Goal: Task Accomplishment & Management: Manage account settings

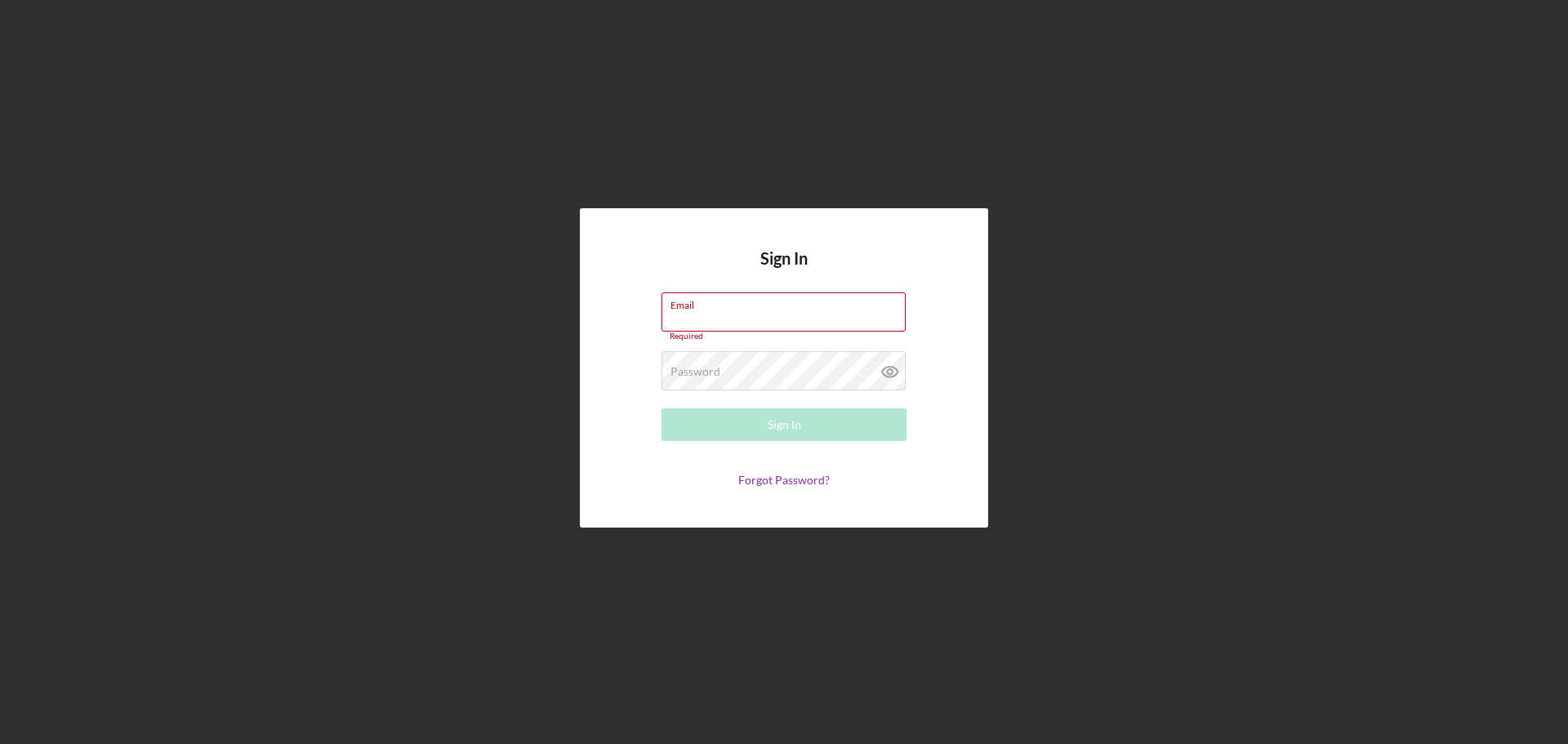
type input "[EMAIL_ADDRESS][DOMAIN_NAME]"
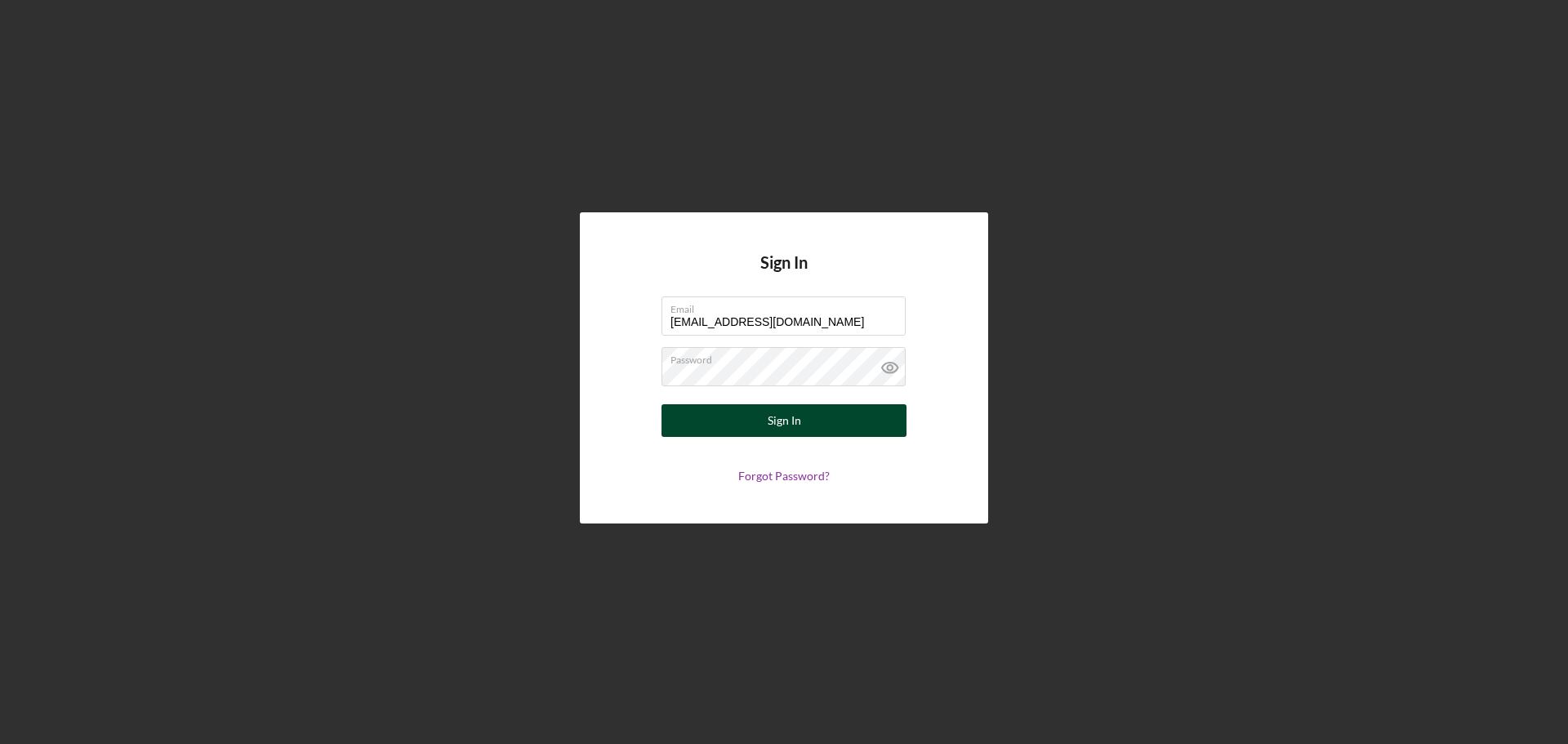
click at [787, 418] on div "Sign In" at bounding box center [784, 420] width 33 height 32
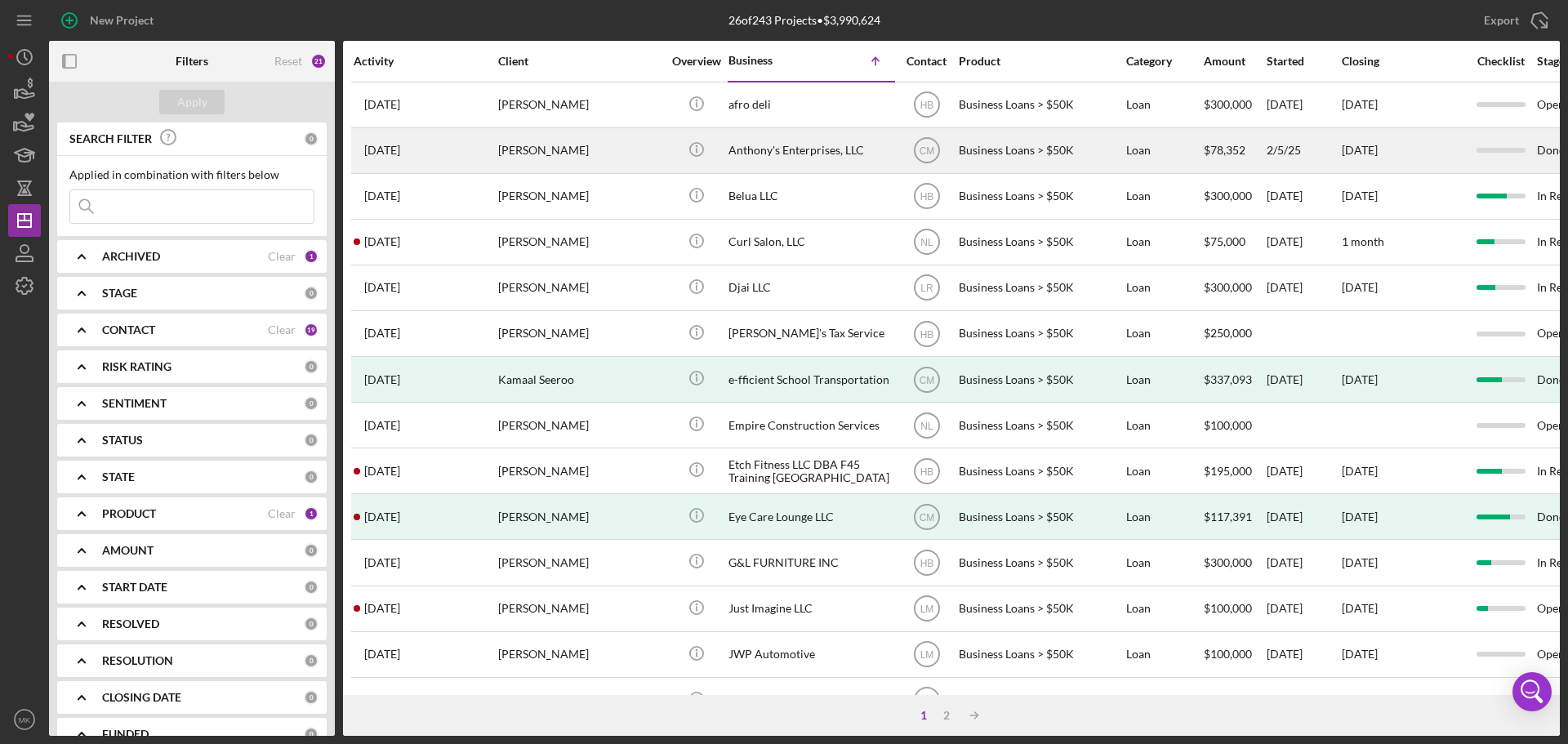
click at [603, 147] on div "[PERSON_NAME]" at bounding box center [580, 150] width 163 height 43
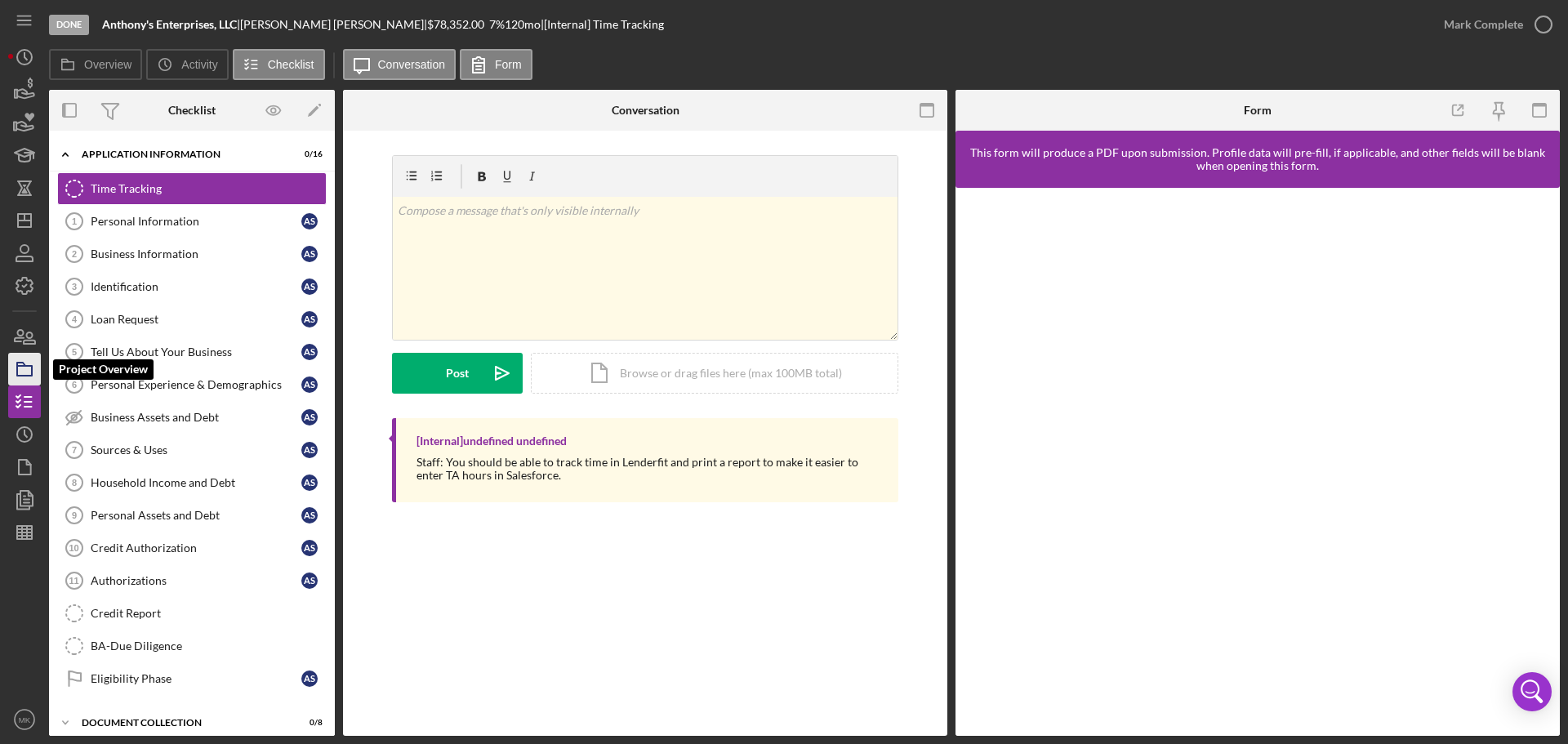
click at [34, 369] on icon "button" at bounding box center [25, 369] width 41 height 41
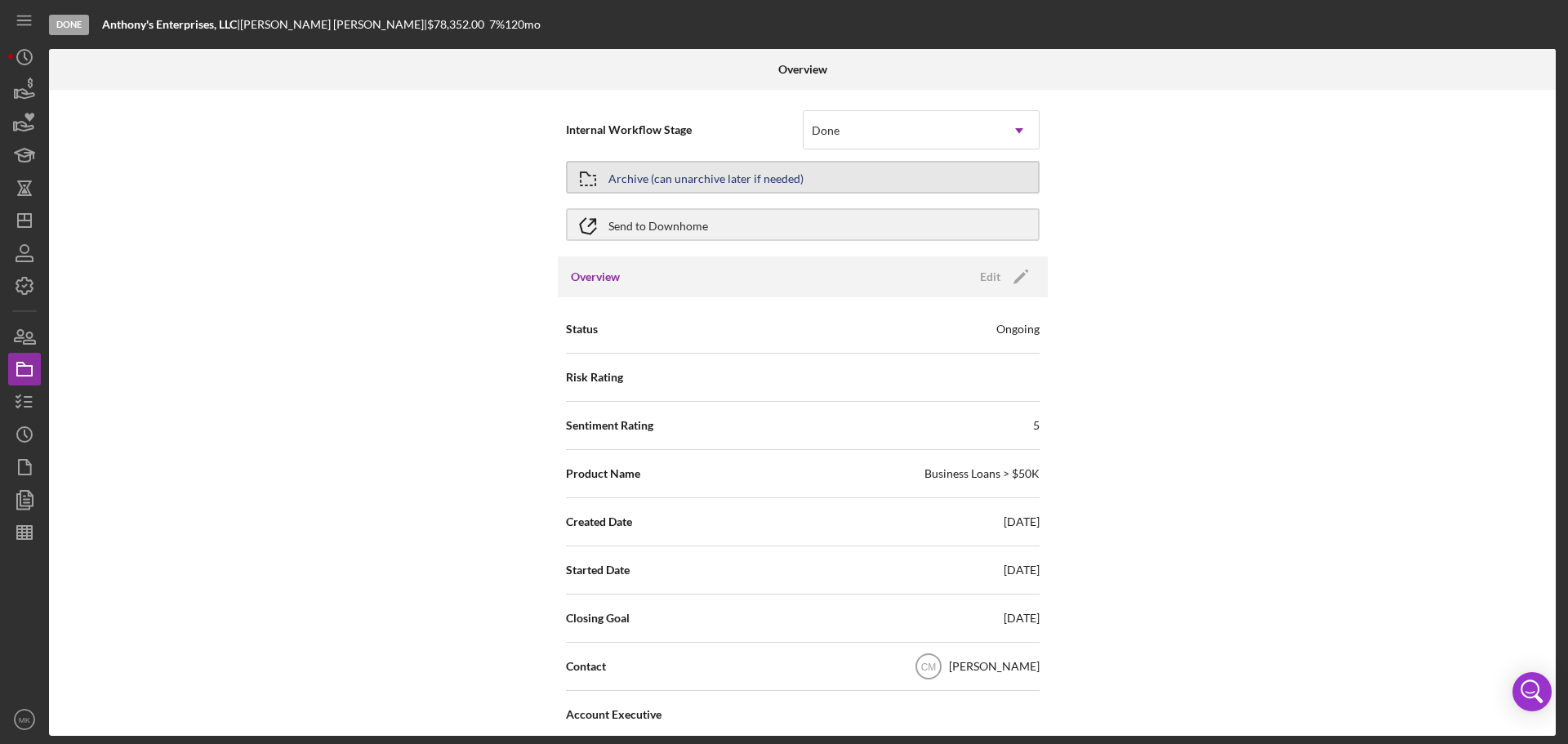
click at [1004, 172] on button "Archive (can unarchive later if needed)" at bounding box center [803, 176] width 474 height 32
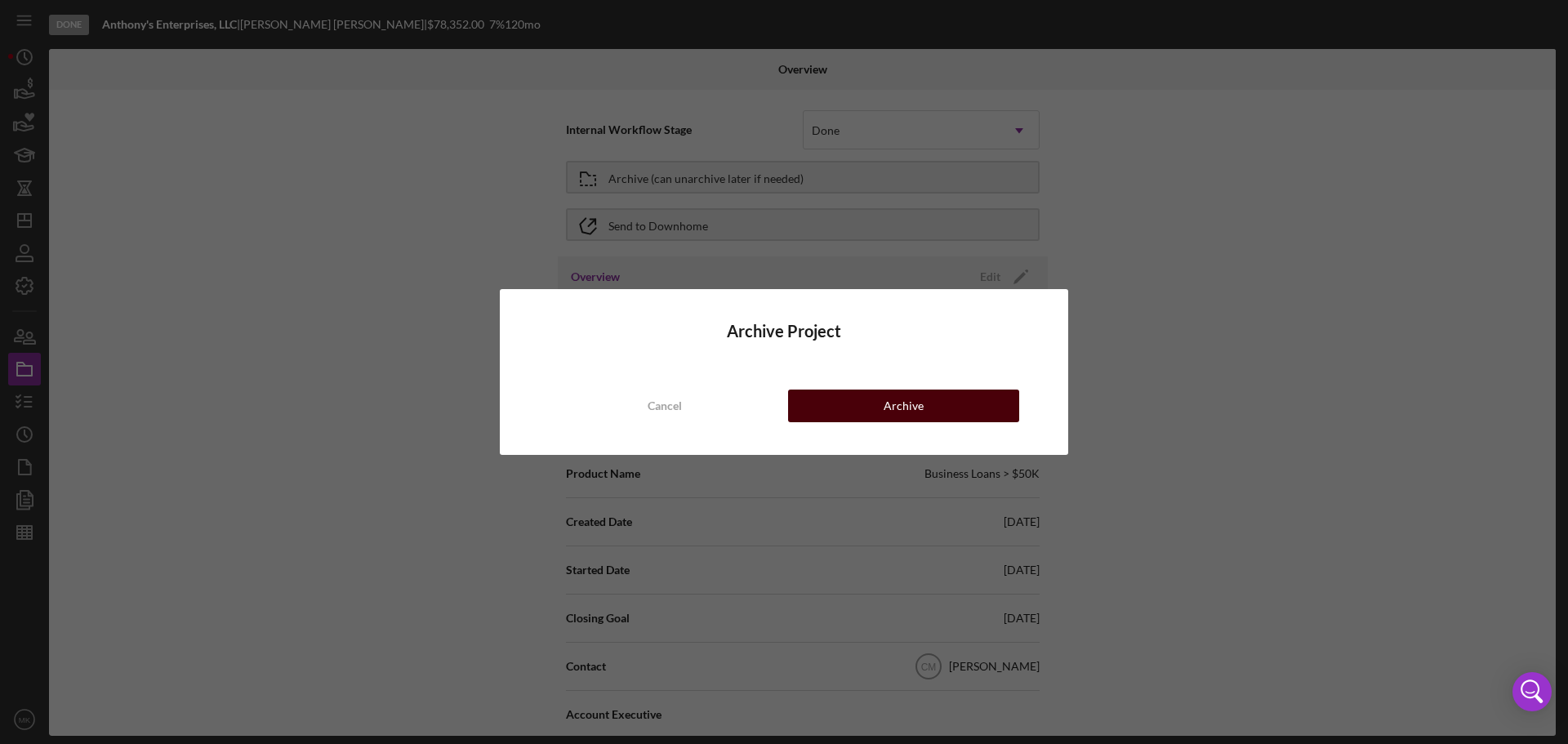
click at [906, 403] on div "Archive" at bounding box center [904, 405] width 40 height 32
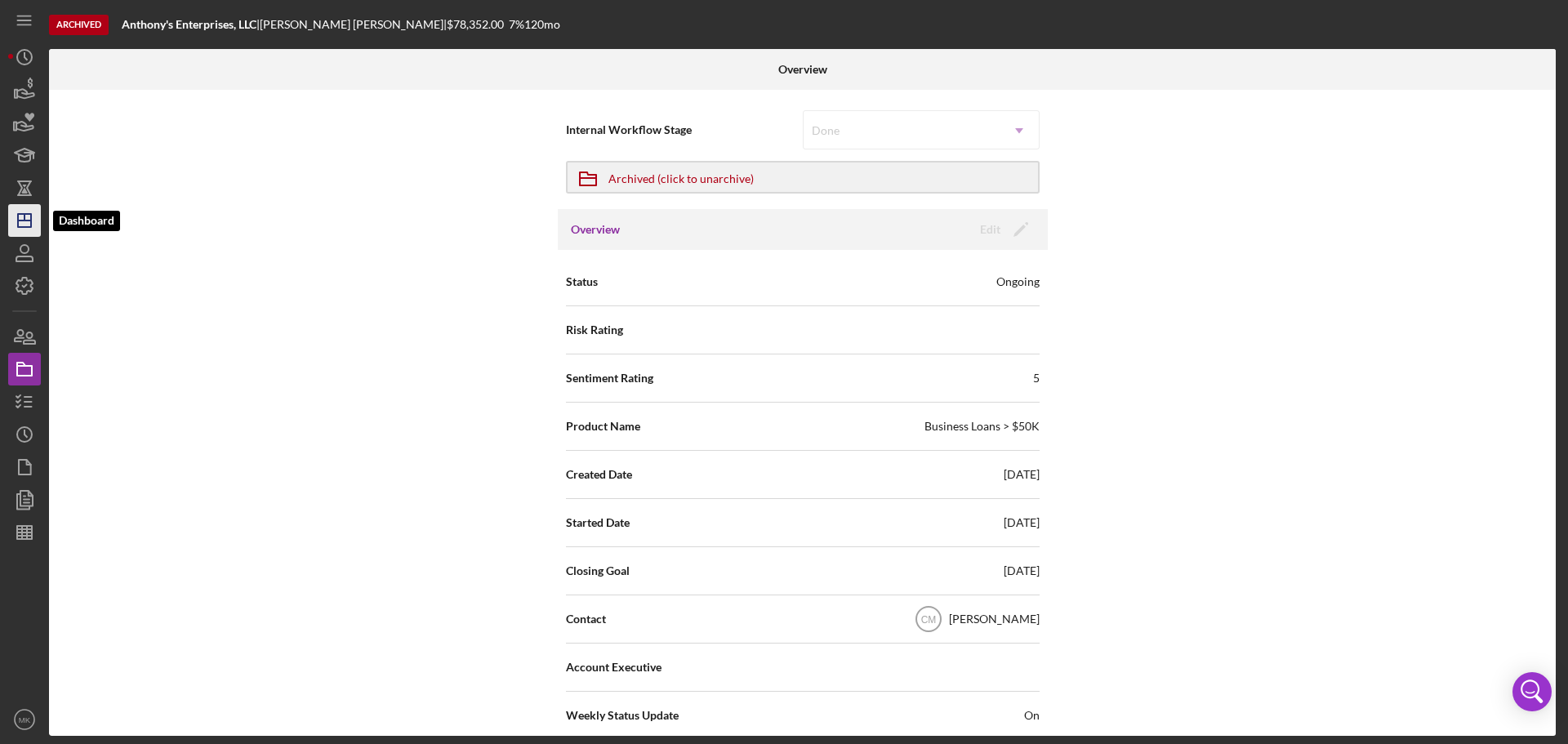
click at [27, 220] on line "button" at bounding box center [24, 220] width 13 height 0
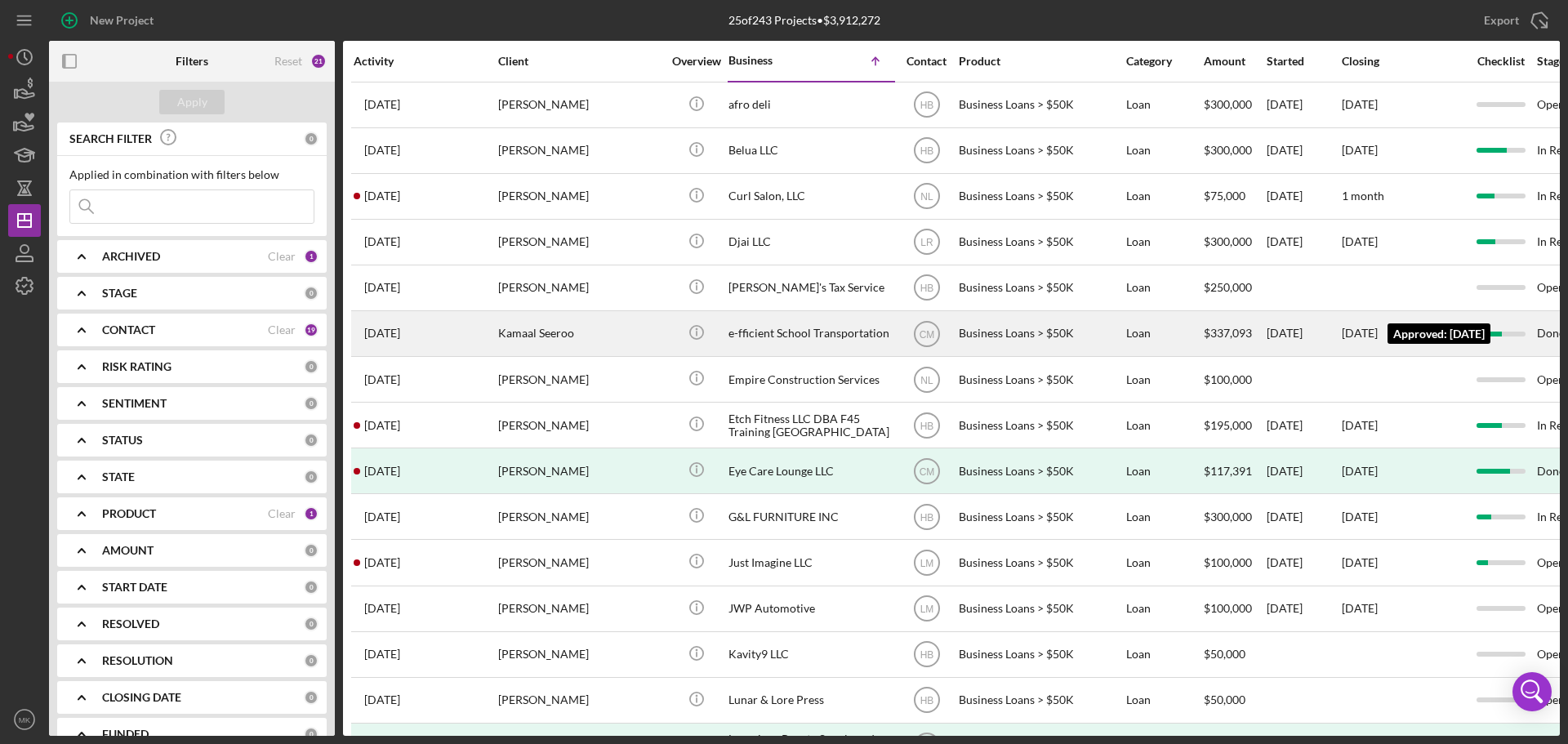
click at [1368, 329] on div "[DATE]" at bounding box center [1360, 333] width 36 height 13
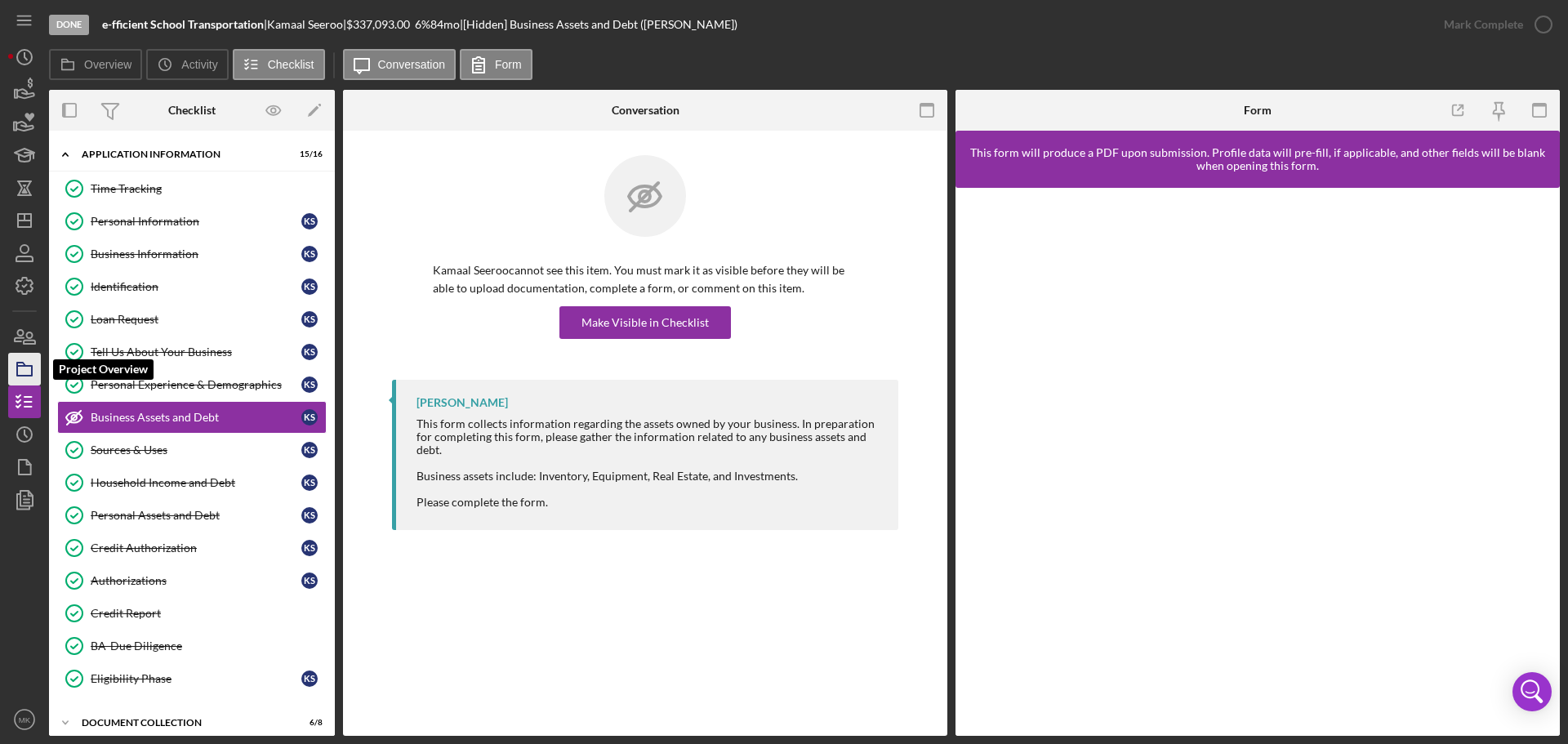
click at [29, 369] on icon "button" at bounding box center [25, 369] width 41 height 41
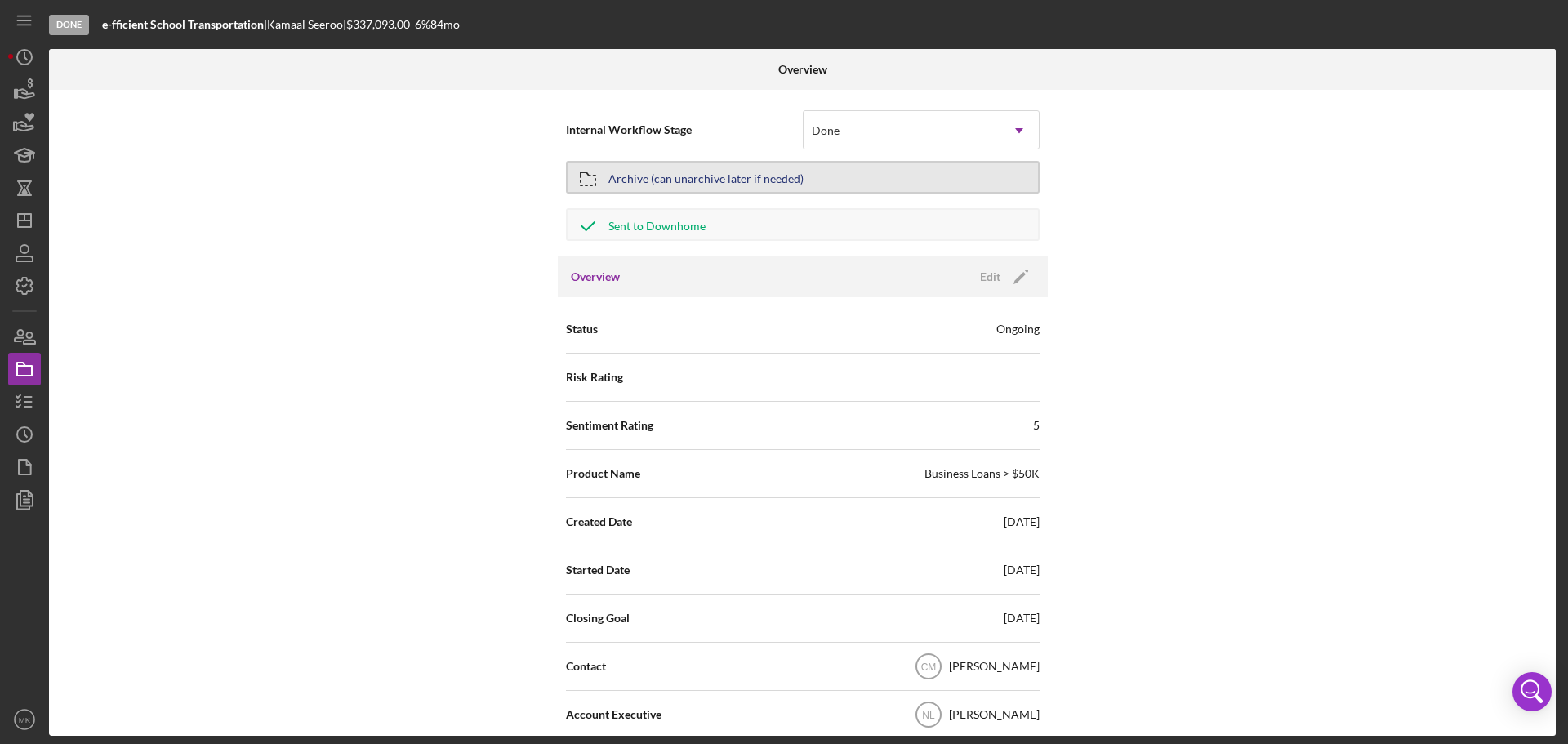
click at [872, 178] on button "Archive (can unarchive later if needed)" at bounding box center [803, 176] width 474 height 32
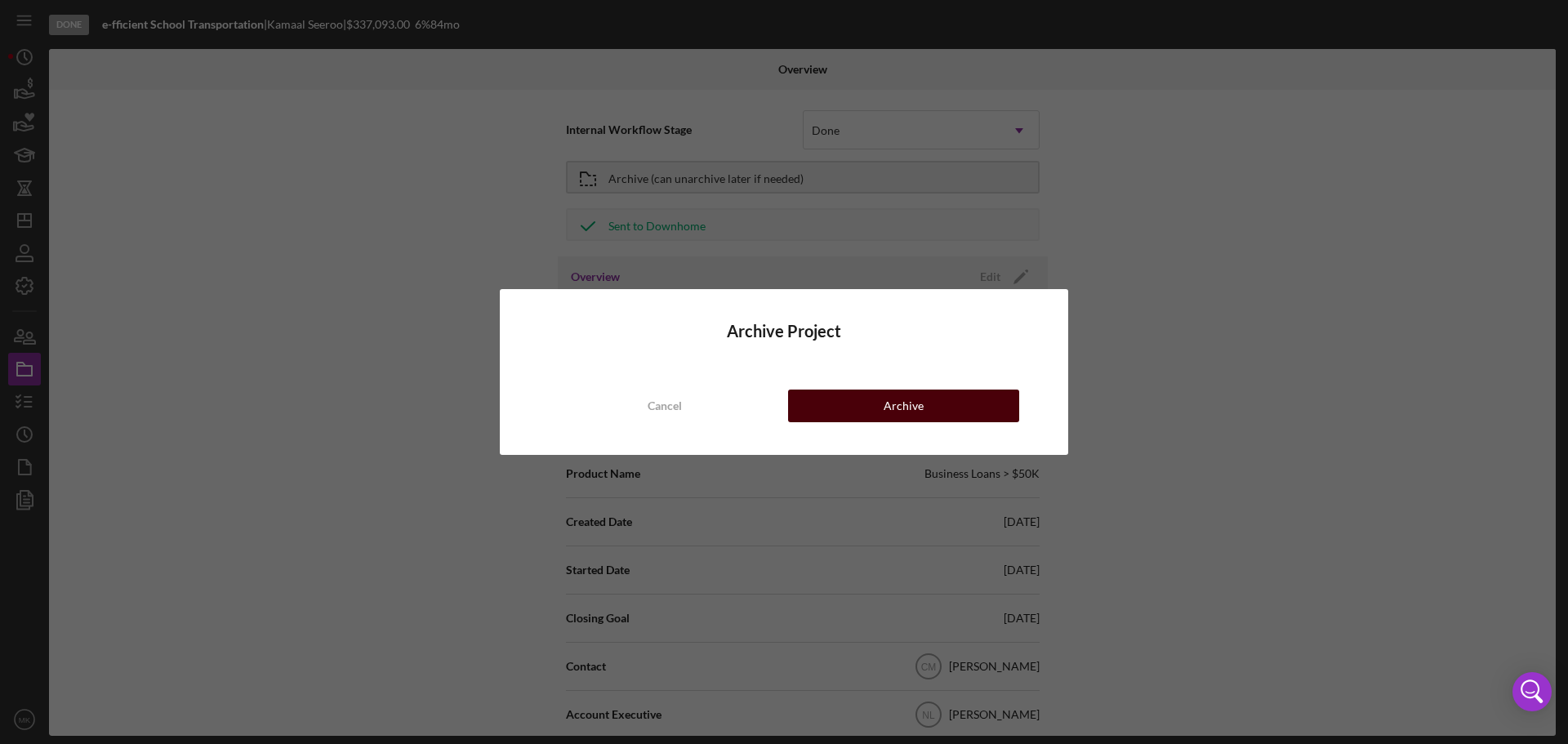
click at [915, 402] on div "Archive" at bounding box center [904, 405] width 40 height 32
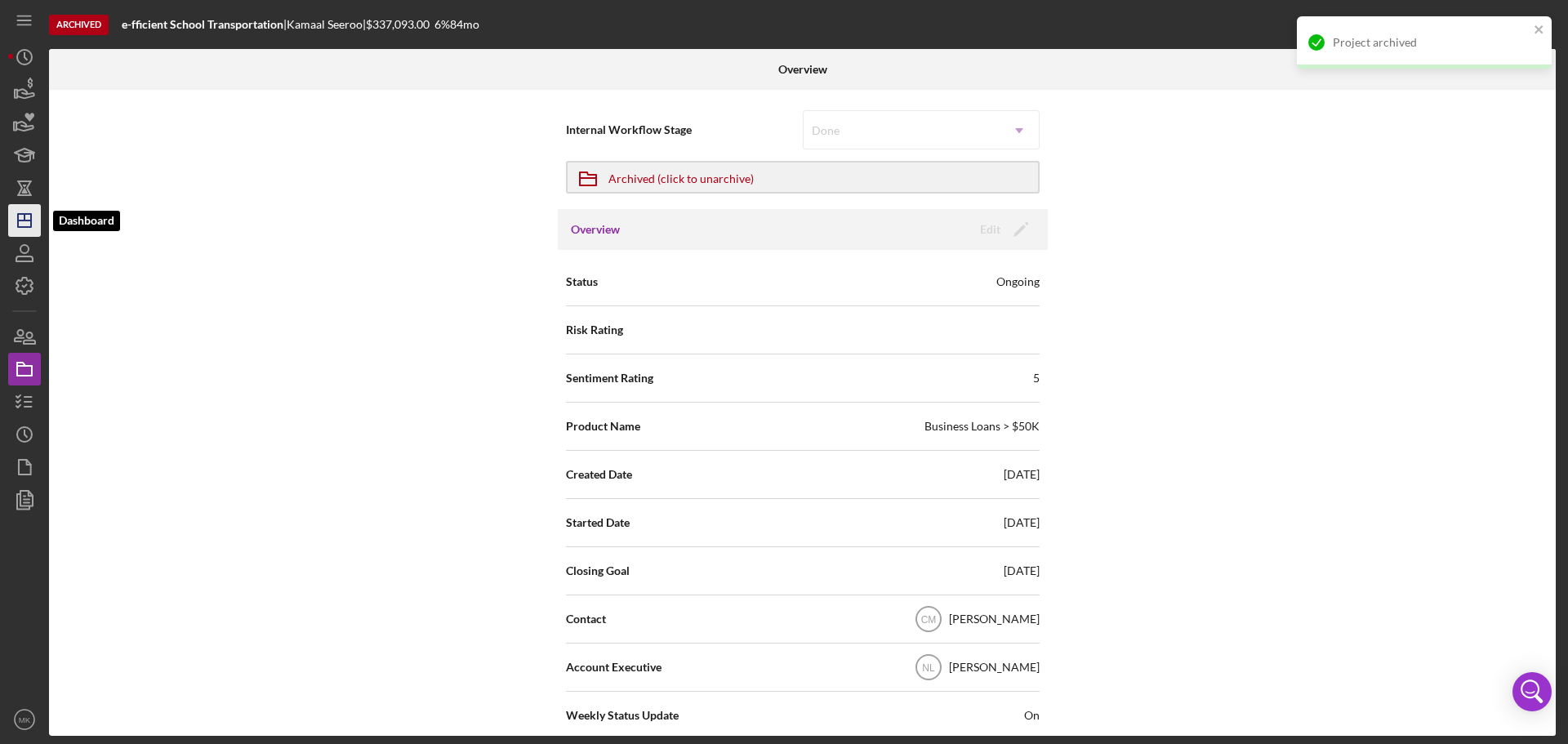
click at [23, 220] on line "button" at bounding box center [24, 220] width 13 height 0
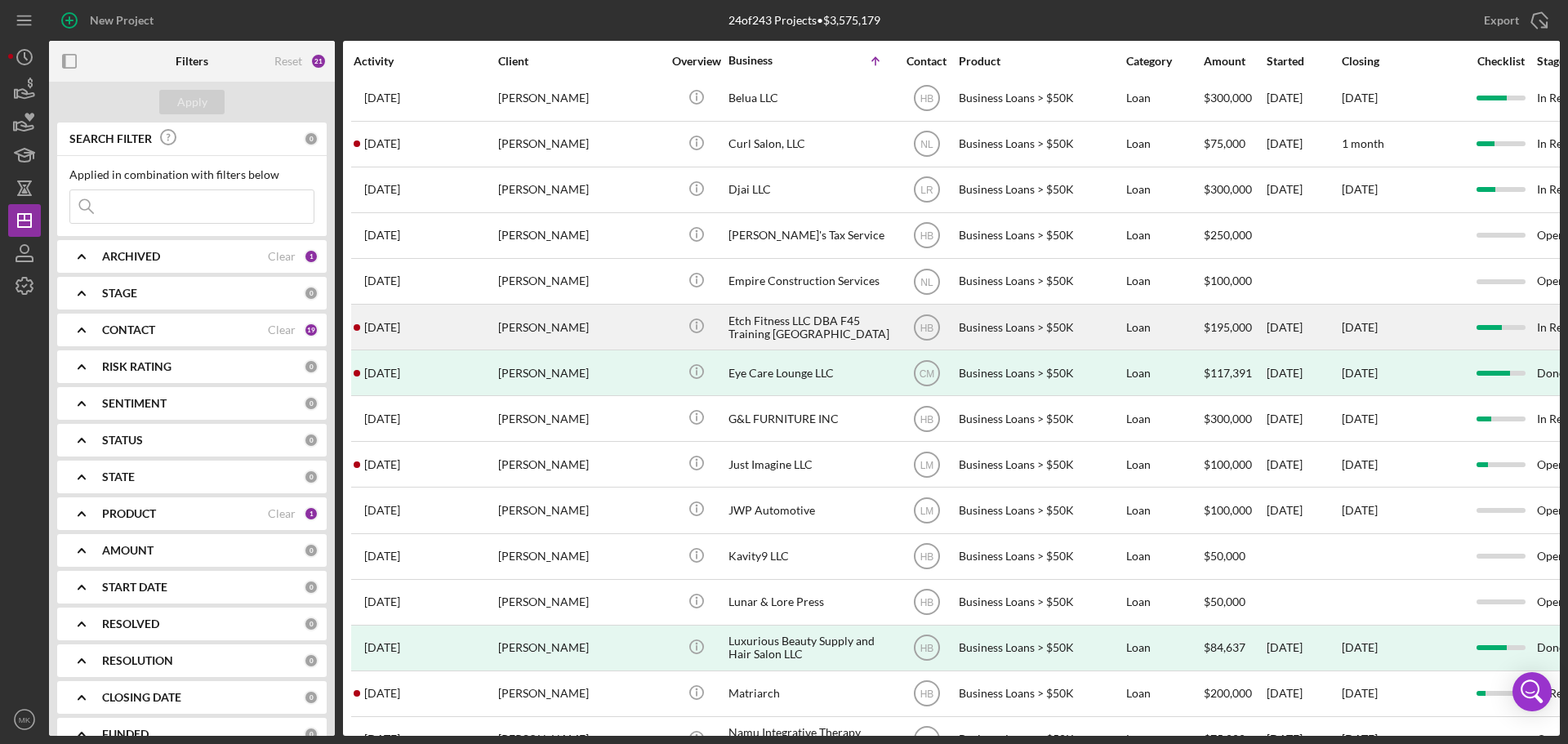
scroll to position [82, 0]
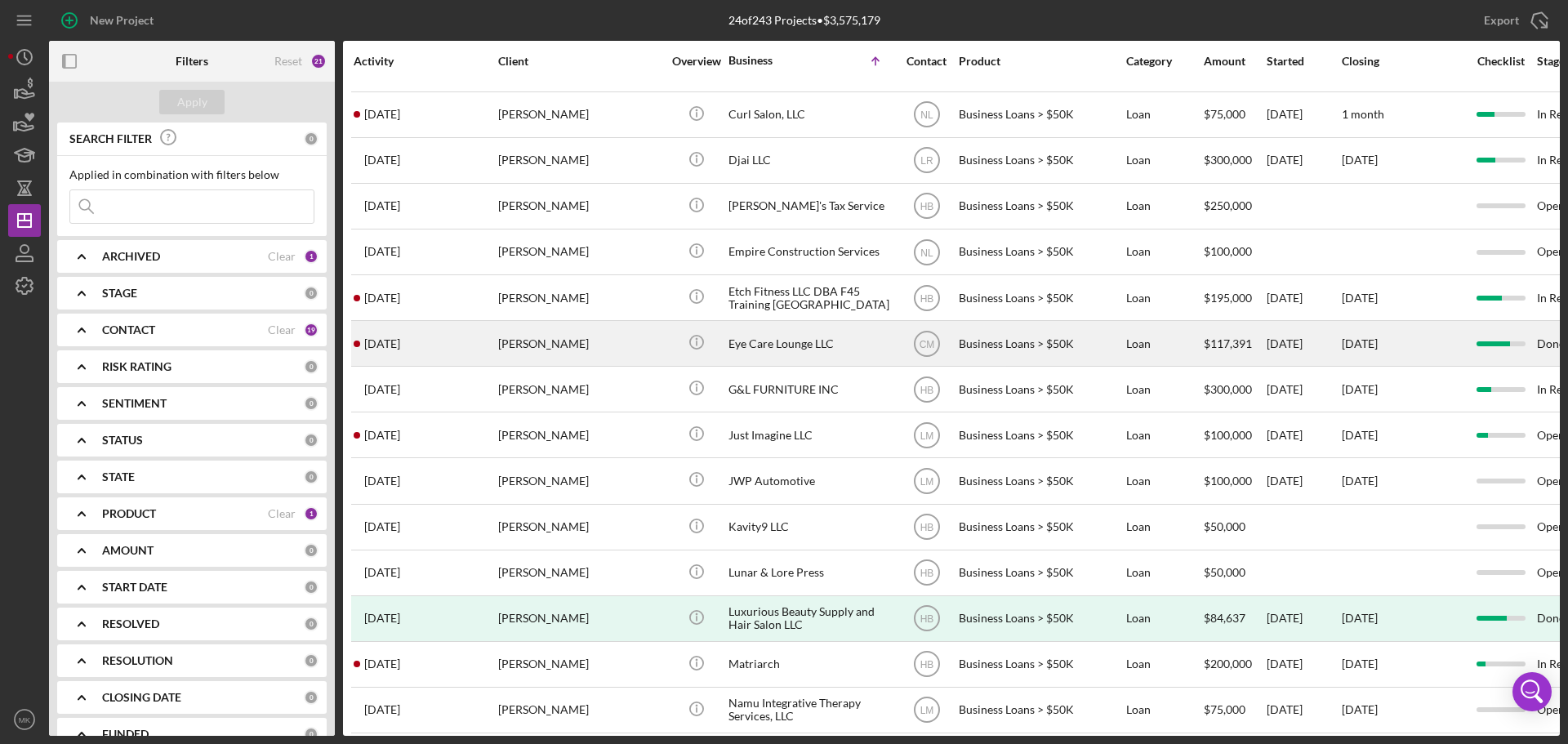
click at [858, 345] on div "Eye Care Lounge LLC" at bounding box center [810, 343] width 163 height 43
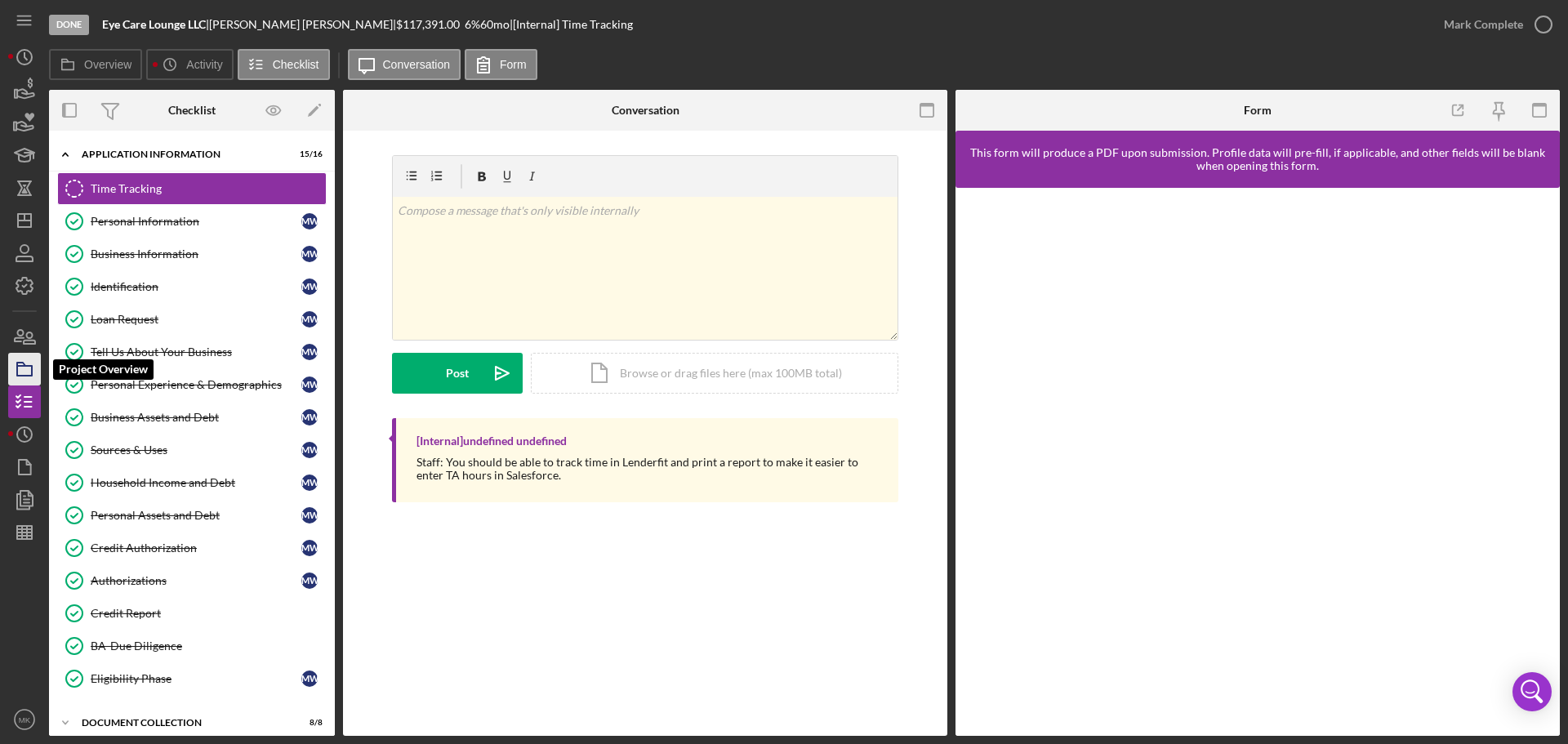
click at [28, 371] on icon "button" at bounding box center [25, 369] width 41 height 41
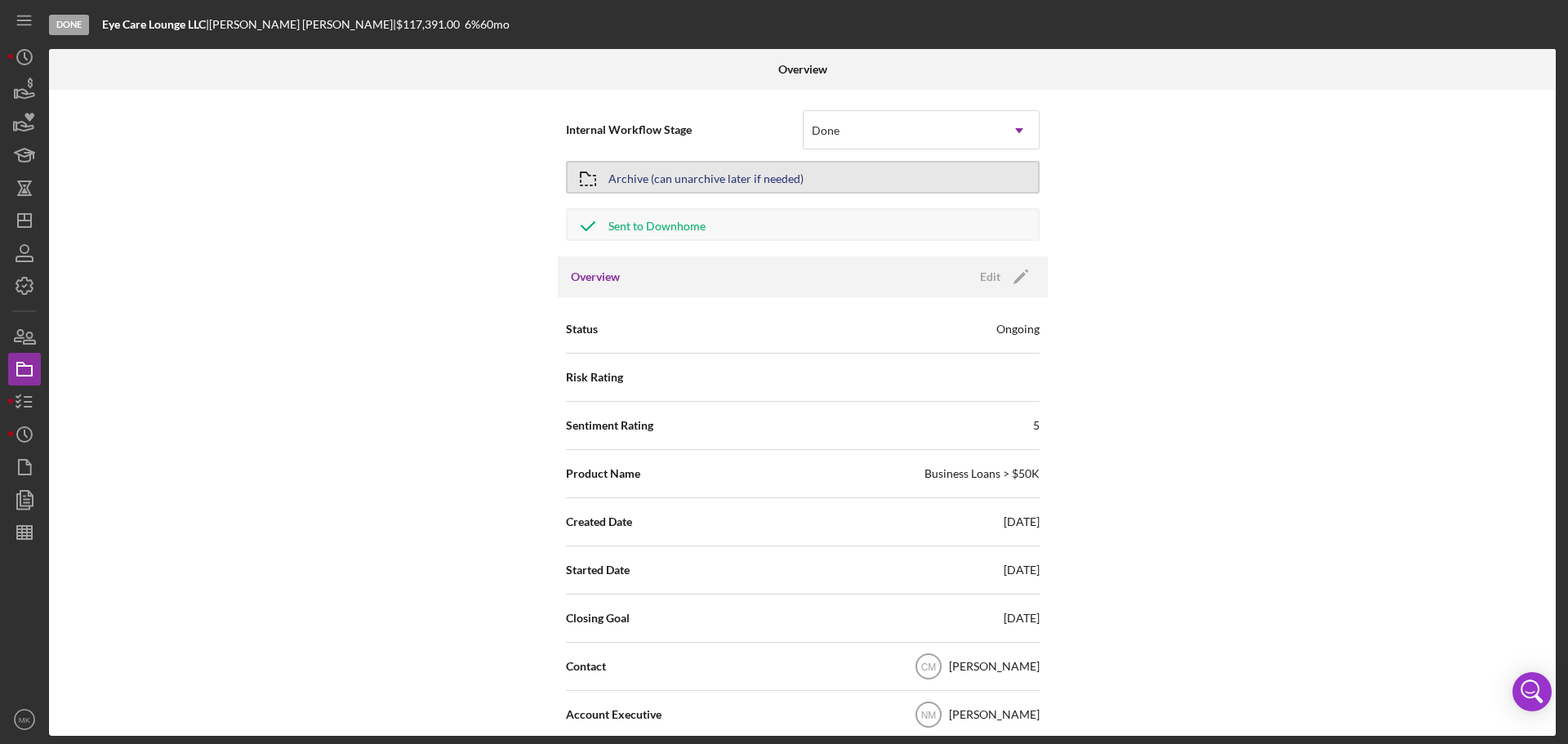
click at [809, 171] on button "Archive (can unarchive later if needed)" at bounding box center [803, 176] width 474 height 32
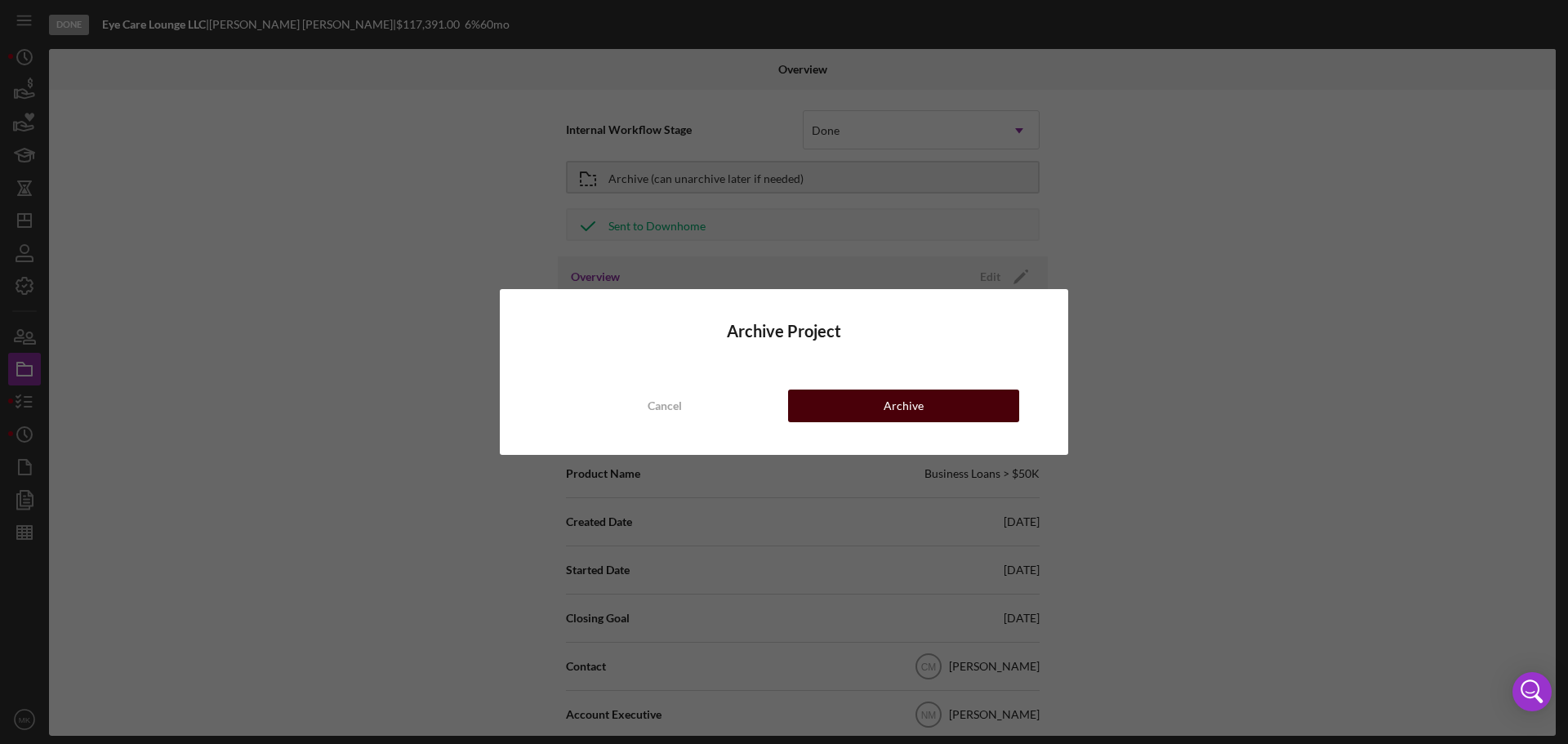
click at [898, 401] on div "Archive" at bounding box center [904, 405] width 40 height 32
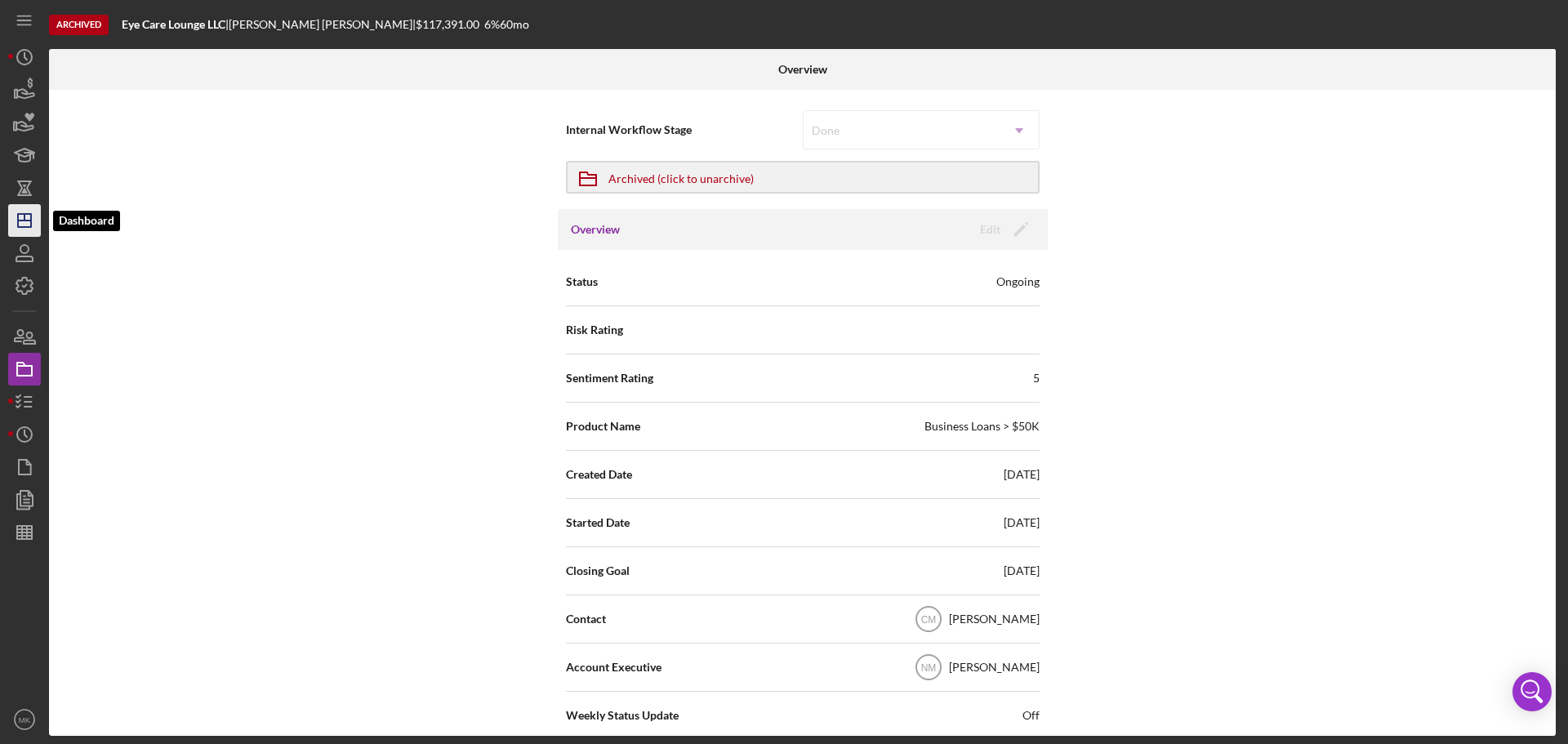
click at [23, 220] on line "button" at bounding box center [24, 220] width 13 height 0
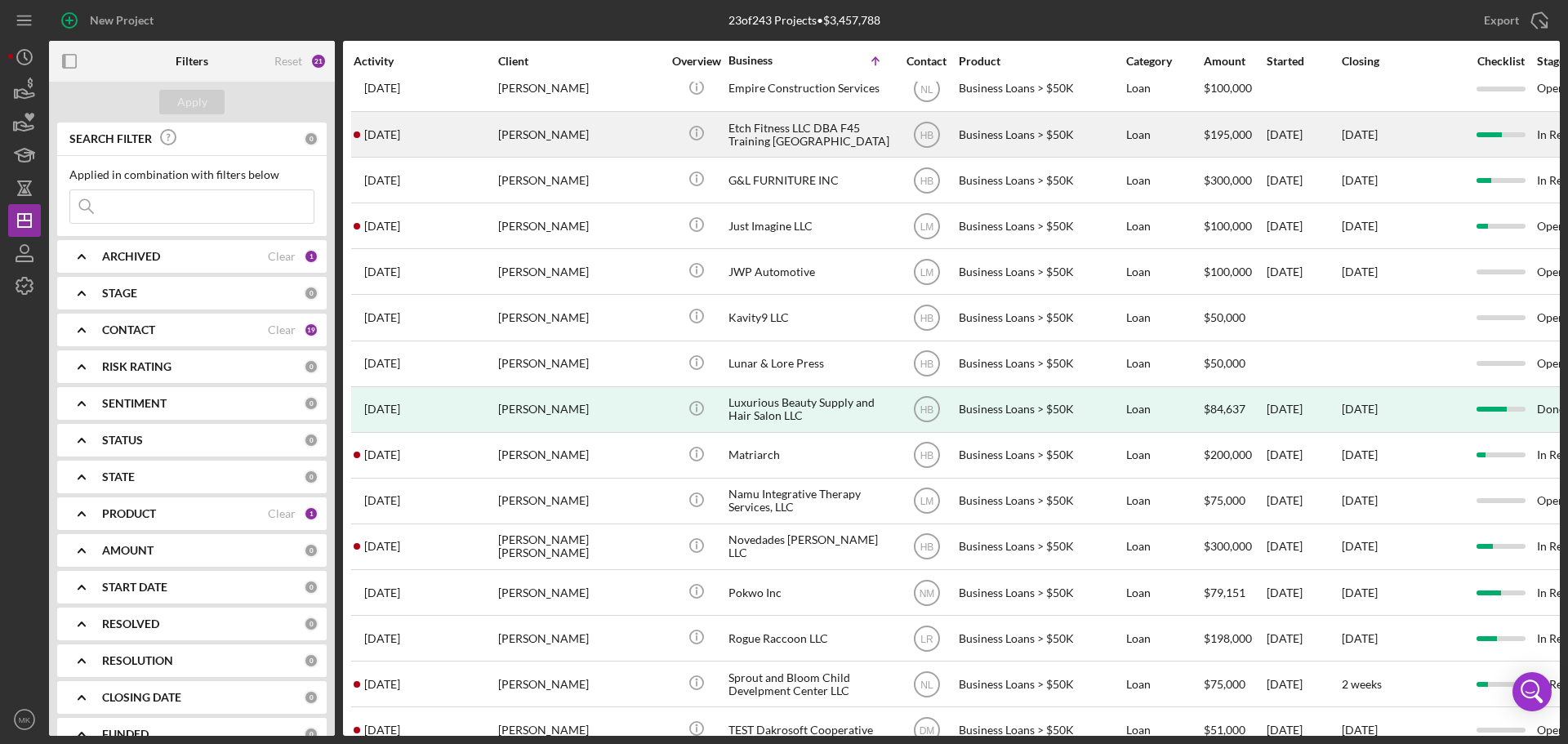
scroll to position [326, 0]
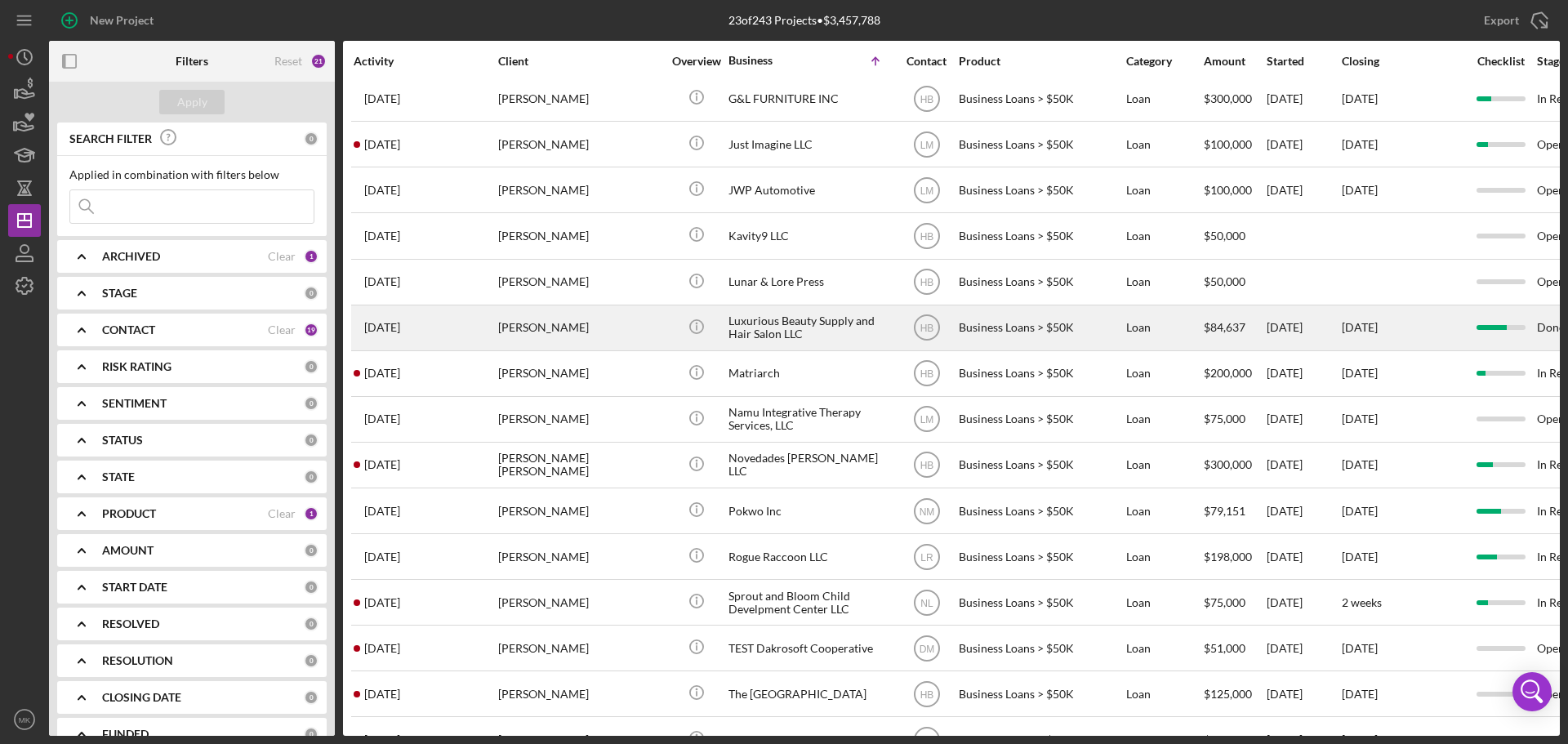
click at [882, 326] on div "Luxurious Beauty Supply and Hair Salon LLC" at bounding box center [810, 327] width 163 height 43
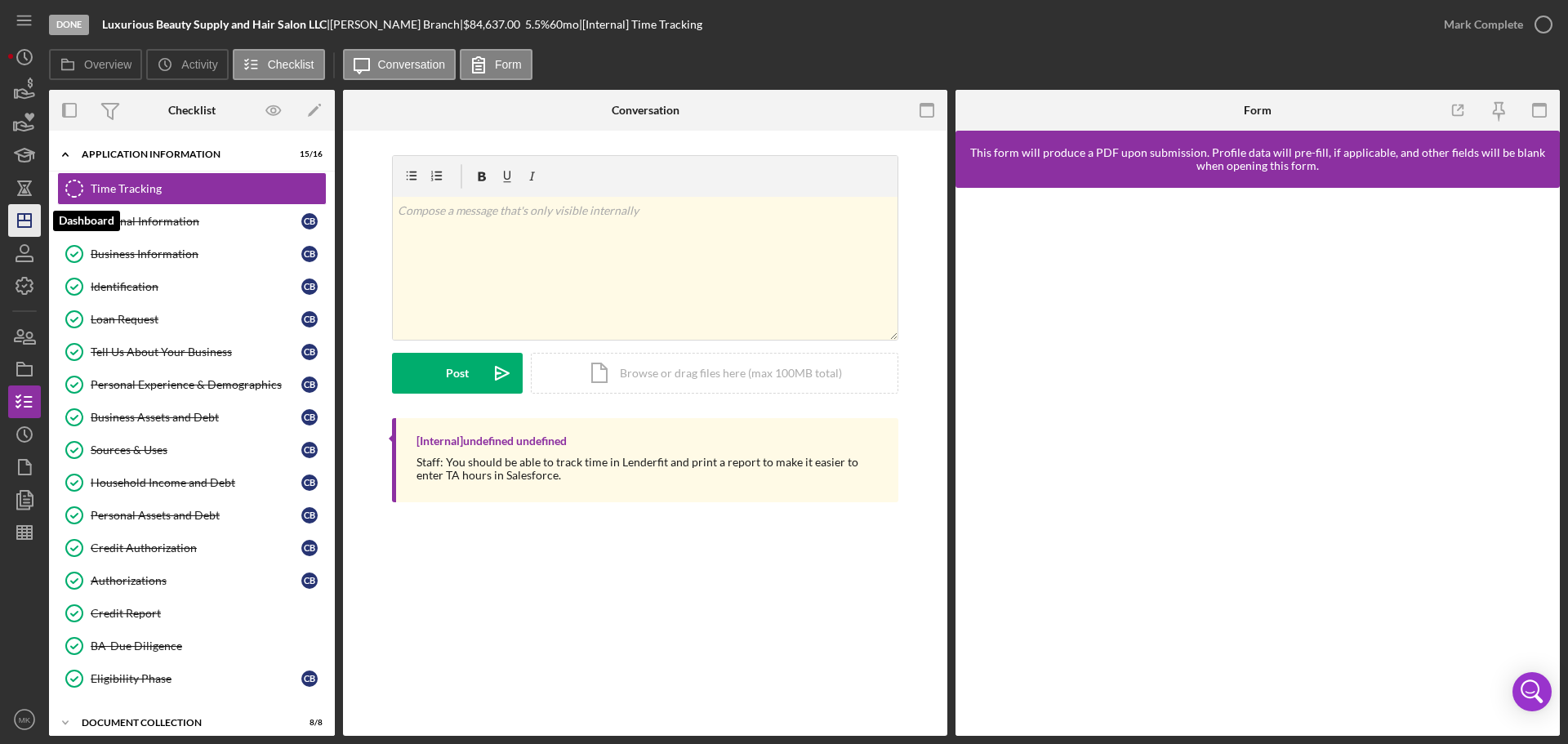
click at [30, 218] on polygon "button" at bounding box center [24, 220] width 13 height 13
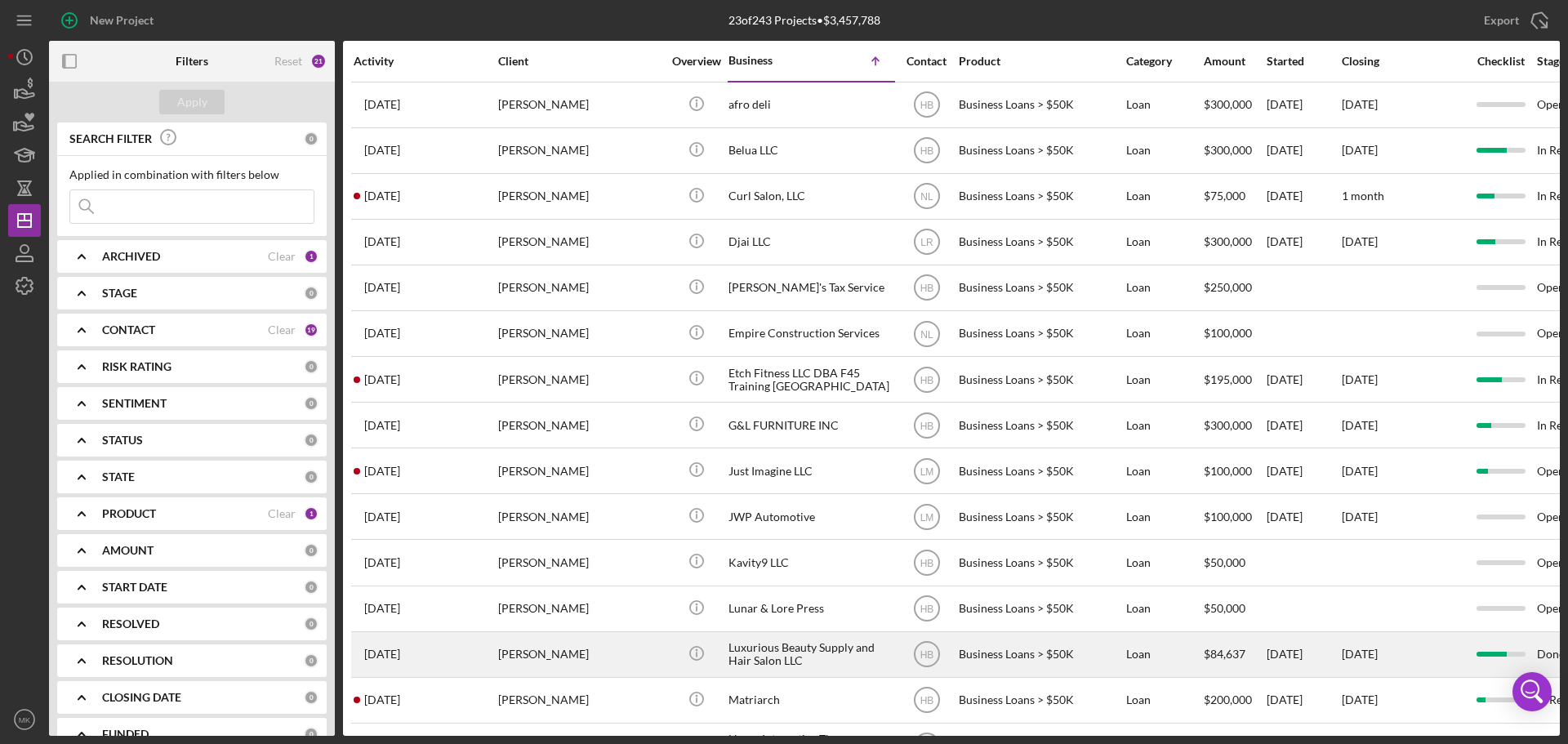
click at [818, 650] on div "Luxurious Beauty Supply and Hair Salon LLC" at bounding box center [810, 655] width 163 height 43
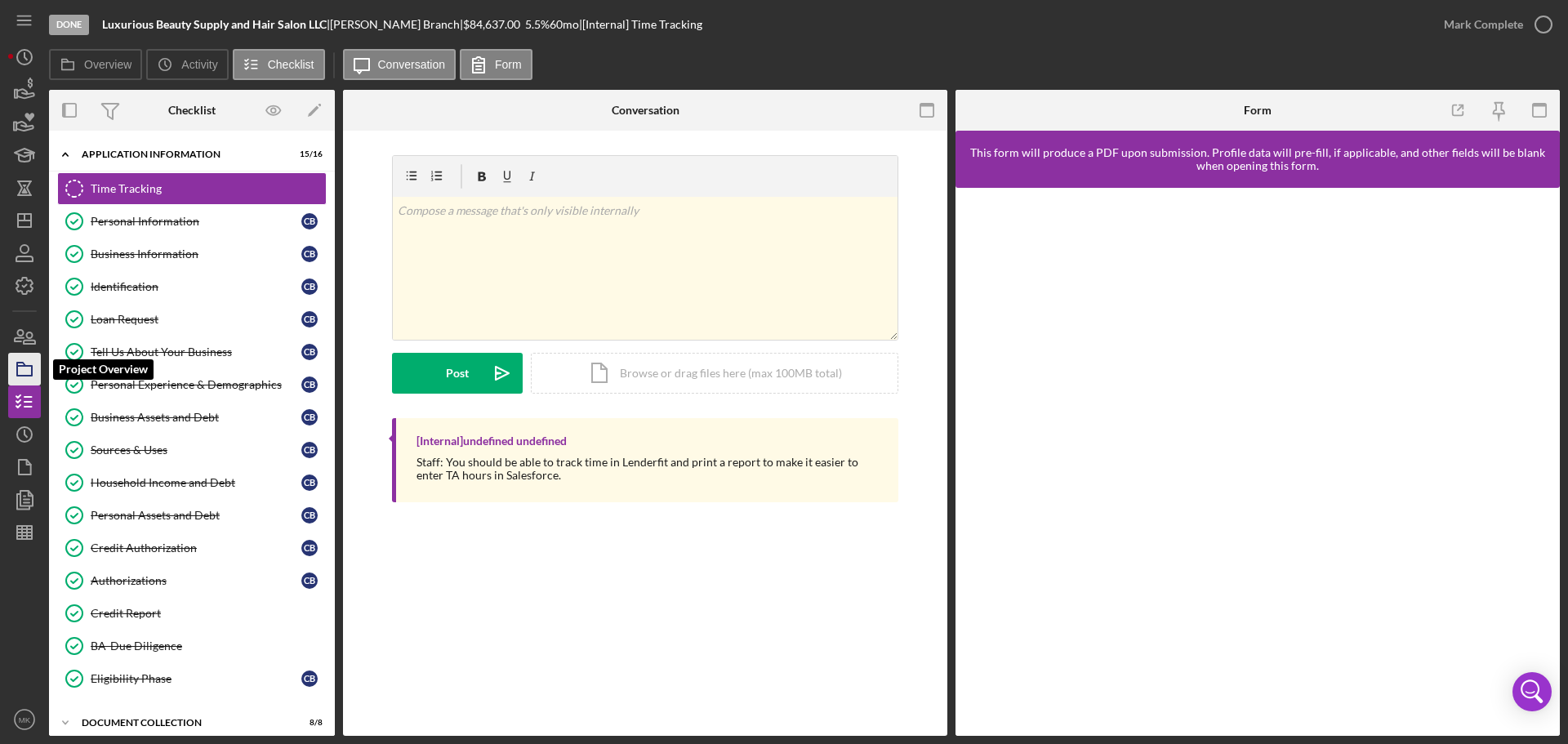
click at [21, 370] on icon "button" at bounding box center [25, 369] width 41 height 41
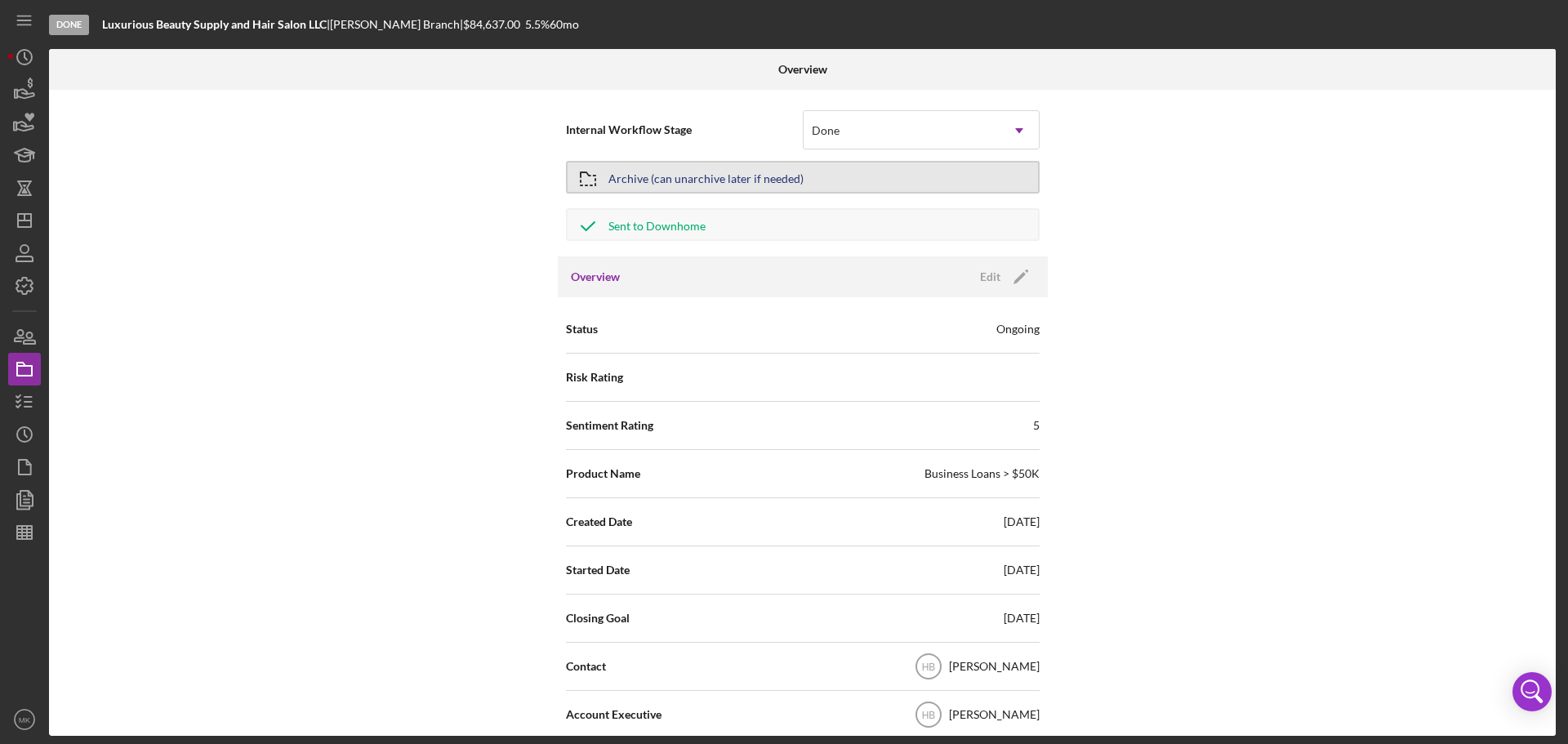
click at [925, 174] on button "Archive (can unarchive later if needed)" at bounding box center [803, 176] width 474 height 32
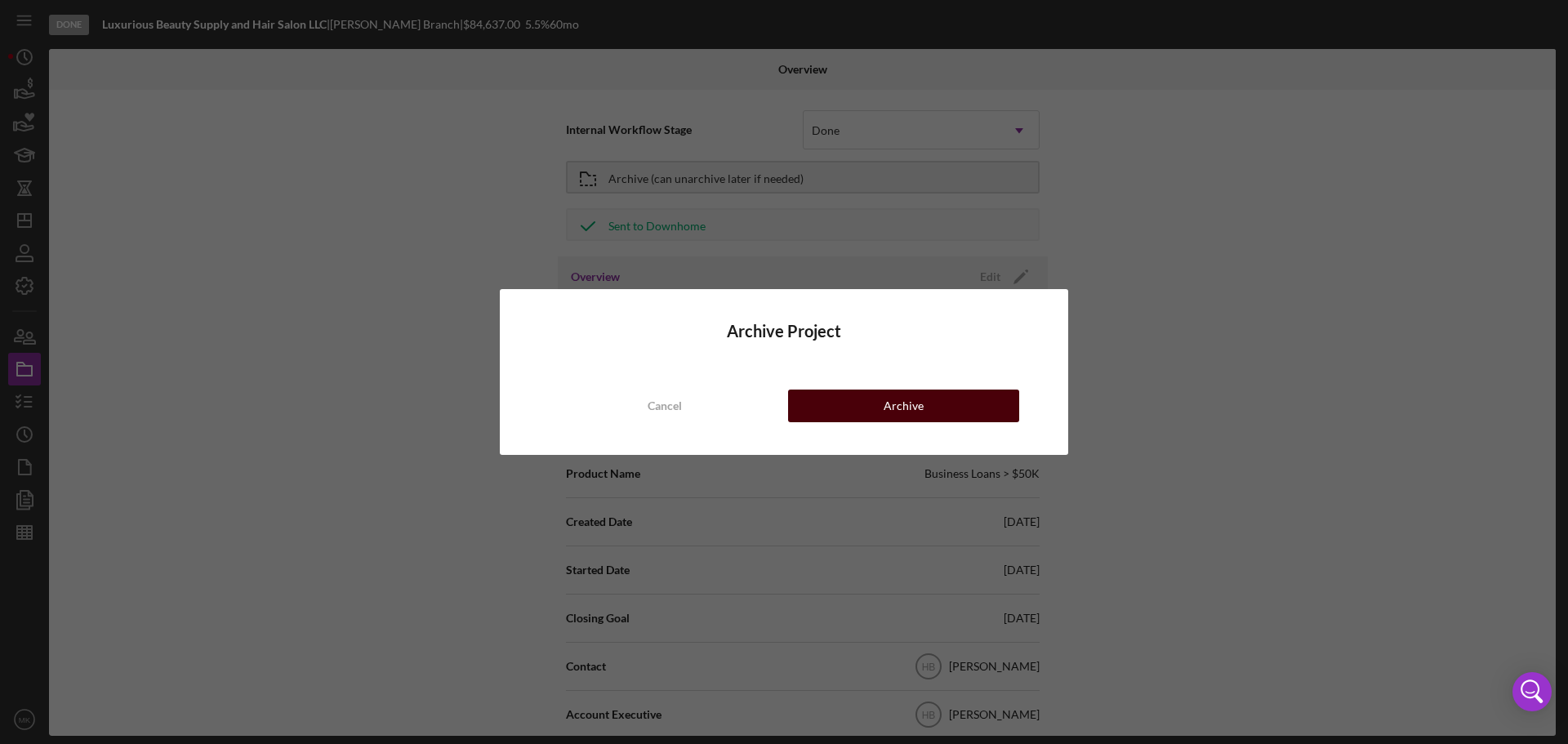
click at [913, 408] on div "Archive" at bounding box center [904, 405] width 40 height 32
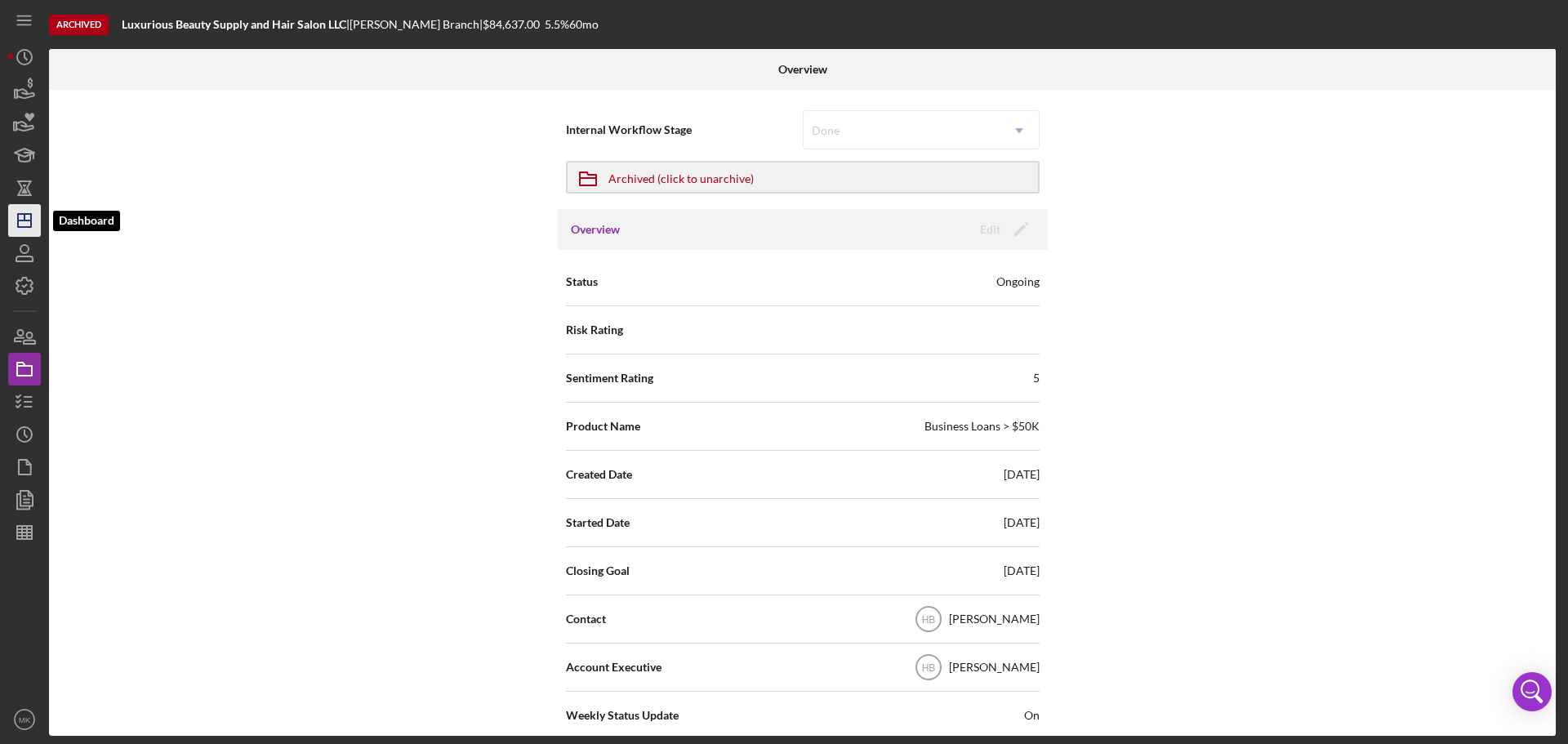
click at [25, 219] on line "button" at bounding box center [25, 217] width 0 height 6
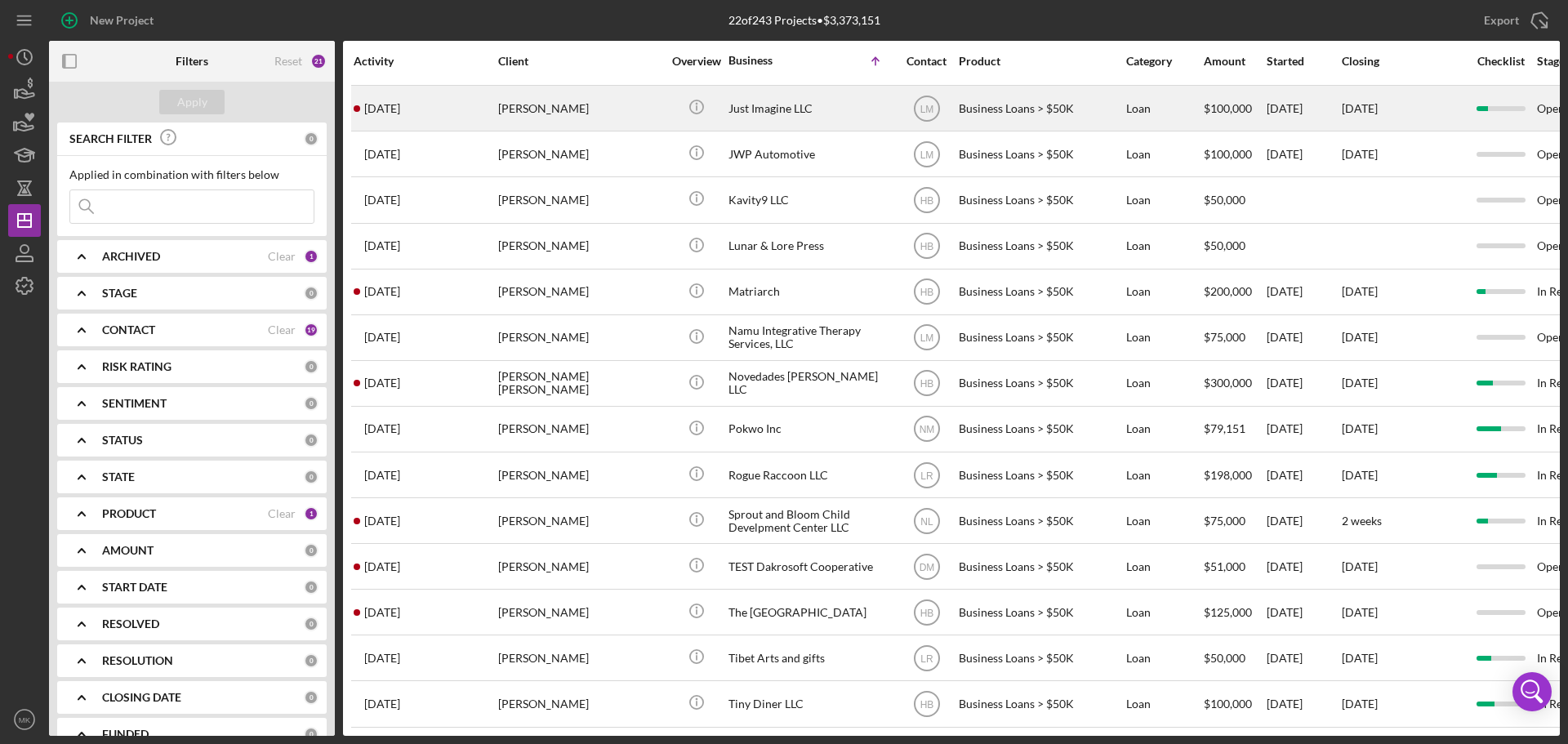
scroll to position [375, 0]
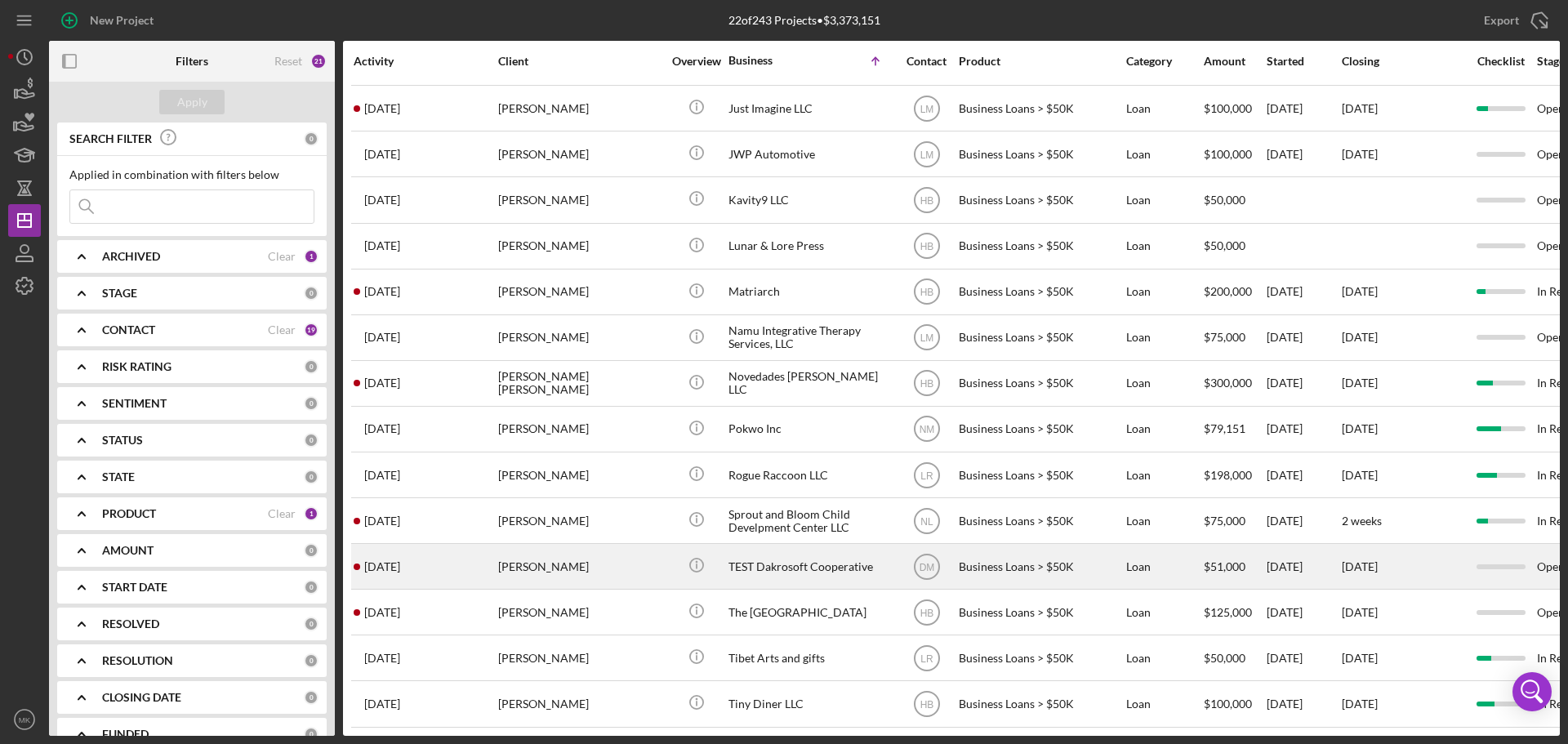
click at [859, 553] on div "TEST Dakrosoft Cooperative" at bounding box center [810, 566] width 163 height 43
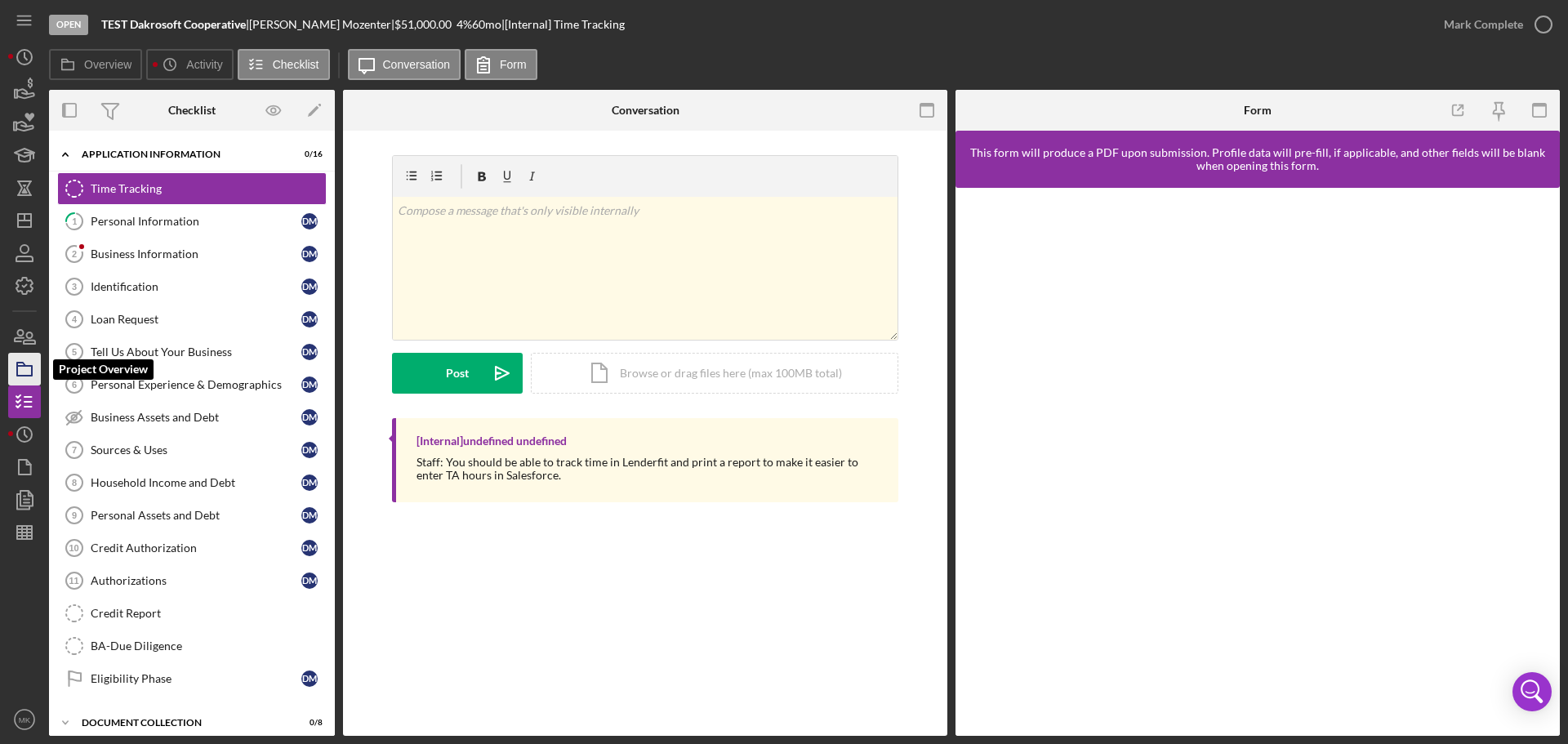
click at [25, 366] on polygon "button" at bounding box center [21, 364] width 8 height 4
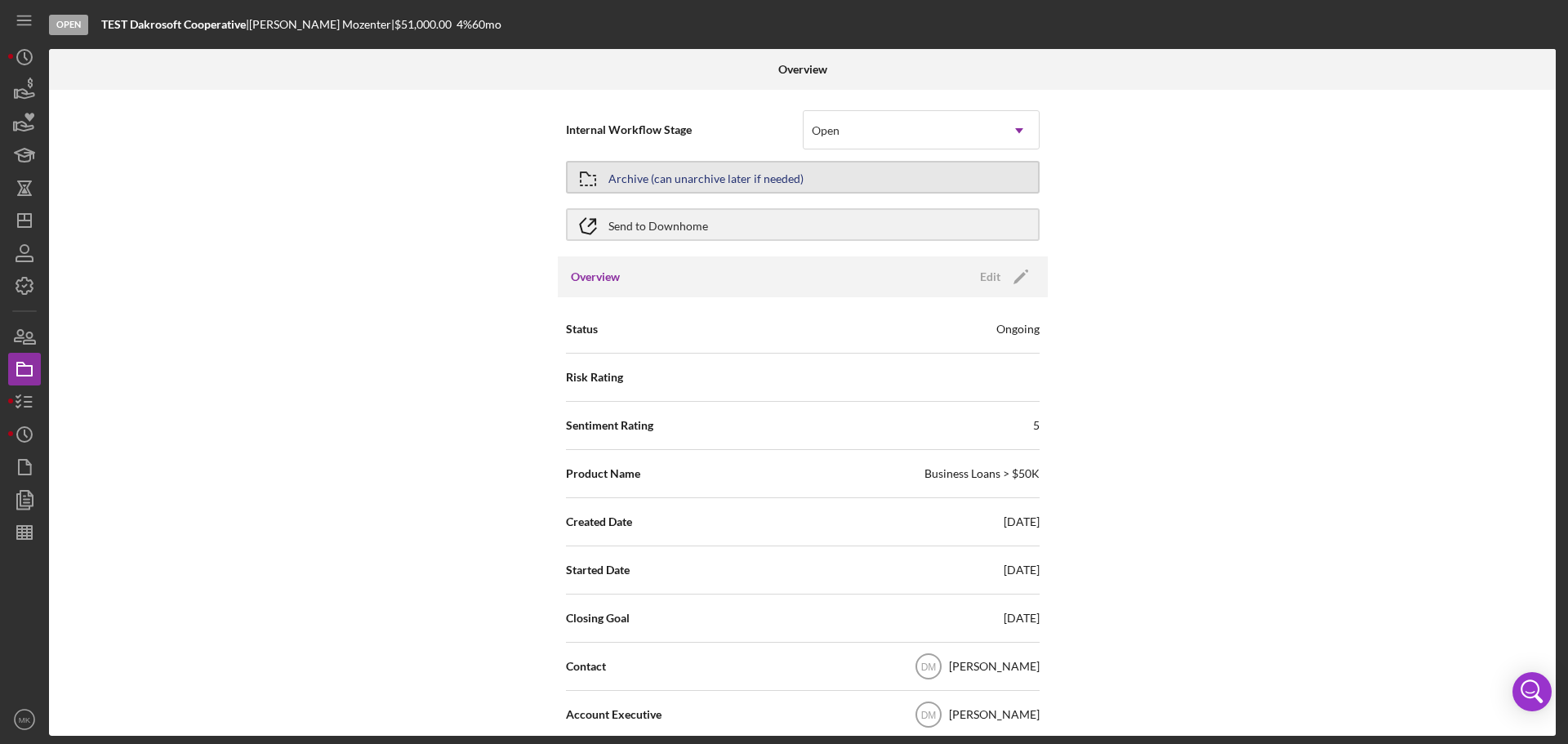
click at [964, 178] on button "Archive (can unarchive later if needed)" at bounding box center [803, 176] width 474 height 32
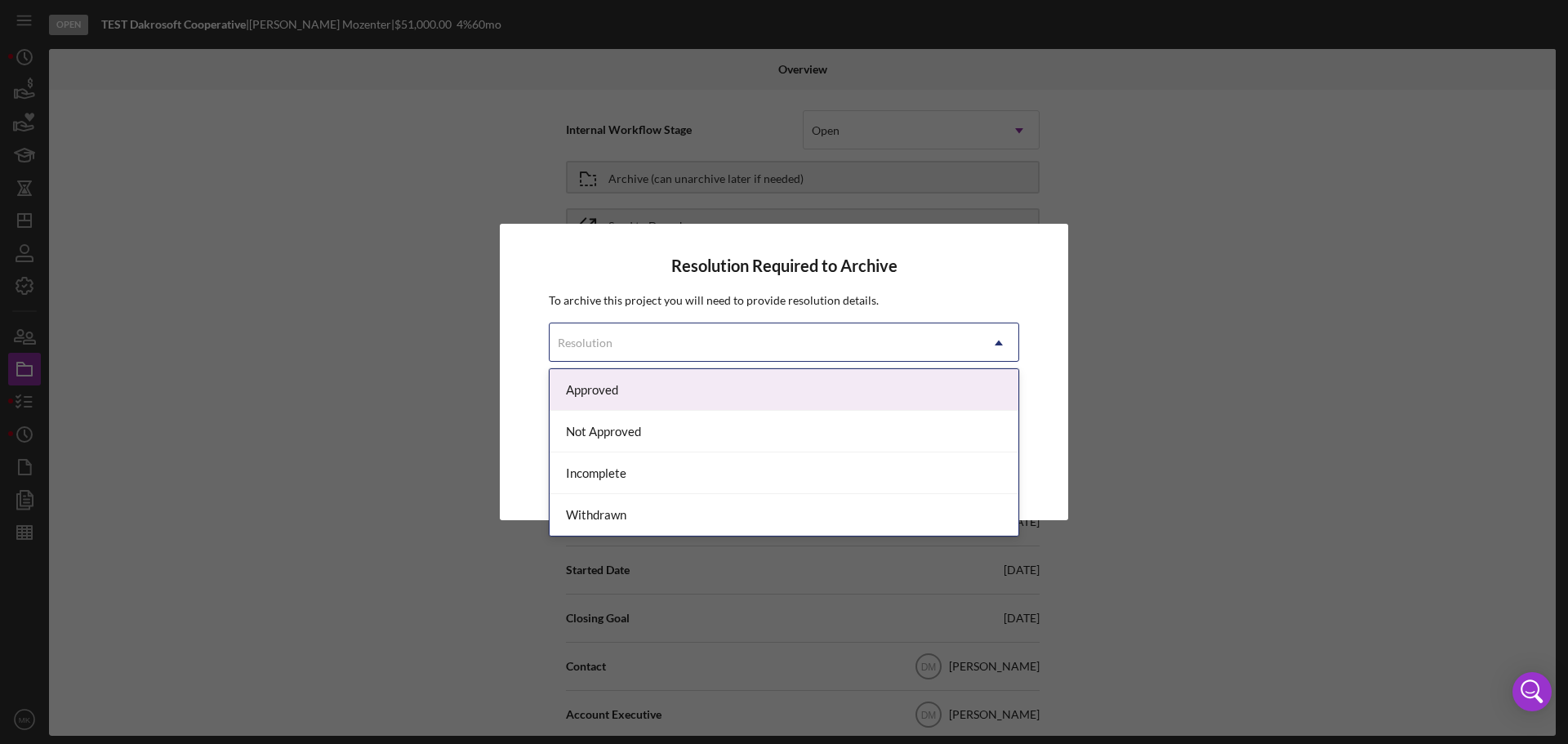
click at [998, 342] on icon "Icon/Dropdown Arrow" at bounding box center [999, 343] width 39 height 39
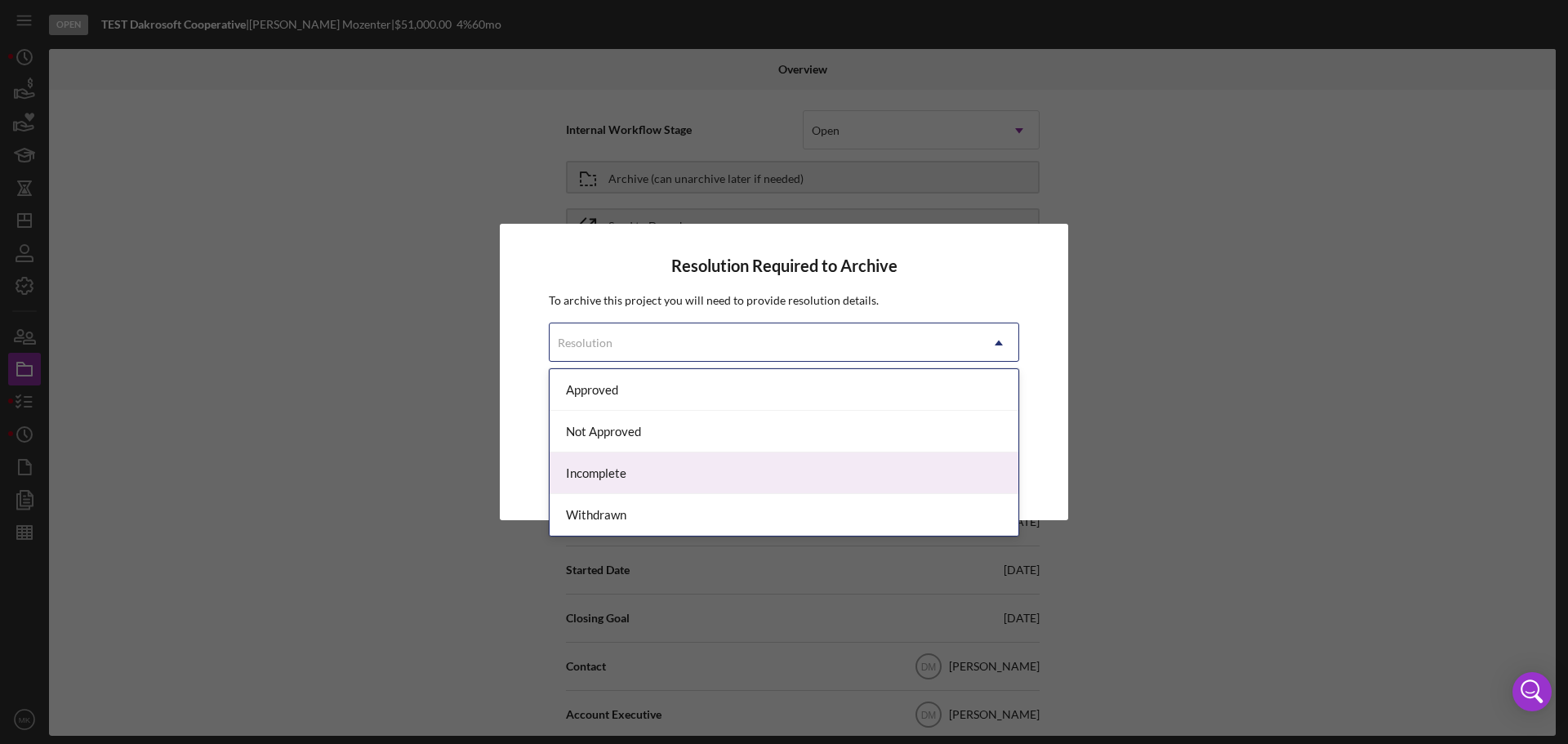
click at [954, 473] on div "Incomplete" at bounding box center [784, 473] width 469 height 41
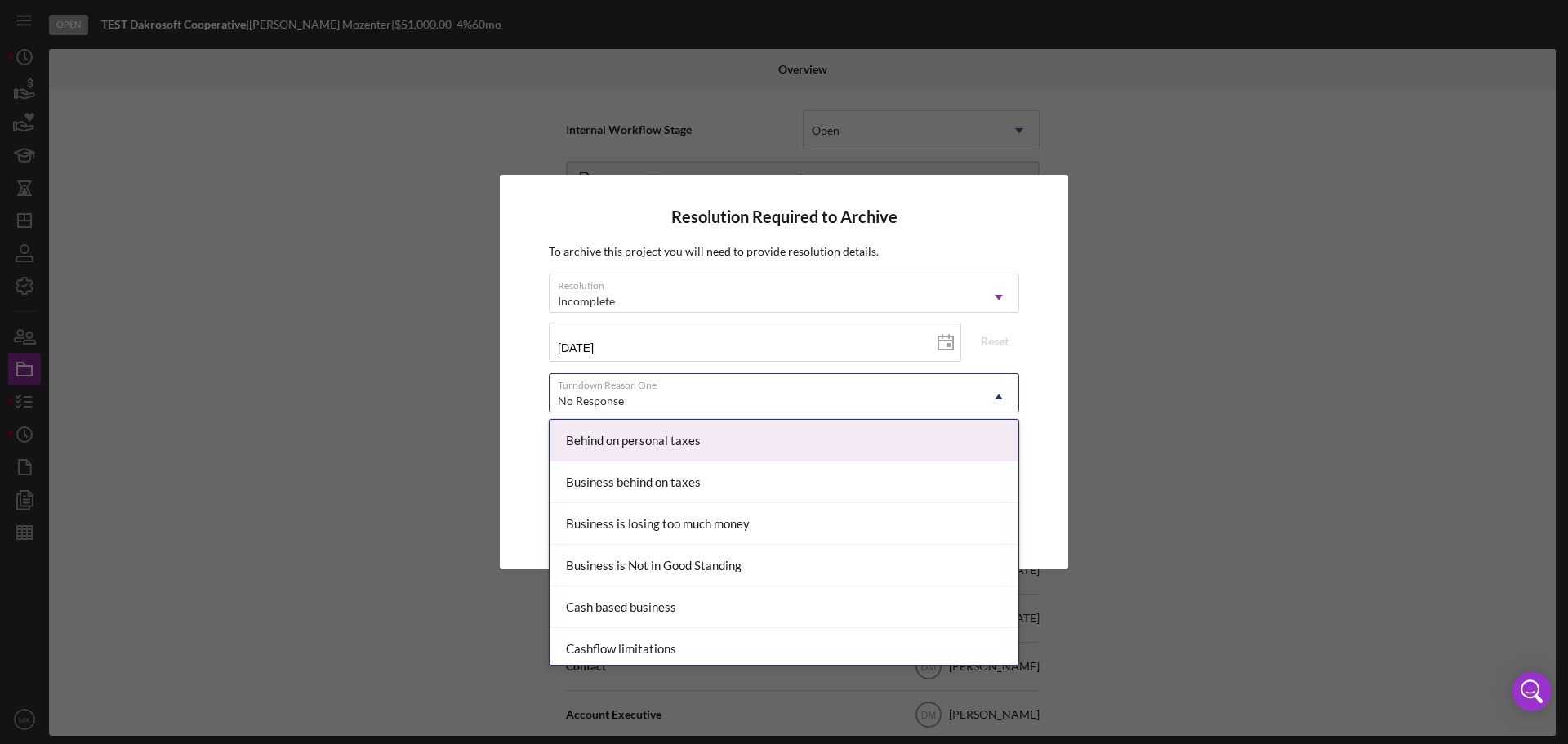
click at [1002, 396] on icon "Icon/Dropdown Arrow" at bounding box center [999, 397] width 39 height 39
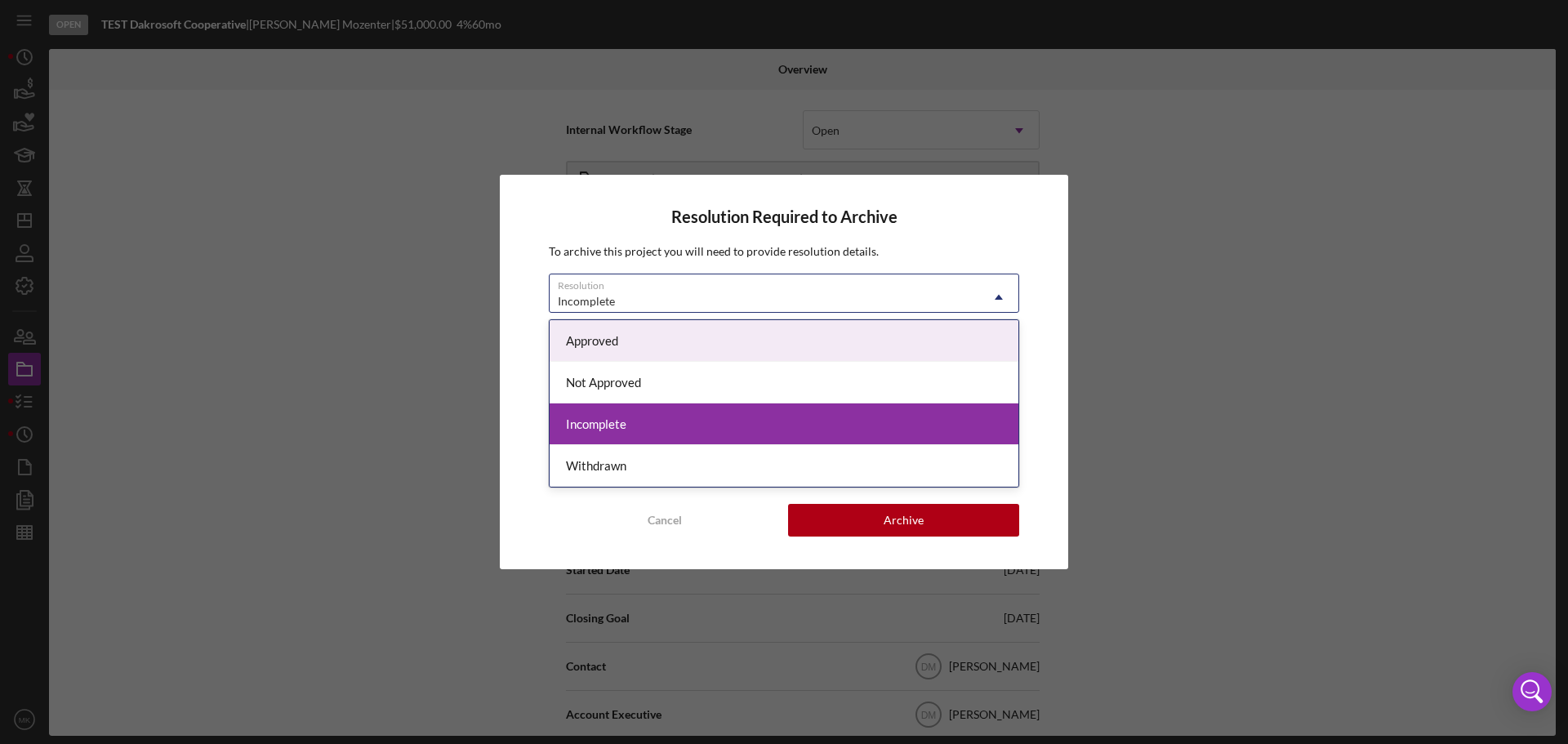
click at [999, 294] on icon "Icon/Dropdown Arrow" at bounding box center [999, 297] width 39 height 39
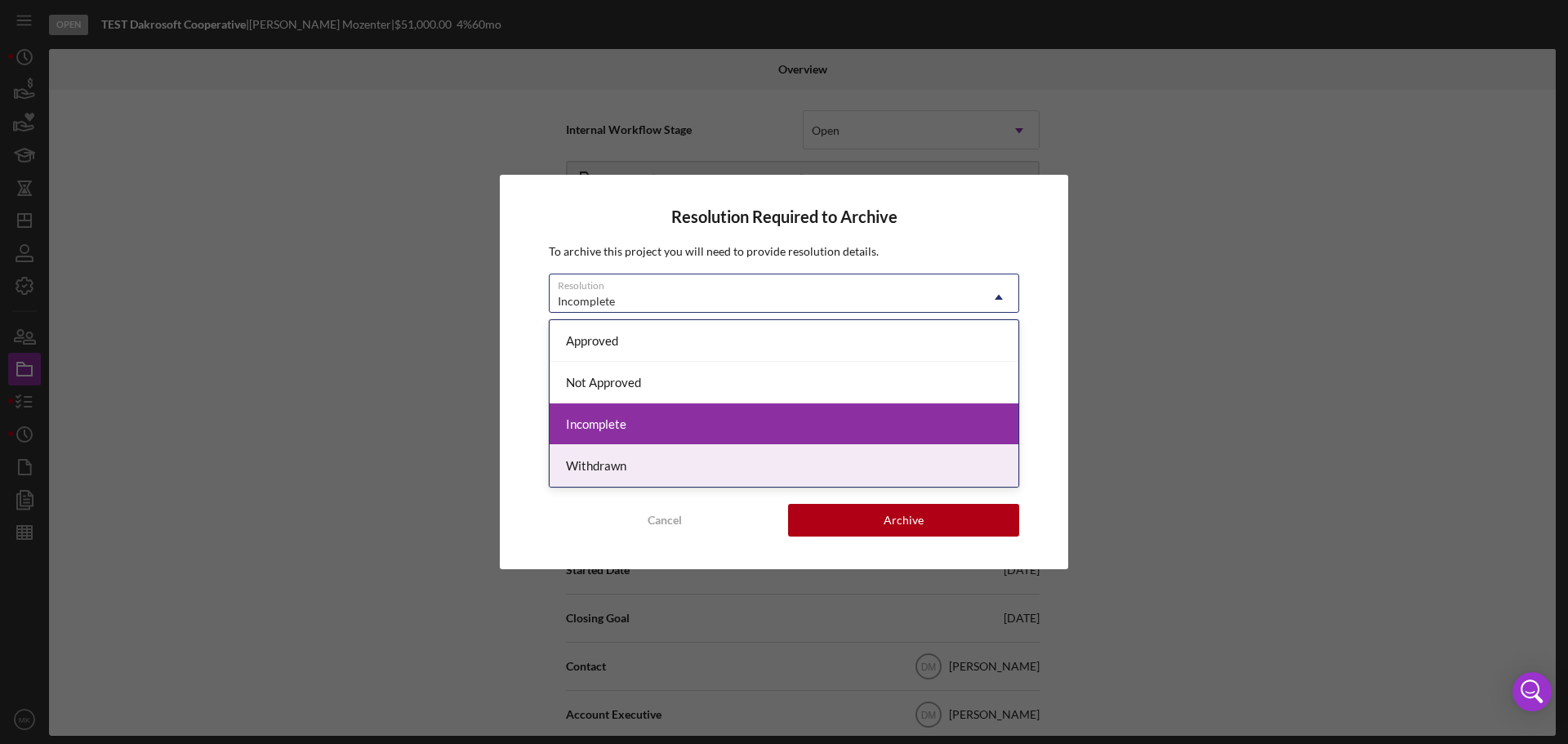
click at [884, 469] on div "Withdrawn" at bounding box center [784, 465] width 469 height 41
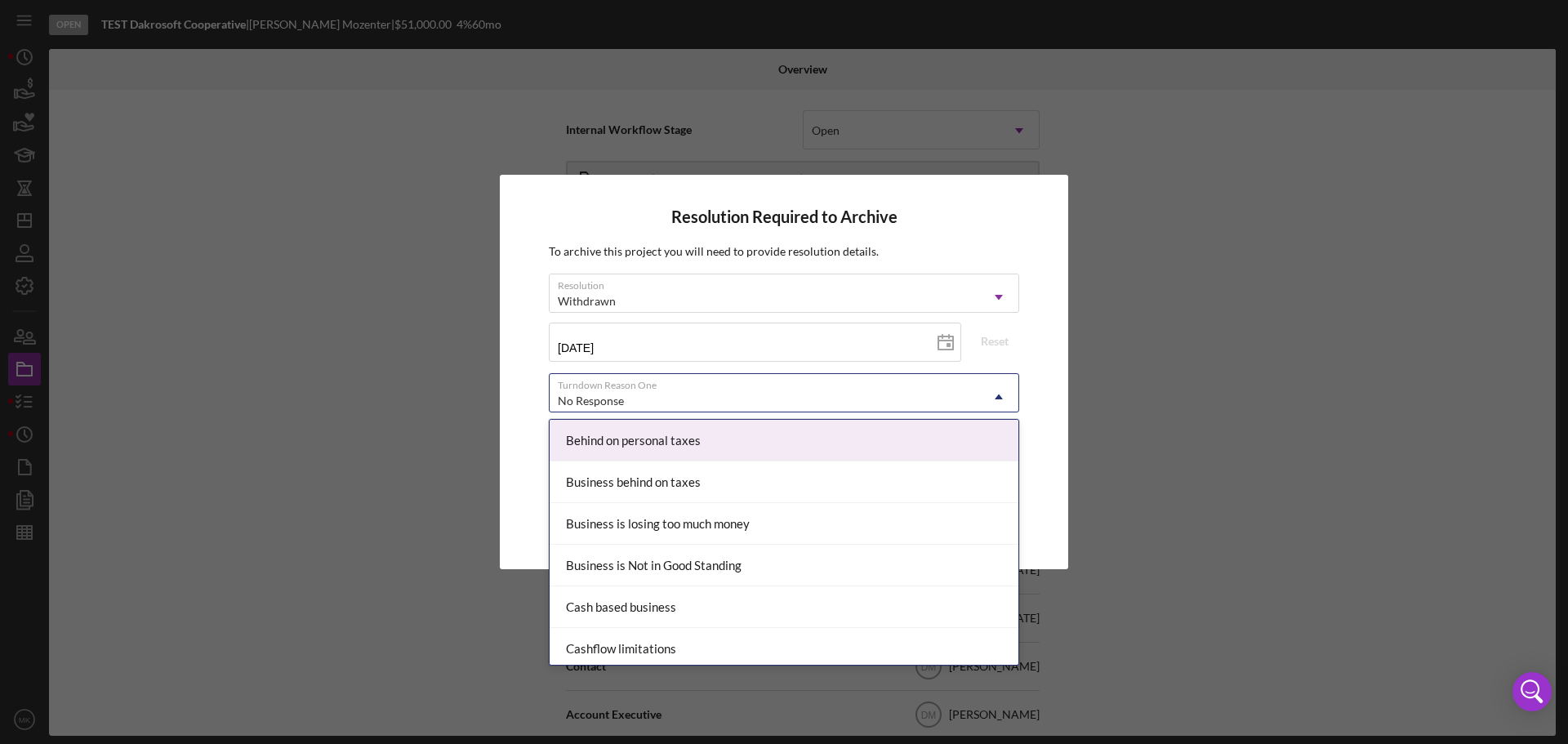
click at [998, 397] on icon "Icon/Dropdown Arrow" at bounding box center [999, 397] width 39 height 39
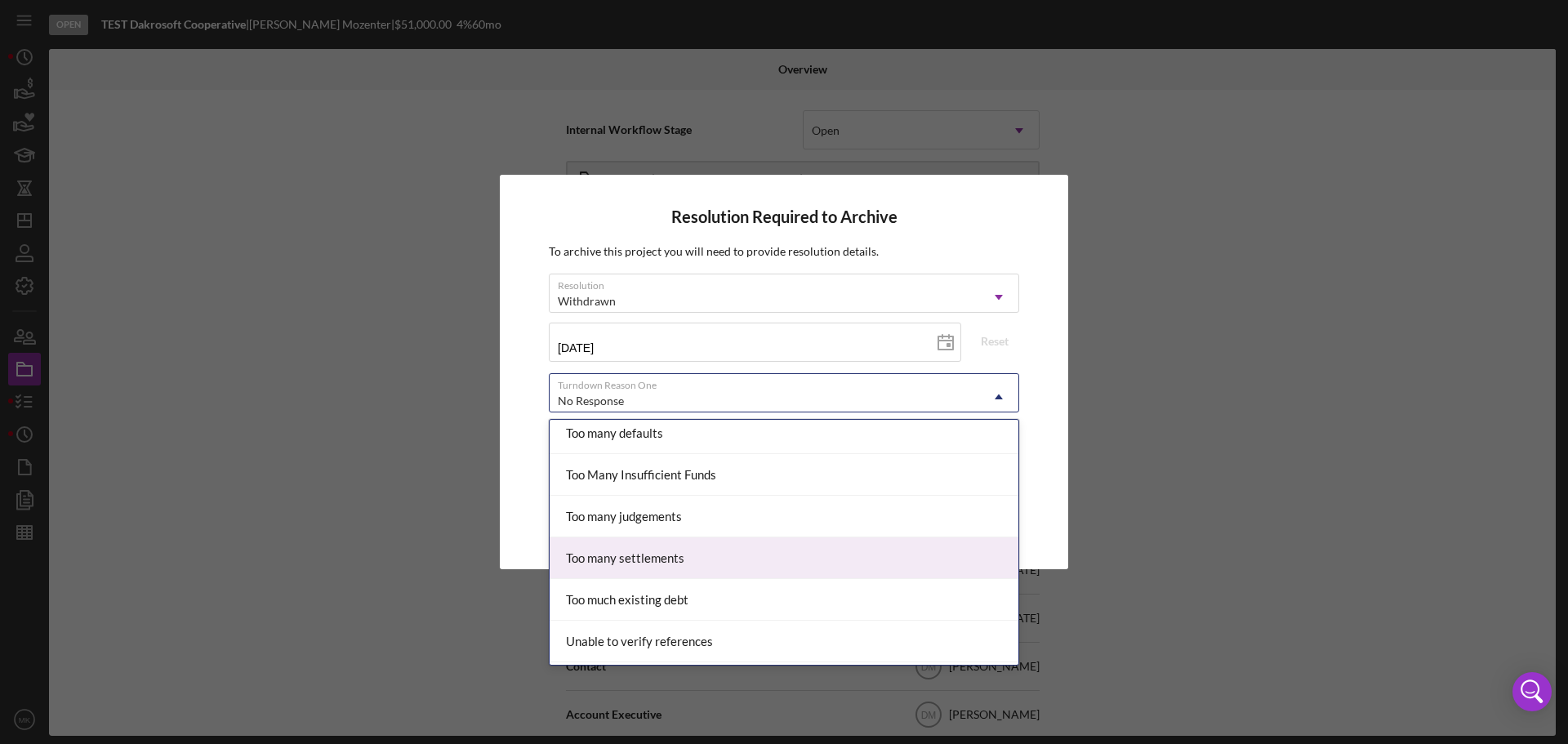
scroll to position [1796, 0]
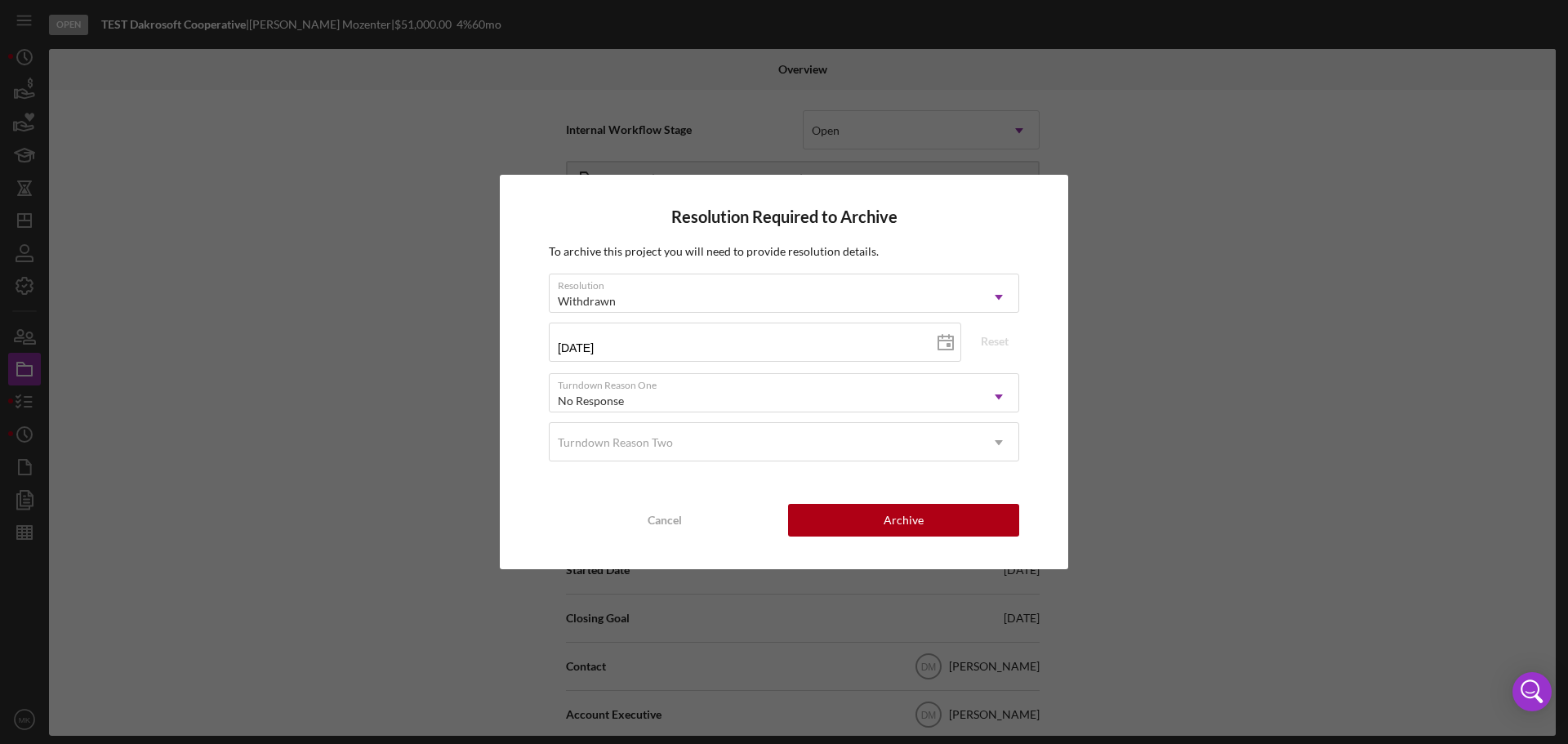
click at [1042, 447] on div "Resolution Required to Archive To archive this project you will need to provide…" at bounding box center [784, 372] width 569 height 395
click at [667, 515] on div "Cancel" at bounding box center [664, 519] width 34 height 32
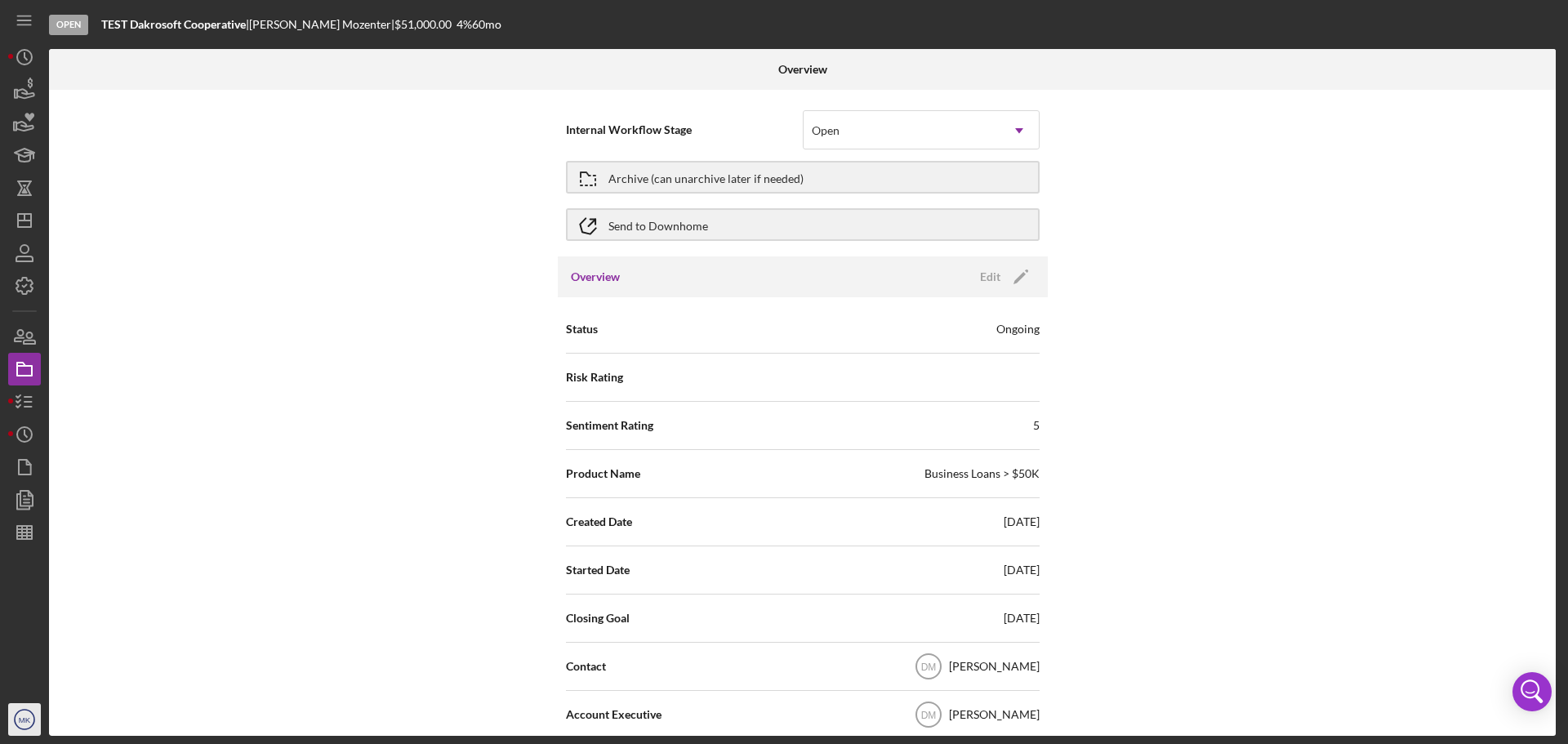
click at [24, 722] on text "MK" at bounding box center [25, 720] width 12 height 9
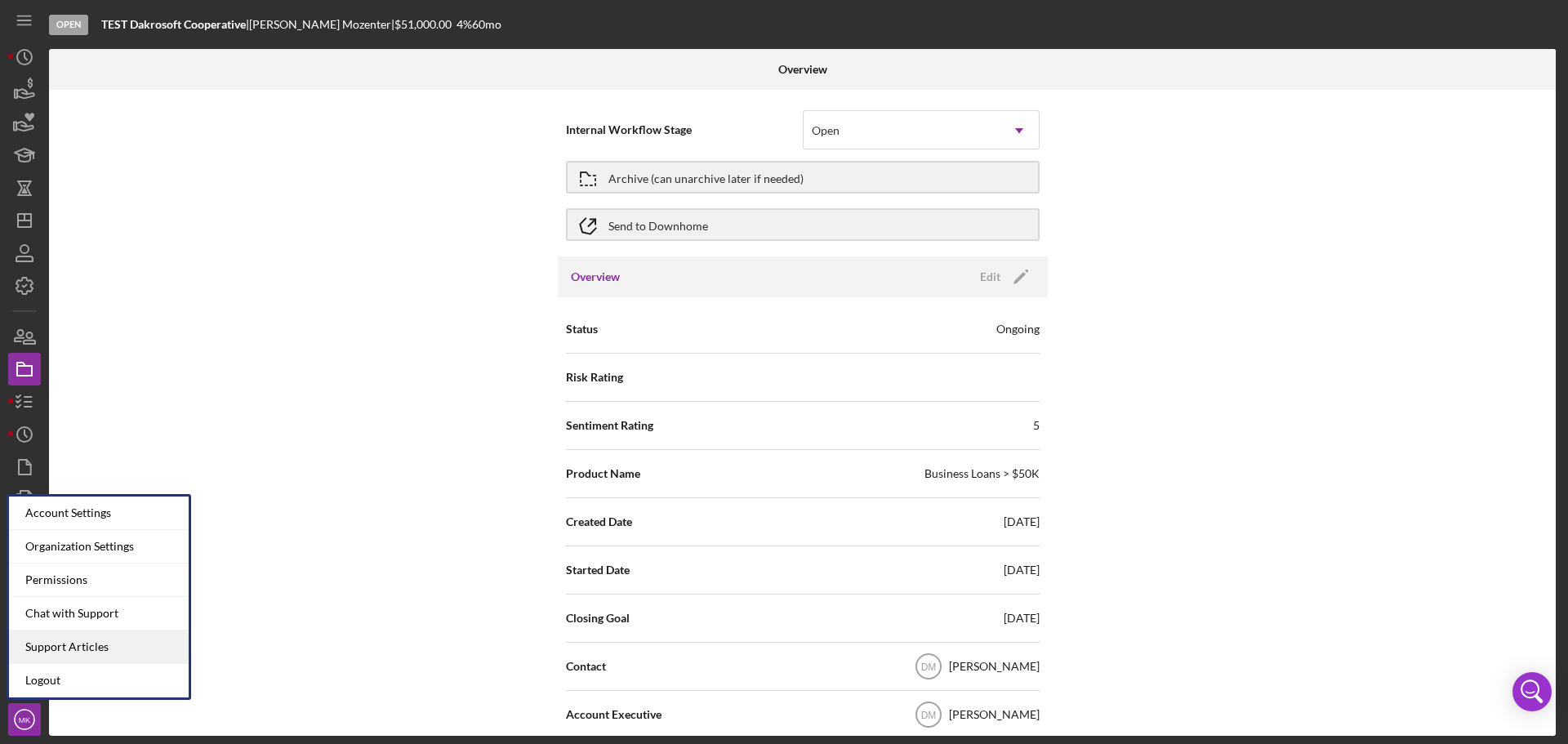
click at [150, 645] on link "Support Articles" at bounding box center [98, 647] width 180 height 33
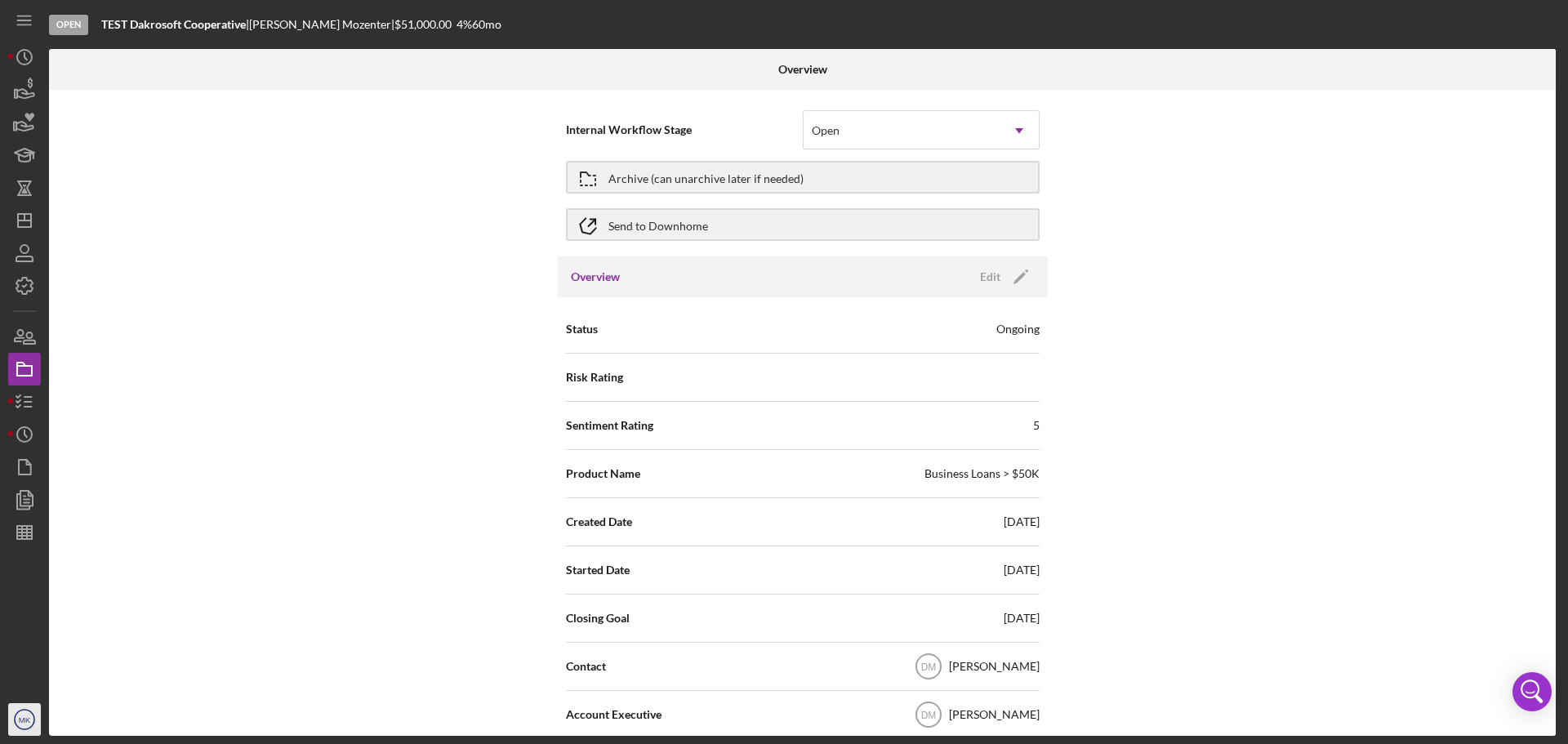
click at [32, 718] on icon "MK" at bounding box center [24, 719] width 32 height 41
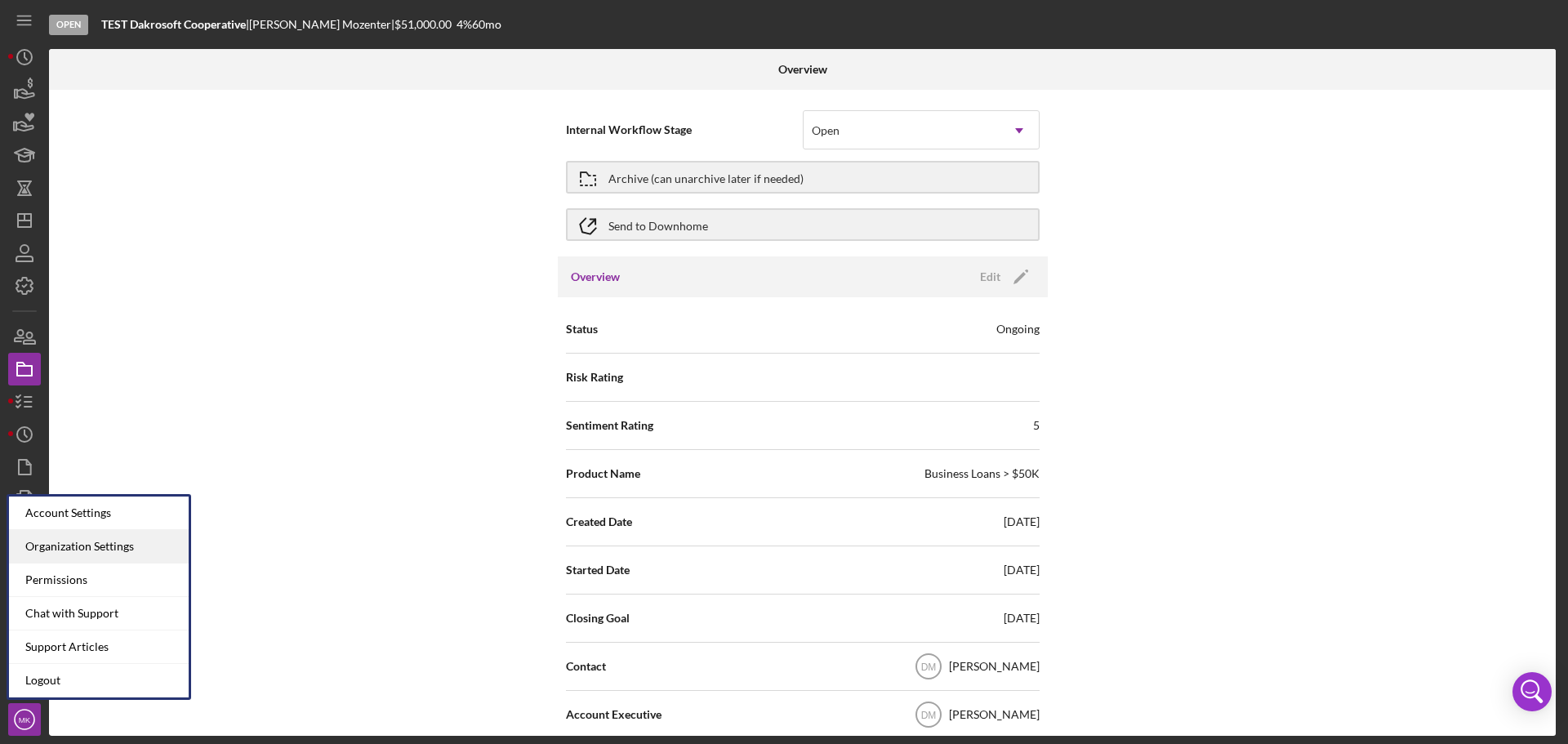
click at [133, 546] on div "Organization Settings" at bounding box center [98, 547] width 180 height 33
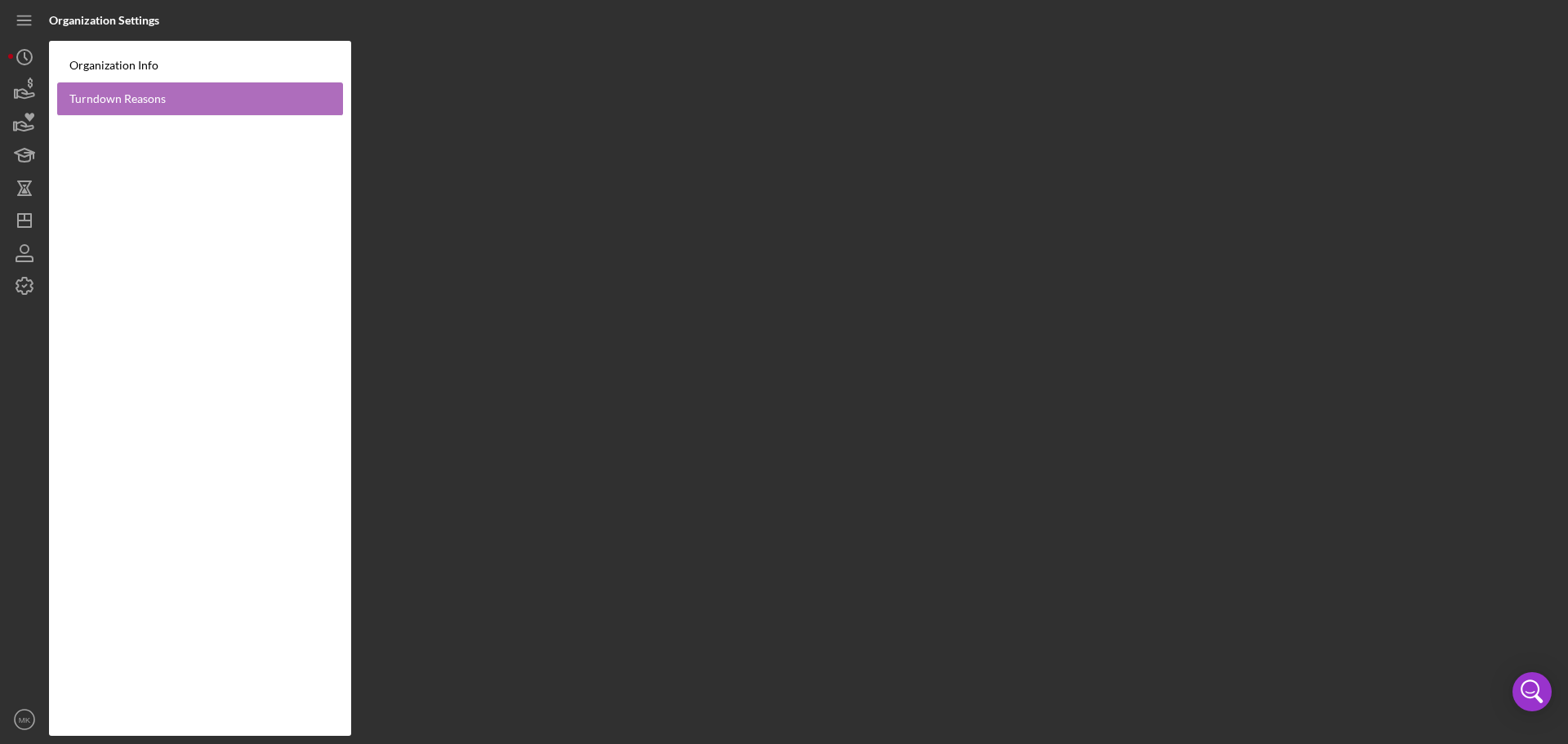
click at [162, 99] on link "Turndown Reasons" at bounding box center [200, 99] width 286 height 33
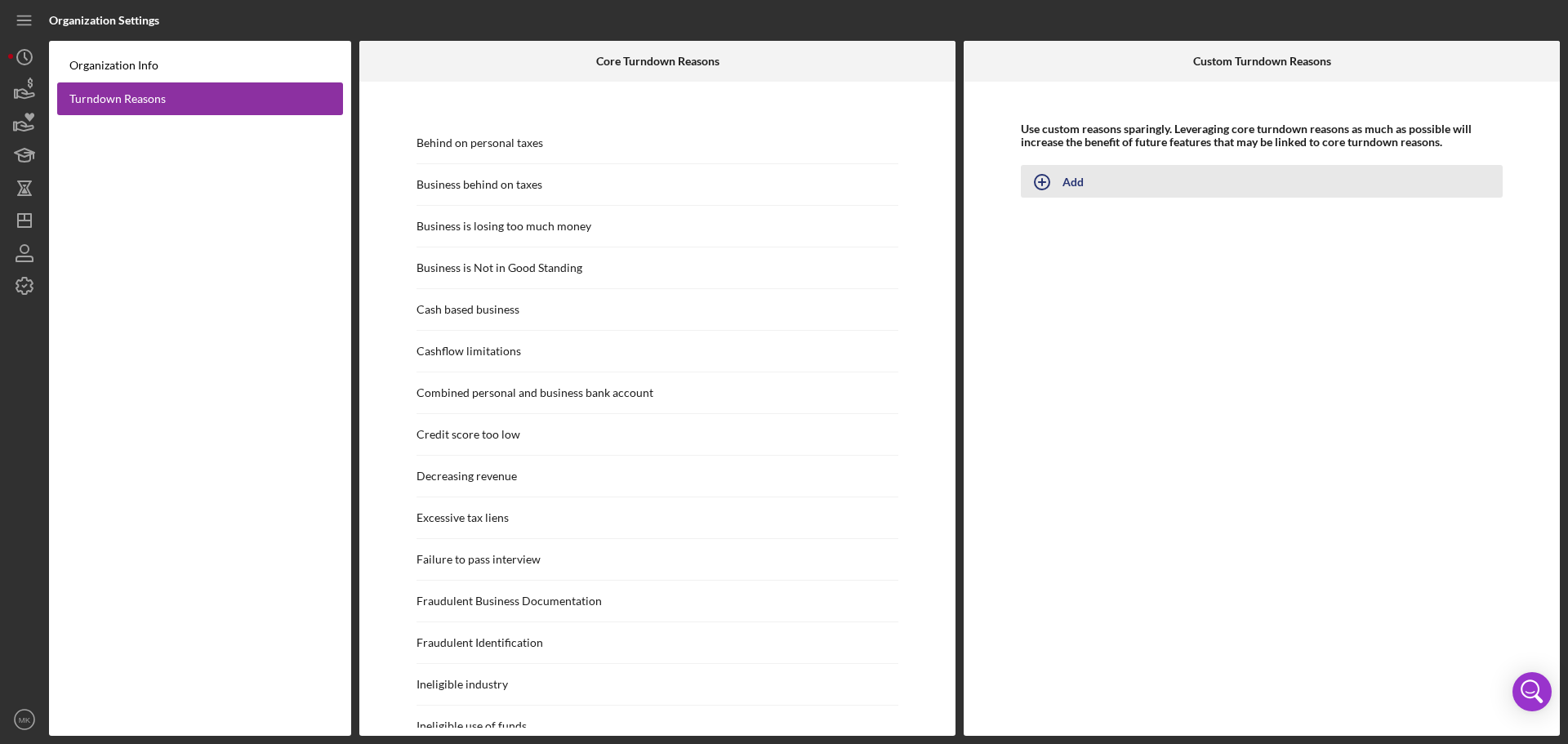
click at [1071, 180] on button "Add" at bounding box center [1262, 181] width 482 height 32
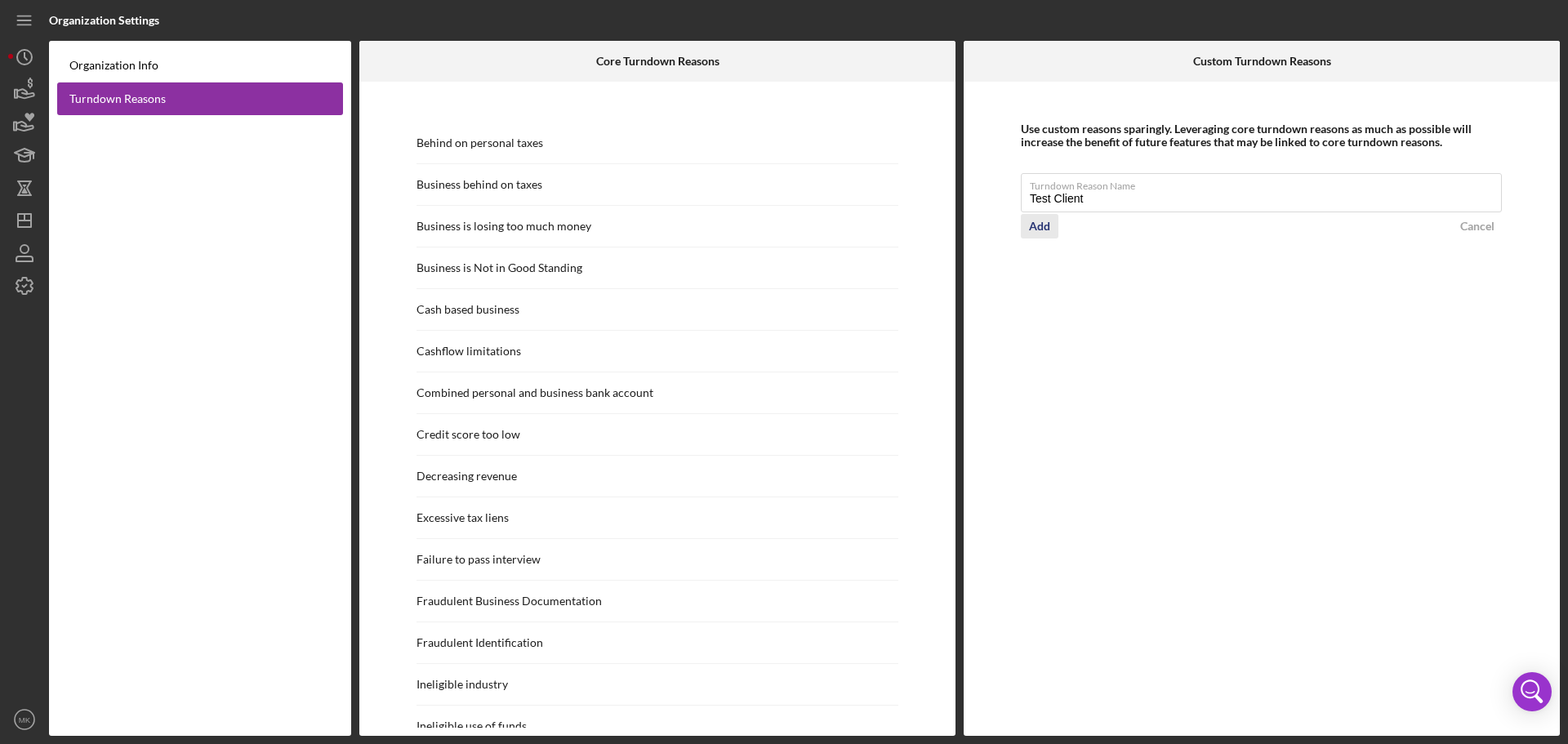
type input "Test Client"
click at [1042, 226] on div "Add" at bounding box center [1040, 226] width 21 height 25
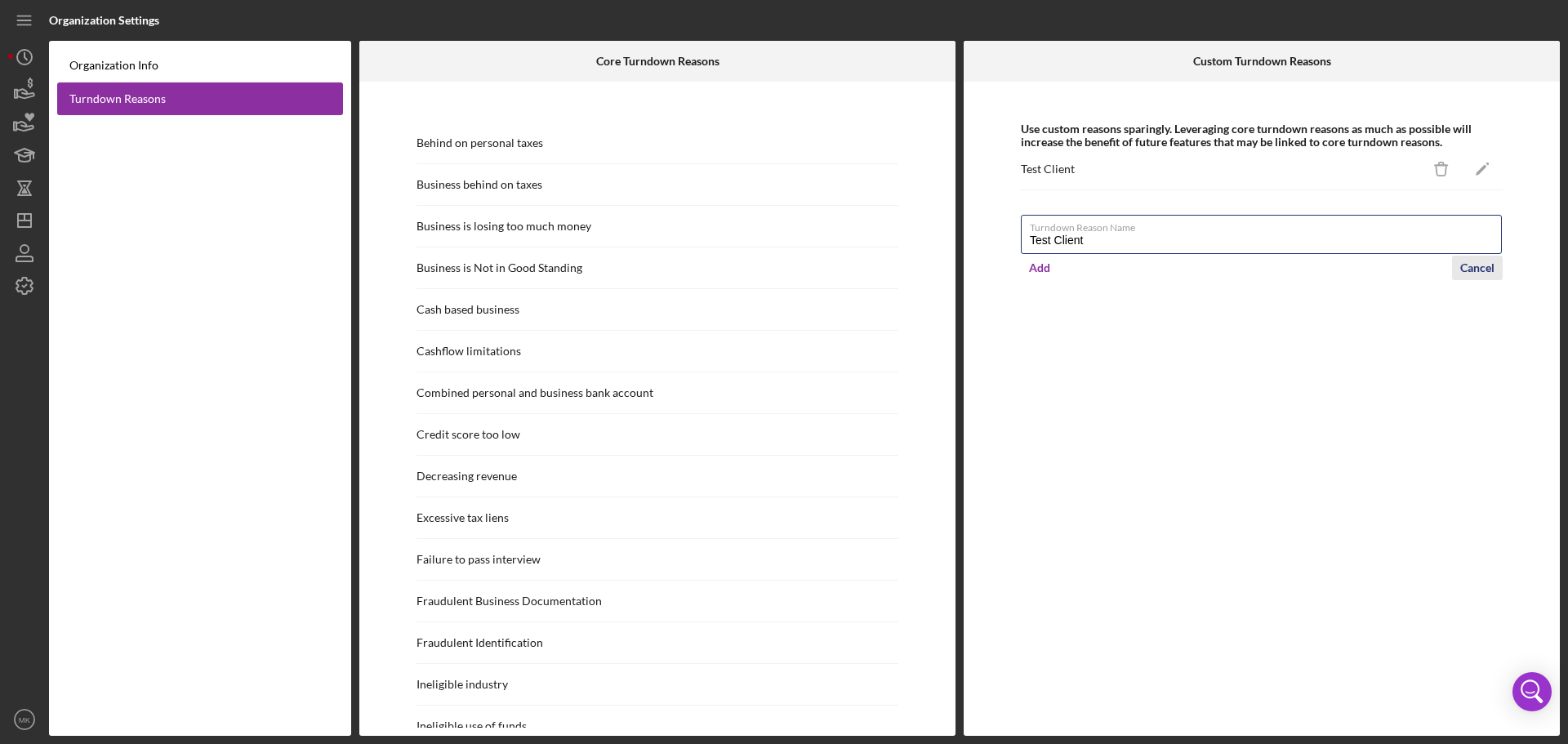
type input "Test Client"
click at [1478, 270] on div "Cancel" at bounding box center [1478, 268] width 34 height 25
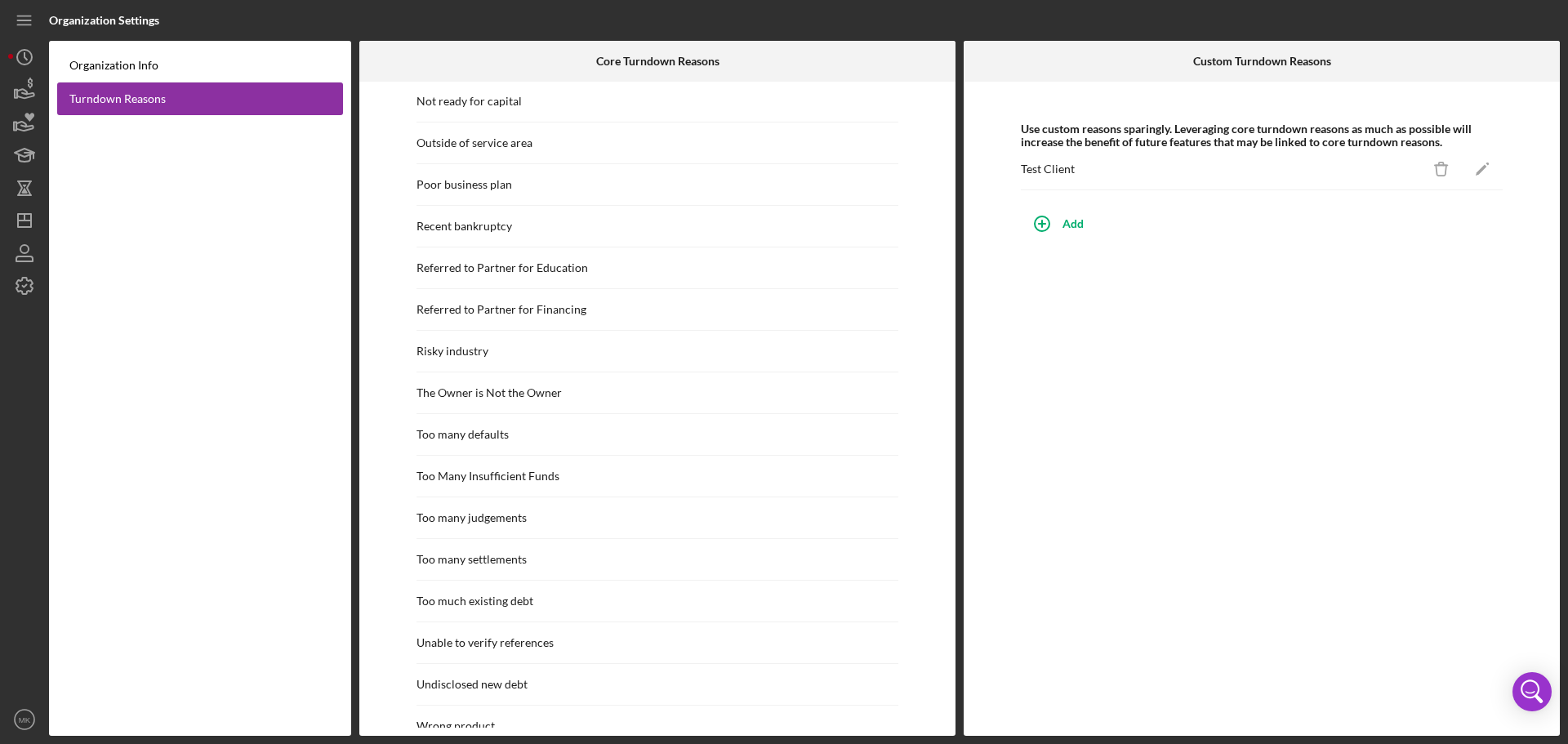
scroll to position [1469, 0]
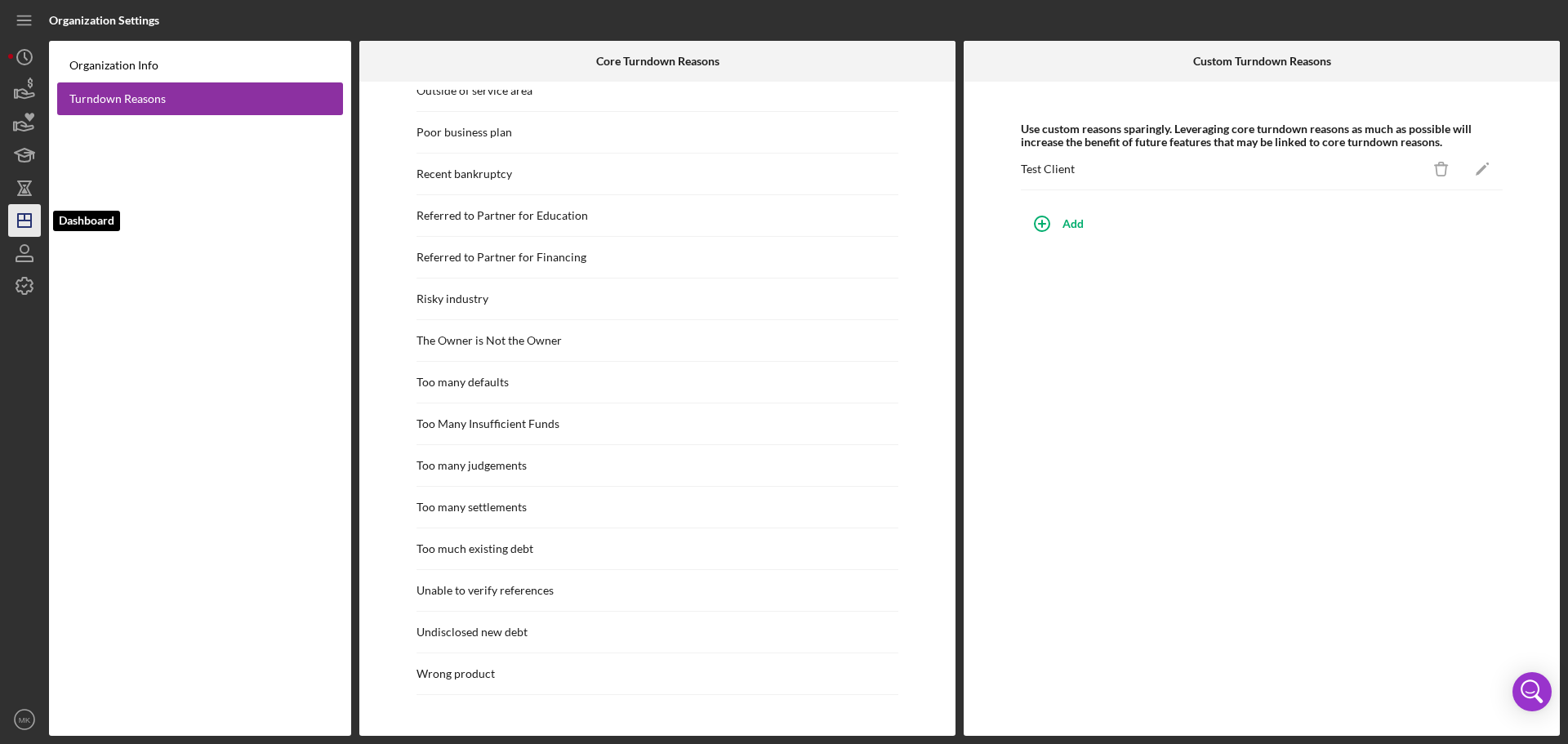
click at [27, 220] on line "button" at bounding box center [24, 220] width 13 height 0
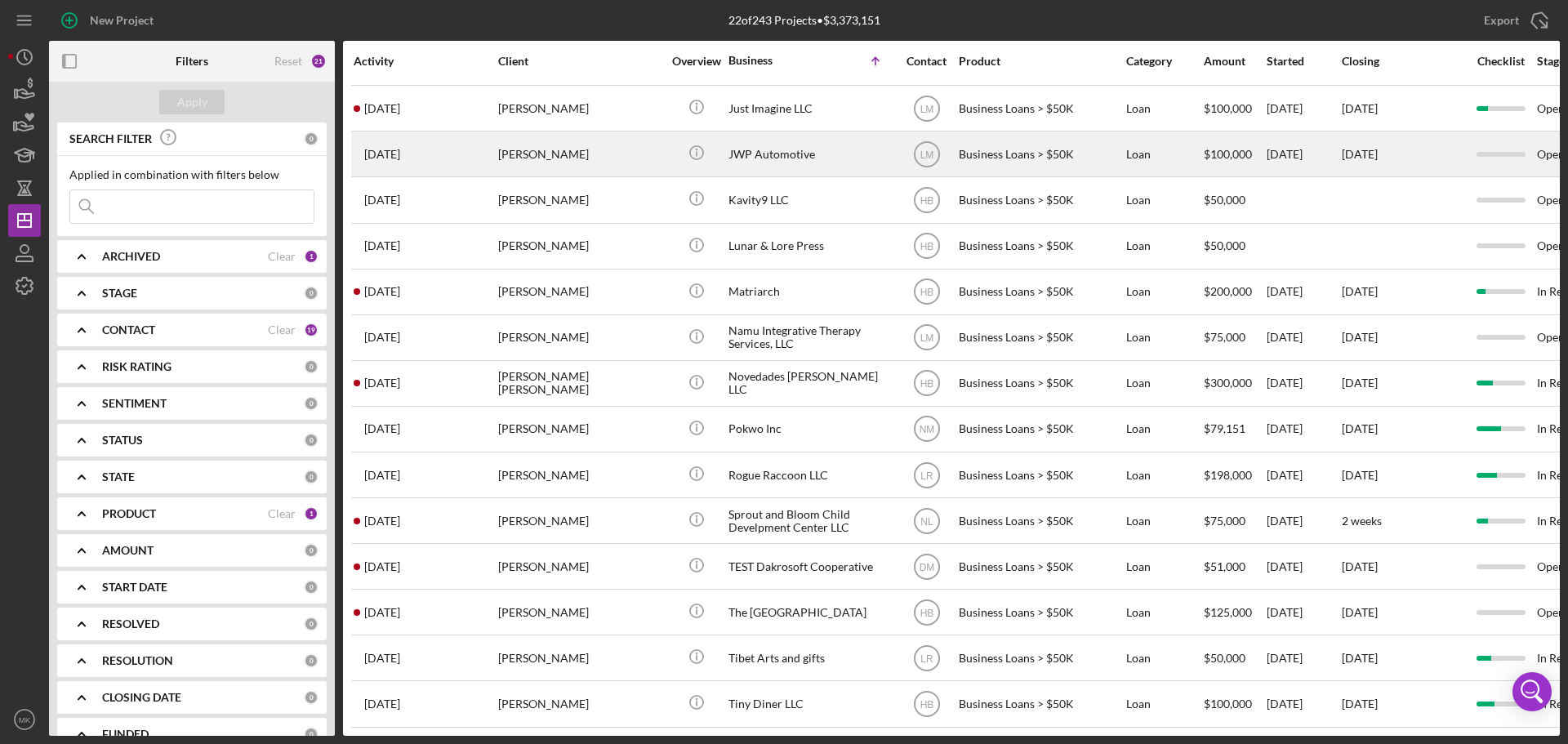
scroll to position [375, 0]
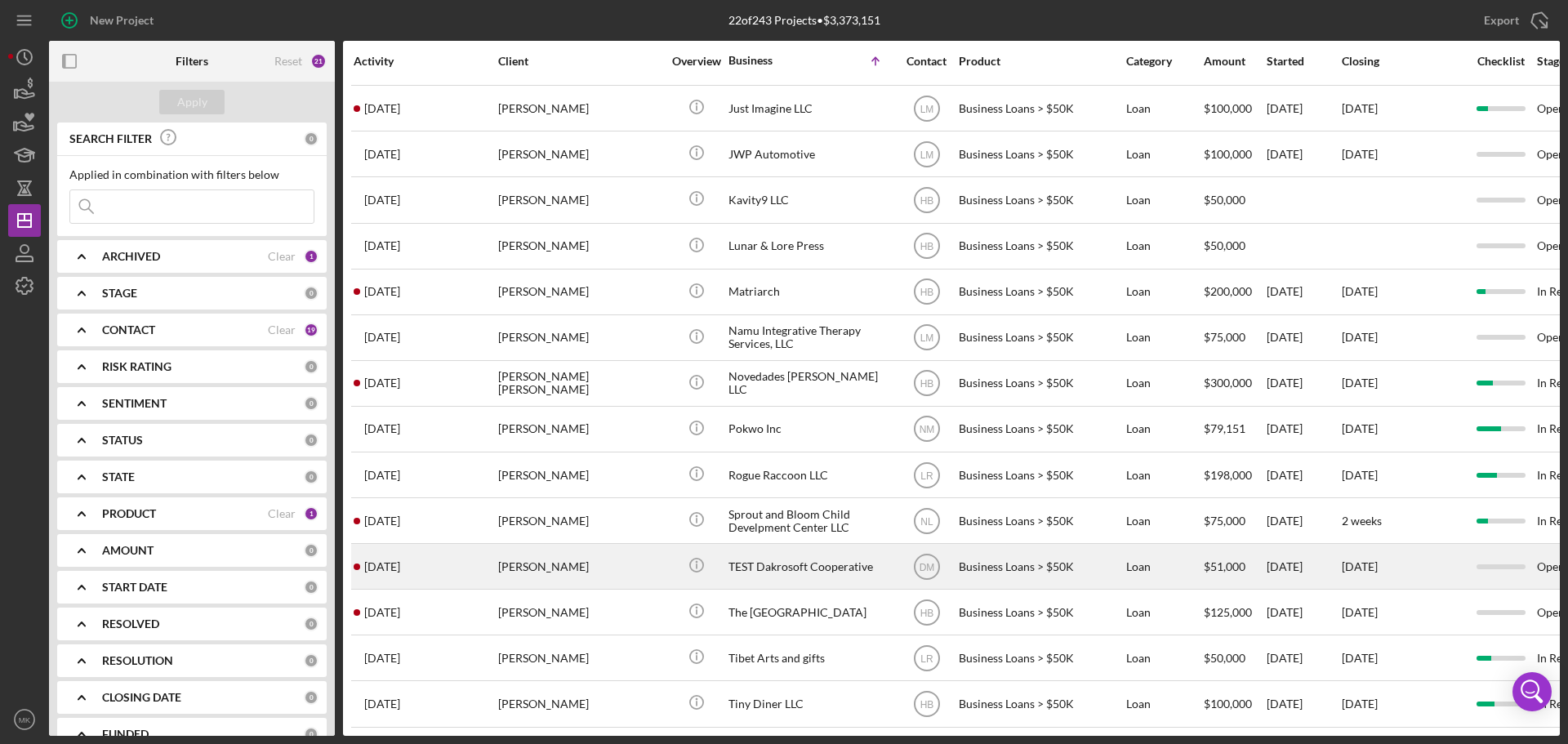
click at [811, 552] on div "TEST Dakrosoft Cooperative" at bounding box center [810, 566] width 163 height 43
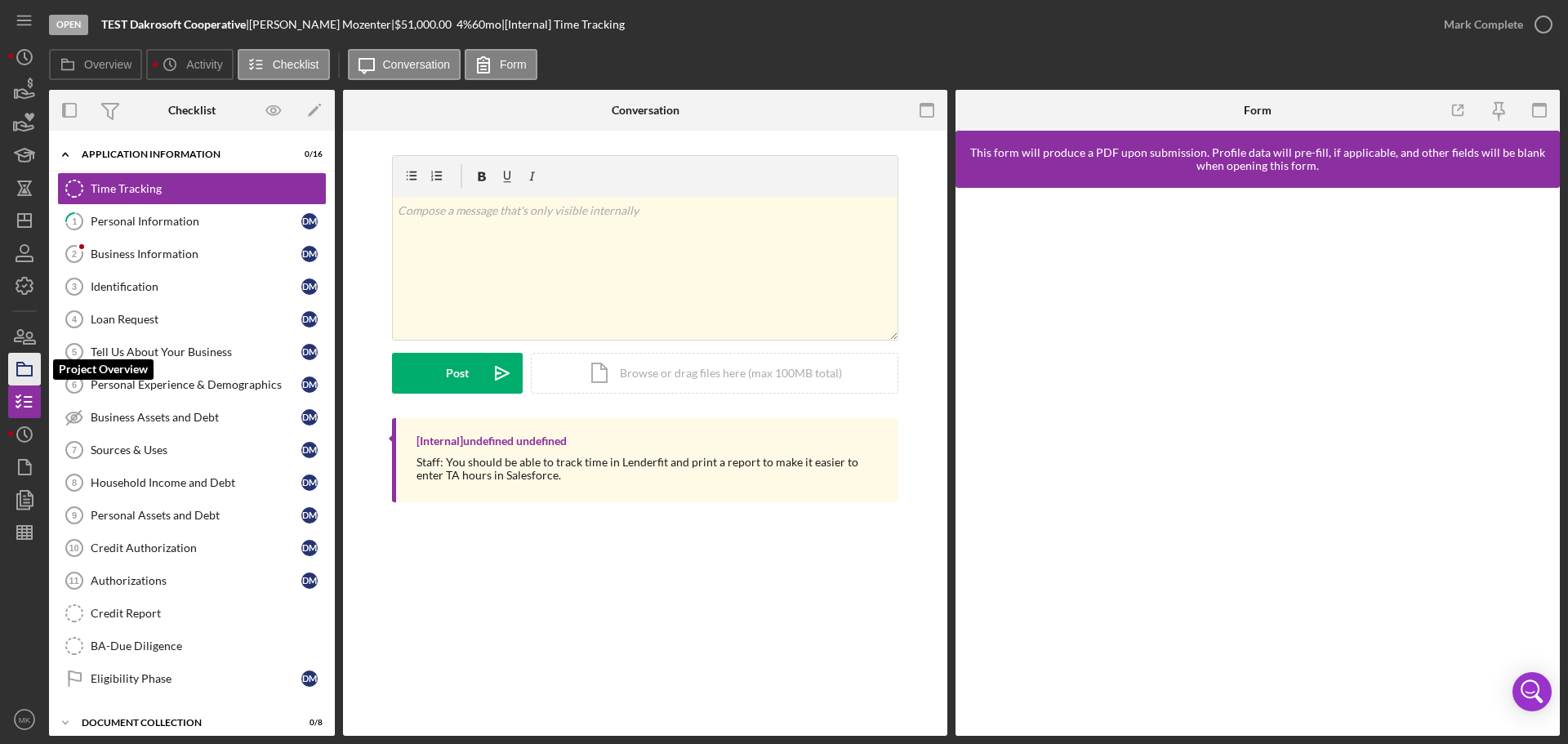
click at [31, 368] on rect "button" at bounding box center [25, 370] width 15 height 10
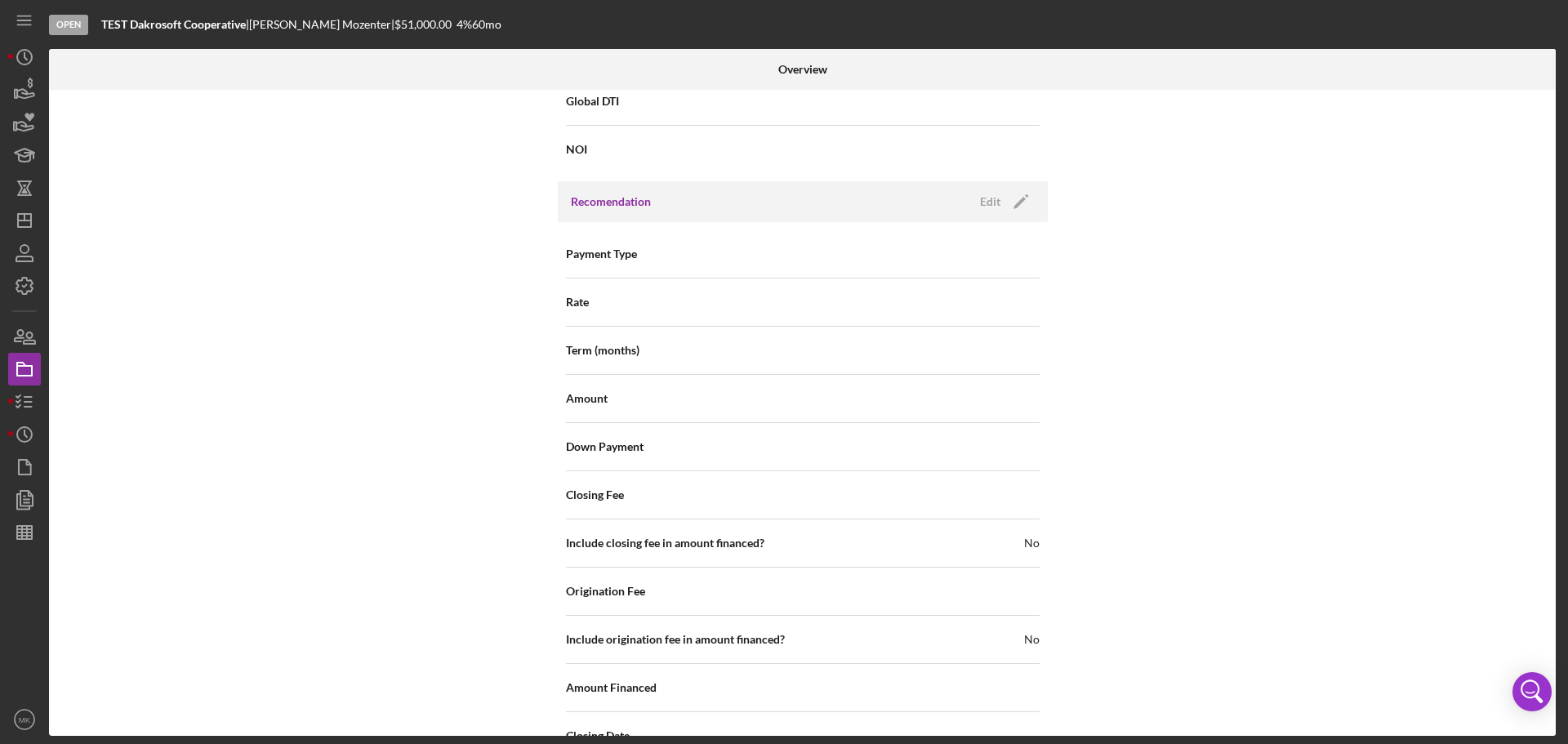
scroll to position [1797, 0]
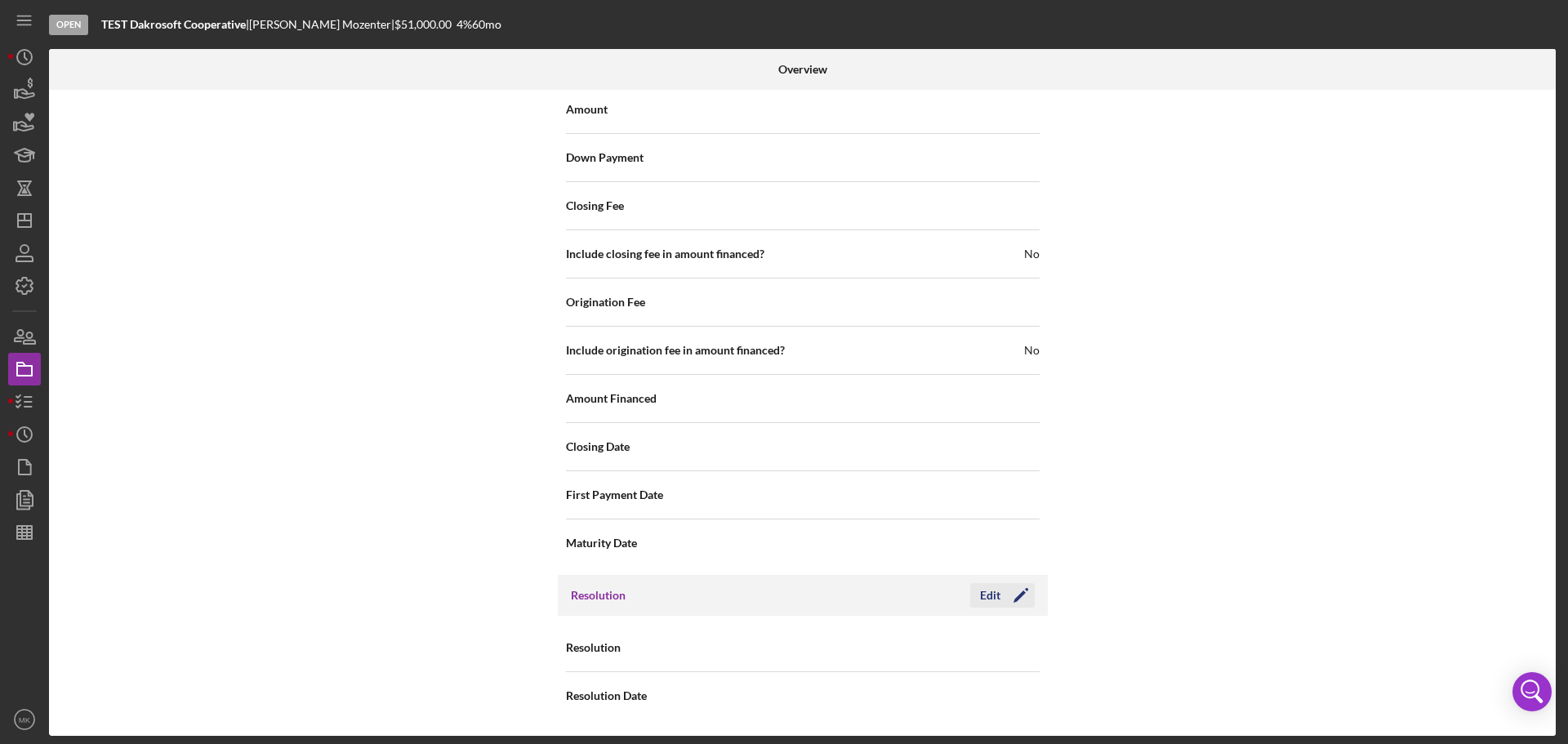
click at [1018, 594] on polygon "button" at bounding box center [1020, 597] width 12 height 12
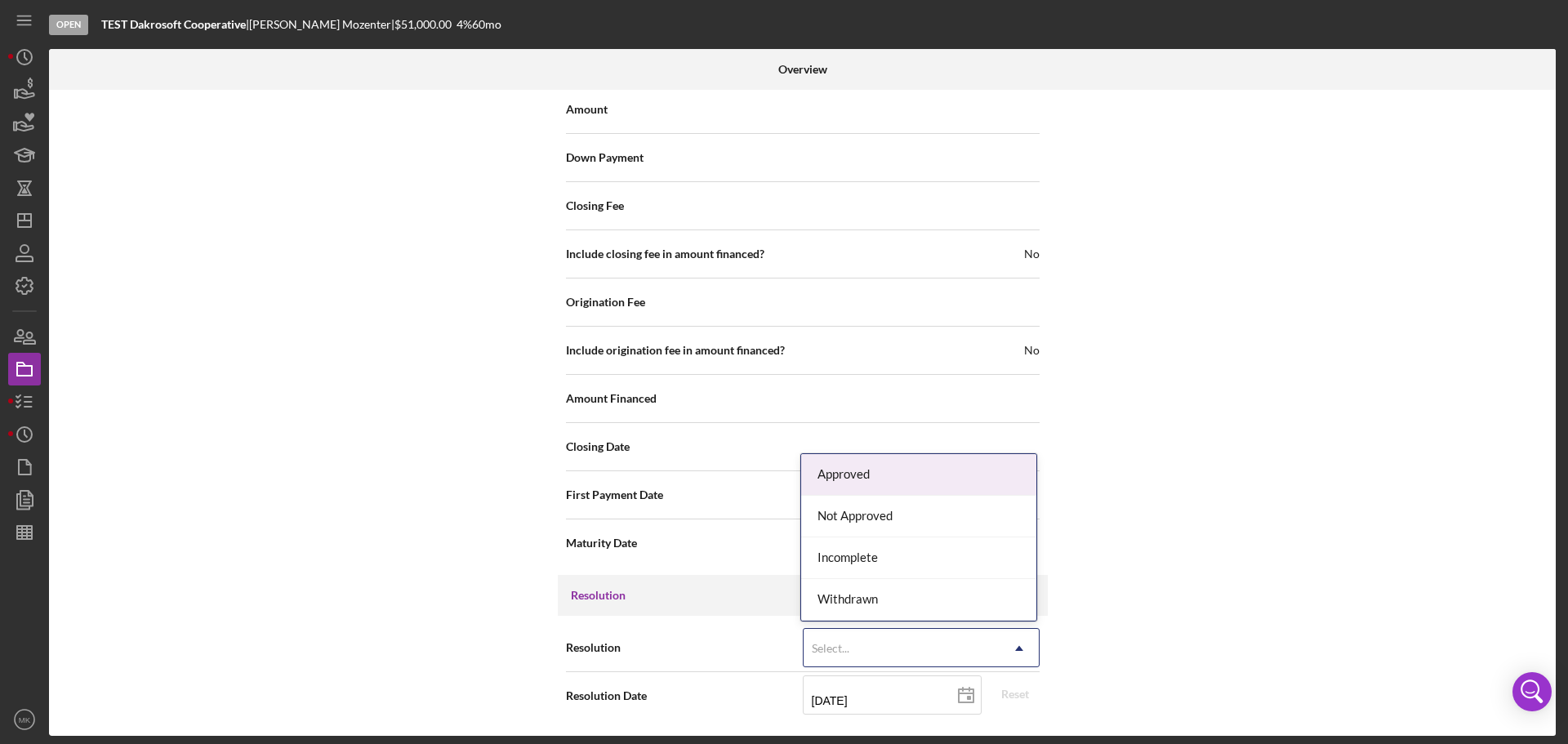
click at [1019, 647] on icon "Icon/Dropdown Arrow" at bounding box center [1020, 648] width 39 height 39
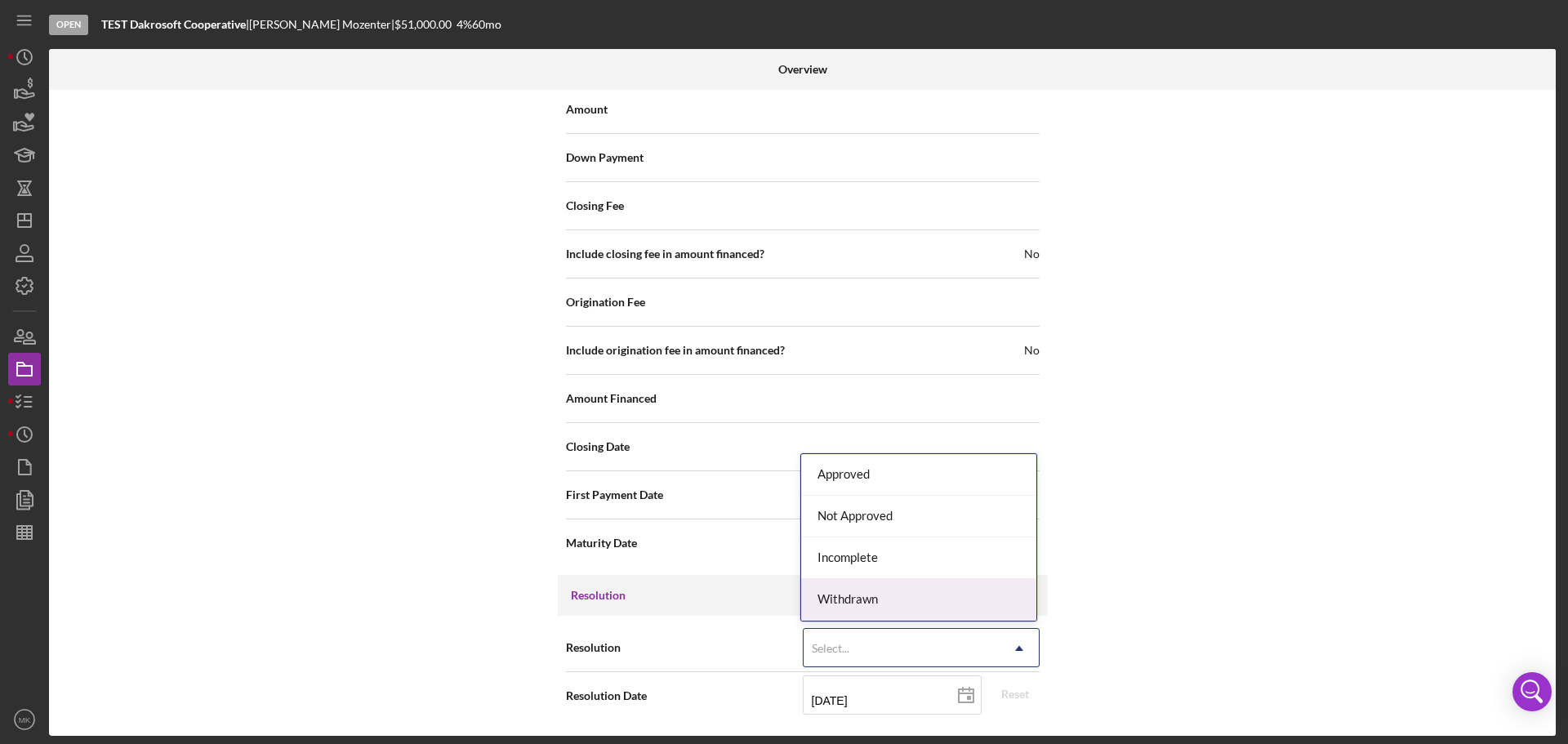
click at [984, 600] on div "Withdrawn" at bounding box center [919, 599] width 235 height 41
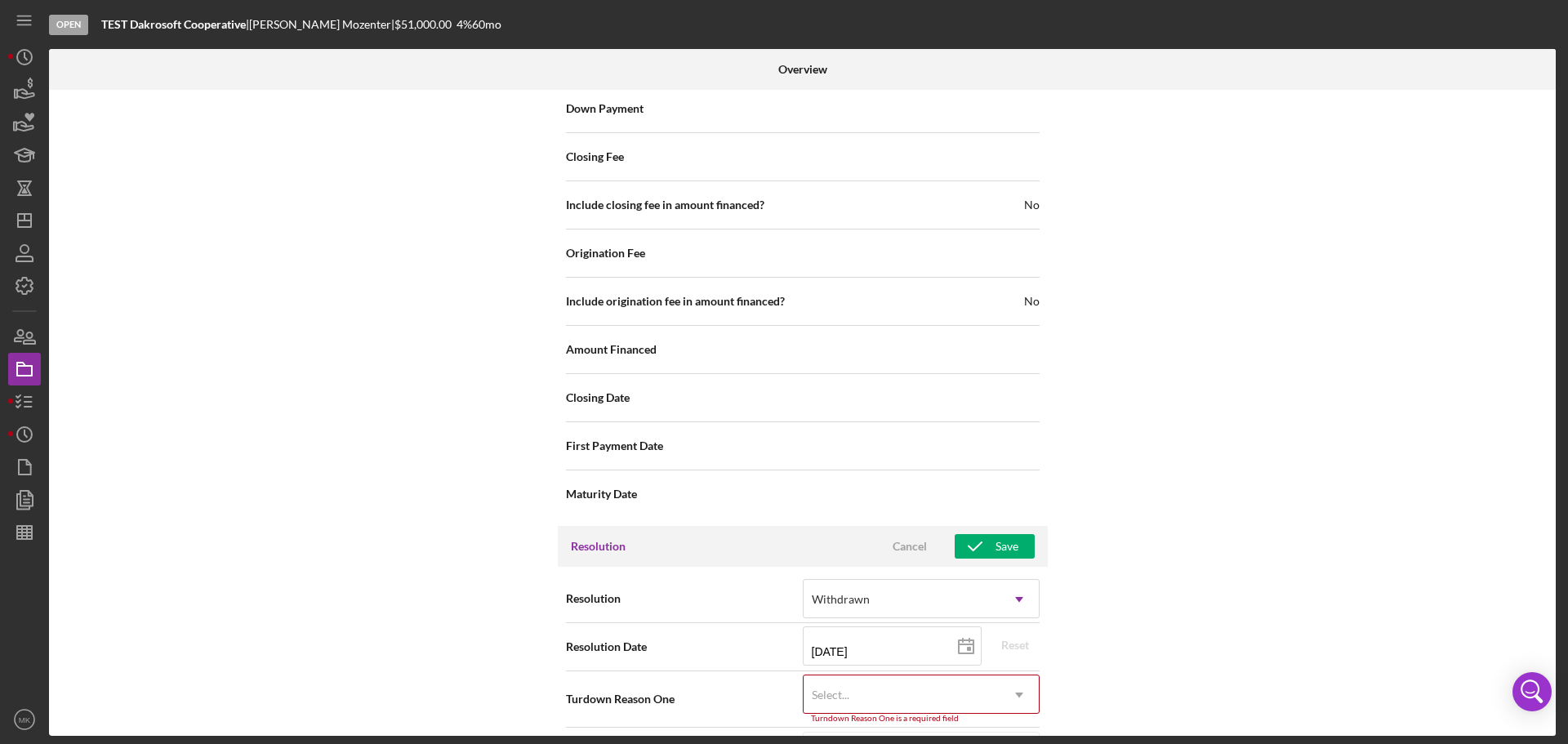
scroll to position [1901, 0]
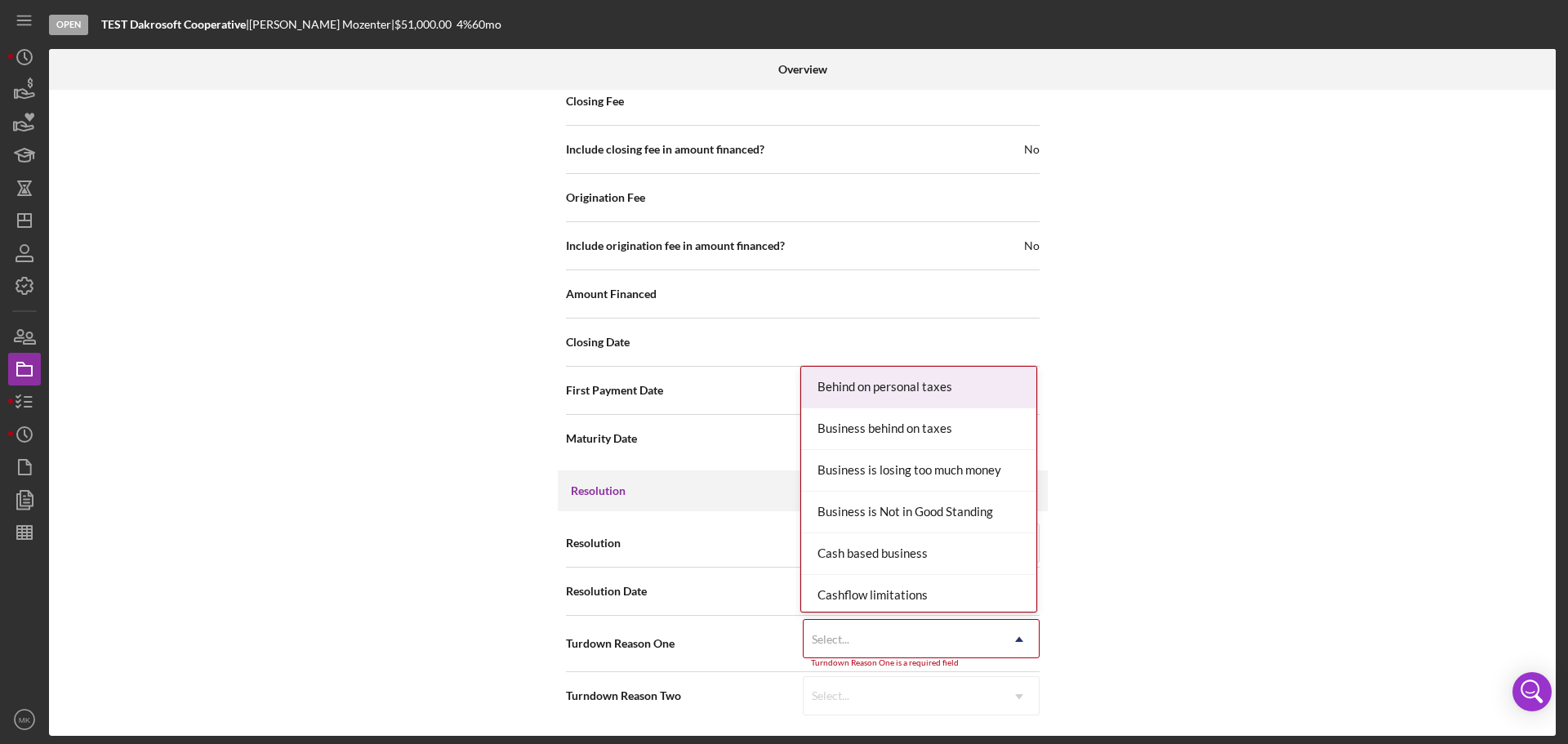
click at [1019, 637] on icon "Icon/Dropdown Arrow" at bounding box center [1020, 640] width 39 height 39
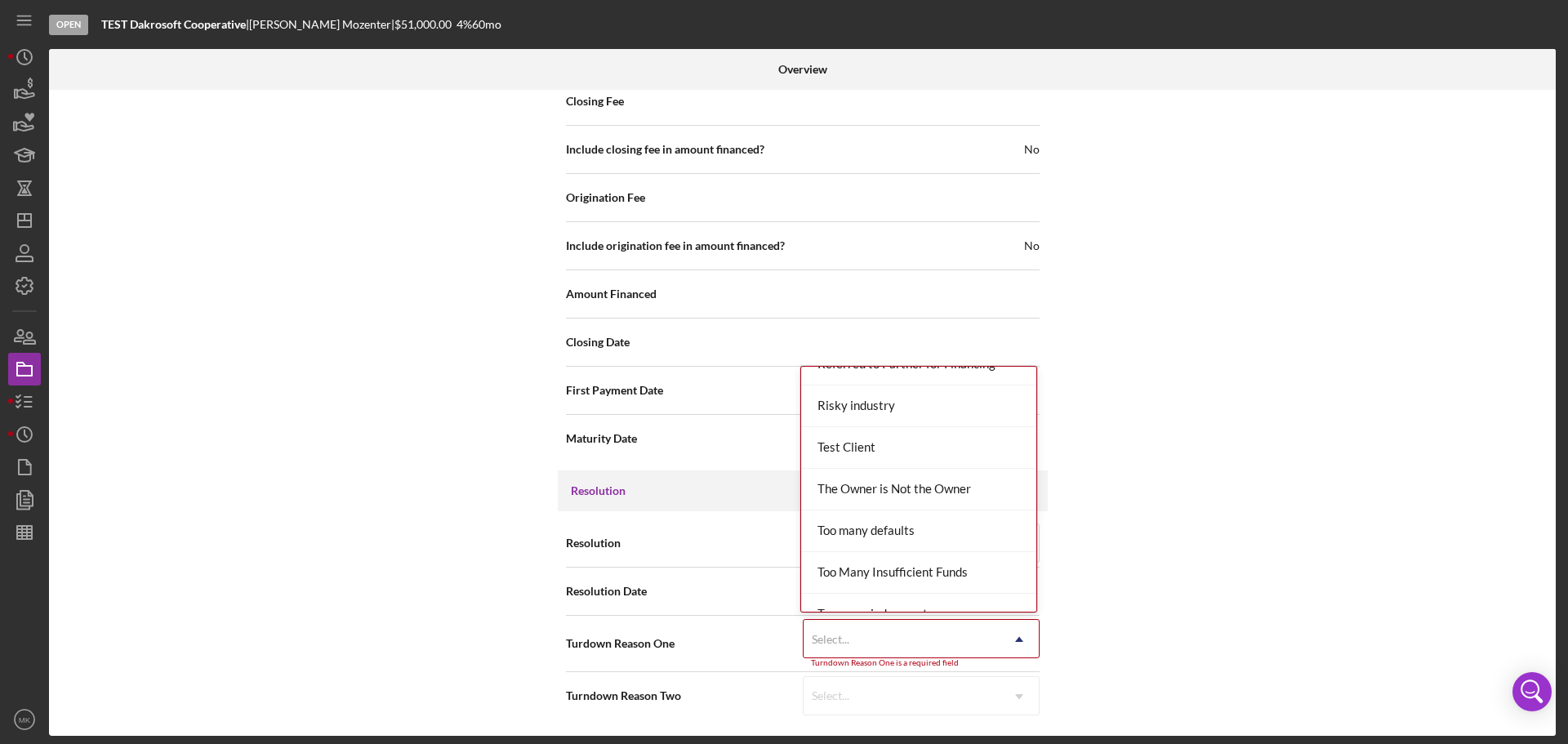
scroll to position [1634, 0]
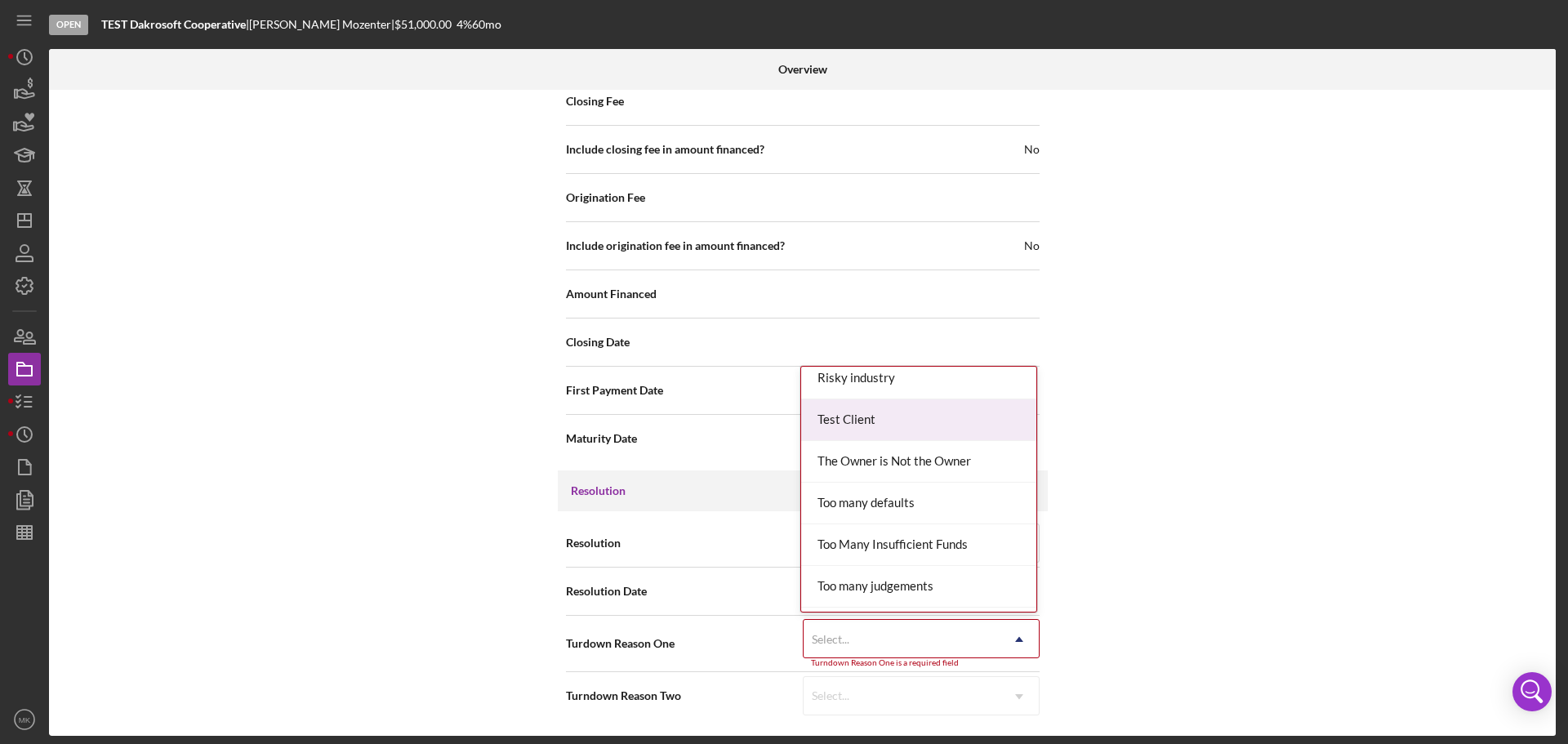
click at [892, 415] on div "Test Client" at bounding box center [919, 419] width 235 height 41
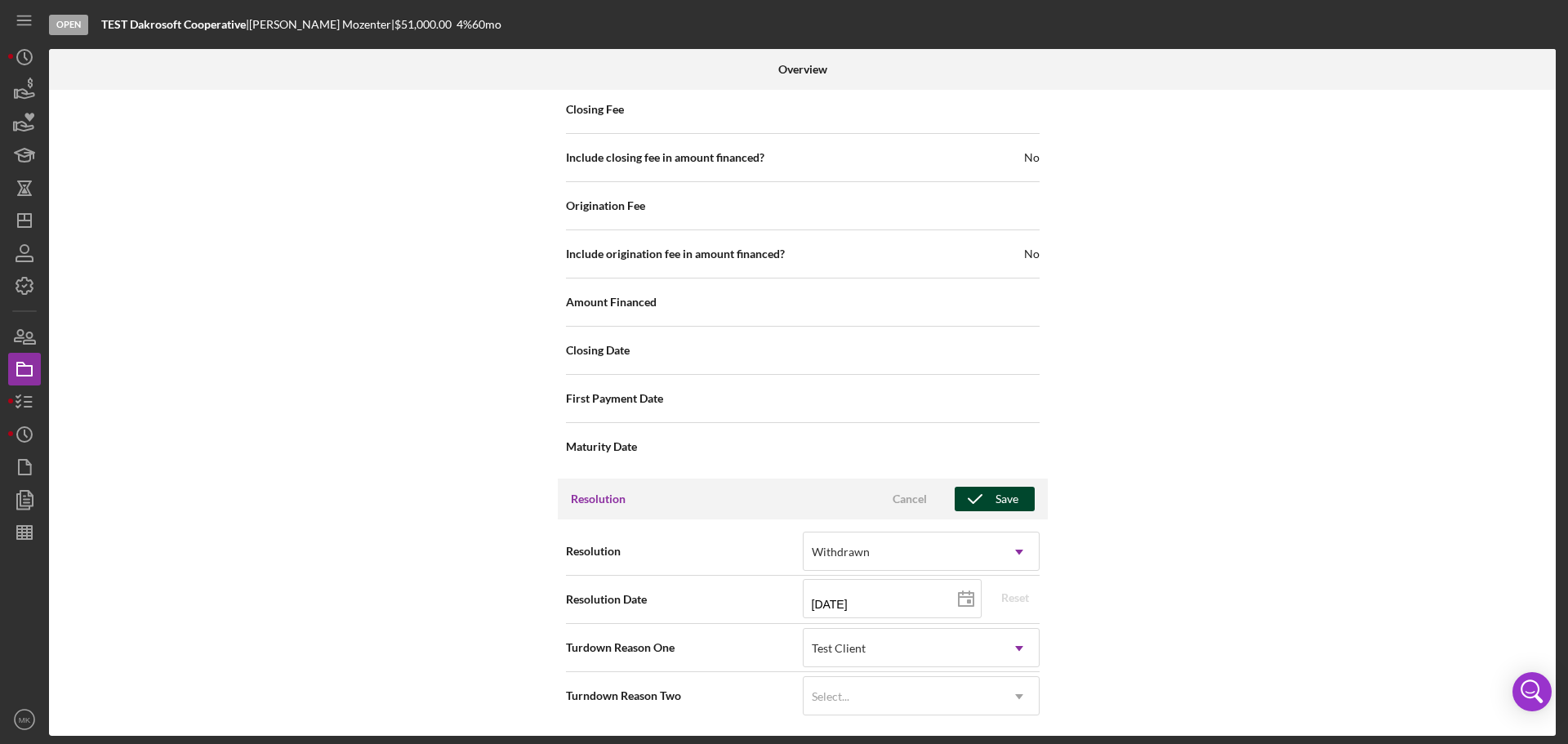
click at [1000, 501] on div "Save" at bounding box center [1007, 499] width 23 height 25
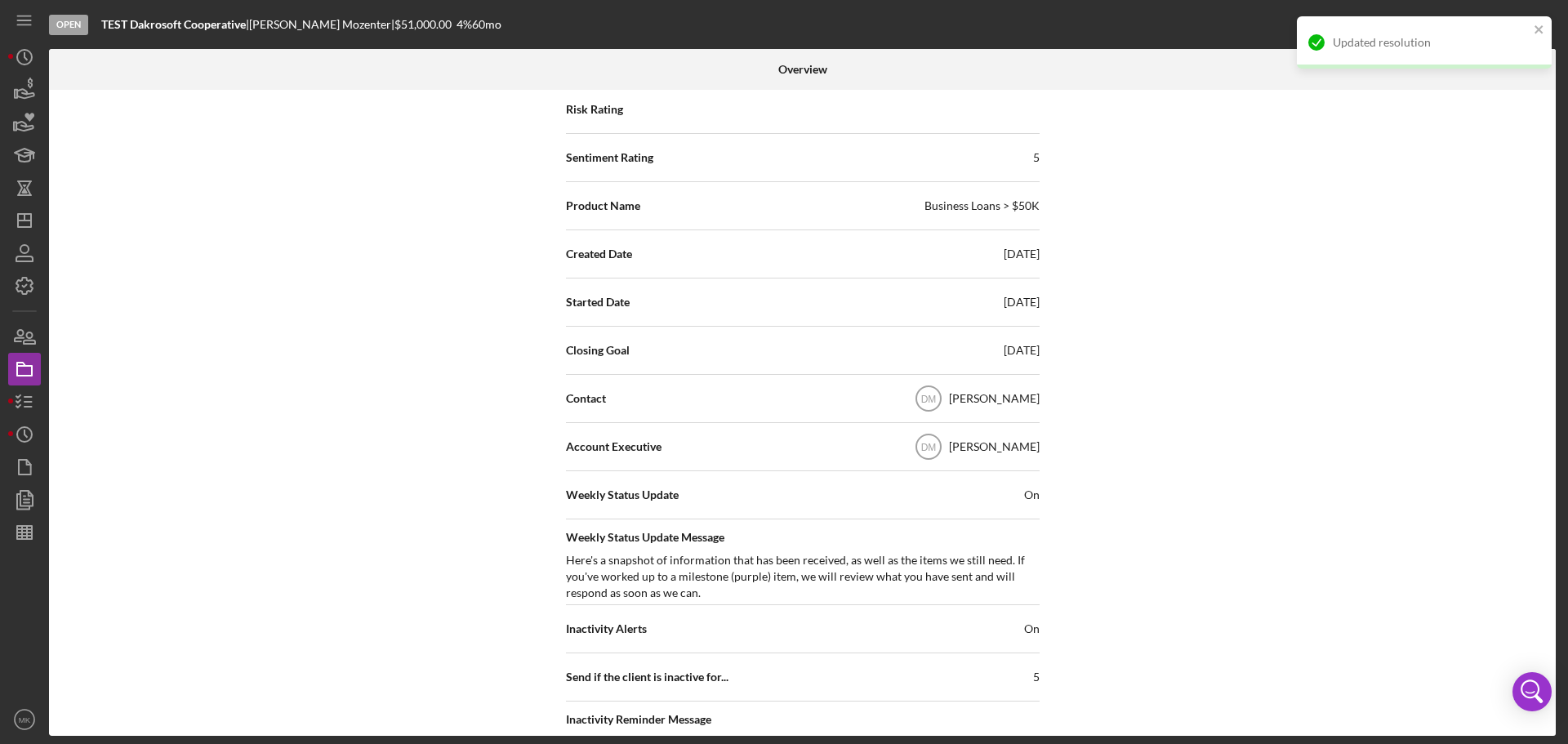
scroll to position [0, 0]
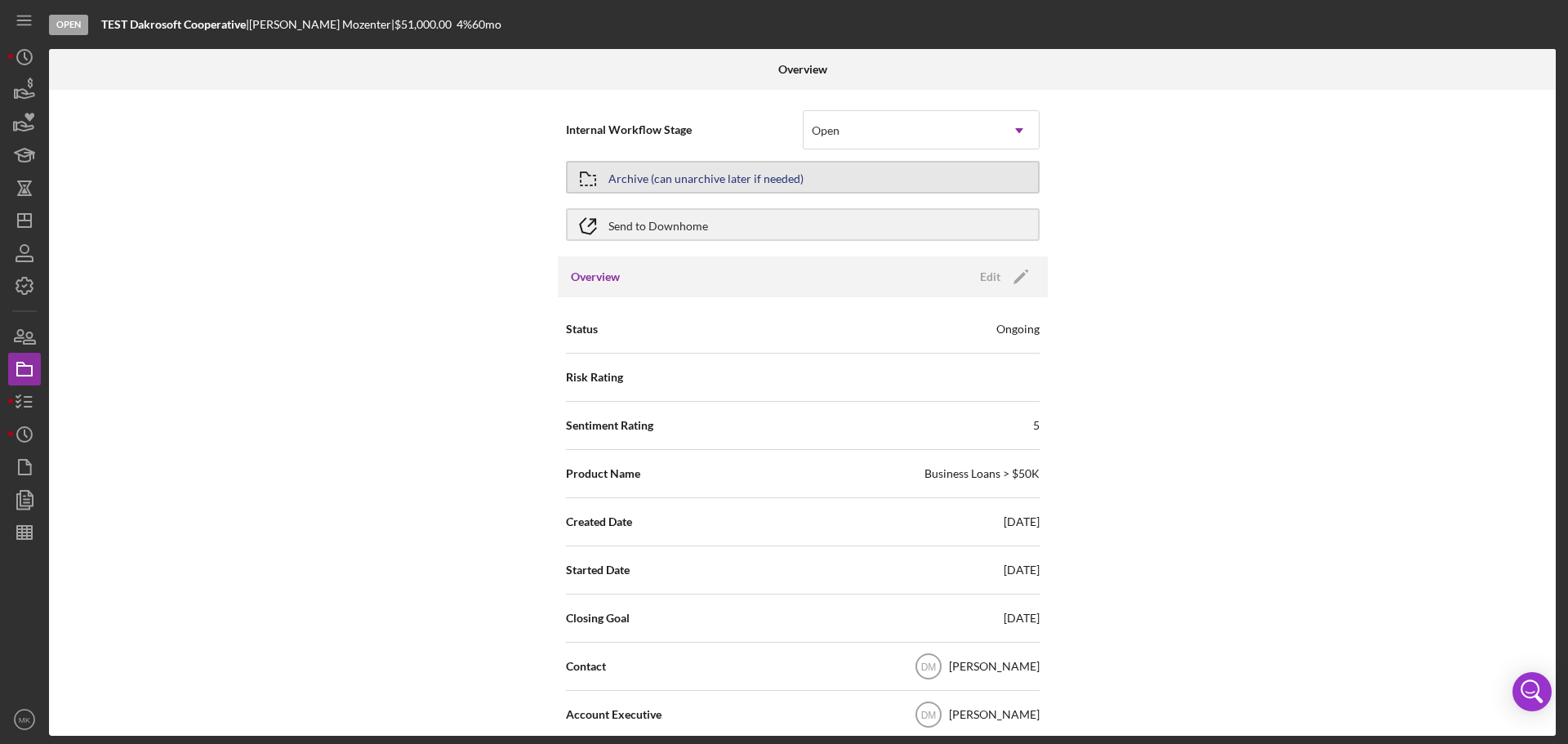
click at [822, 173] on button "Archive (can unarchive later if needed)" at bounding box center [803, 176] width 474 height 32
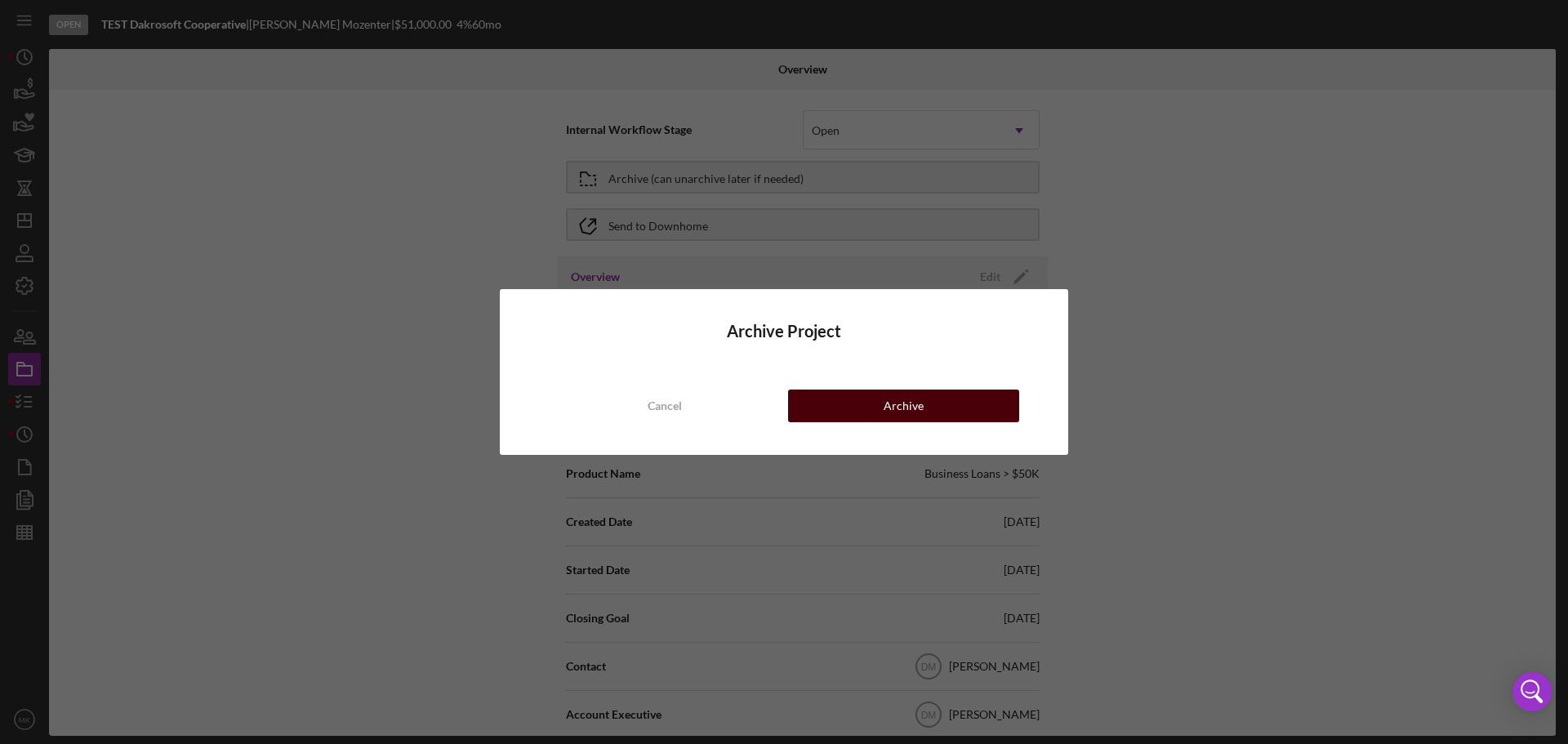
click at [918, 408] on div "Archive" at bounding box center [904, 405] width 40 height 32
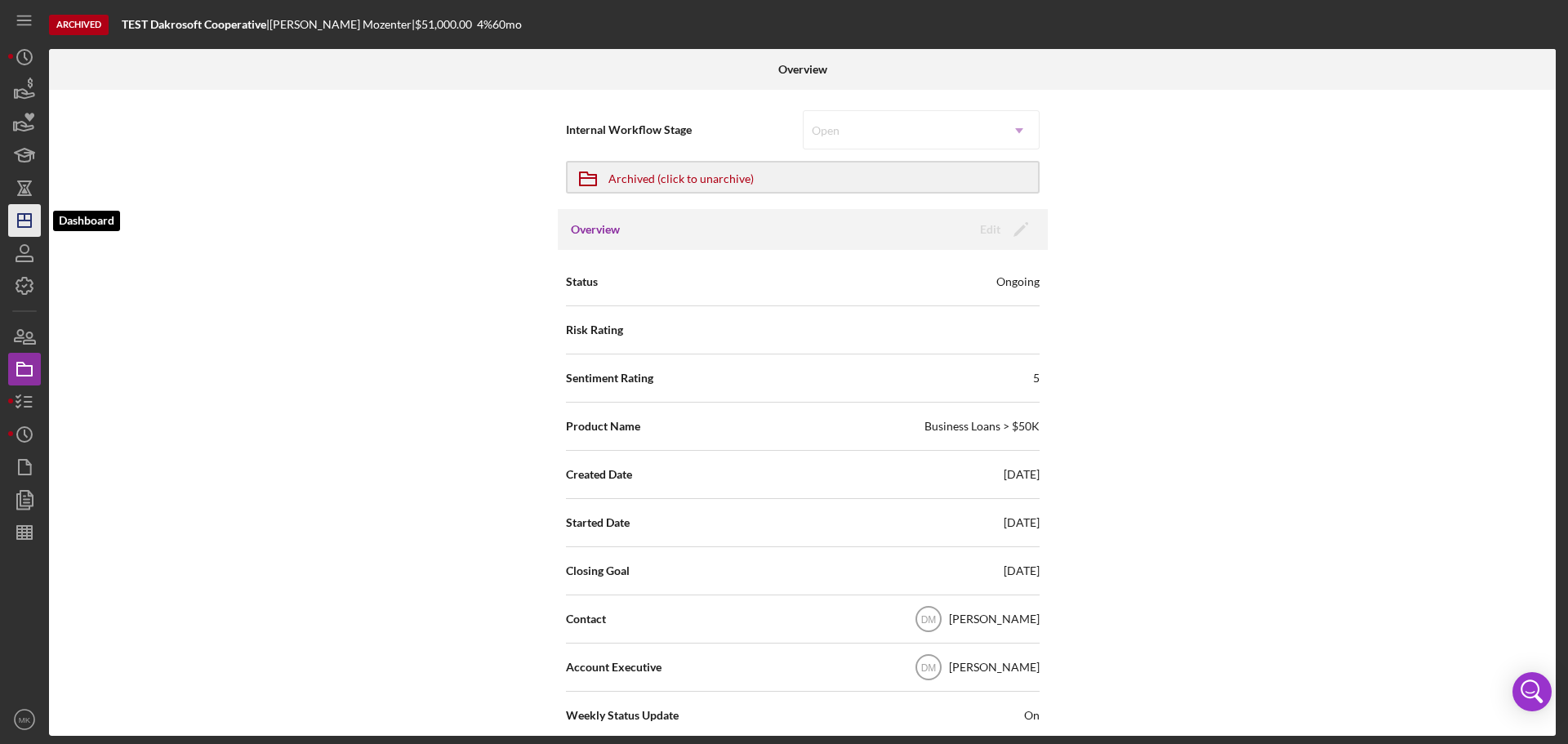
click at [29, 219] on icon "Icon/Dashboard" at bounding box center [25, 220] width 41 height 41
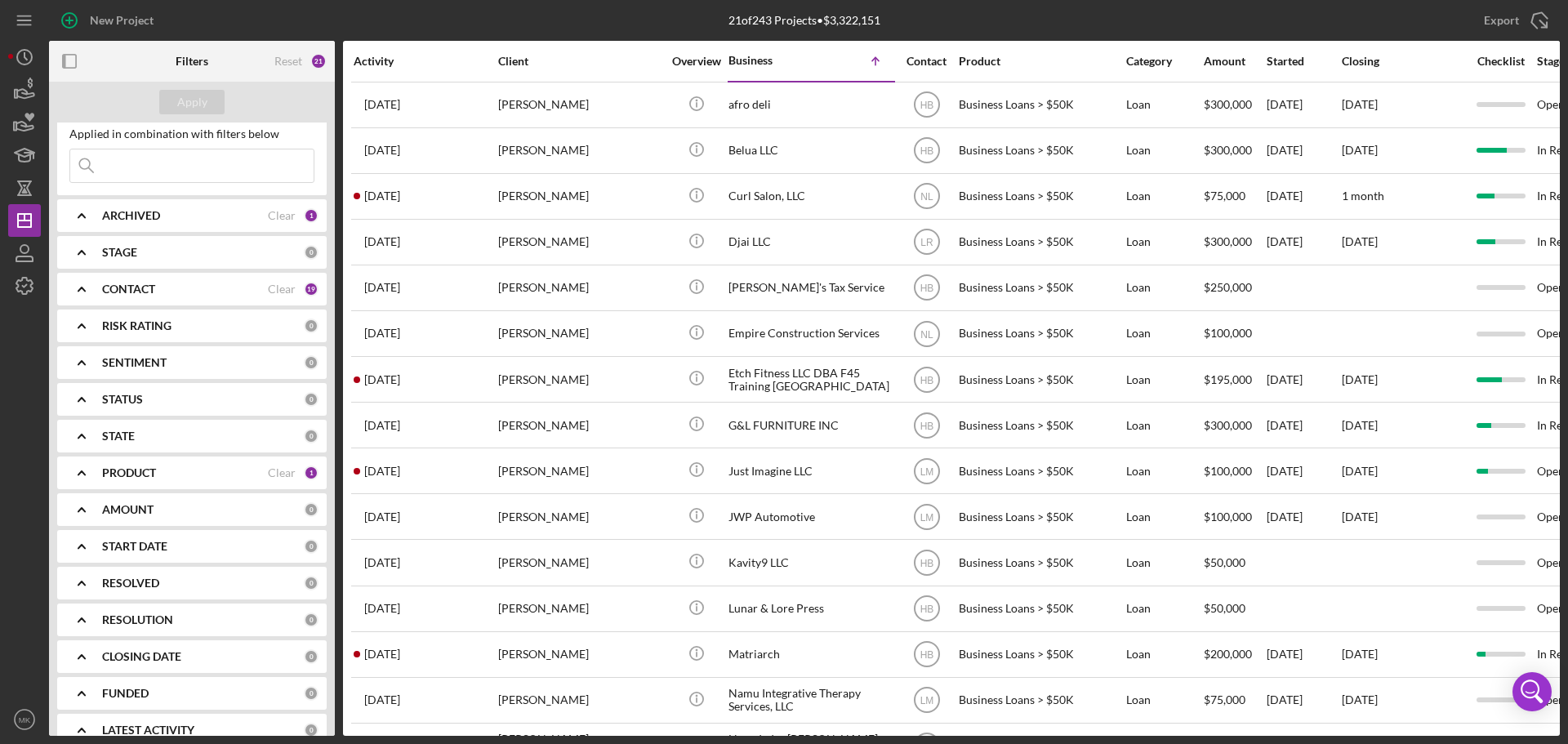
scroll to position [64, 0]
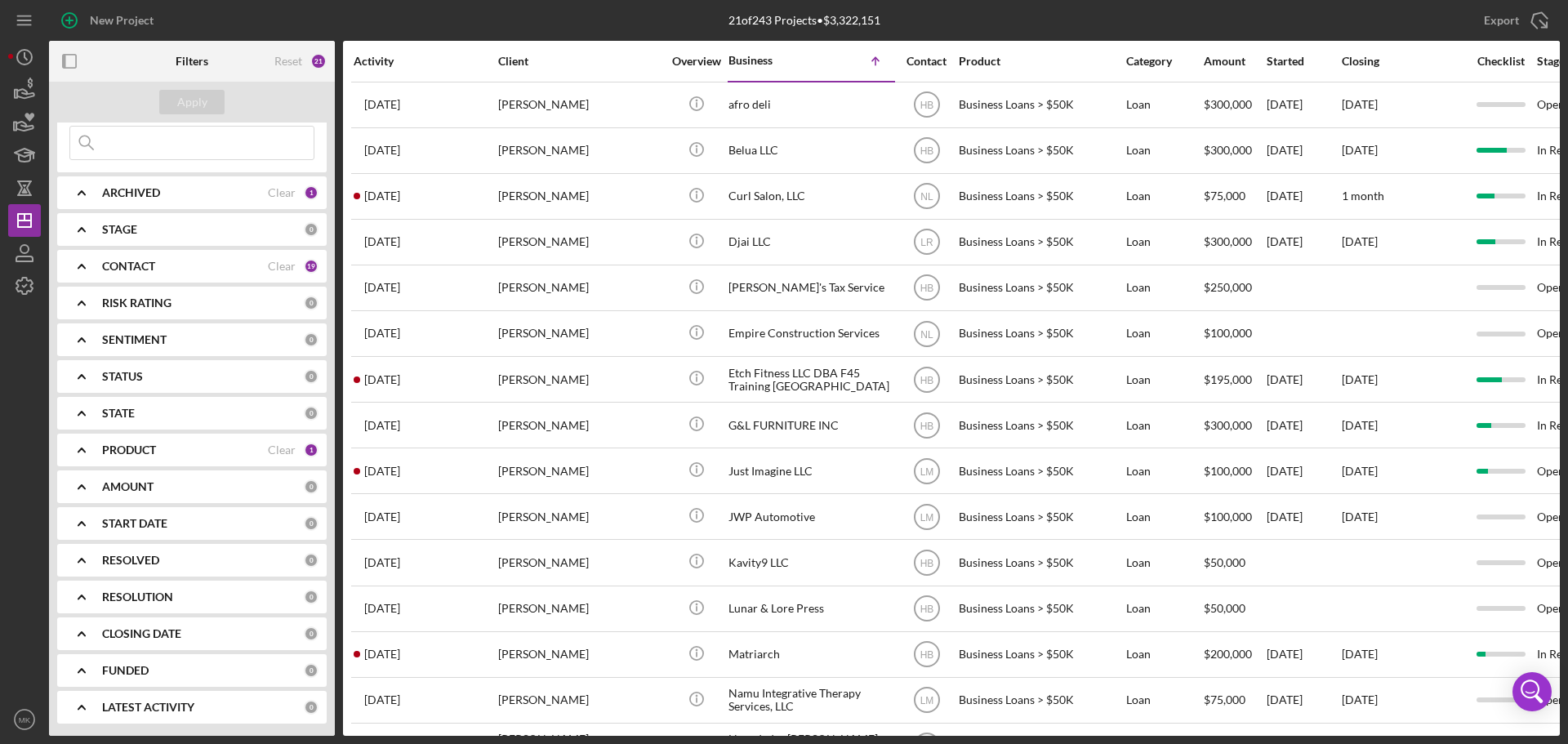
click at [150, 446] on b "PRODUCT" at bounding box center [128, 450] width 54 height 13
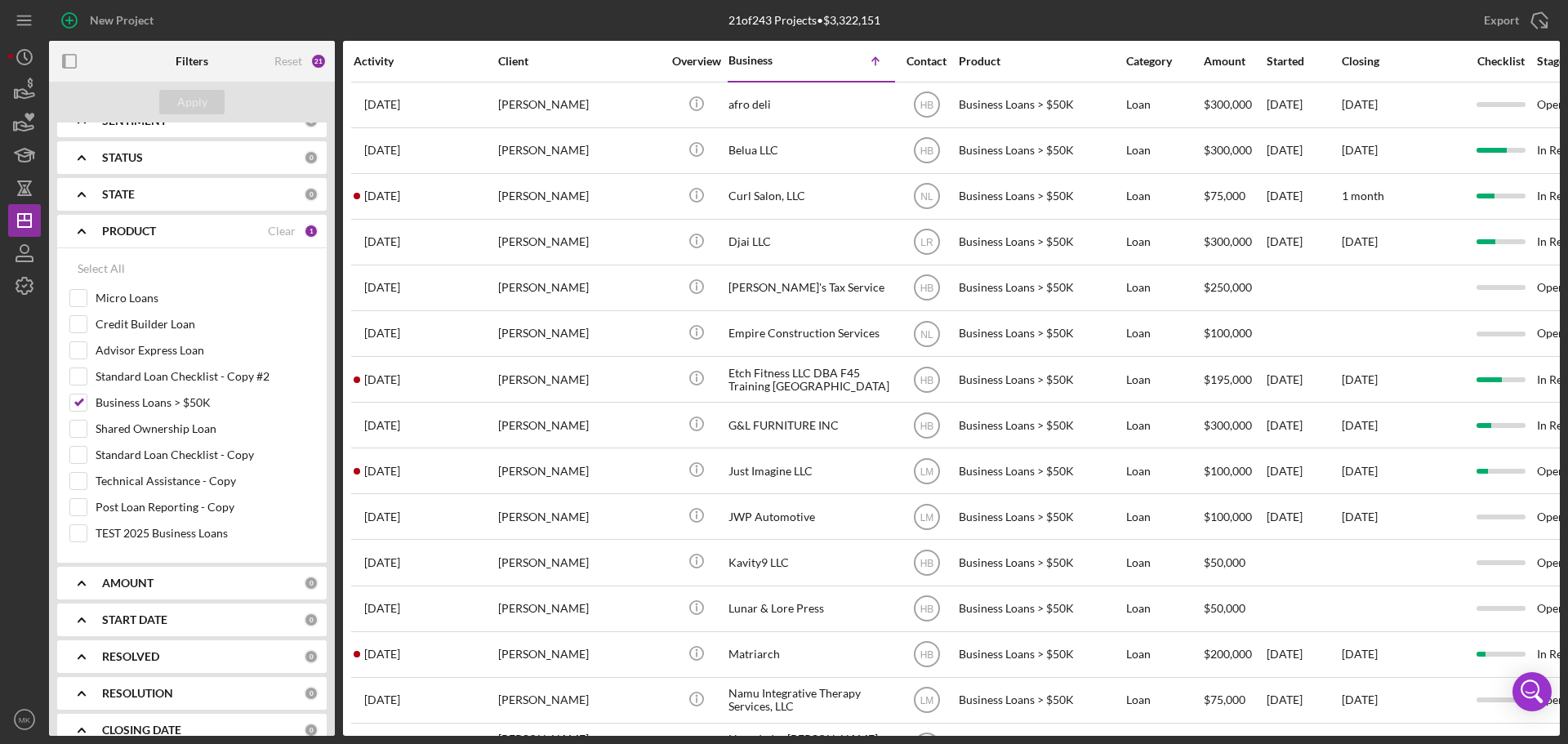
scroll to position [309, 0]
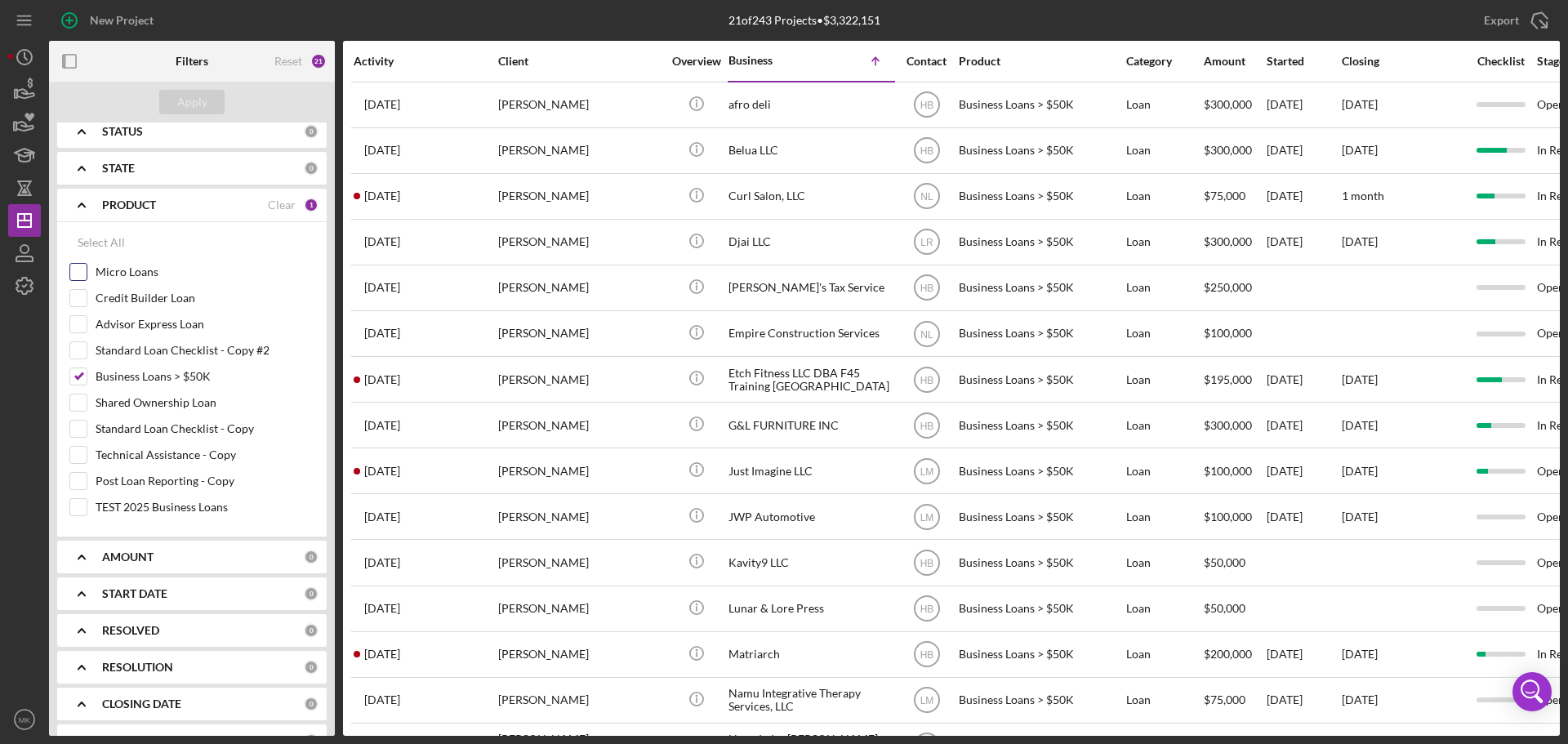
click at [80, 268] on input "Micro Loans" at bounding box center [78, 272] width 17 height 17
checkbox input "true"
click at [209, 100] on button "Apply" at bounding box center [192, 102] width 65 height 25
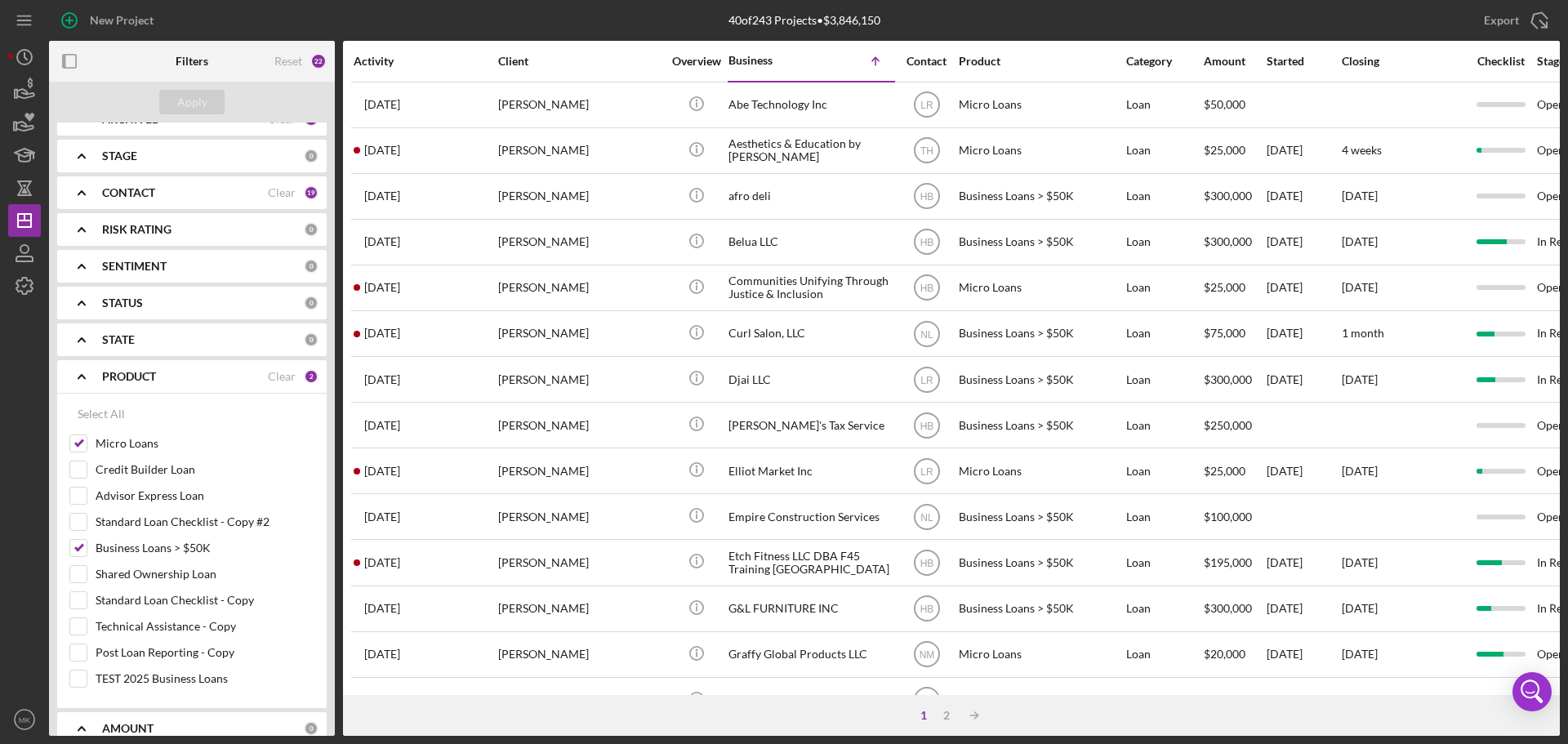
scroll to position [0, 0]
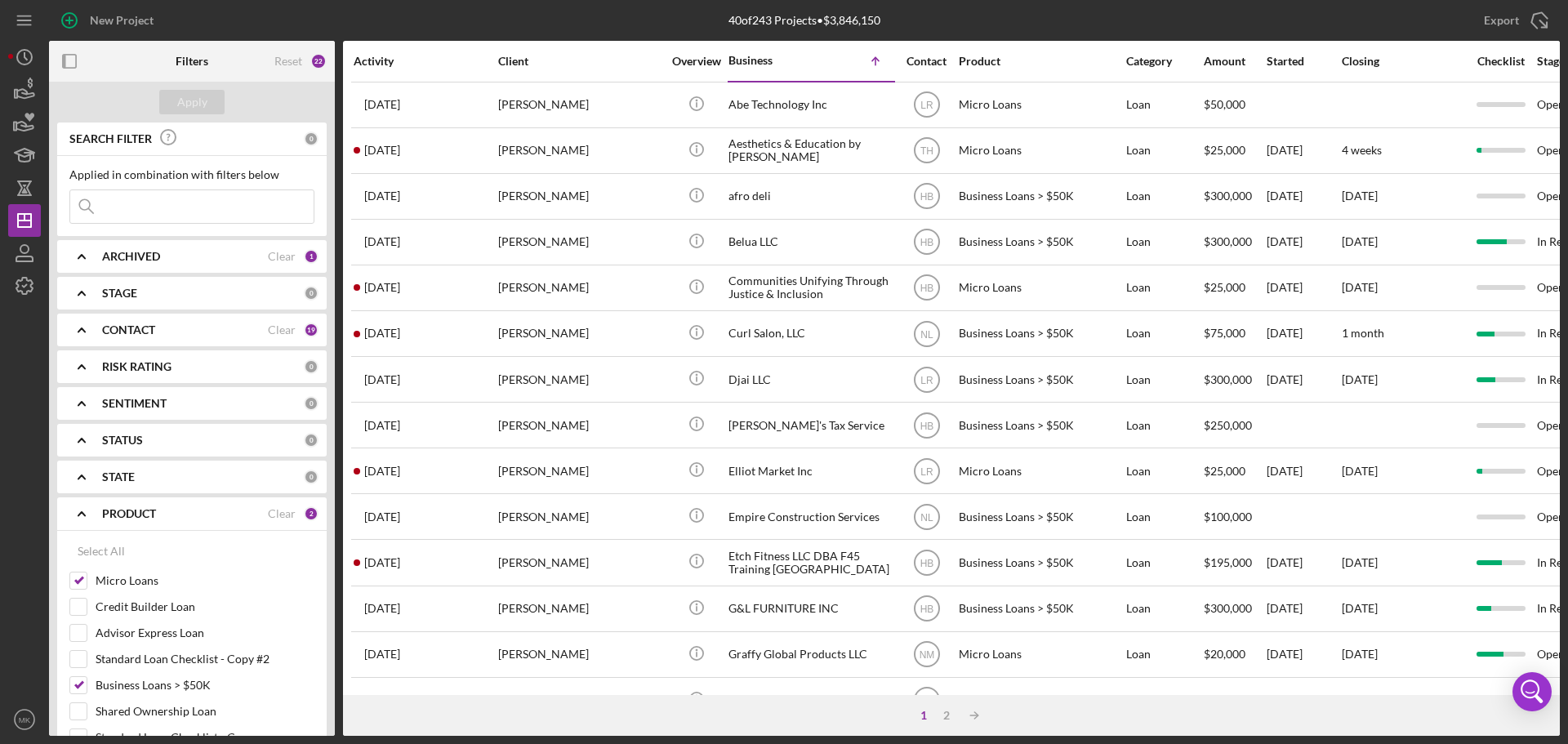
click at [174, 327] on div "CONTACT" at bounding box center [184, 330] width 166 height 13
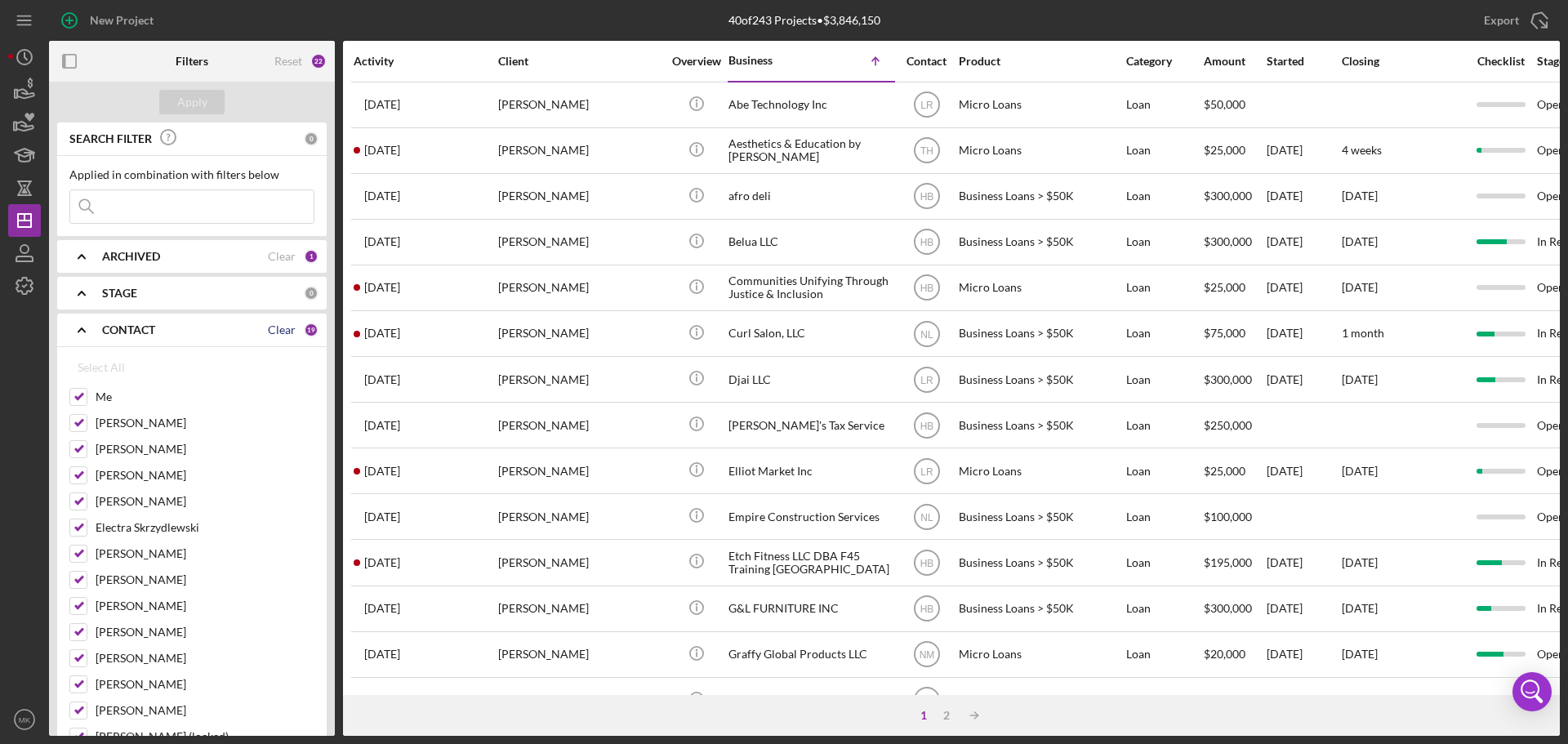
click at [282, 328] on div "Clear" at bounding box center [282, 330] width 28 height 13
checkbox input "false"
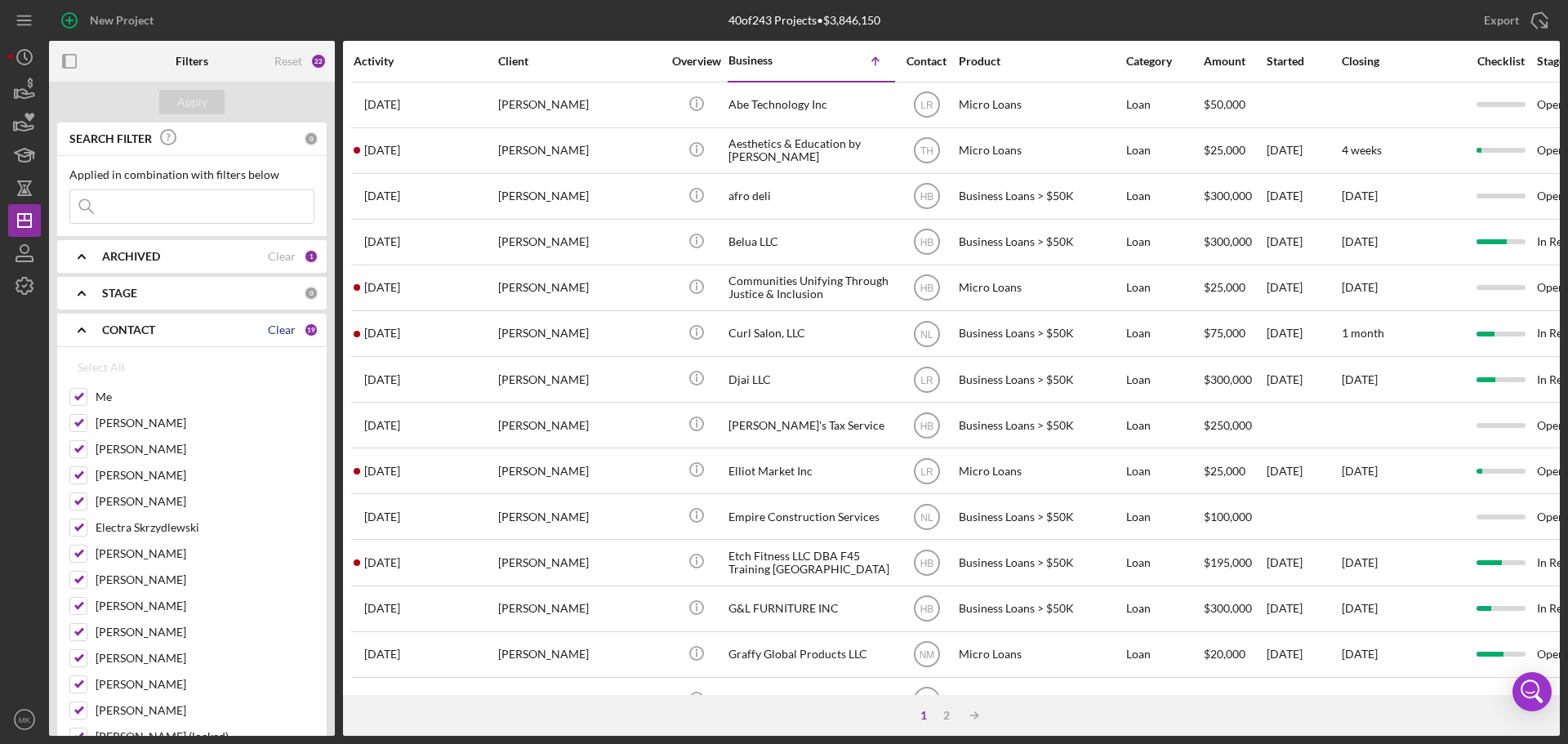
checkbox input "false"
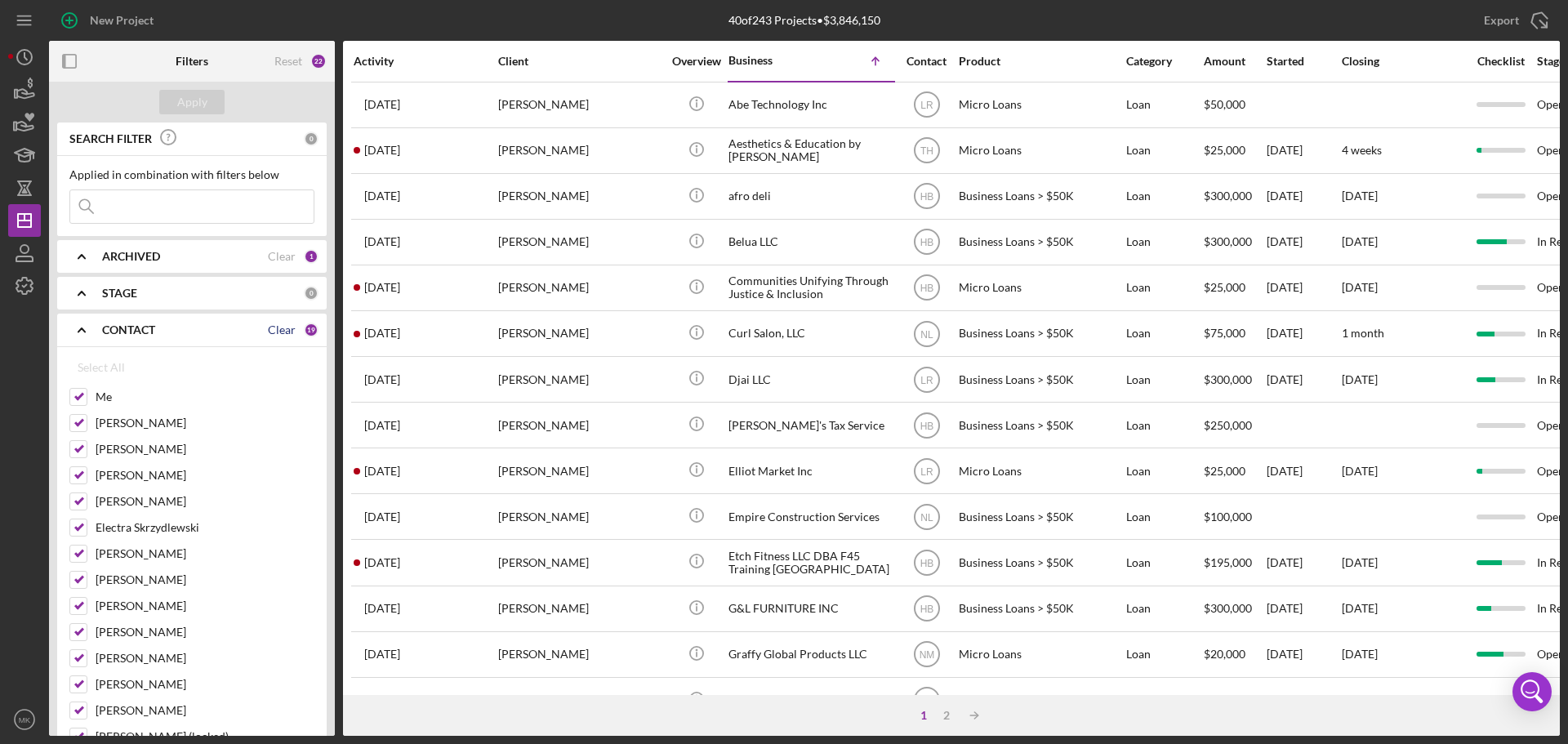
checkbox input "false"
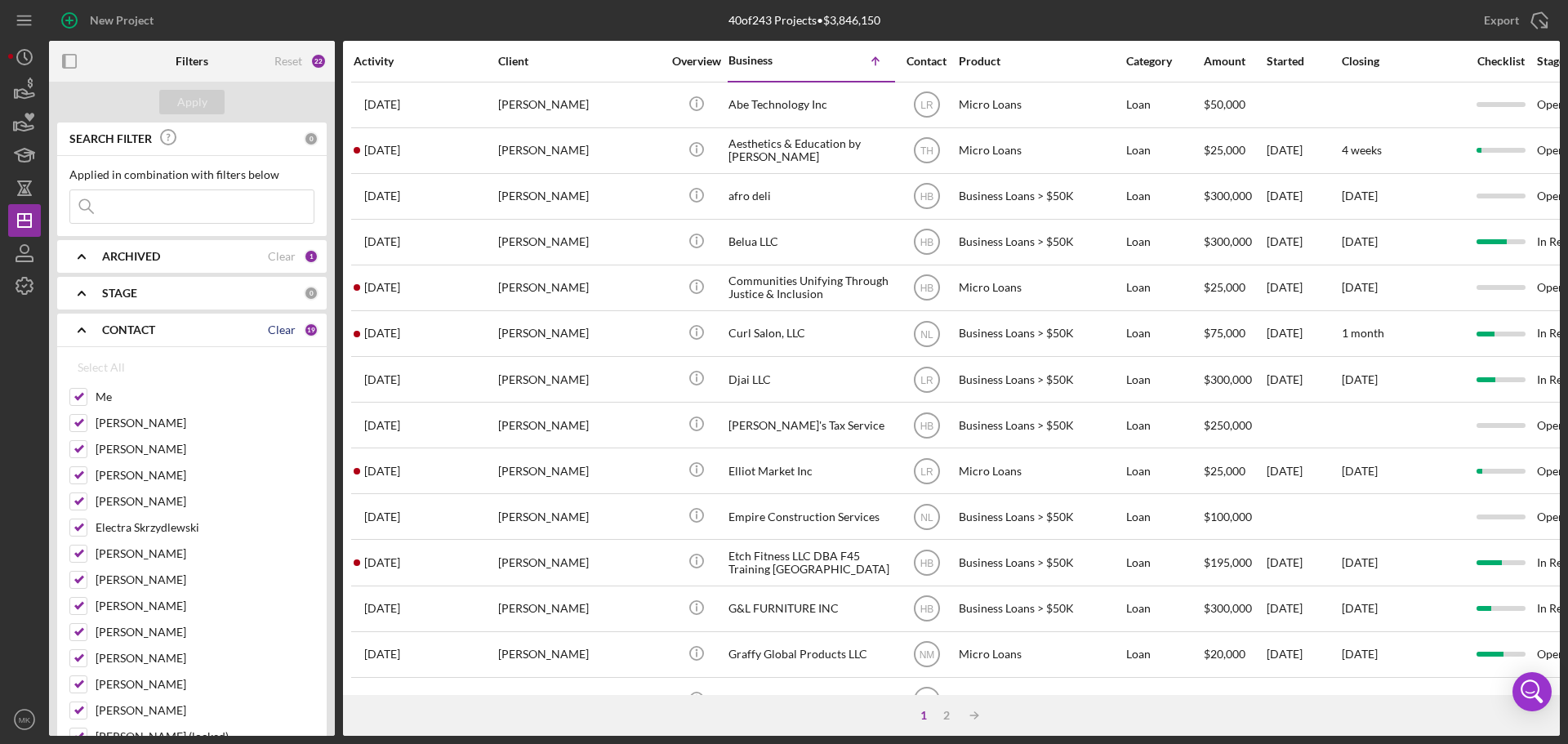
checkbox input "false"
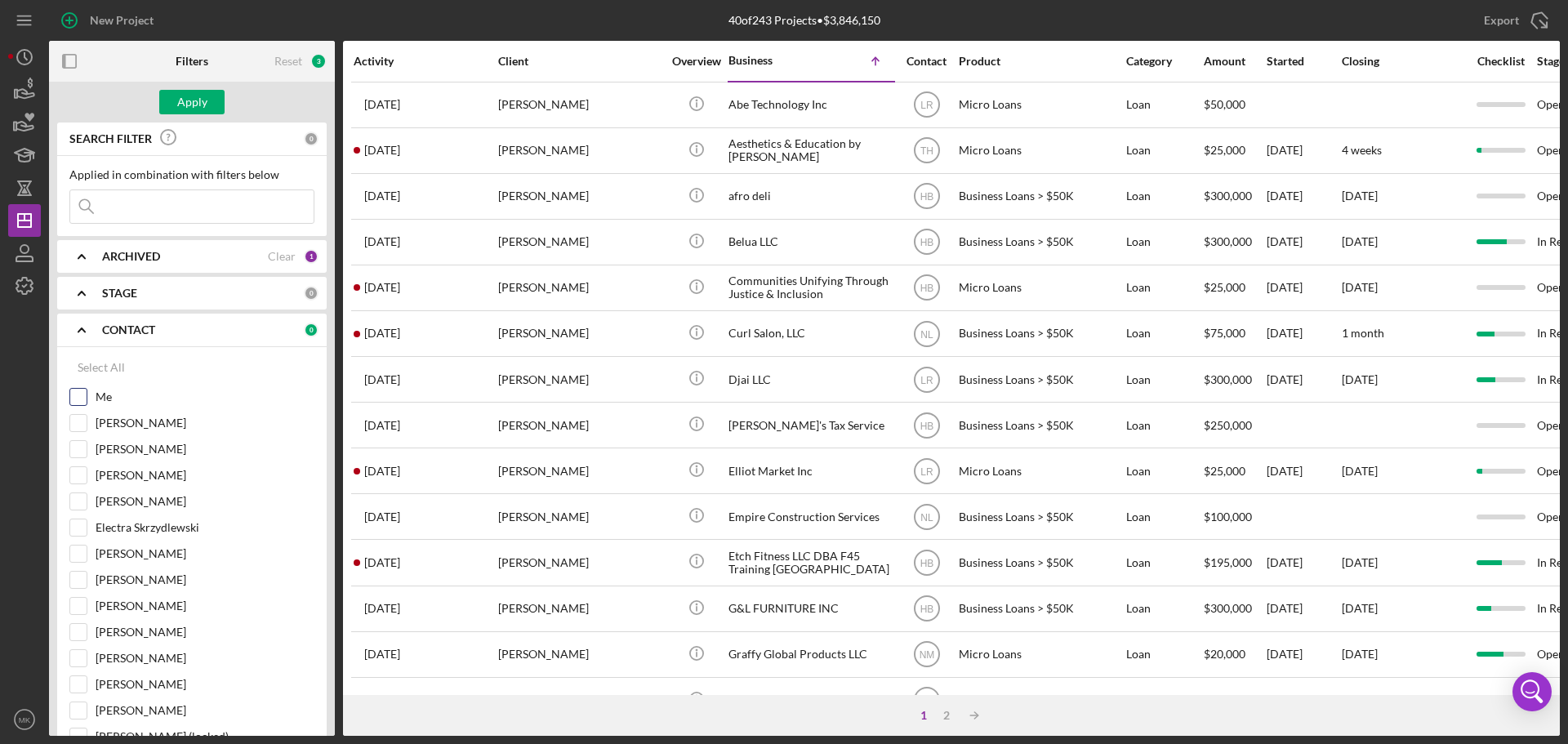
click at [80, 394] on input "Me" at bounding box center [78, 397] width 17 height 17
checkbox input "true"
click at [207, 108] on button "Apply" at bounding box center [192, 102] width 65 height 25
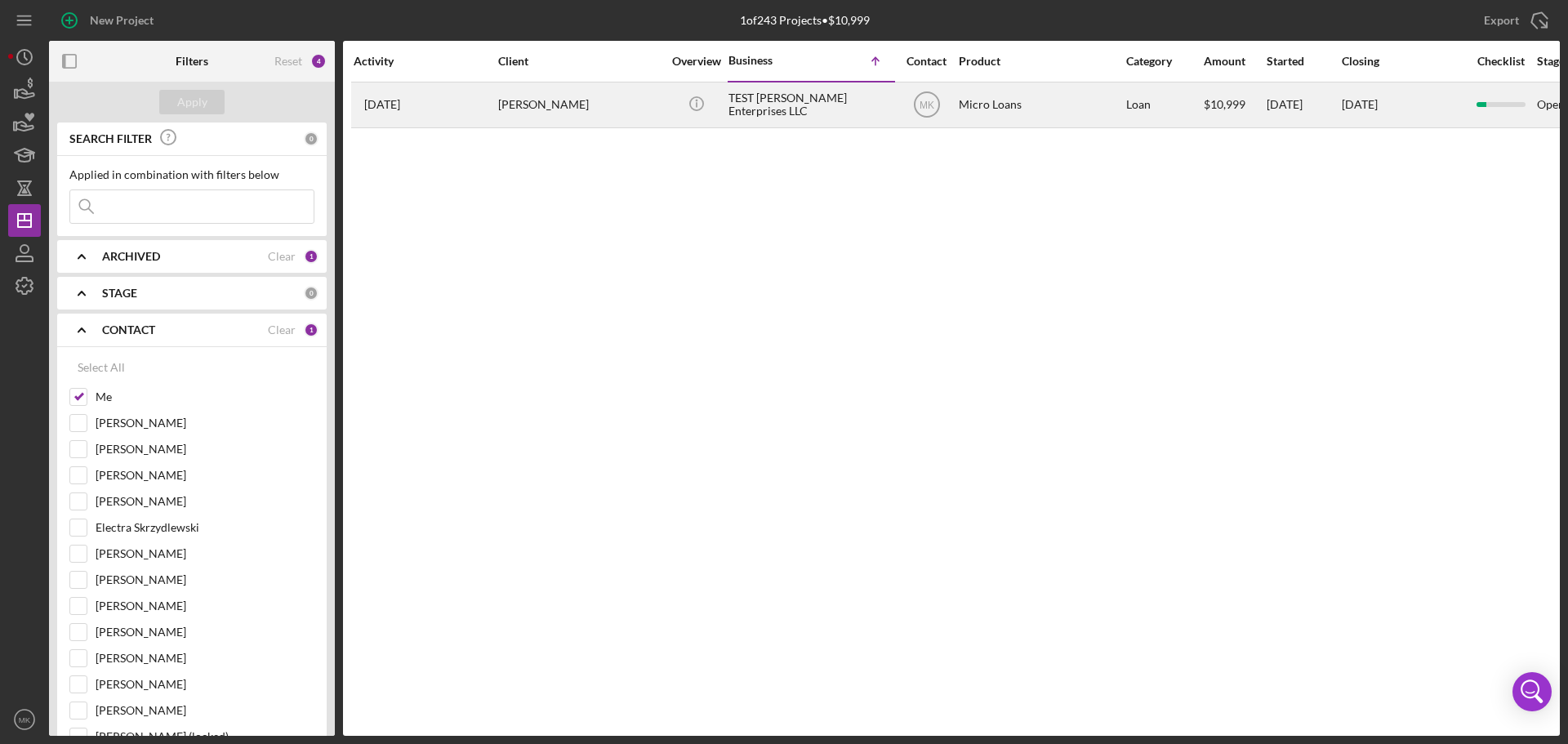
click at [543, 101] on div "[PERSON_NAME]" at bounding box center [580, 104] width 163 height 43
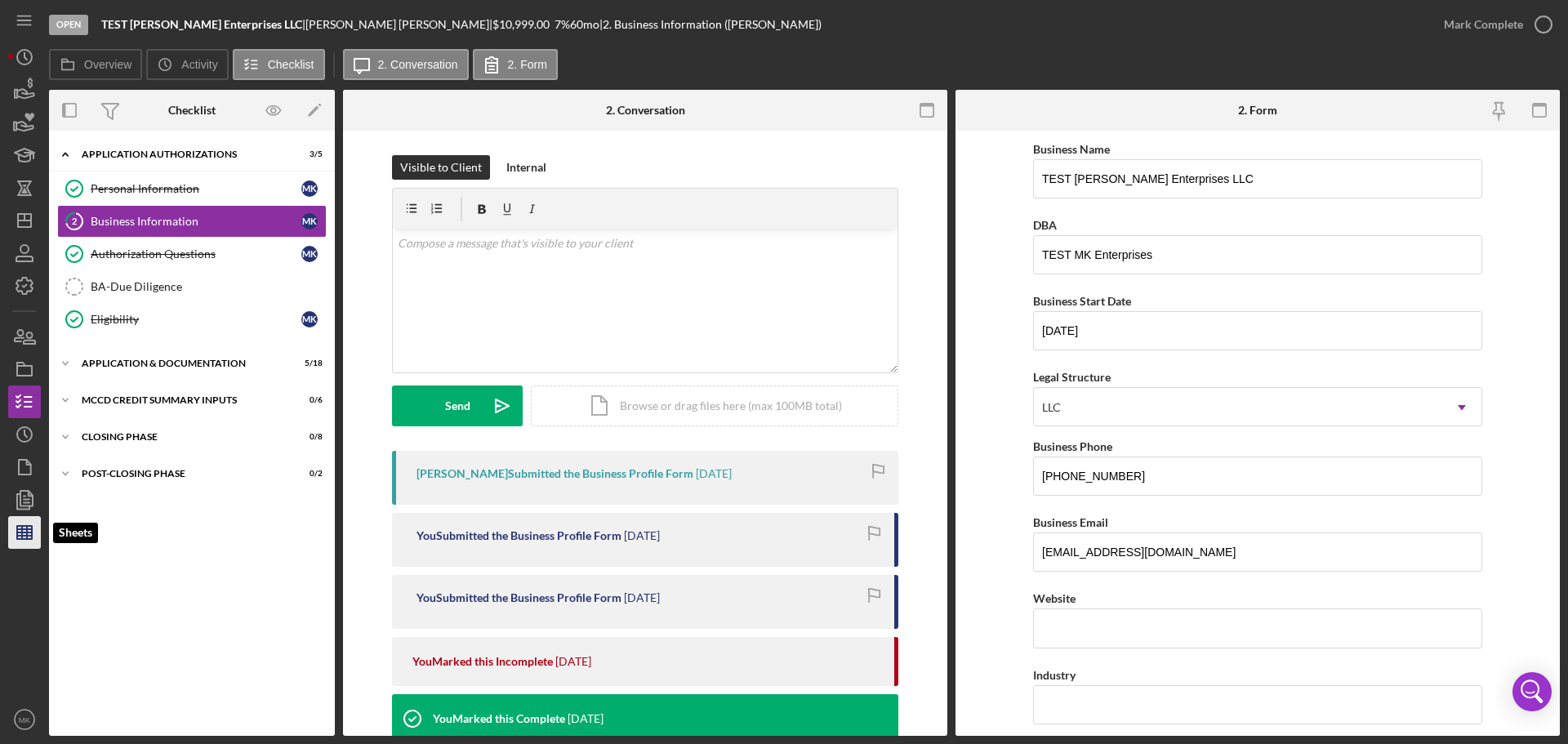
click at [27, 533] on line "button" at bounding box center [27, 533] width 0 height 13
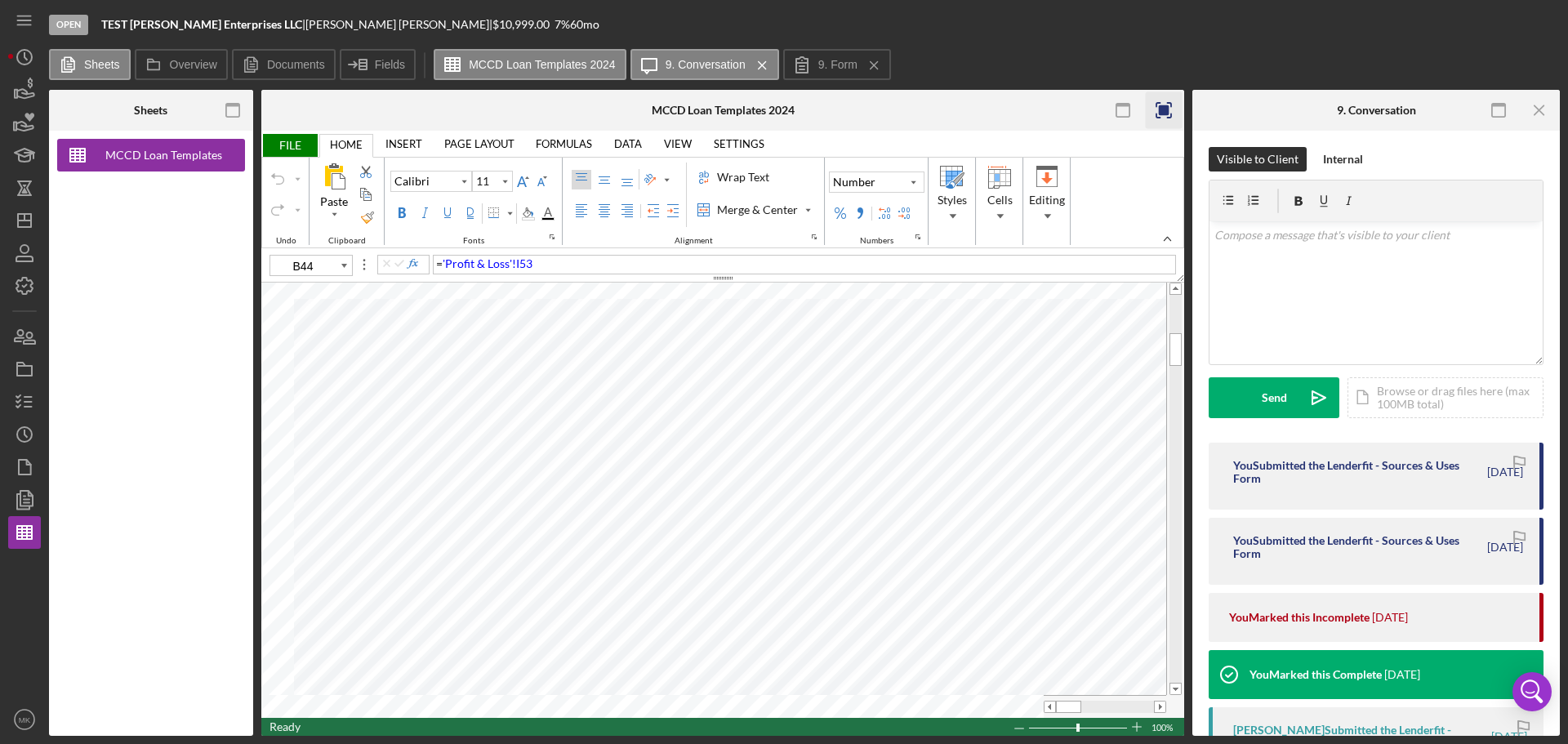
click at [1168, 109] on rect "button" at bounding box center [1164, 111] width 11 height 11
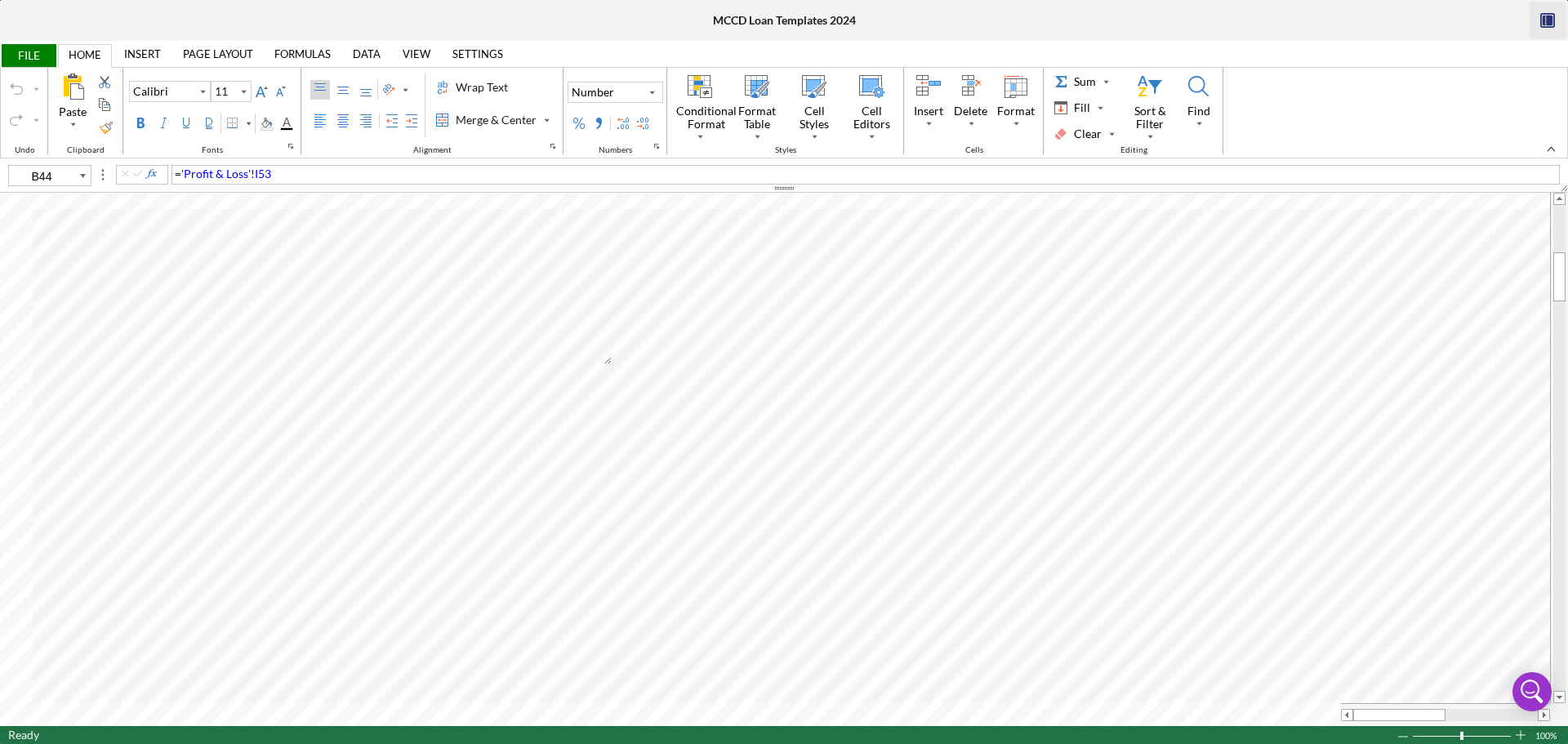
click at [1549, 16] on icon "button" at bounding box center [1549, 21] width 6 height 11
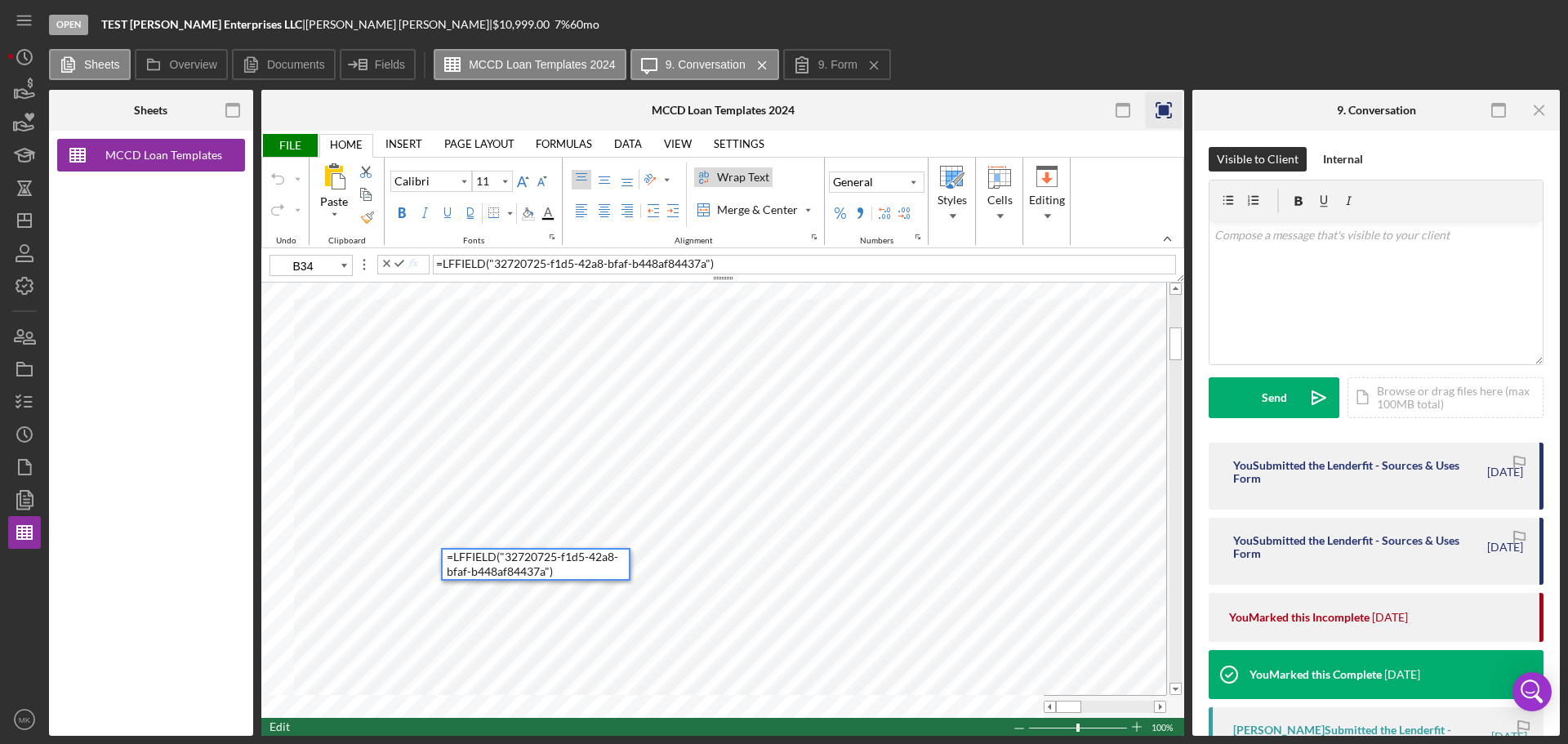
type input "B35"
click at [1543, 111] on icon "Icon/Menu Close" at bounding box center [1540, 111] width 37 height 37
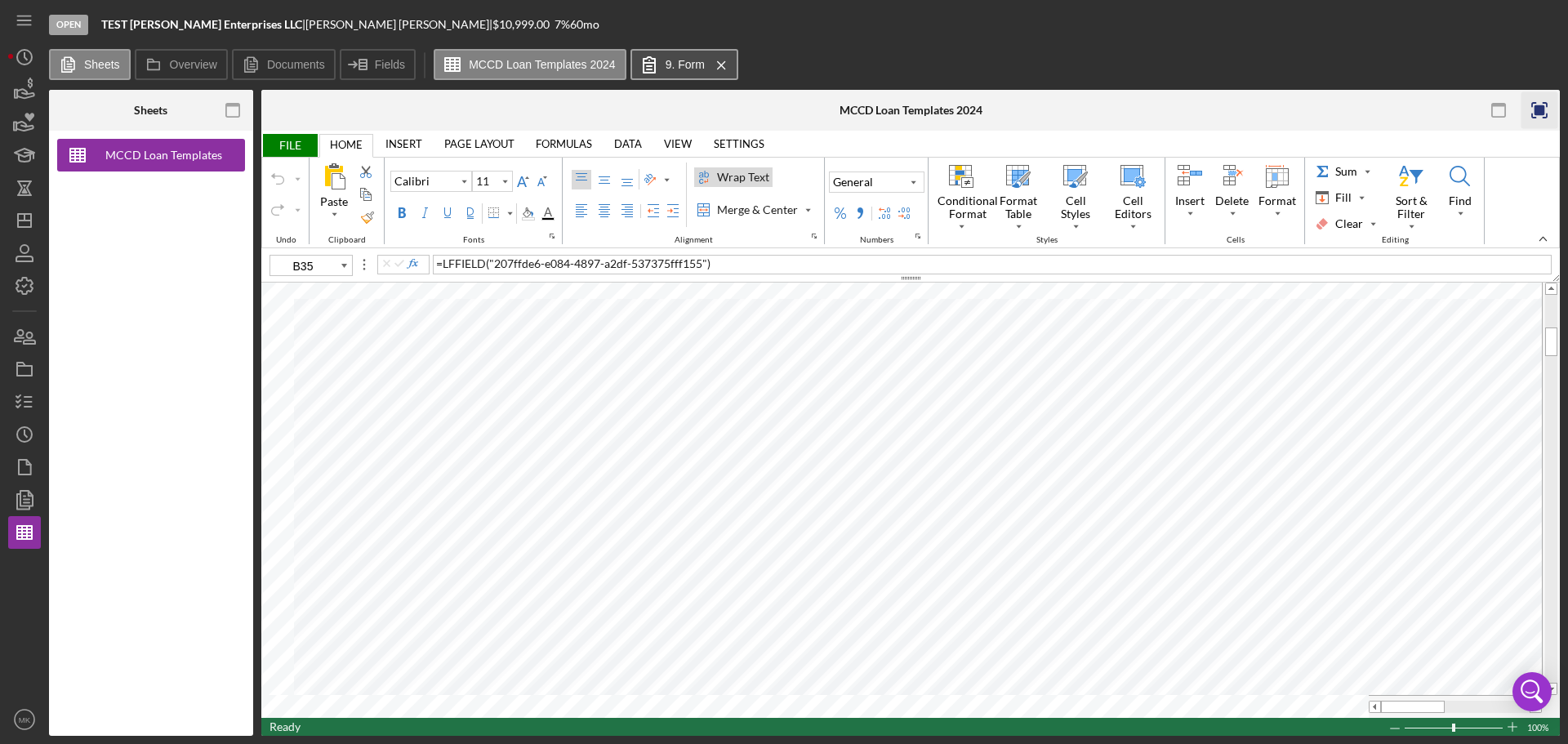
click at [690, 65] on label "9. Form" at bounding box center [685, 64] width 39 height 13
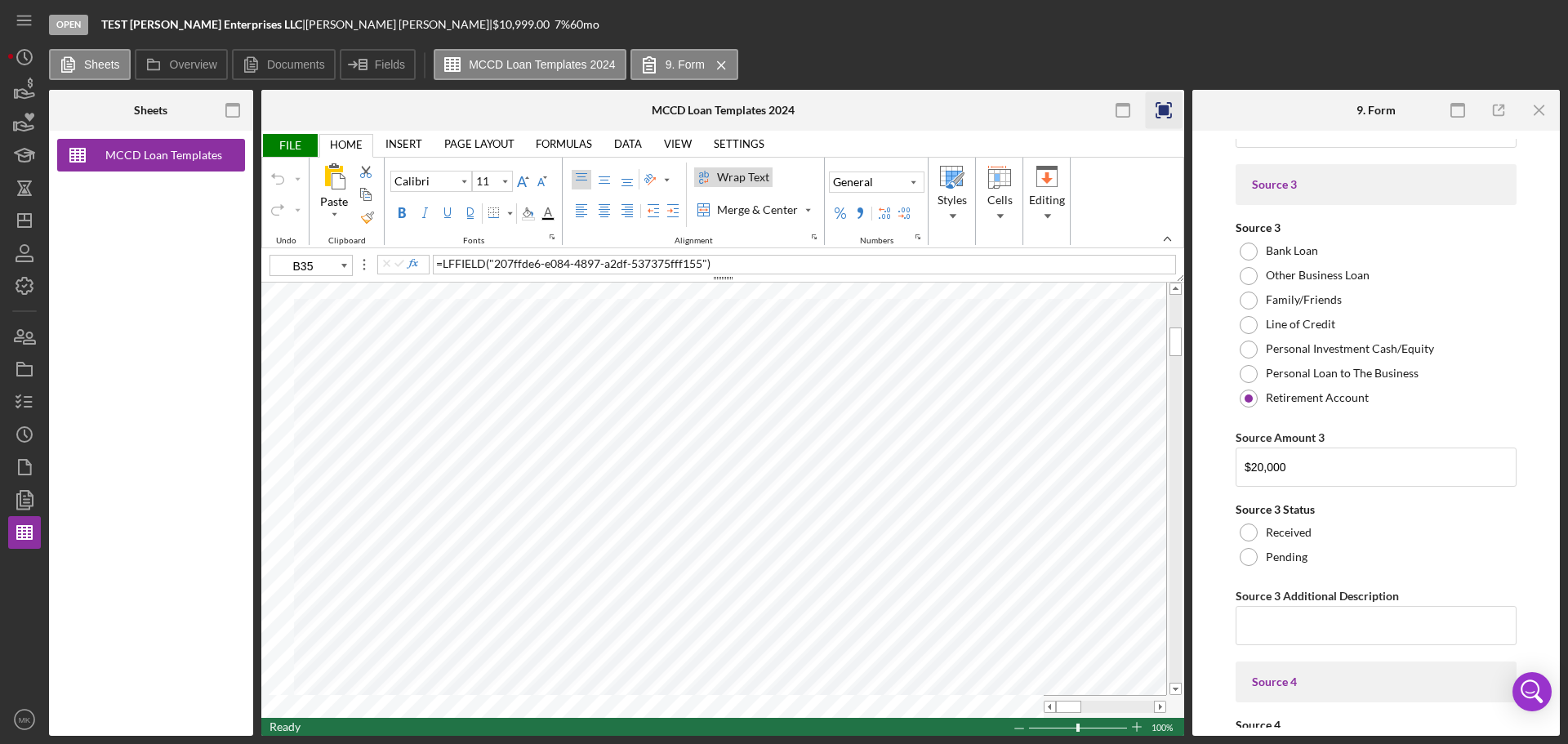
scroll to position [6535, 0]
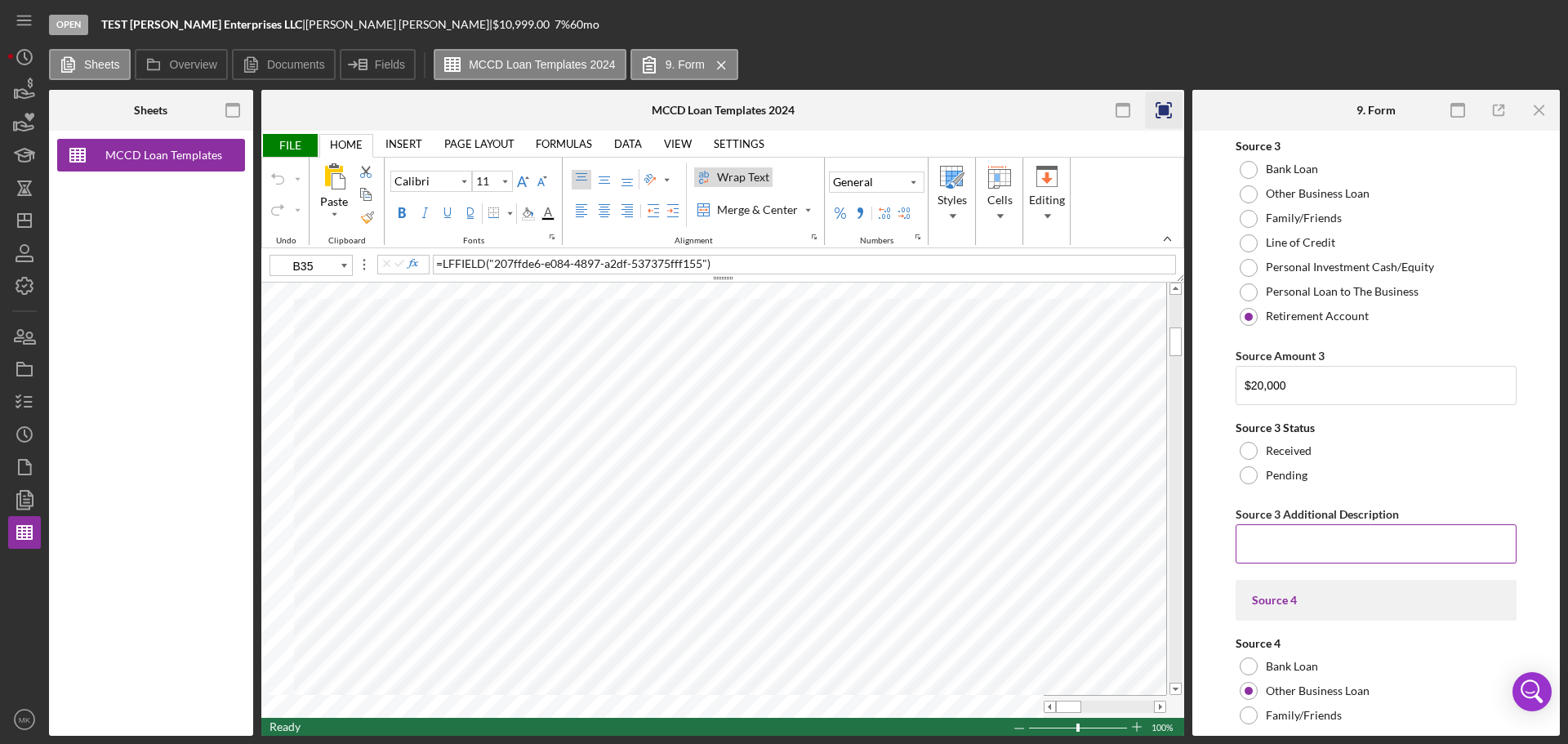
click at [1306, 541] on input "Source 3 Additional Description" at bounding box center [1377, 544] width 281 height 39
click at [1296, 550] on input "ABC Retirment Plan" at bounding box center [1377, 544] width 281 height 39
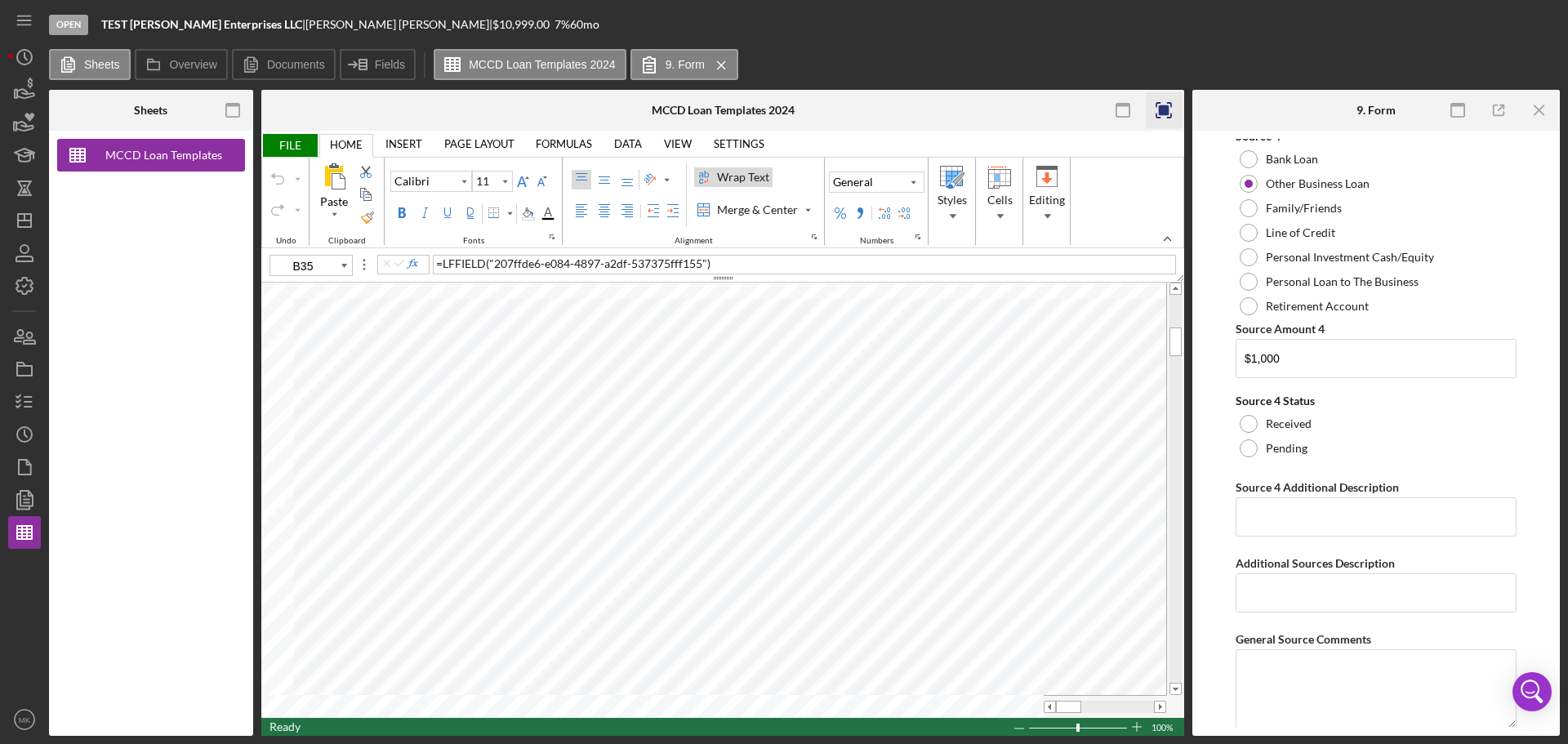
scroll to position [7105, 0]
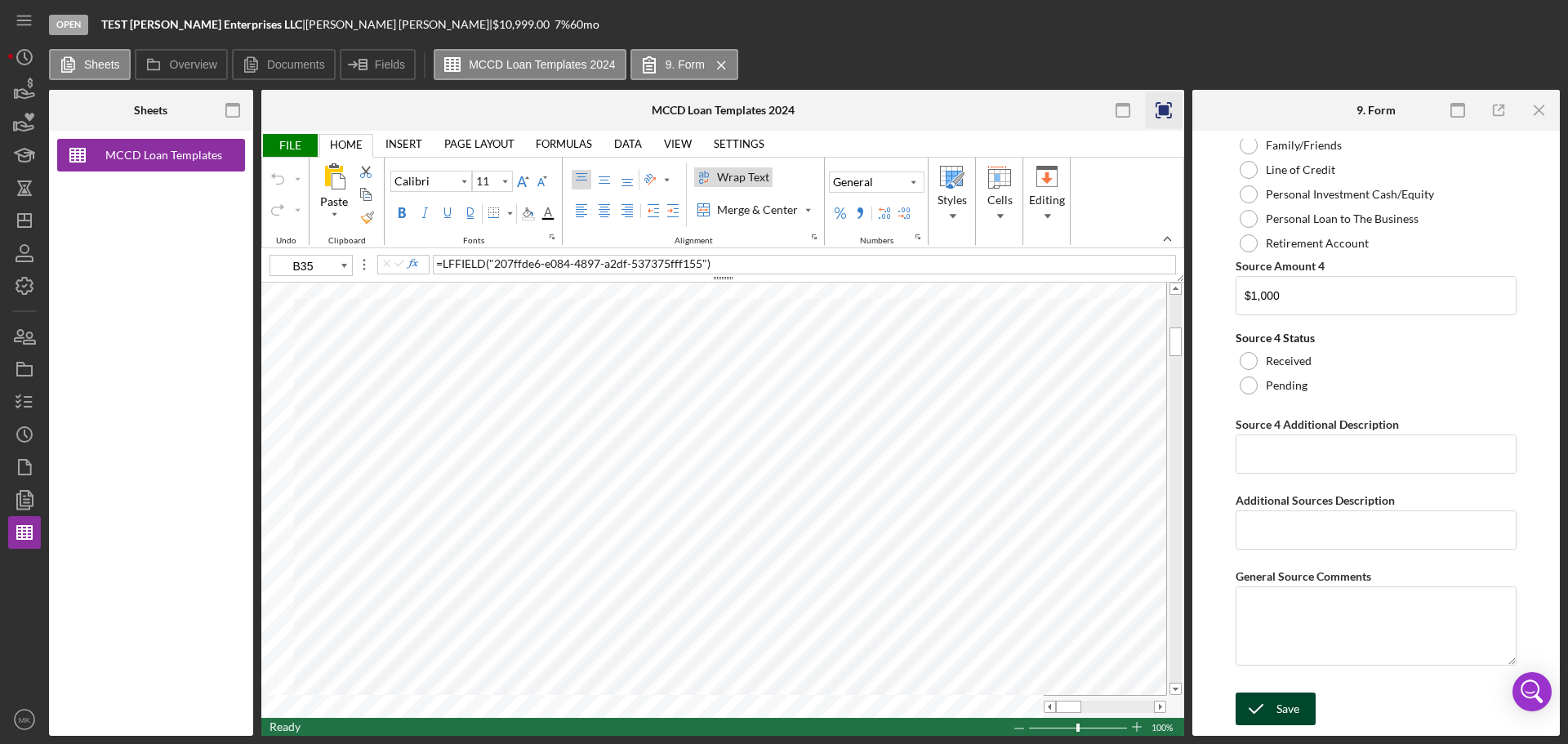
type input "ABC Retirement Plan"
click at [1282, 705] on div "Save" at bounding box center [1288, 708] width 23 height 32
click at [1321, 454] on input "Source 4 Additional Description" at bounding box center [1377, 454] width 281 height 39
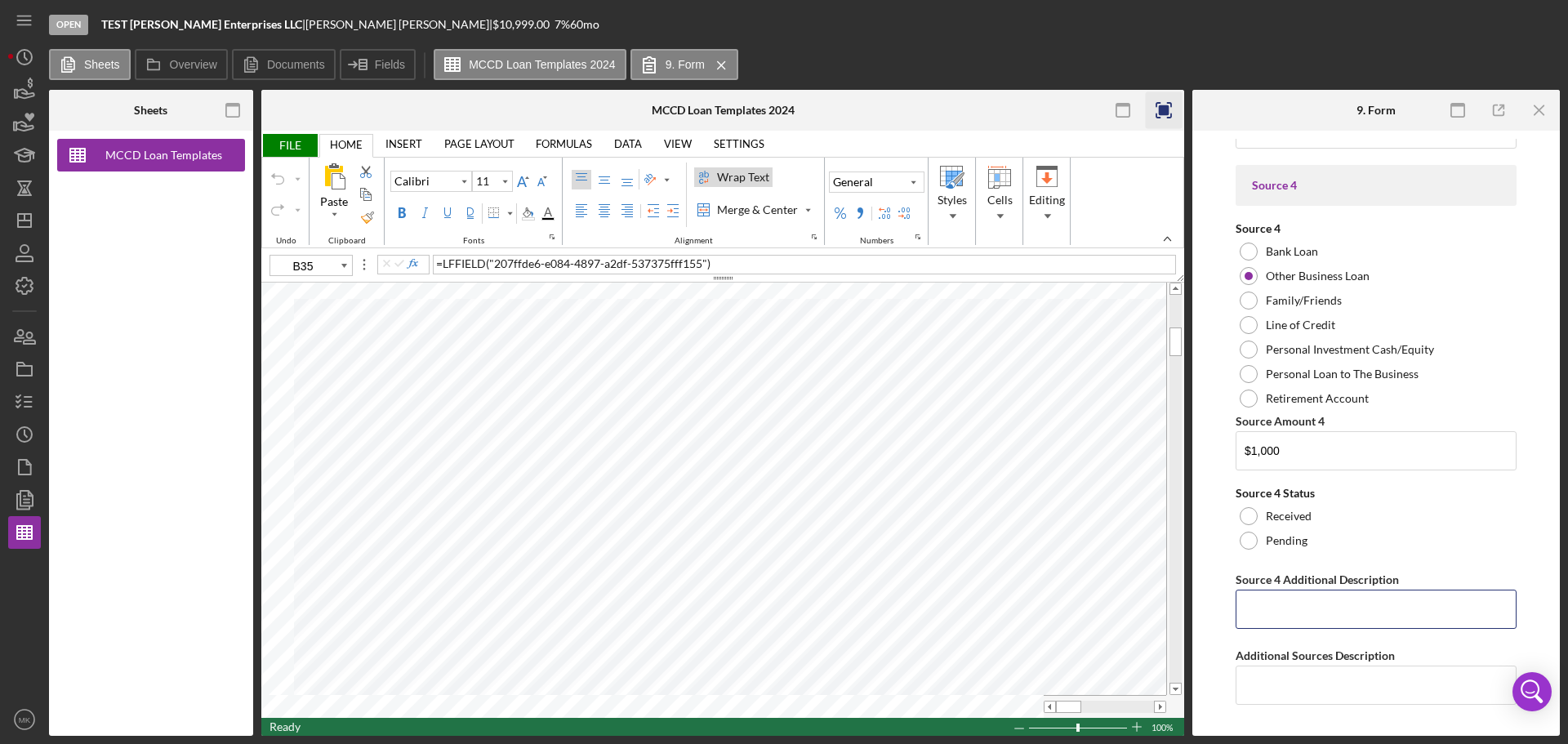
scroll to position [6941, 0]
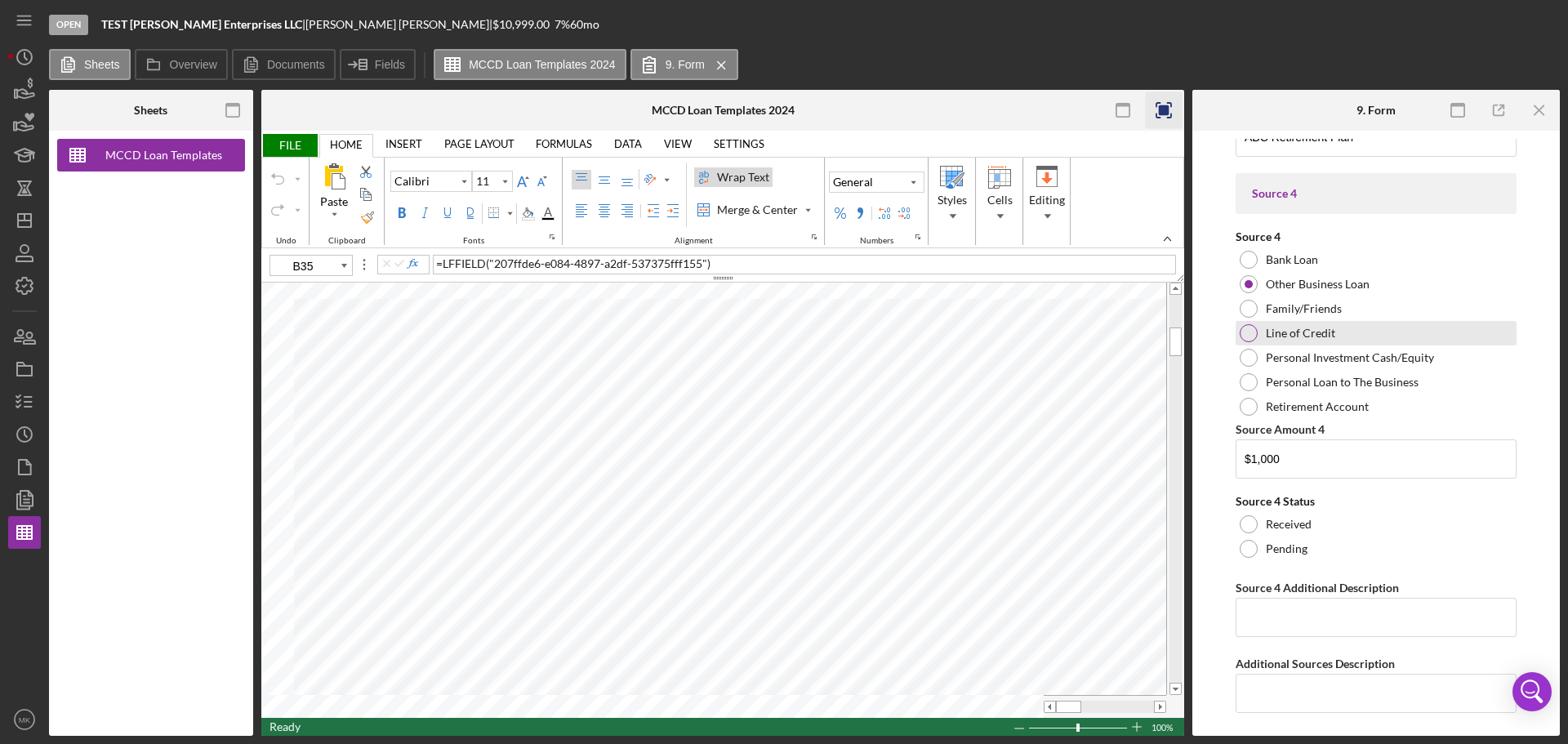
click at [1250, 332] on div at bounding box center [1249, 333] width 18 height 18
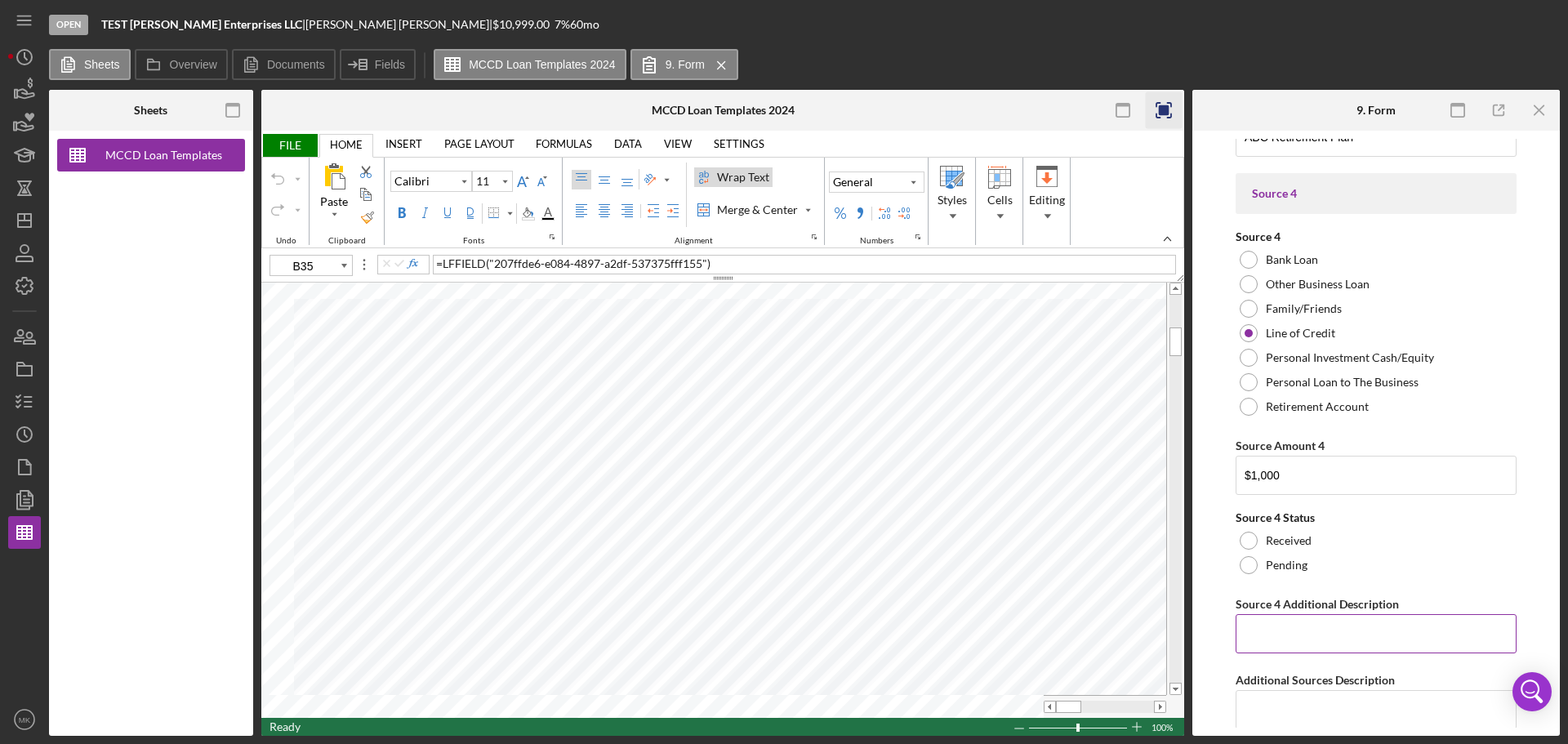
click at [1337, 631] on input "Source 4 Additional Description" at bounding box center [1377, 633] width 281 height 39
type input "H"
type input "L"
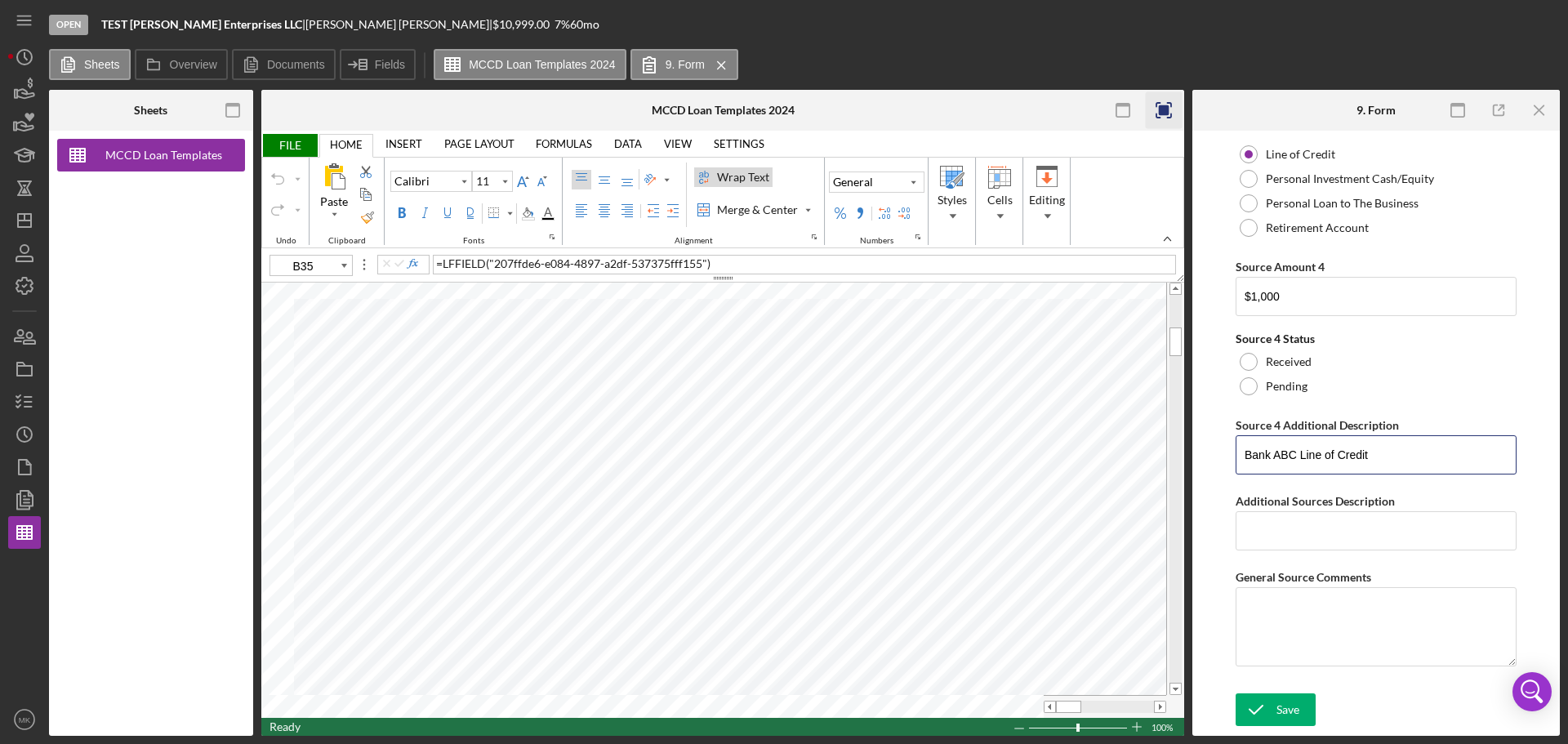
scroll to position [7121, 0]
type input "Bank ABC Line of Credit"
click at [1283, 708] on div "Save" at bounding box center [1288, 708] width 23 height 32
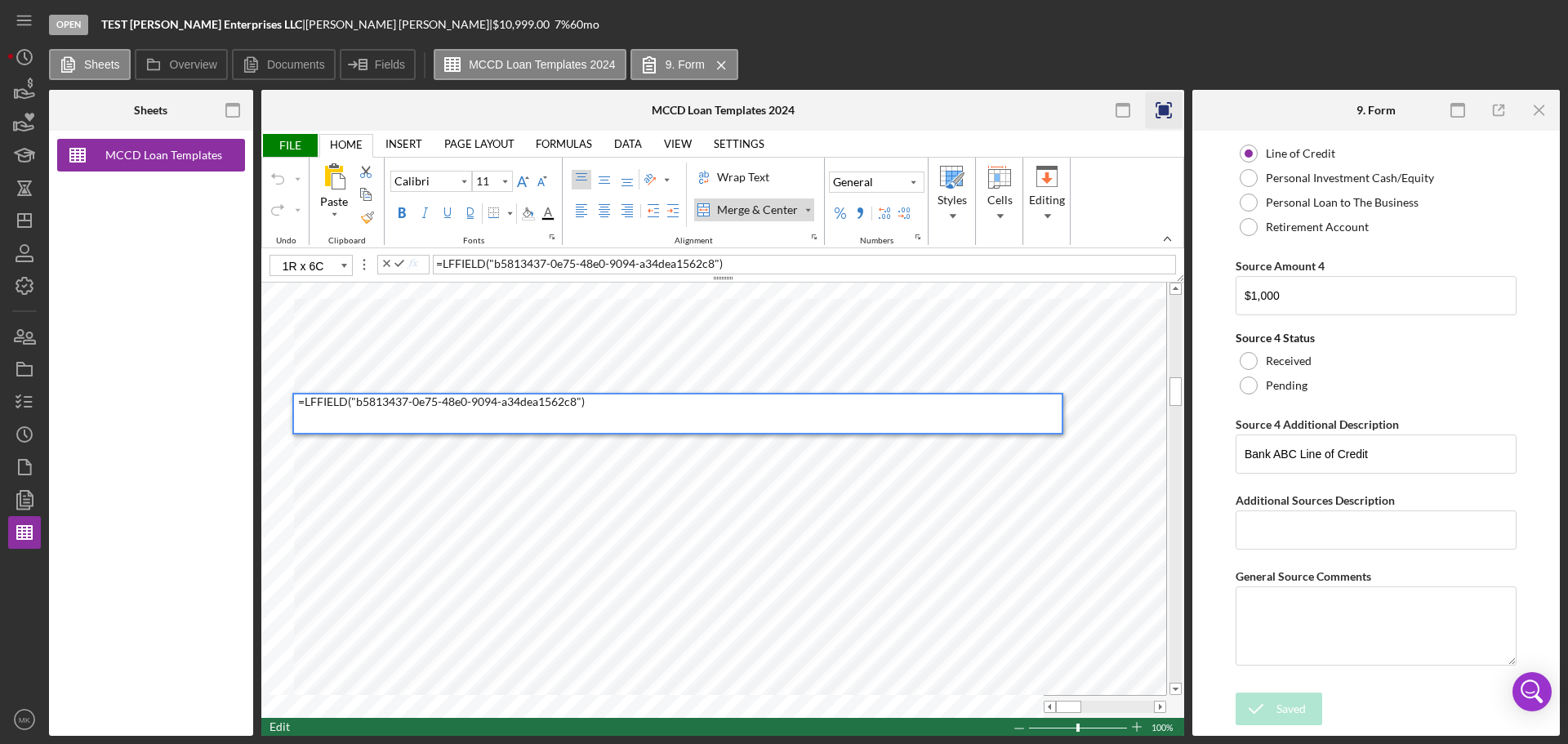
click at [917, 407] on div "= LFFIELD ( "b5813437-0e75-48e0-9094-a34dea1562c8" )" at bounding box center [680, 414] width 763 height 39
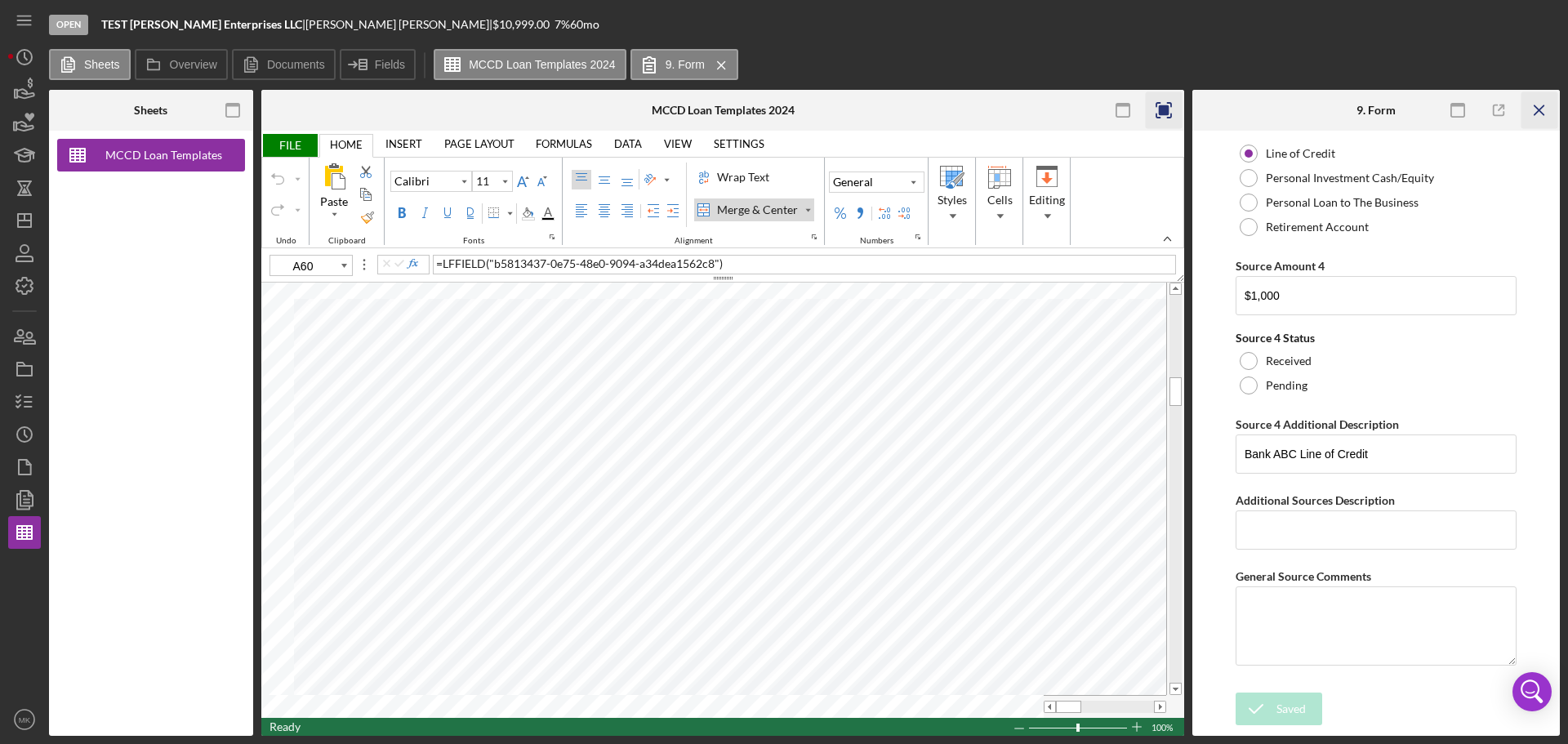
click at [1540, 108] on icon "Icon/Menu Close" at bounding box center [1540, 111] width 37 height 37
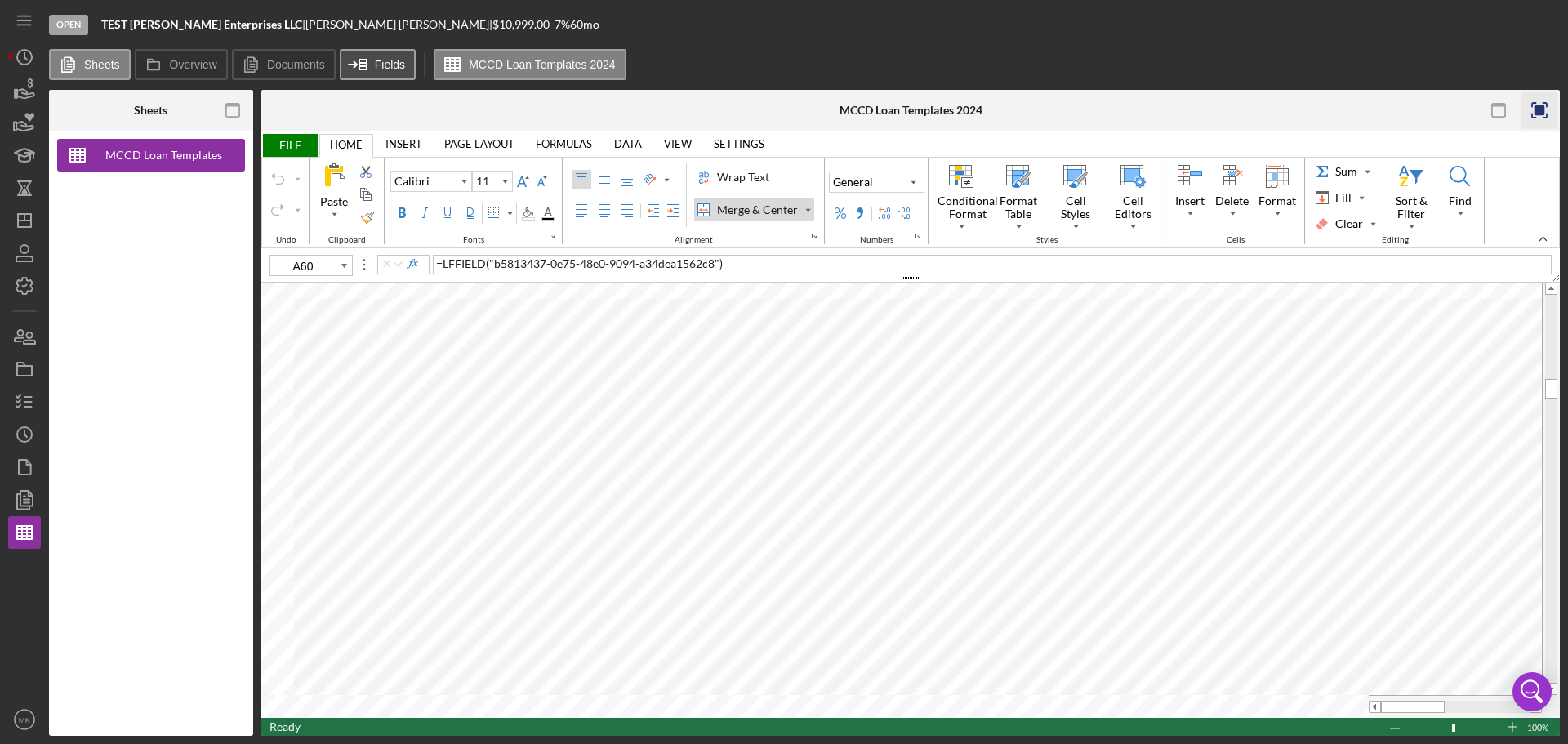
click at [387, 67] on label "Fields" at bounding box center [390, 64] width 30 height 13
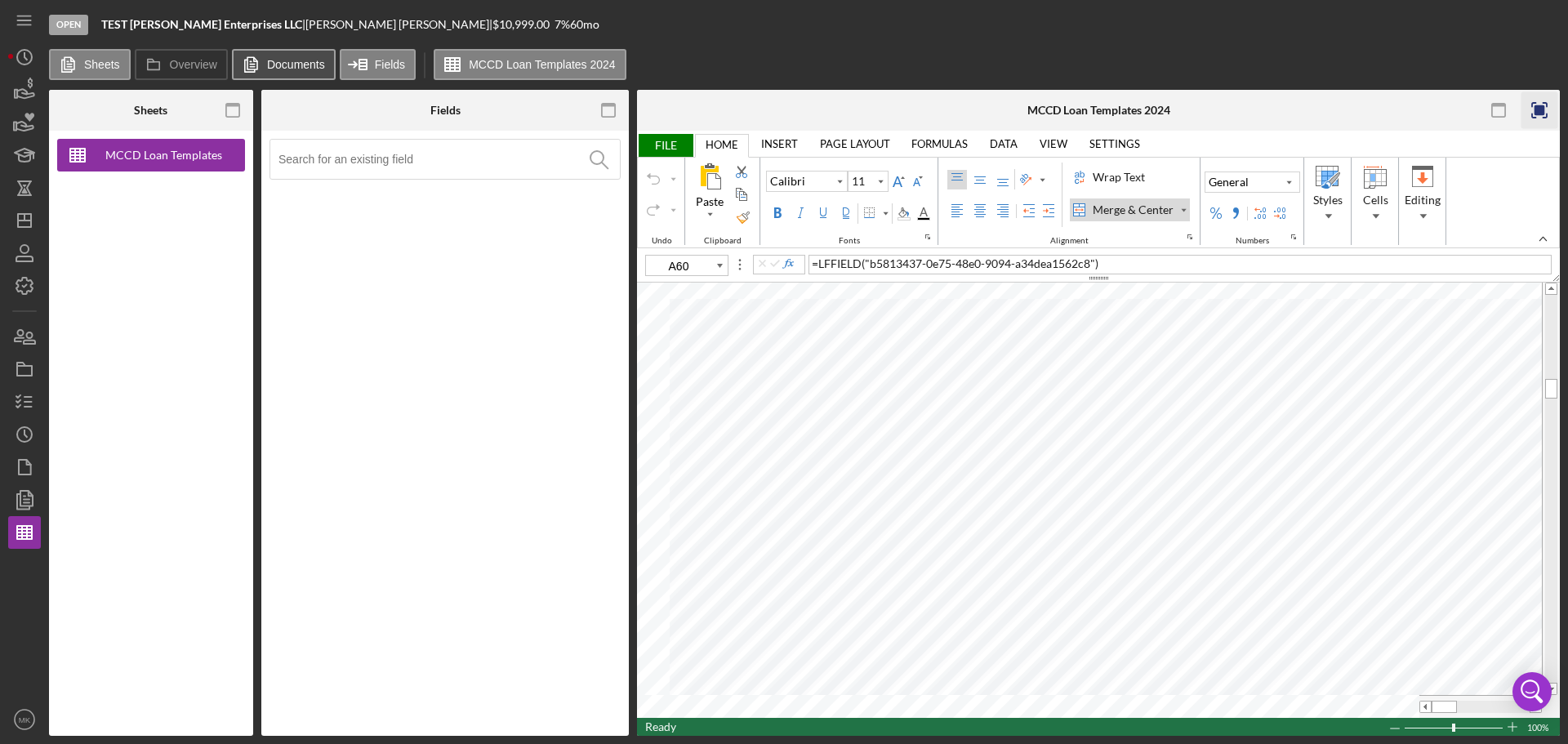
click at [298, 65] on label "Documents" at bounding box center [296, 64] width 58 height 13
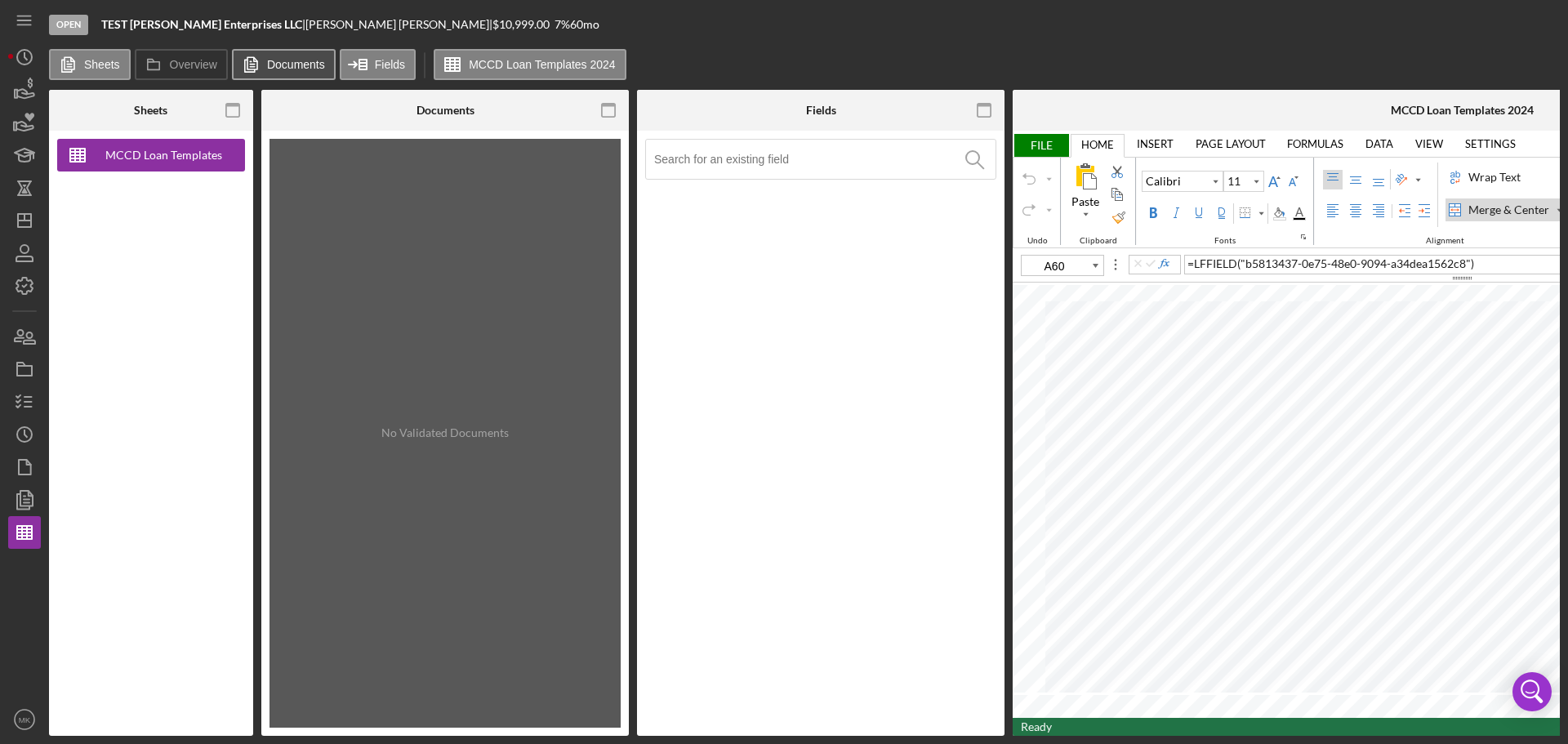
click at [298, 65] on label "Documents" at bounding box center [296, 64] width 58 height 13
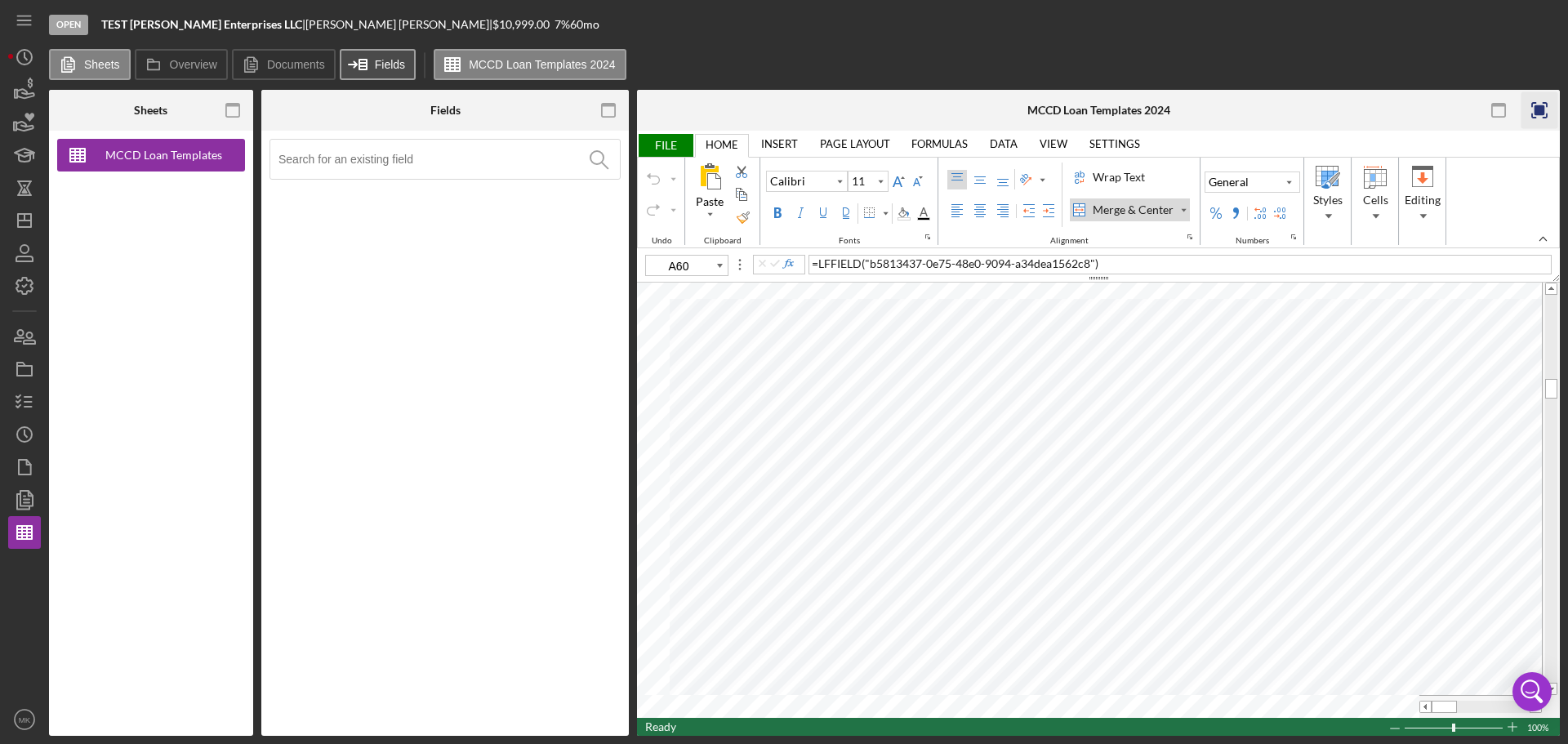
click at [355, 68] on icon at bounding box center [358, 64] width 41 height 41
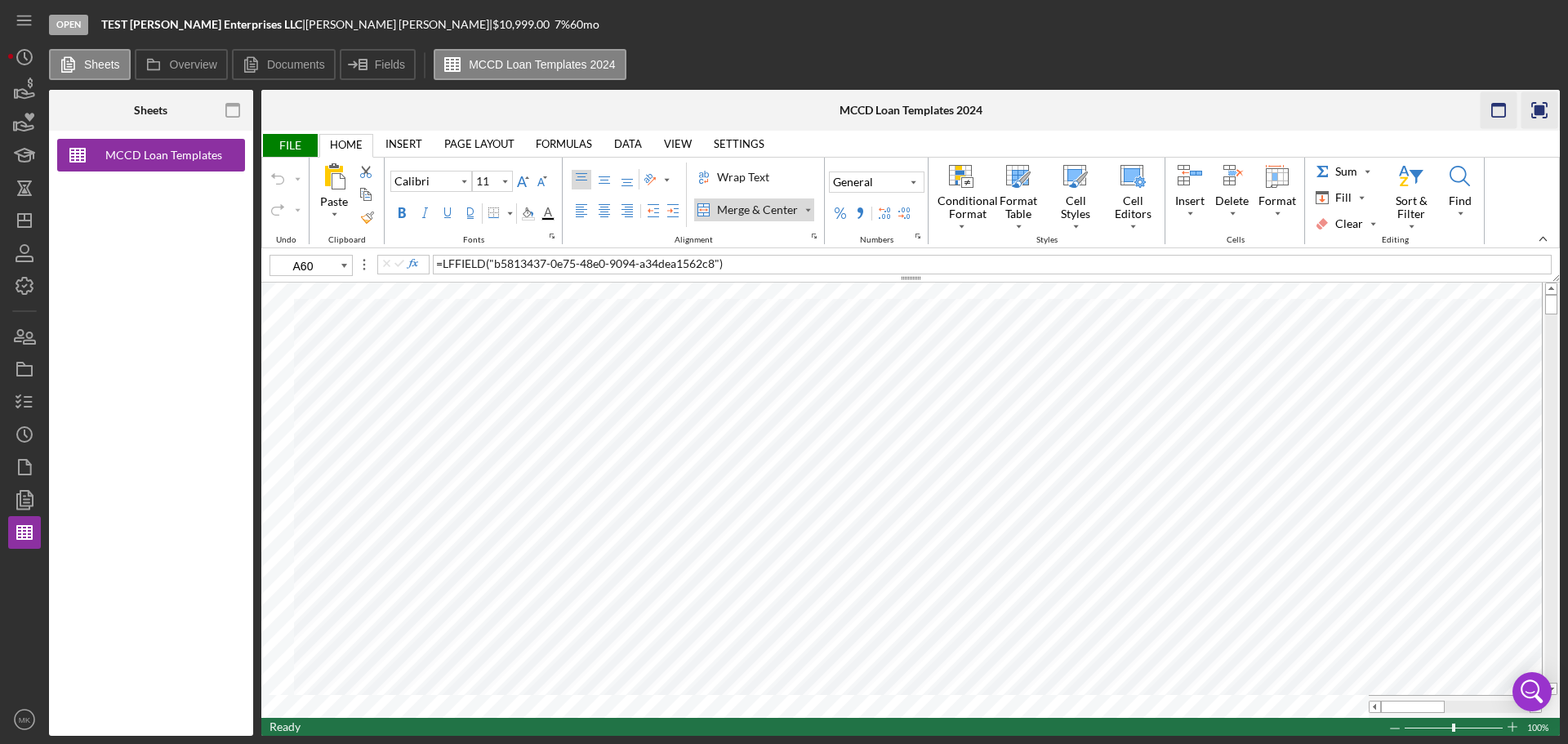
click at [1498, 104] on rect "button" at bounding box center [1499, 105] width 13 height 4
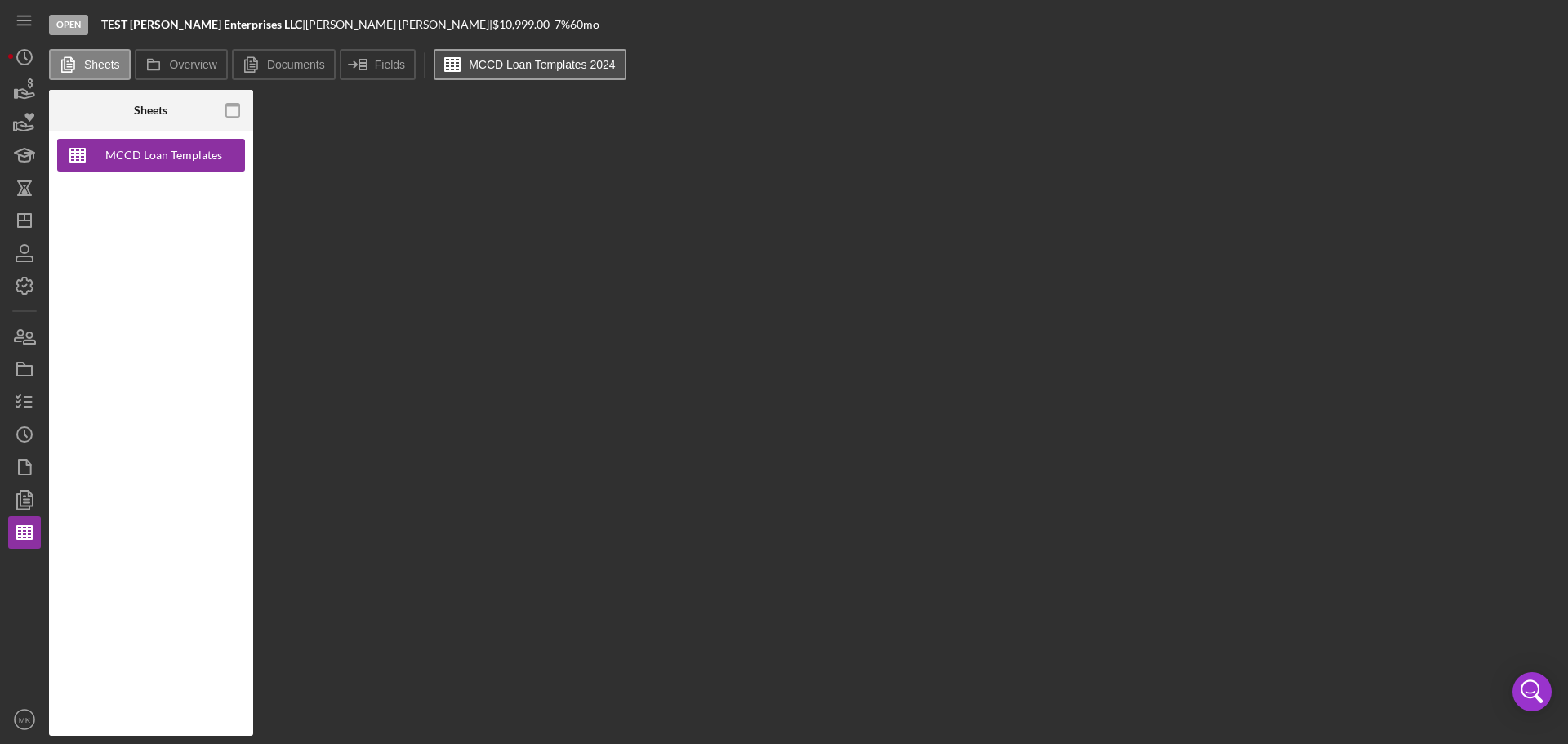
click at [528, 70] on label "MCCD Loan Templates 2024" at bounding box center [542, 64] width 147 height 13
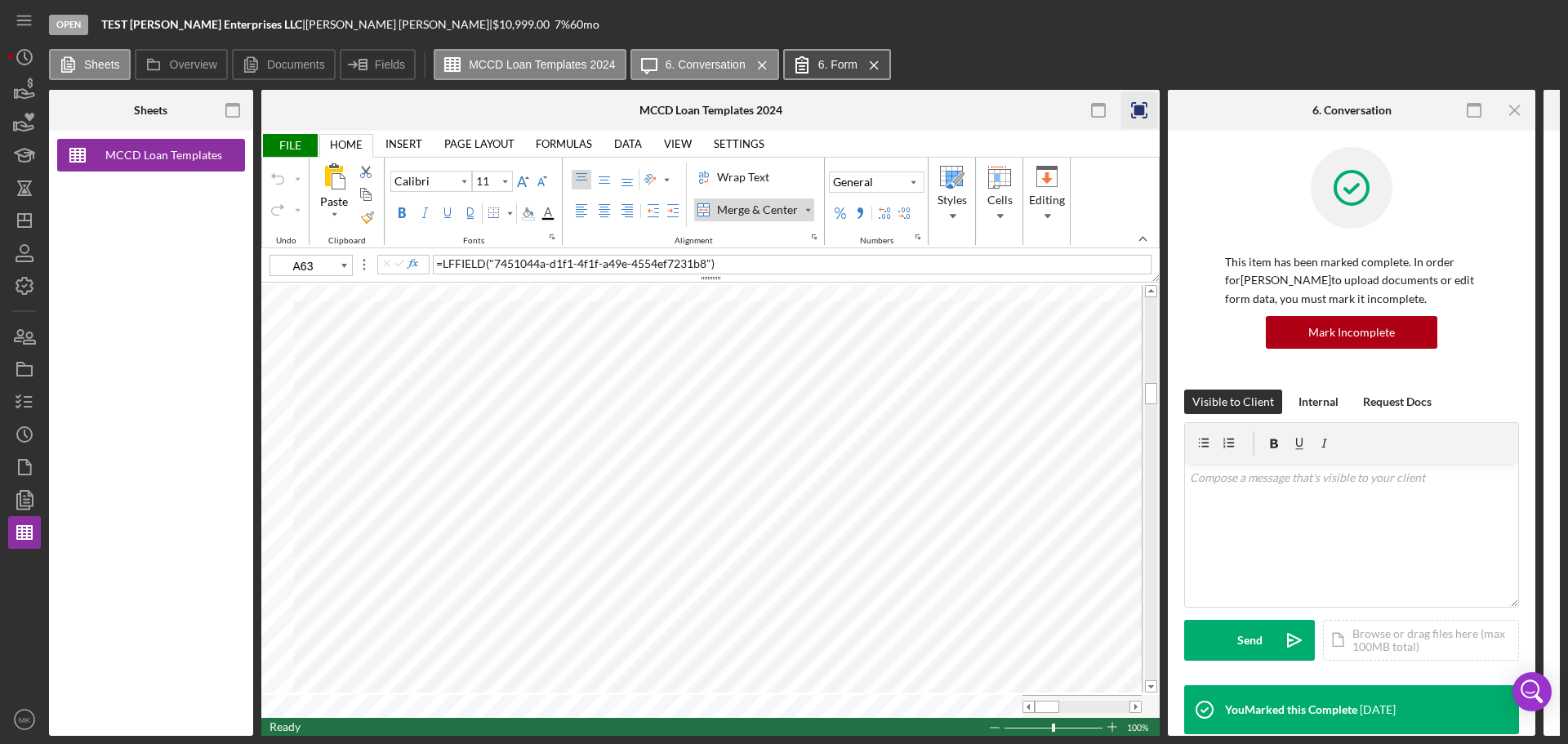
click at [855, 68] on label "6. Form" at bounding box center [838, 64] width 39 height 13
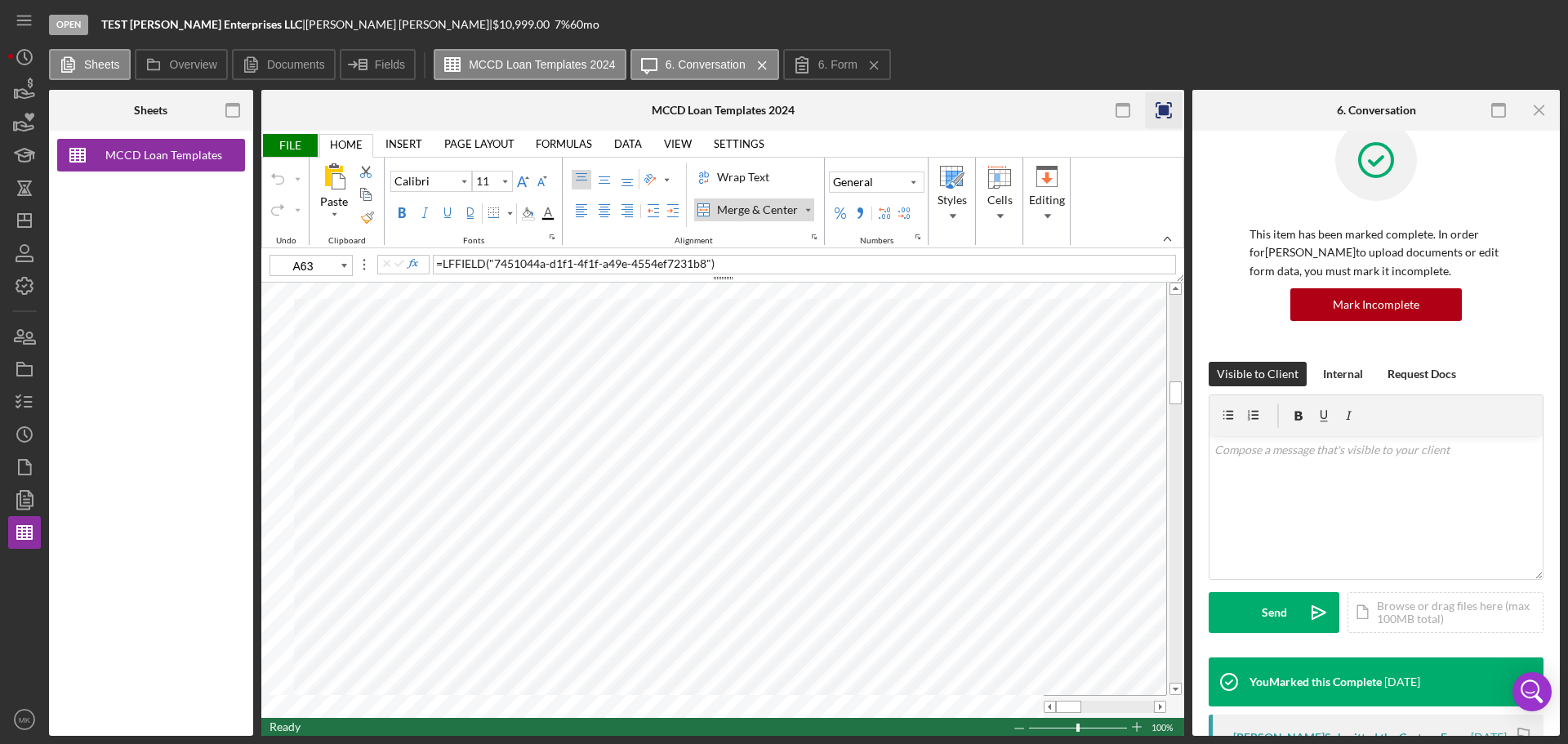
scroll to position [0, 0]
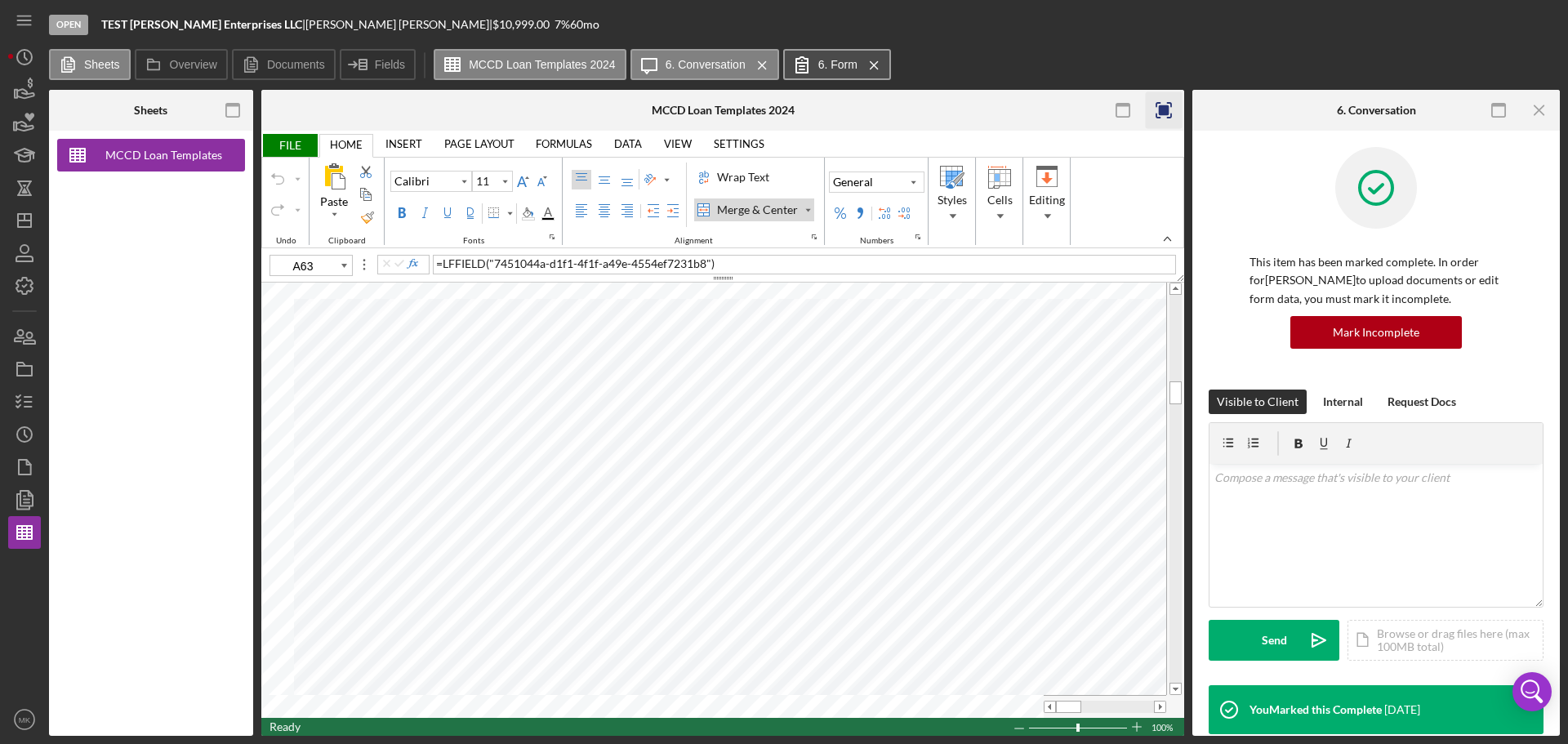
click at [848, 68] on label "6. Form" at bounding box center [838, 64] width 39 height 13
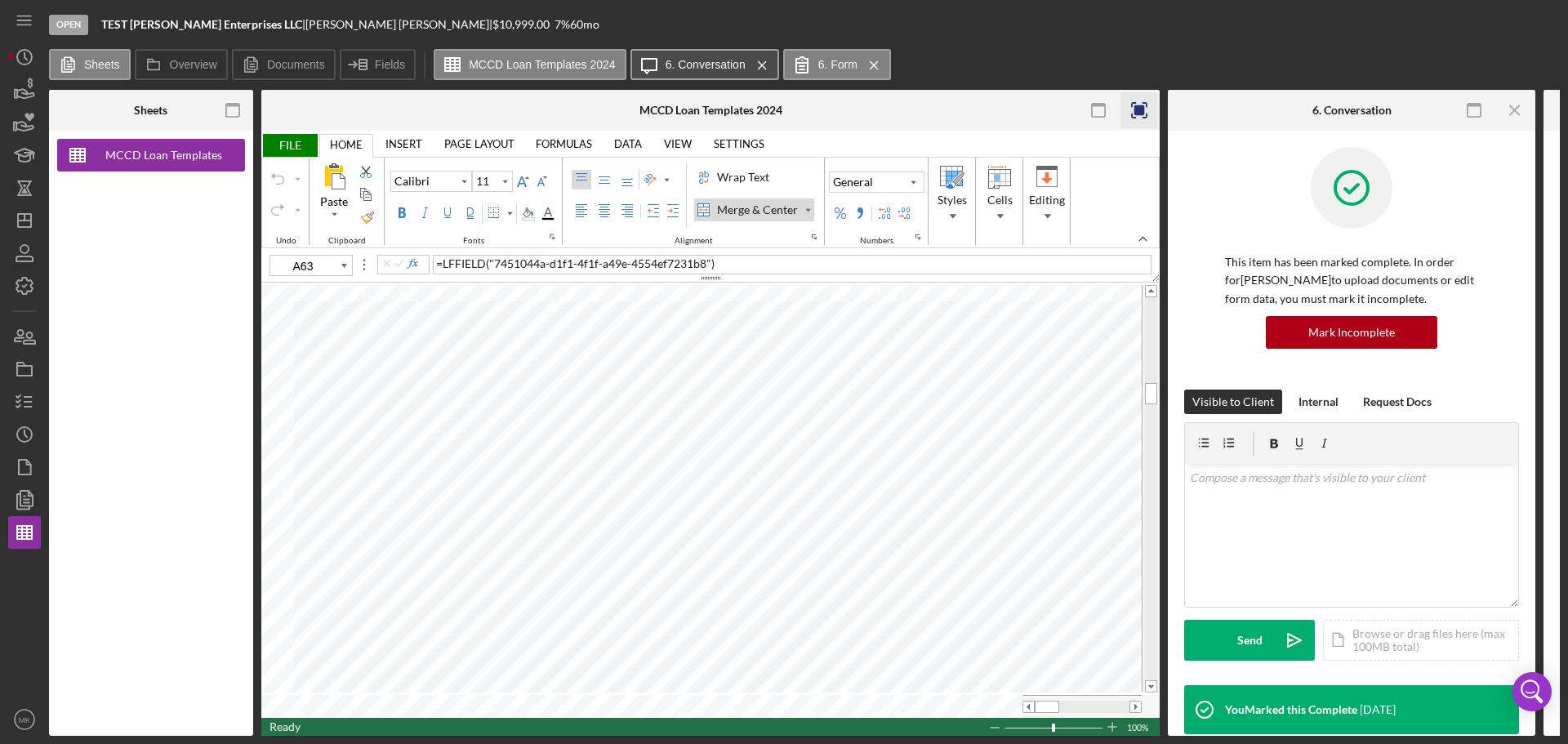
click at [727, 68] on label "6. Conversation" at bounding box center [705, 64] width 80 height 13
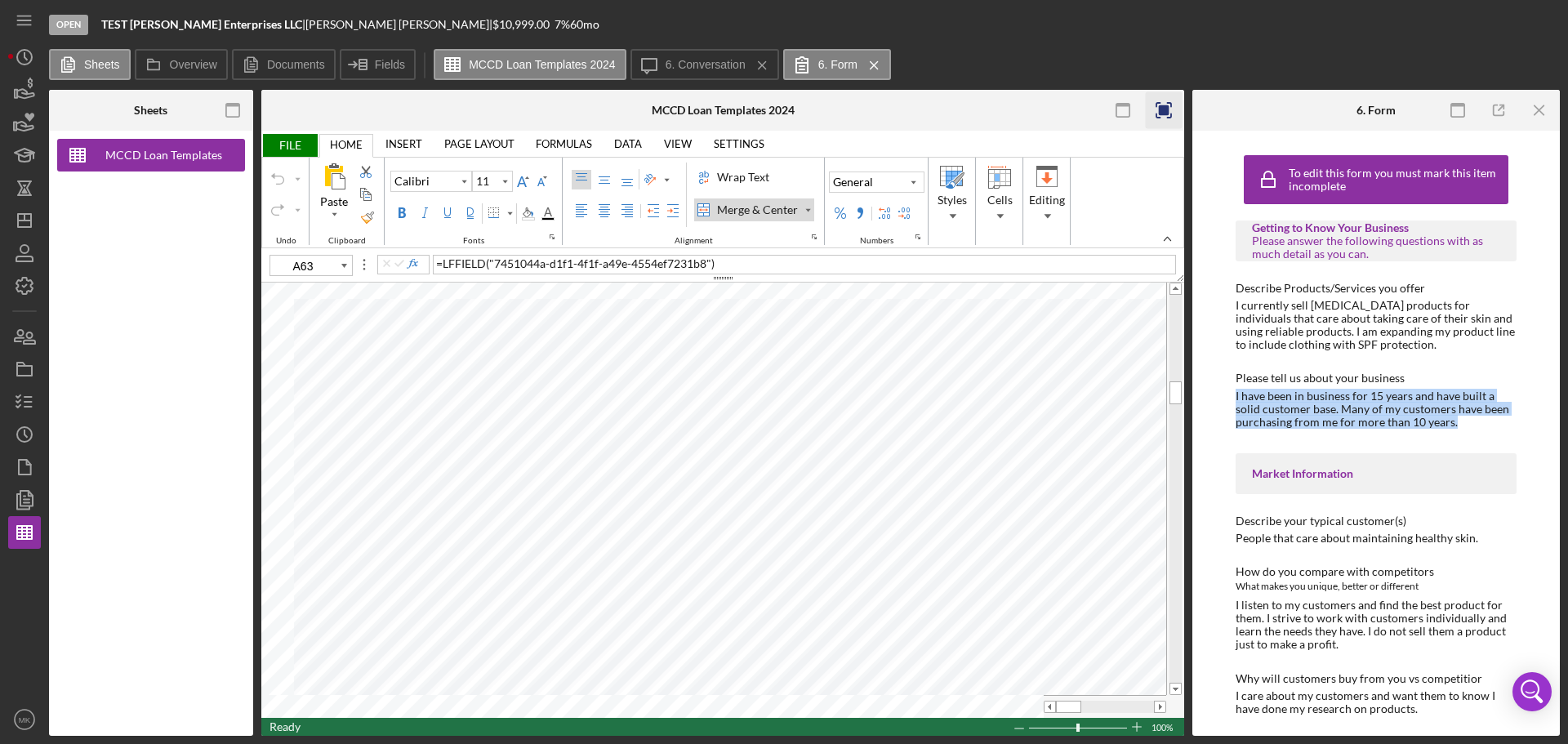
drag, startPoint x: 1236, startPoint y: 398, endPoint x: 1457, endPoint y: 420, distance: 222.1
click at [1457, 420] on div "I have been in business for 15 years and have built a solid customer base. Many…" at bounding box center [1377, 409] width 281 height 39
type input "G60"
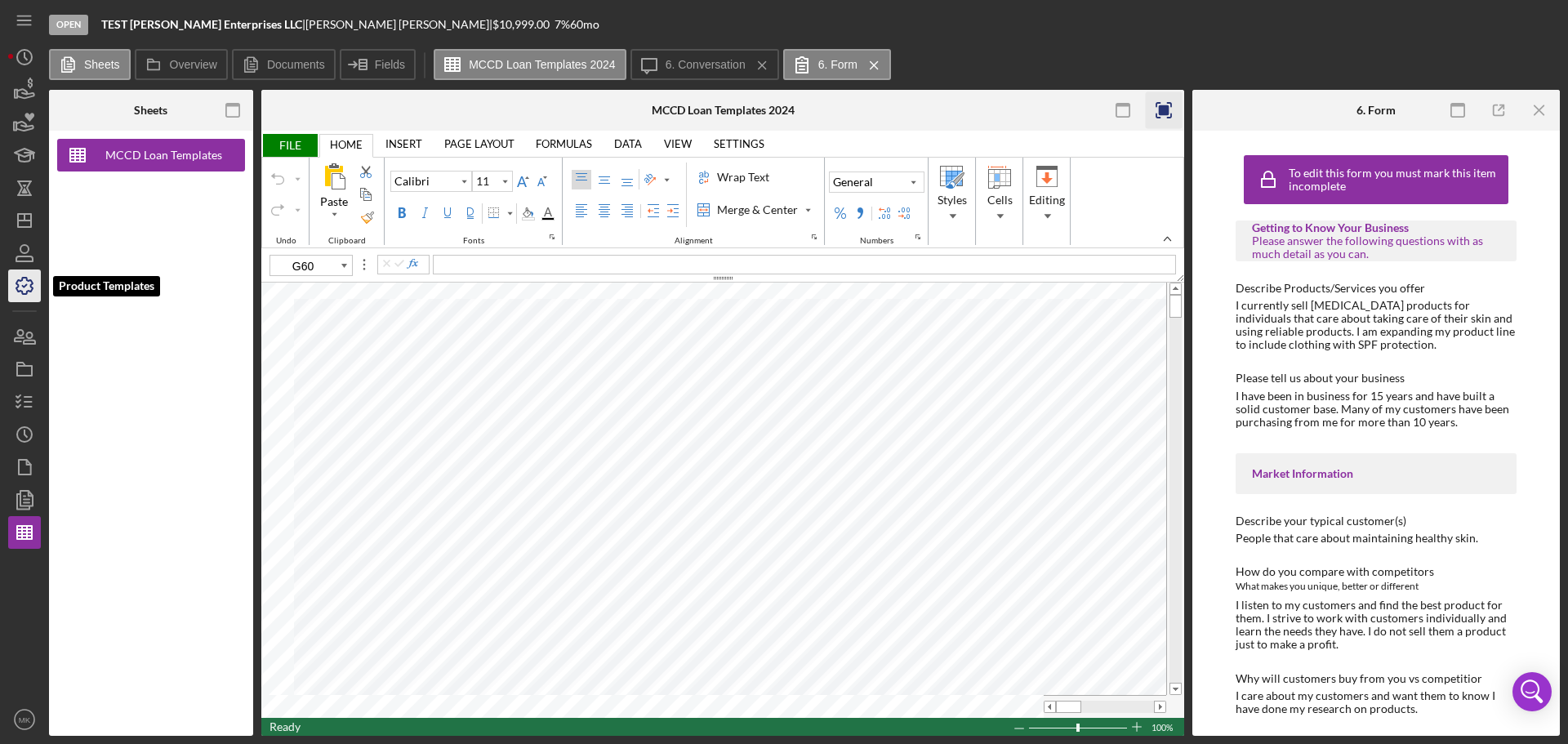
click at [28, 286] on icon "button" at bounding box center [25, 286] width 41 height 41
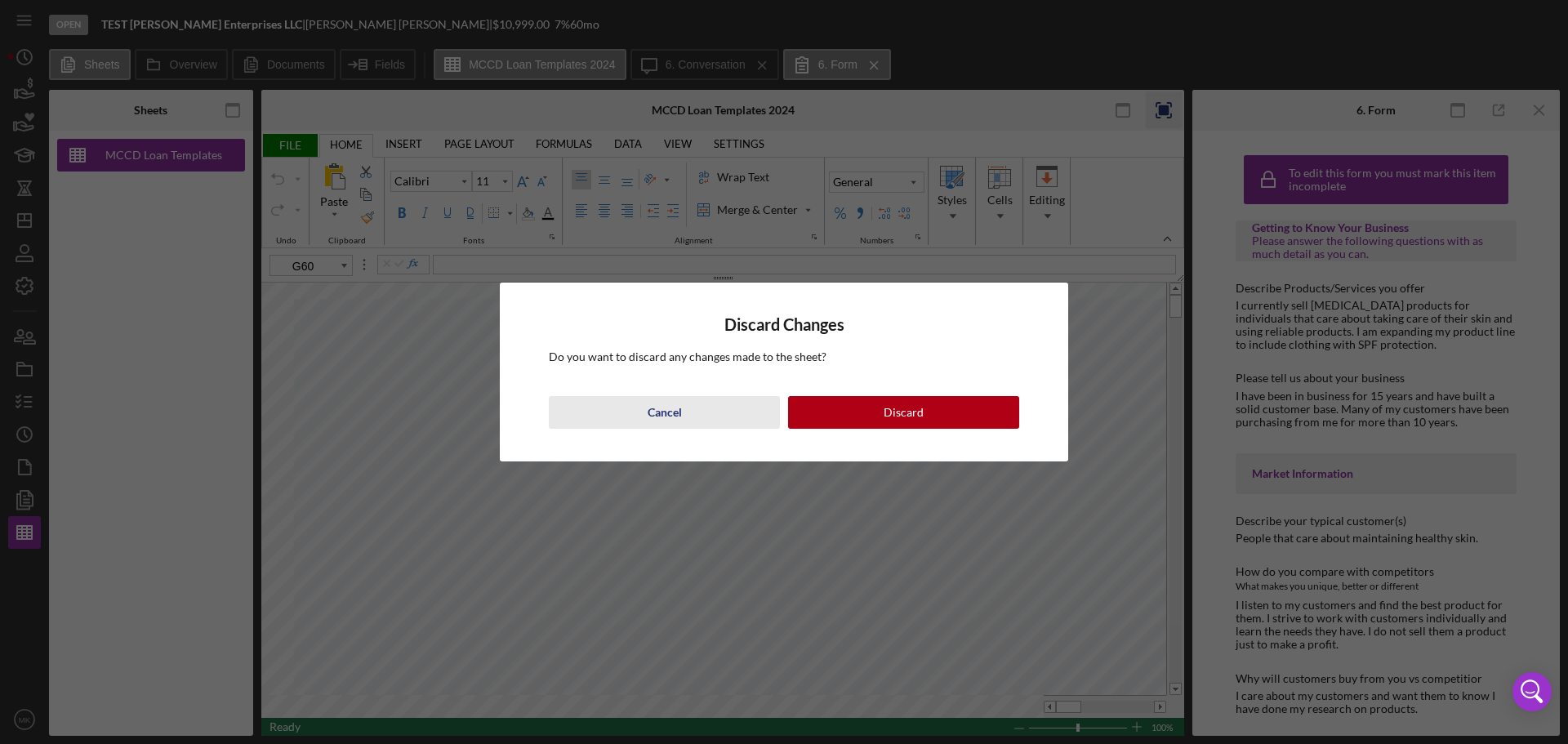
click at [681, 413] on div "Cancel" at bounding box center [664, 412] width 34 height 32
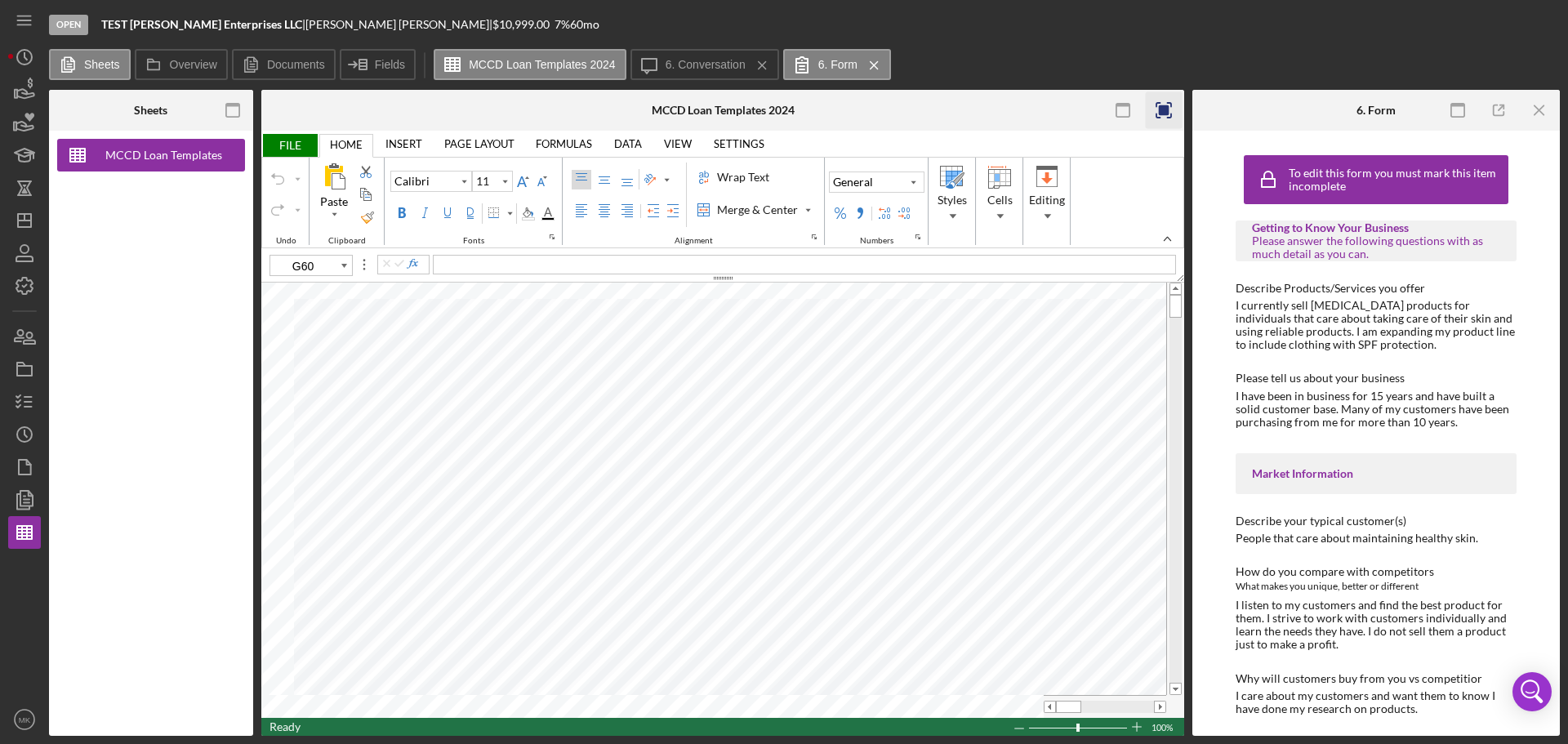
click at [285, 144] on span "FILE" at bounding box center [290, 146] width 56 height 23
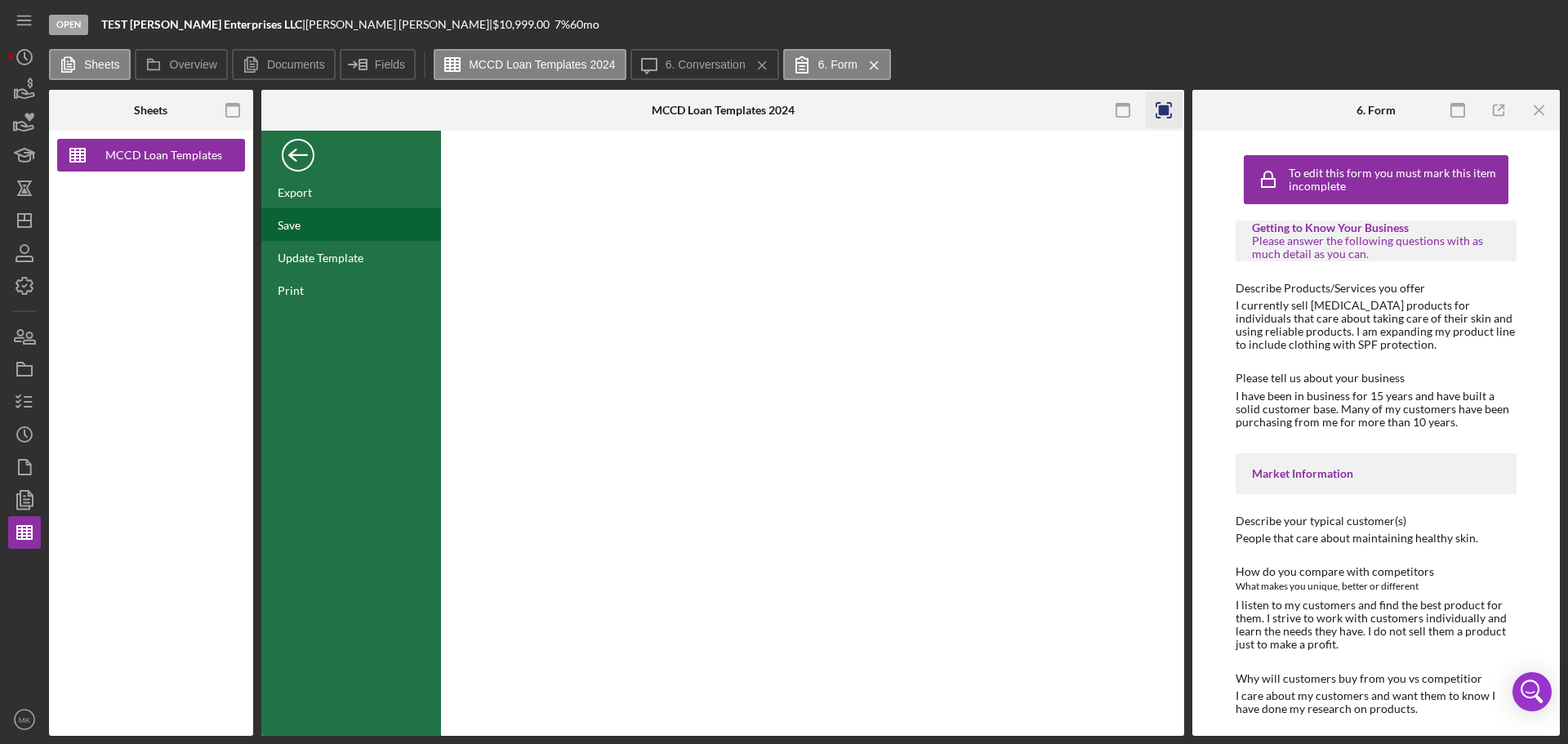
click at [307, 226] on div "Save" at bounding box center [351, 224] width 180 height 32
click at [25, 289] on icon "button" at bounding box center [25, 286] width 41 height 41
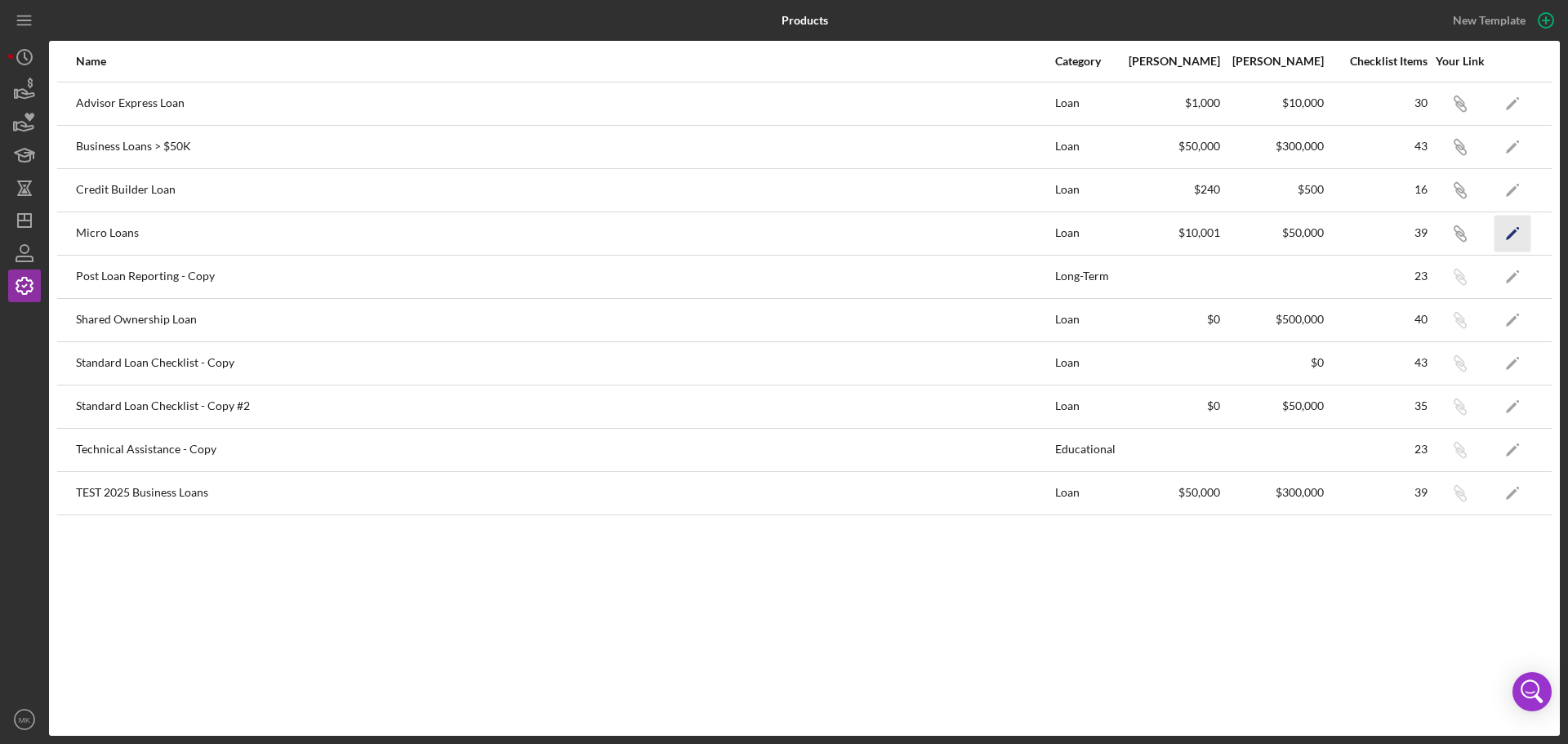
click at [1509, 232] on icon "Icon/Edit" at bounding box center [1514, 233] width 37 height 37
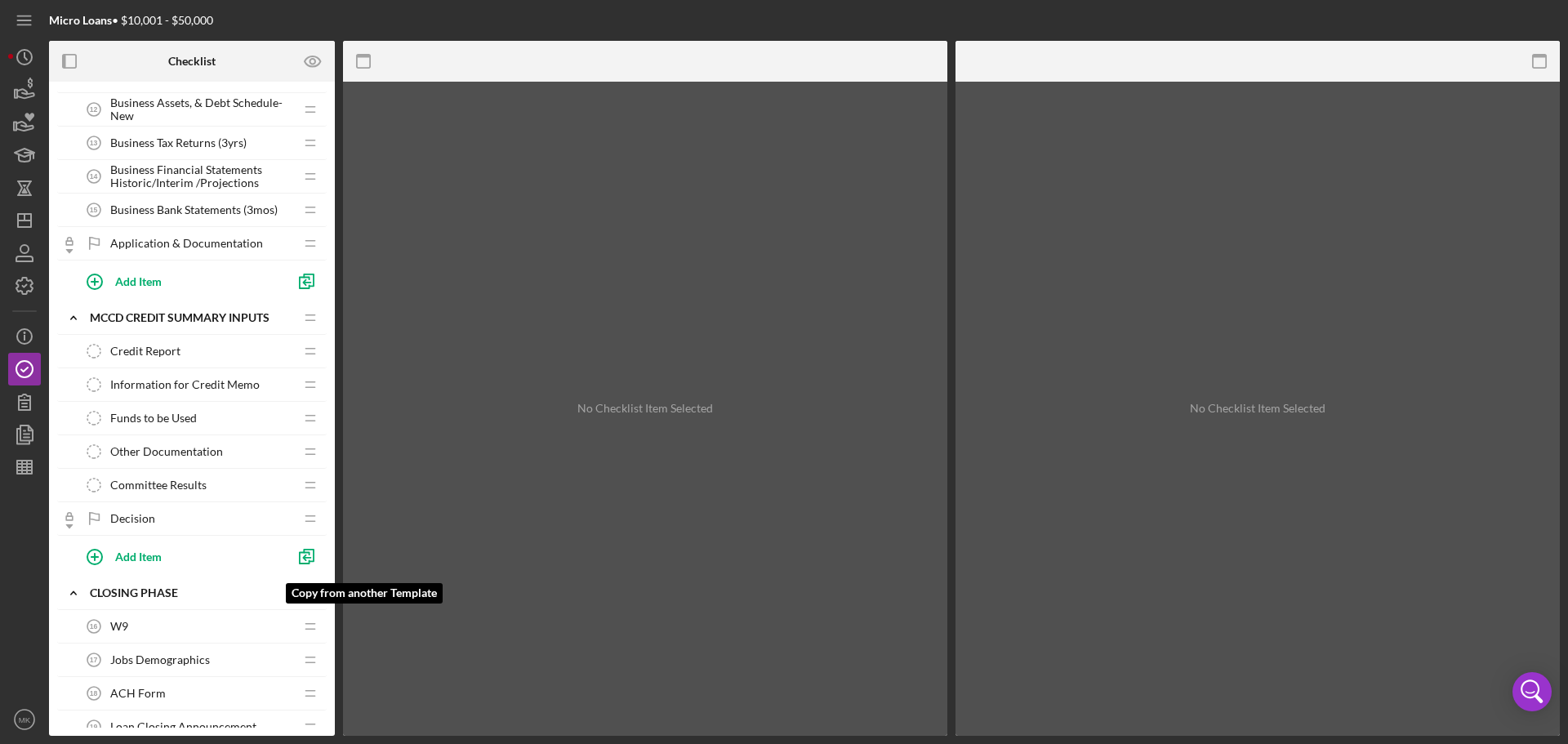
scroll to position [705, 0]
click at [195, 420] on span "Funds to be Used" at bounding box center [154, 420] width 87 height 13
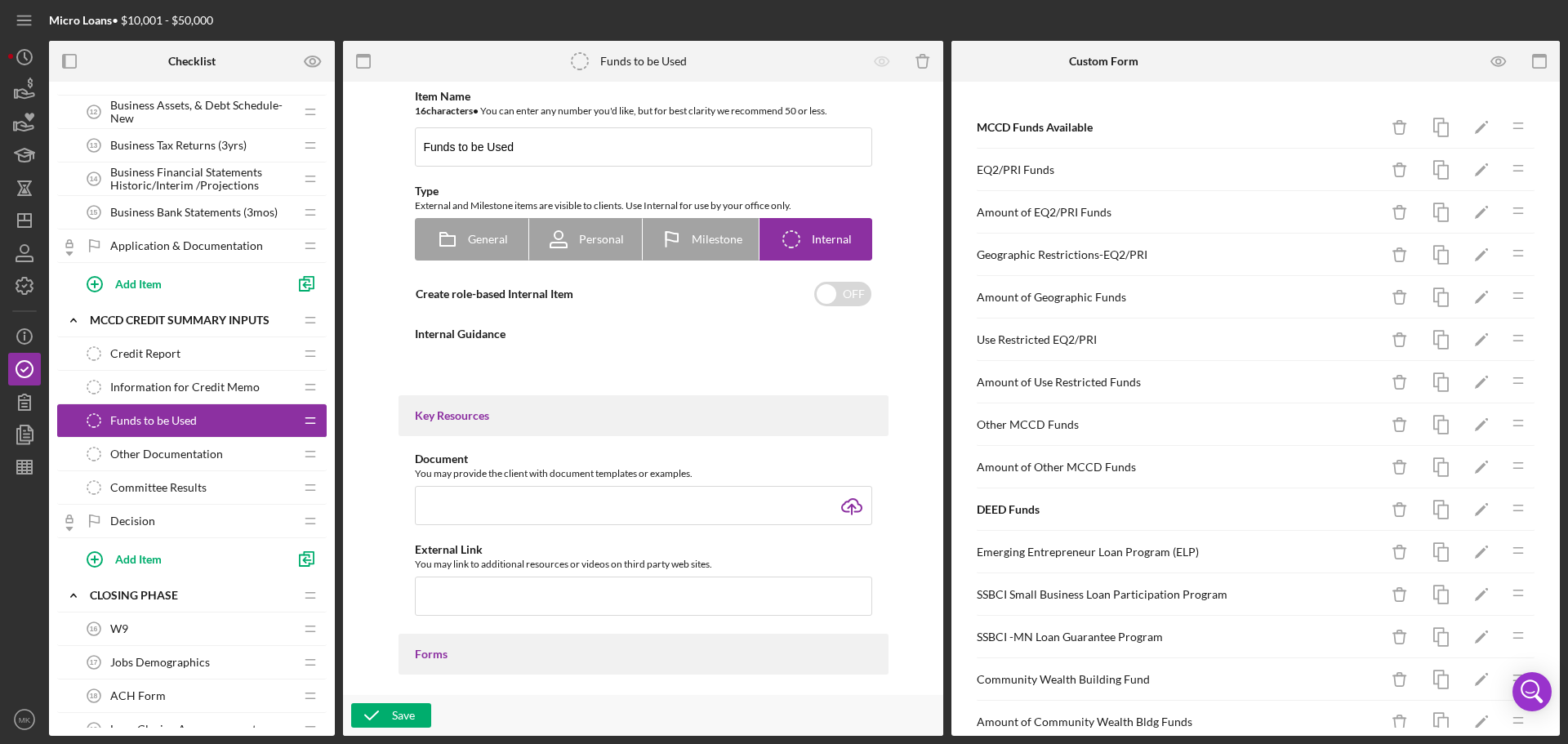
type textarea "<div>Please indicate what fund(s) will be used for loan.&nbsp;</div>"
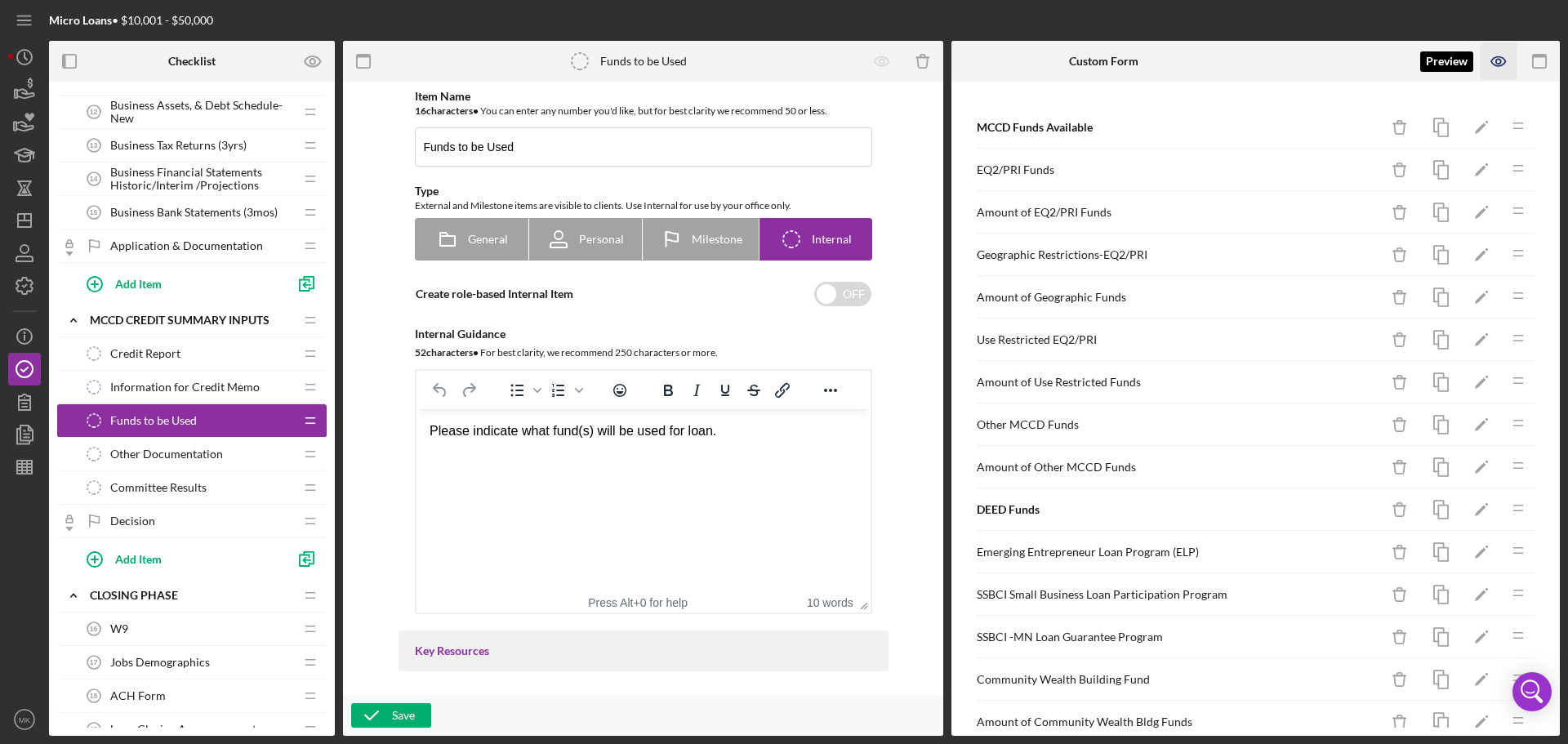
click at [1500, 62] on icon "button" at bounding box center [1500, 61] width 5 height 5
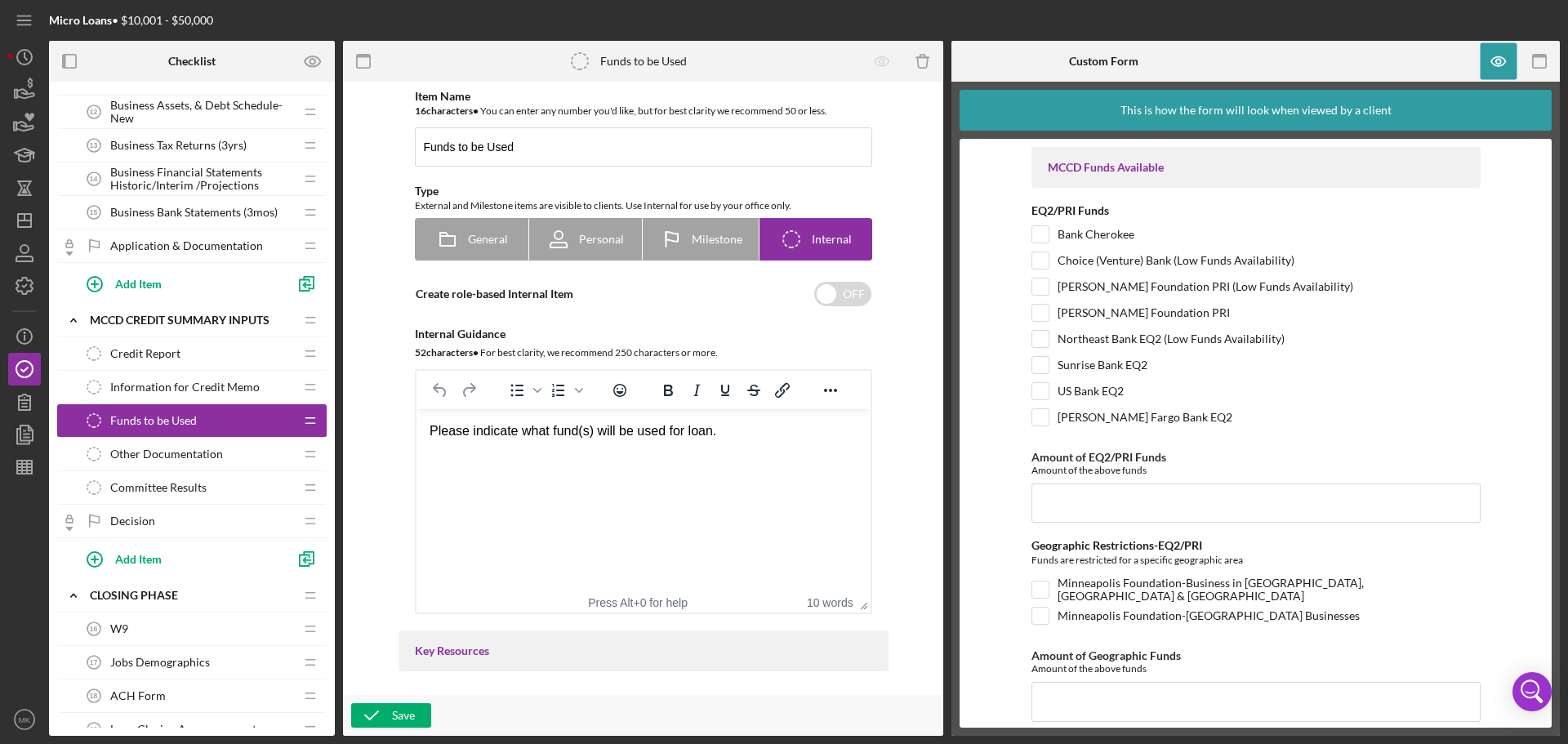
click at [237, 386] on span "Information for Credit Memo" at bounding box center [185, 387] width 149 height 13
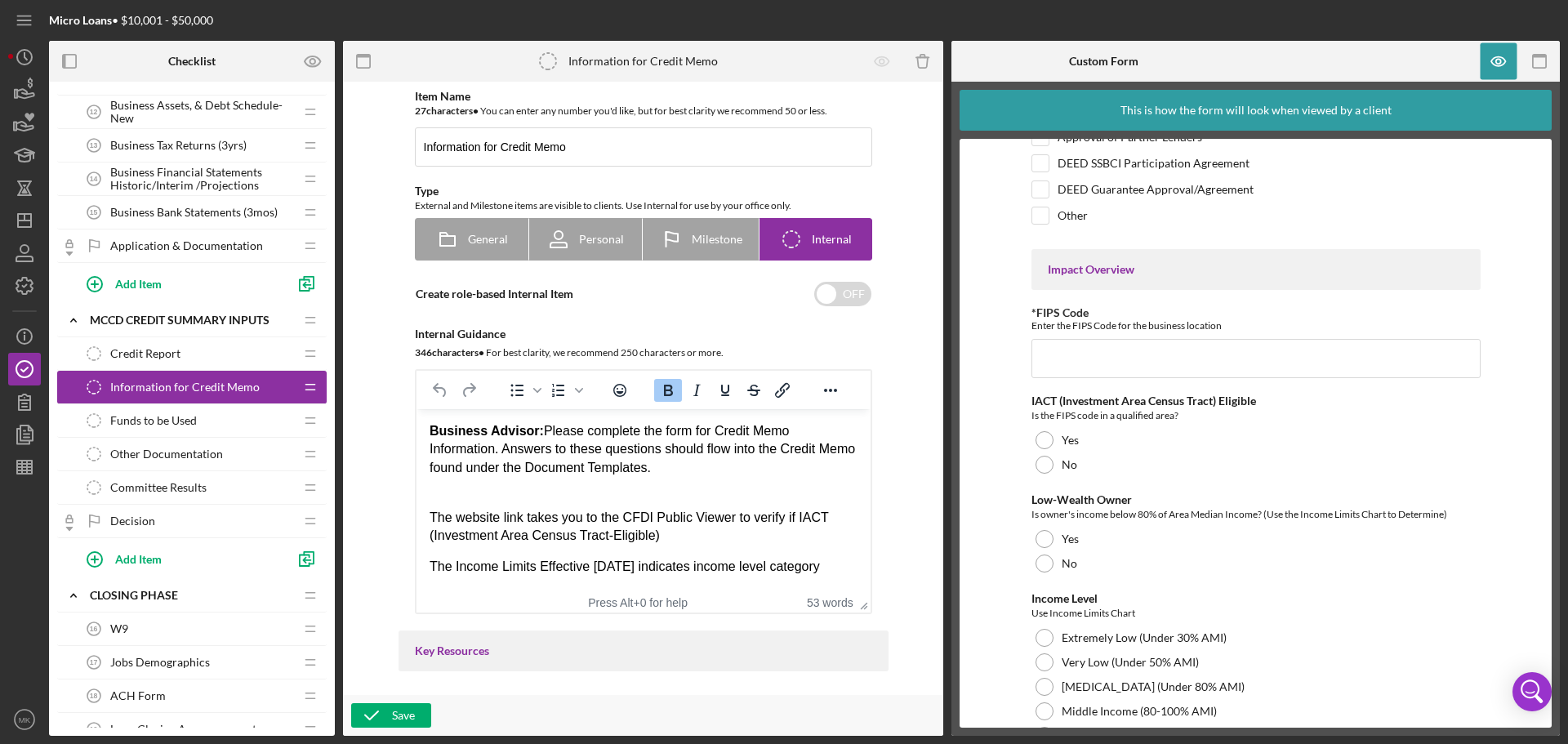
scroll to position [1749, 0]
click at [1499, 58] on icon "button" at bounding box center [1500, 61] width 37 height 37
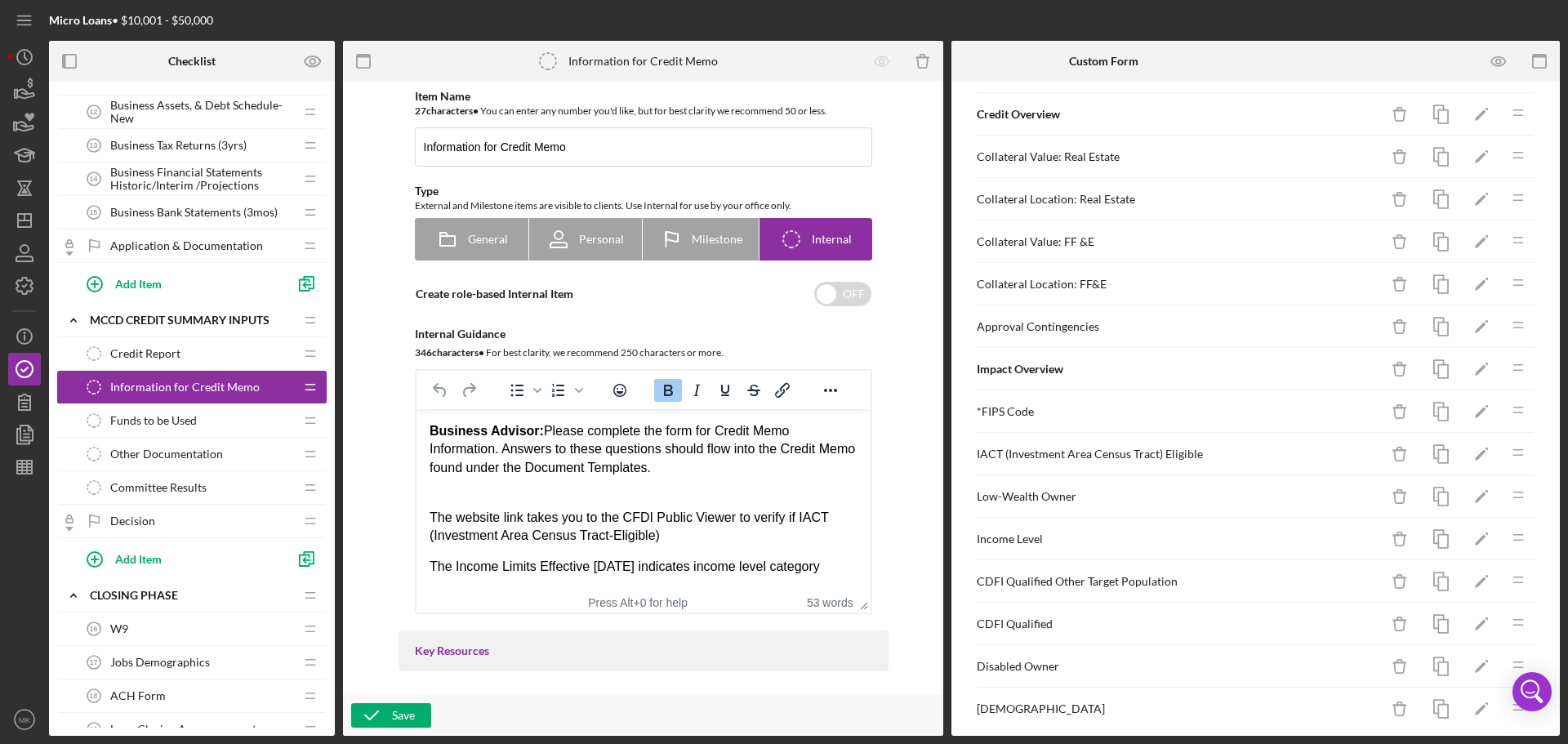
scroll to position [572, 0]
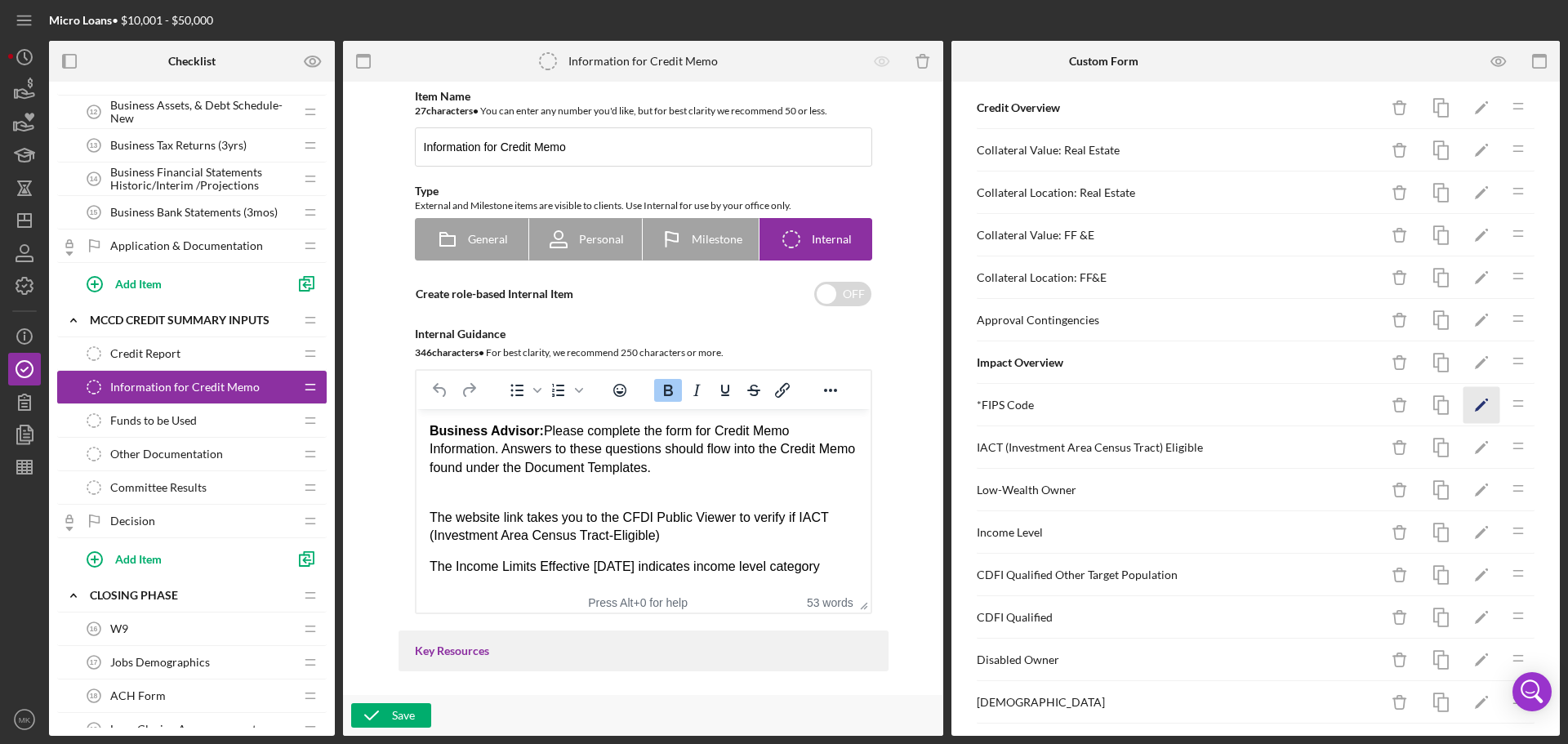
click at [1469, 402] on icon "Icon/Edit" at bounding box center [1482, 405] width 37 height 37
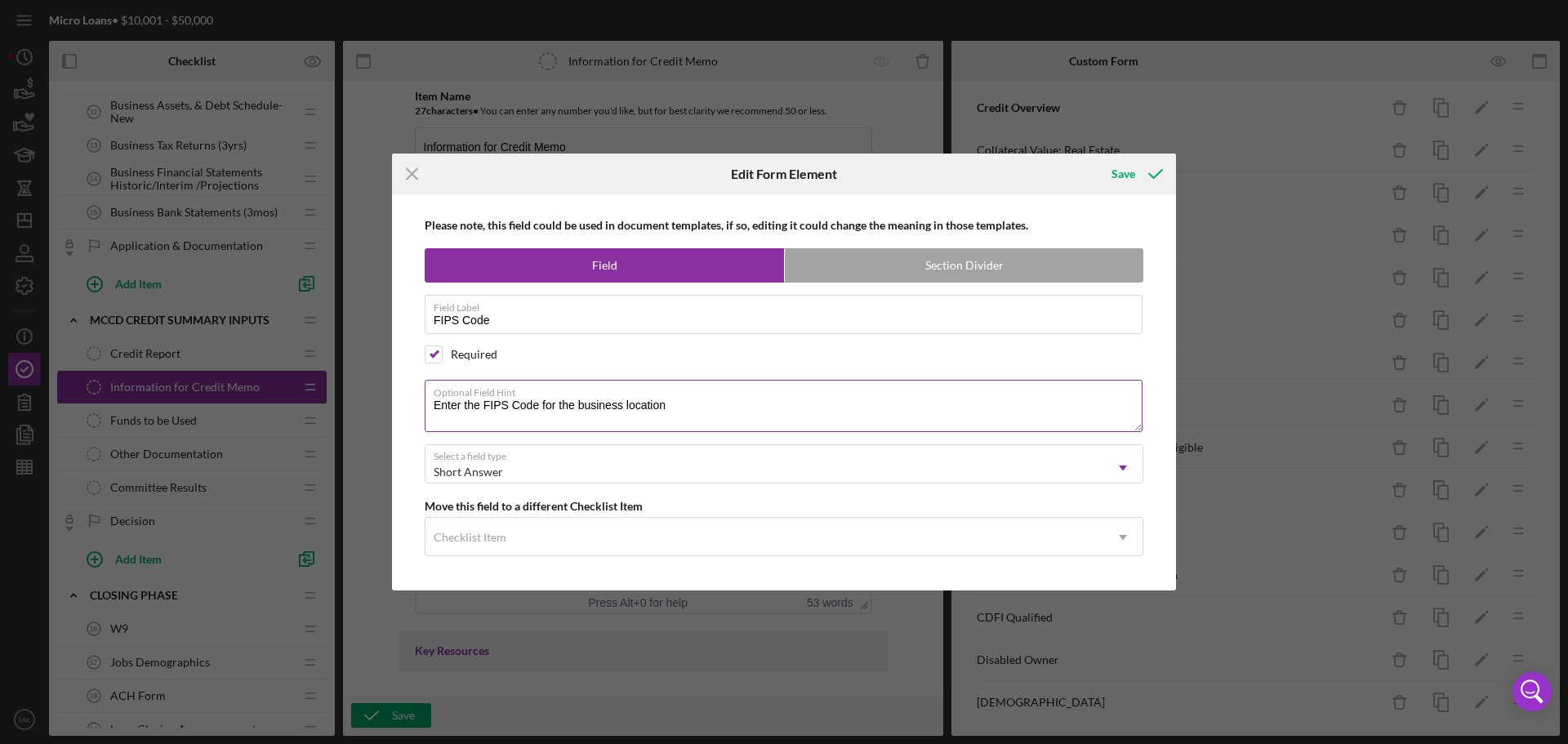
click at [684, 403] on textarea "Enter the FIPS Code for the business location" at bounding box center [784, 406] width 718 height 53
type textarea "Enter the FIPS Code for the business location or Project Location"
click at [1124, 174] on div "Save" at bounding box center [1123, 174] width 24 height 32
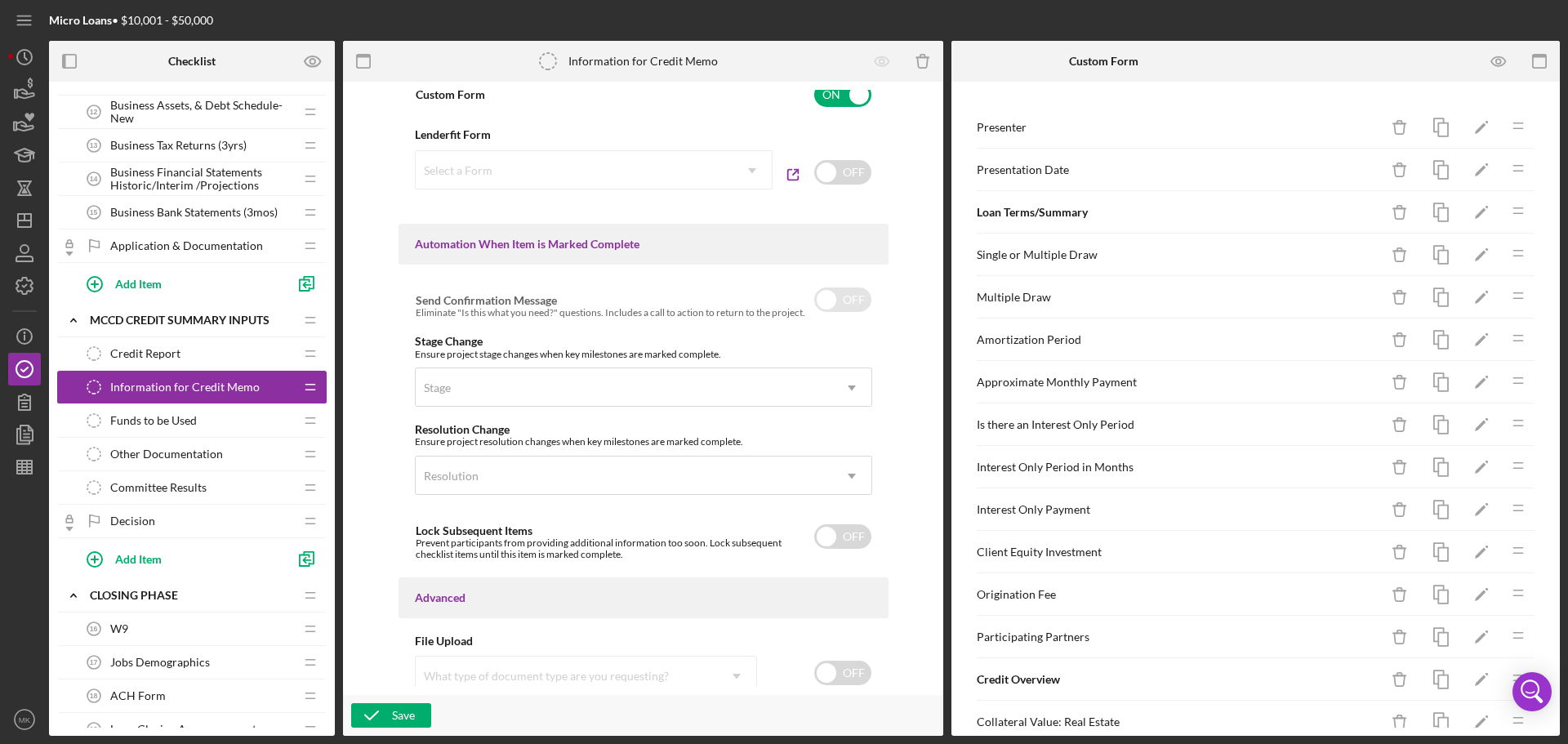
scroll to position [900, 0]
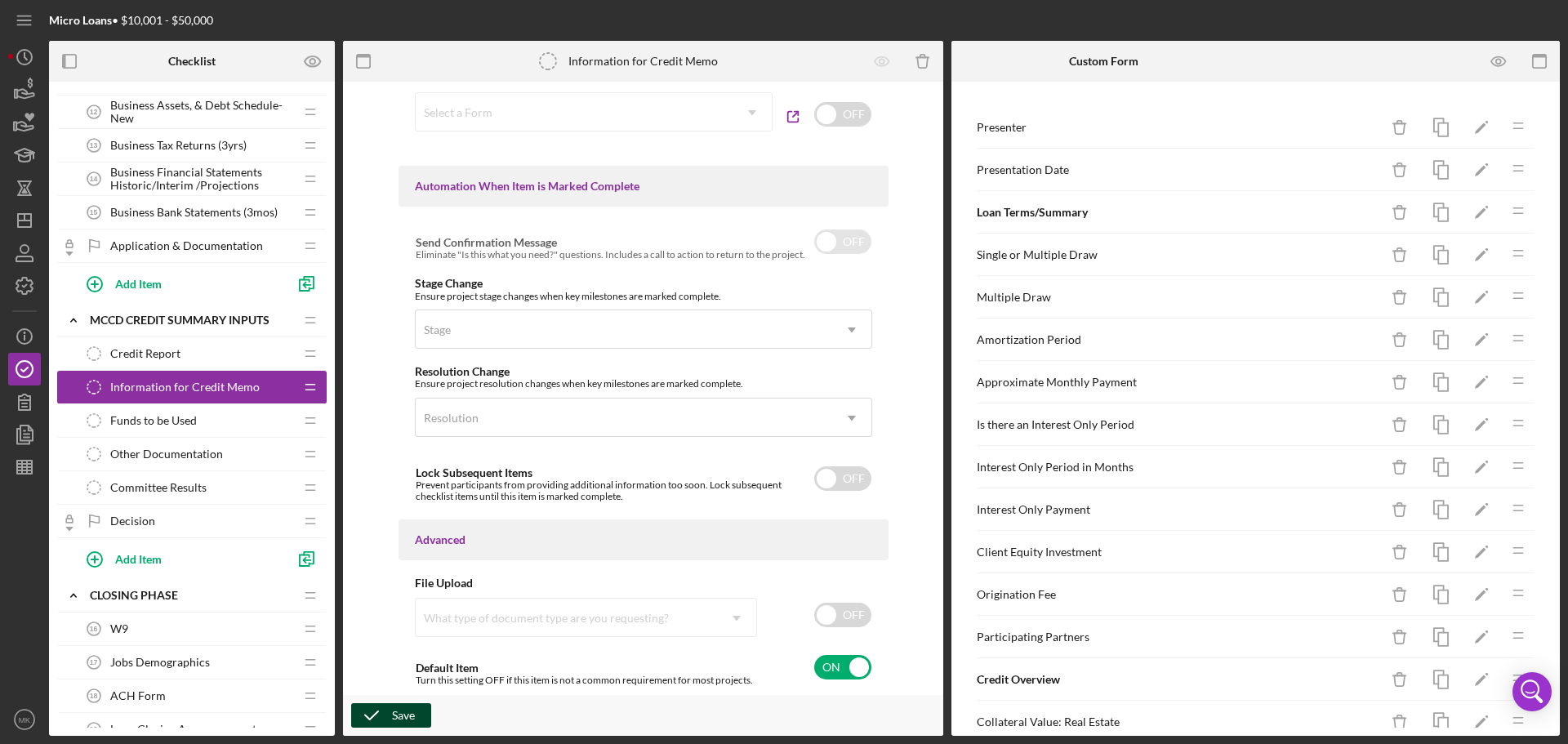
click at [402, 715] on div "Save" at bounding box center [404, 716] width 23 height 25
click at [232, 421] on div "Funds to be Used Funds to be Used" at bounding box center [185, 420] width 217 height 32
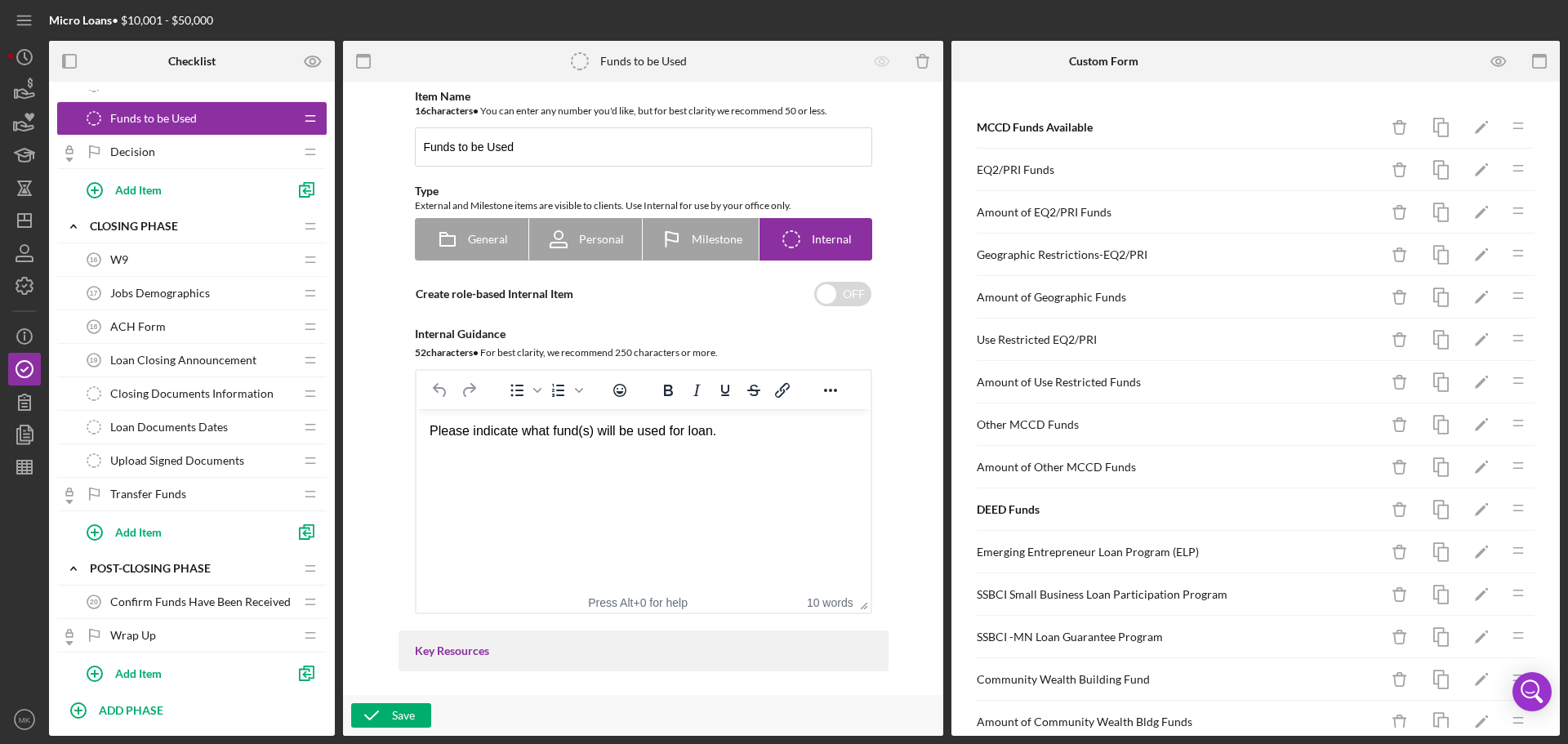
scroll to position [1113, 0]
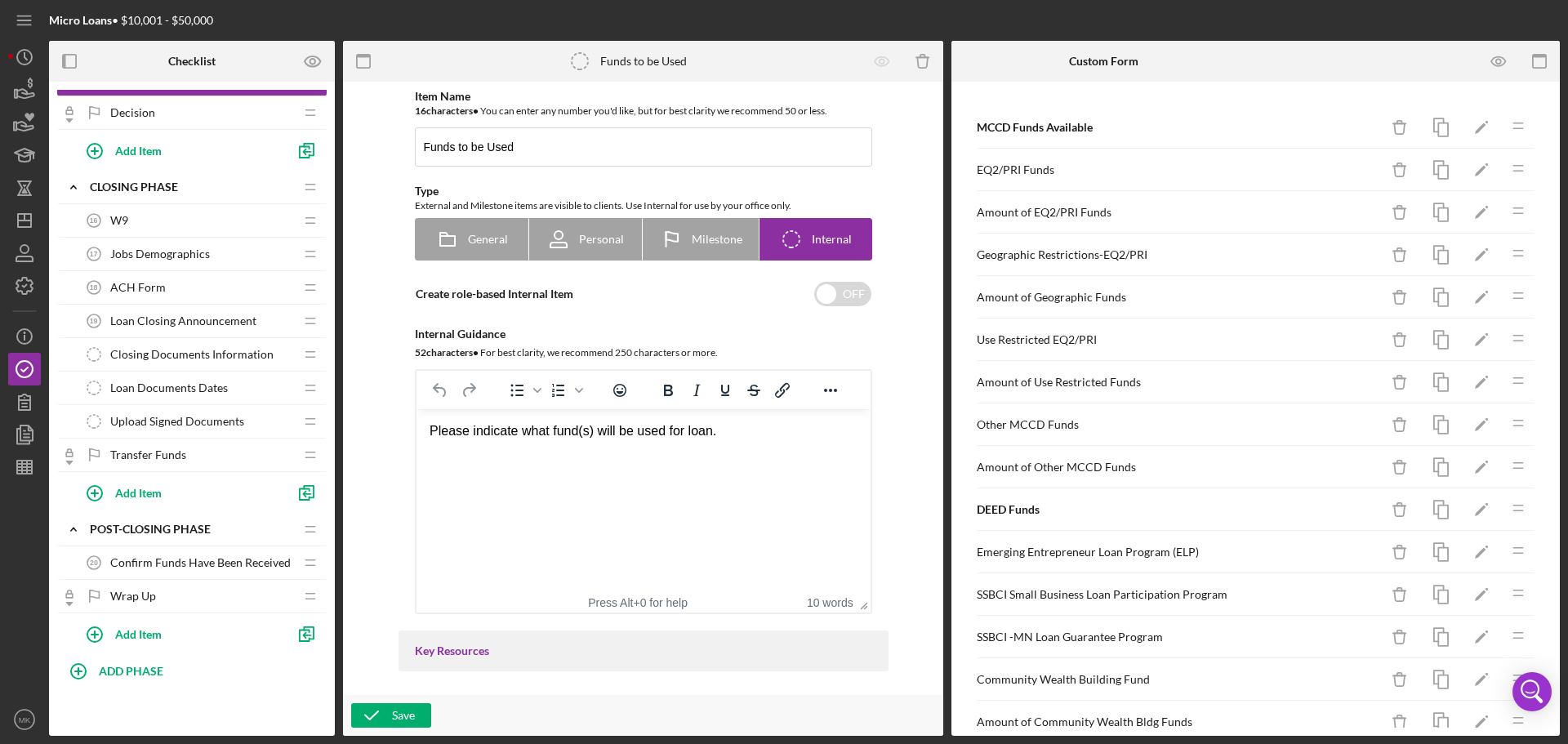
click at [166, 223] on div "W9 16 W9" at bounding box center [185, 220] width 217 height 32
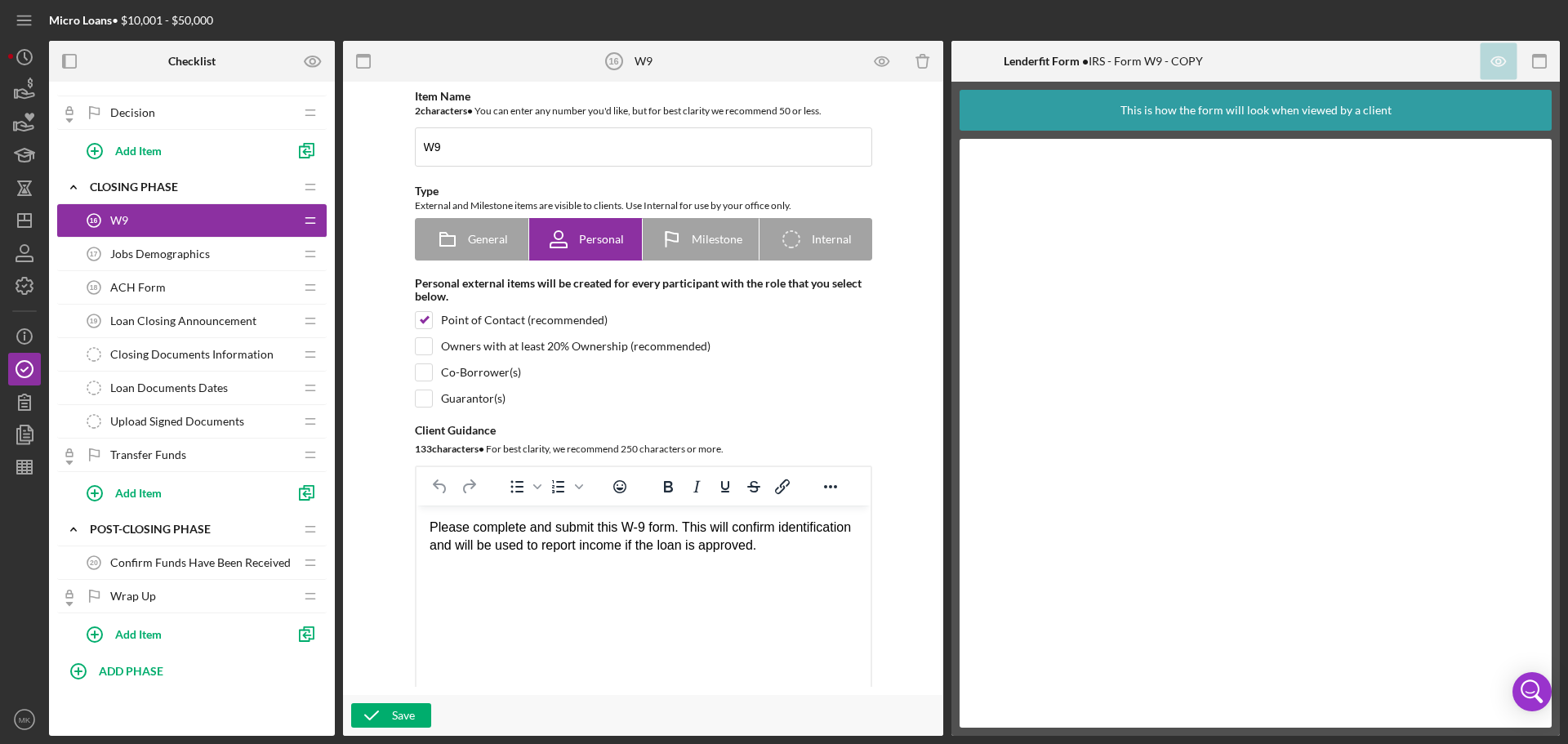
click at [196, 252] on span "Jobs Demographics" at bounding box center [161, 254] width 100 height 13
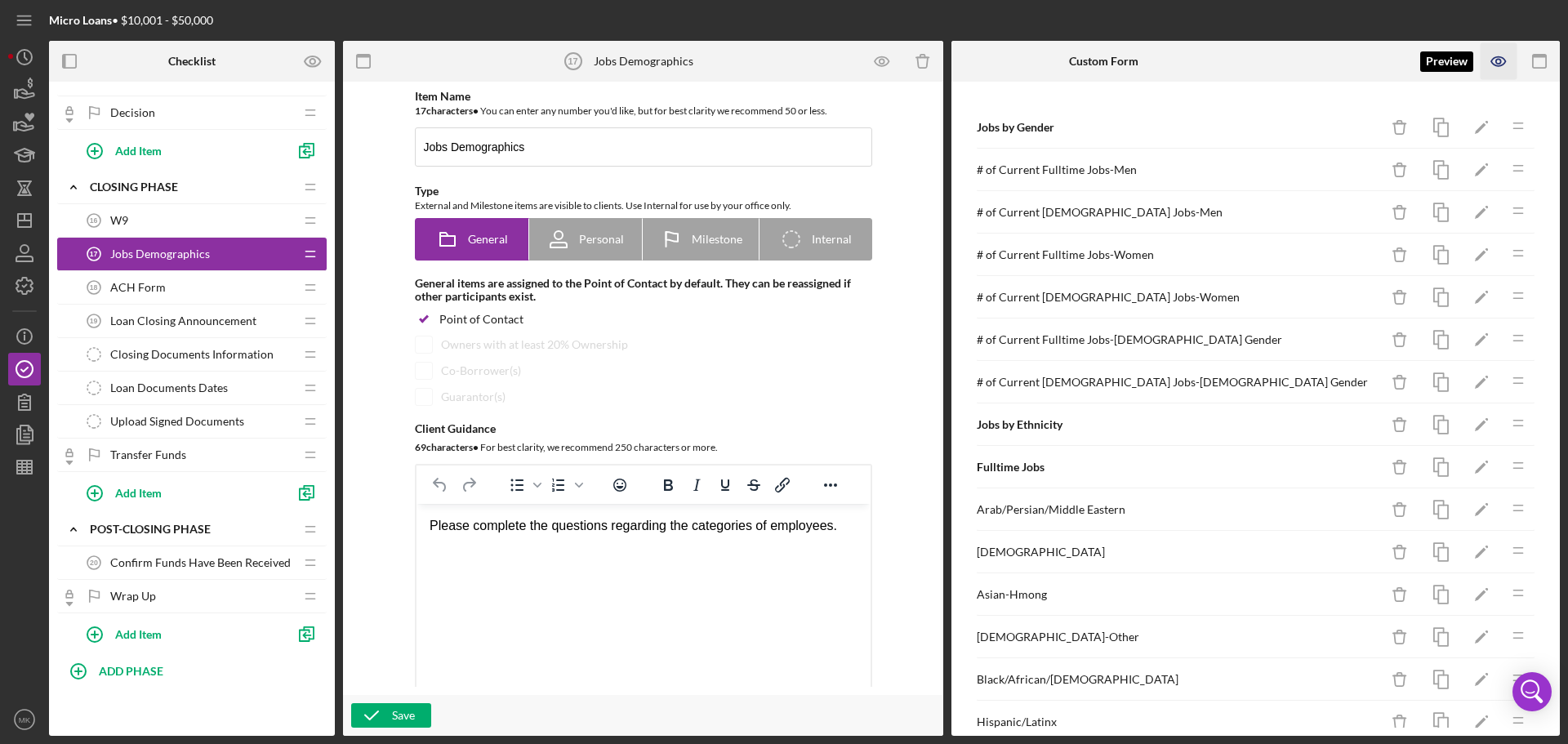
click at [1501, 62] on icon "button" at bounding box center [1500, 61] width 5 height 5
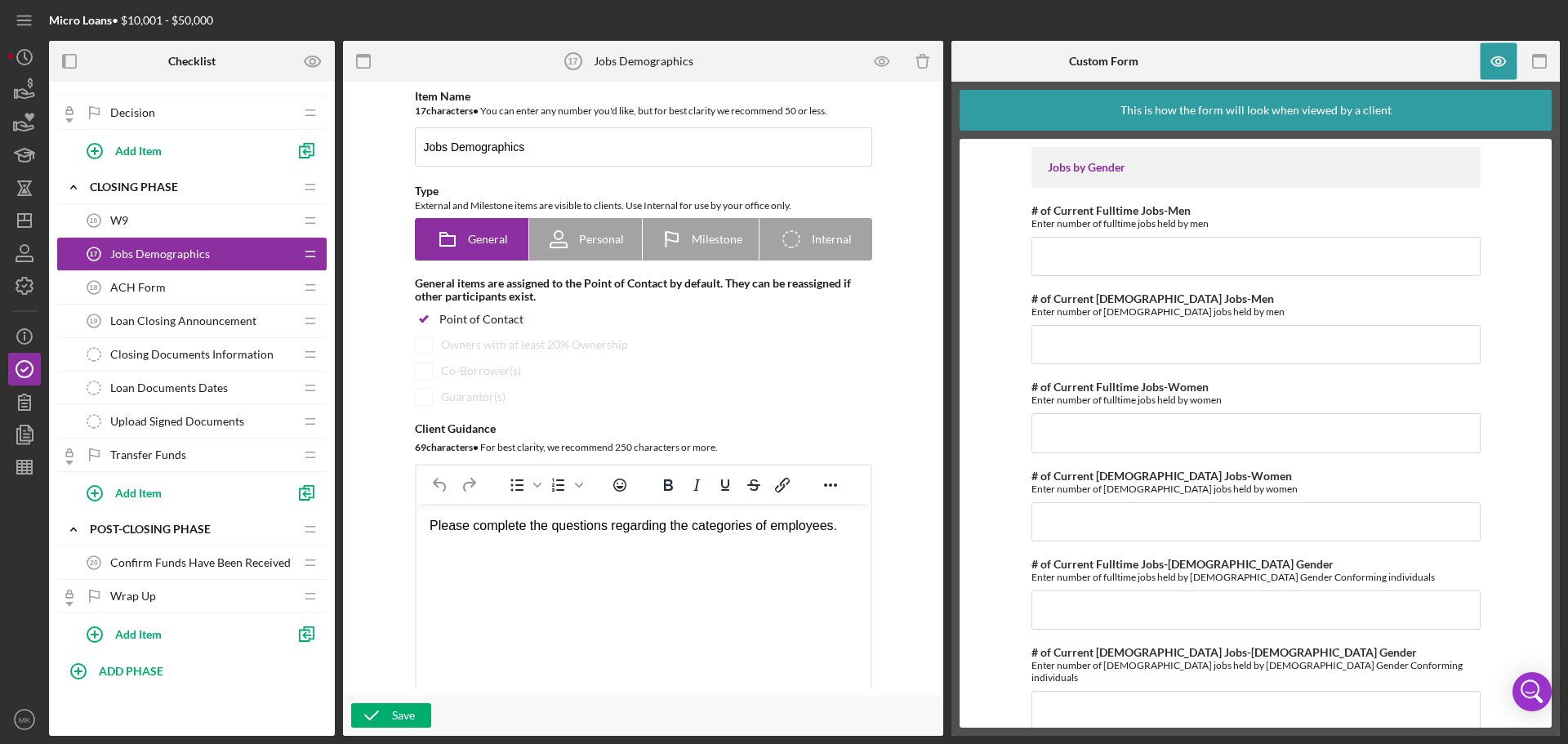
click at [189, 288] on div "ACH Form 18 ACH Form" at bounding box center [185, 287] width 217 height 32
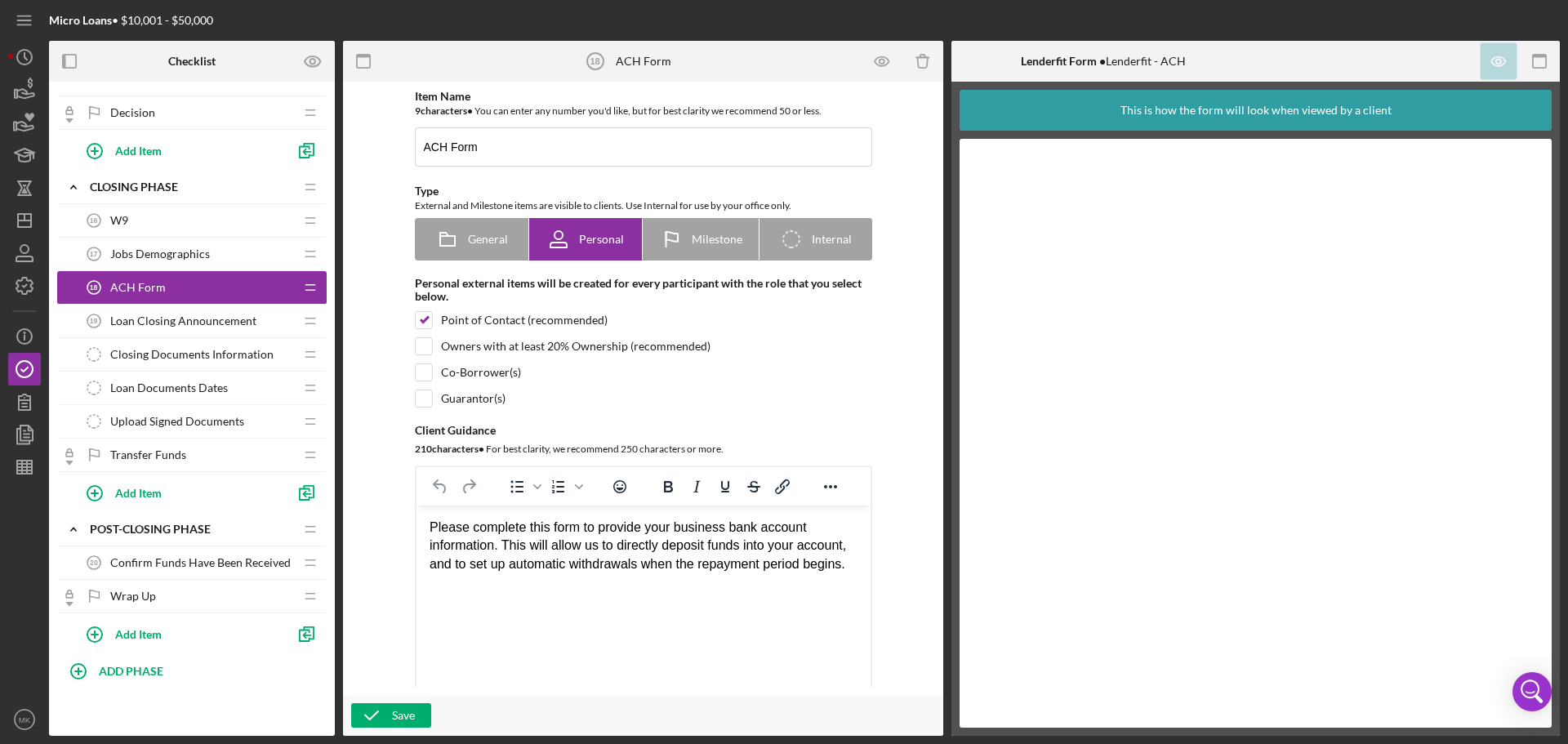
click at [211, 316] on span "Loan Closing Announcement" at bounding box center [183, 320] width 147 height 13
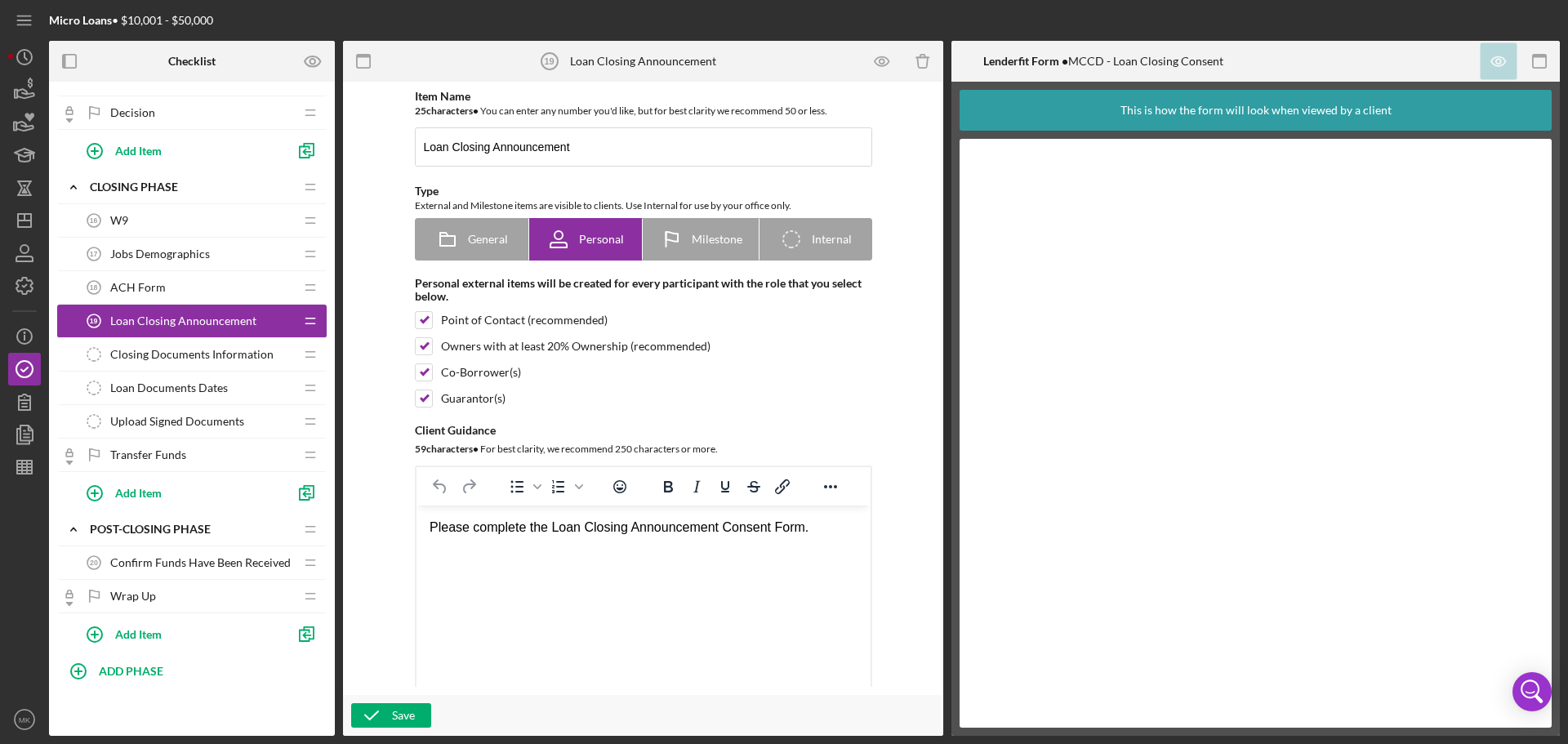
click at [237, 351] on span "Closing Documents Information" at bounding box center [192, 354] width 163 height 13
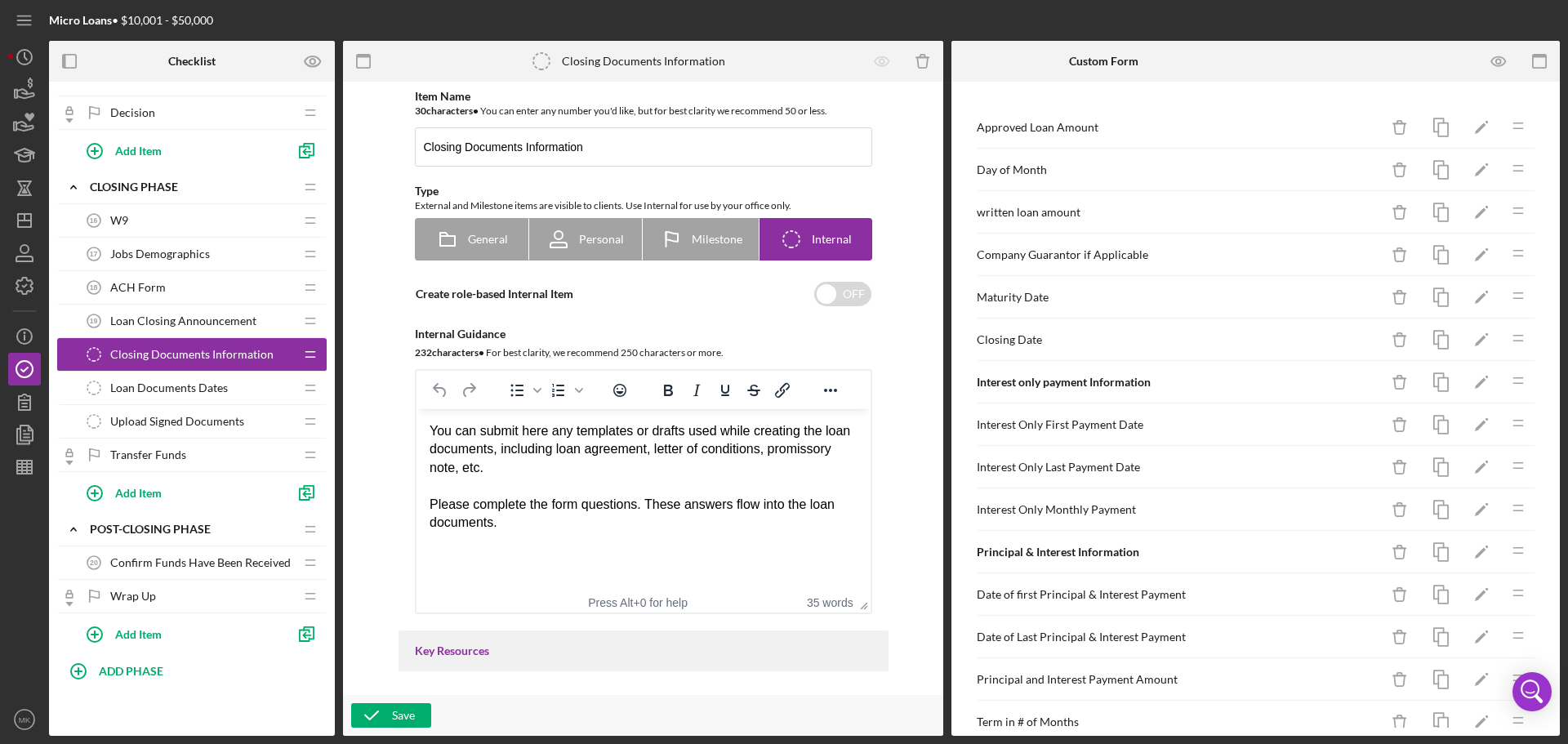
click at [242, 391] on div "Loan Documents Dates Loan Documents Dates" at bounding box center [185, 388] width 217 height 32
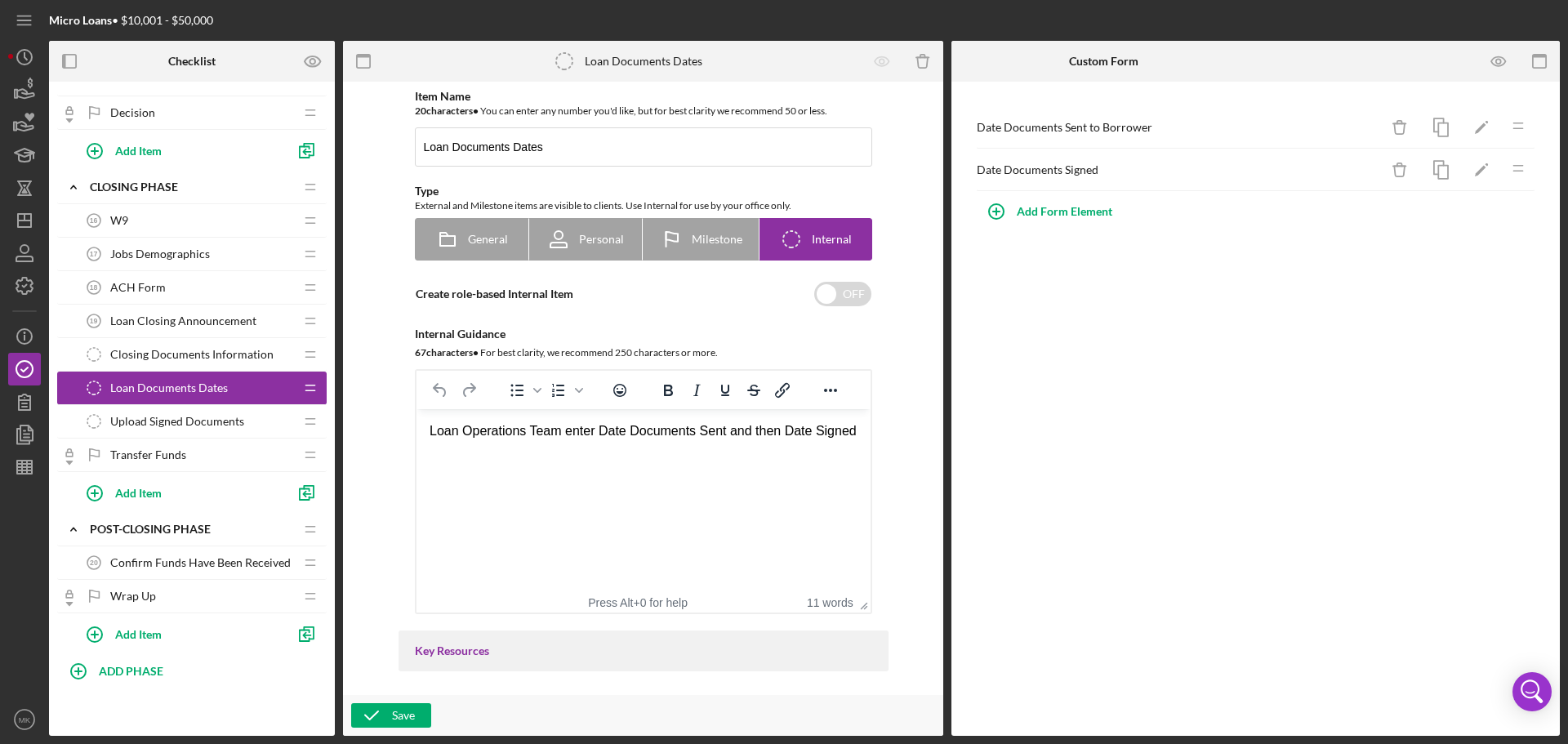
click at [247, 353] on span "Closing Documents Information" at bounding box center [192, 354] width 163 height 13
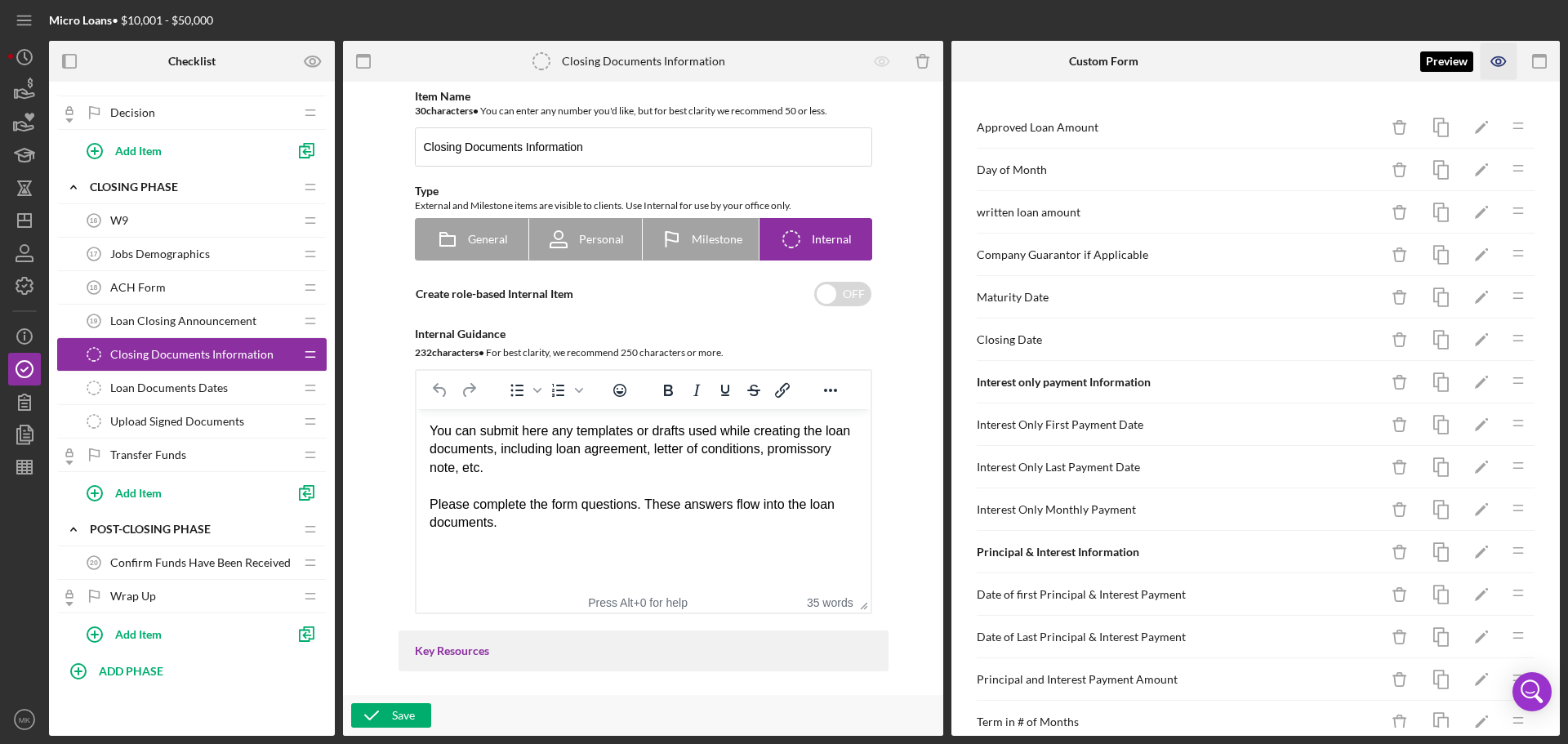
click at [1501, 59] on icon "button" at bounding box center [1500, 61] width 37 height 37
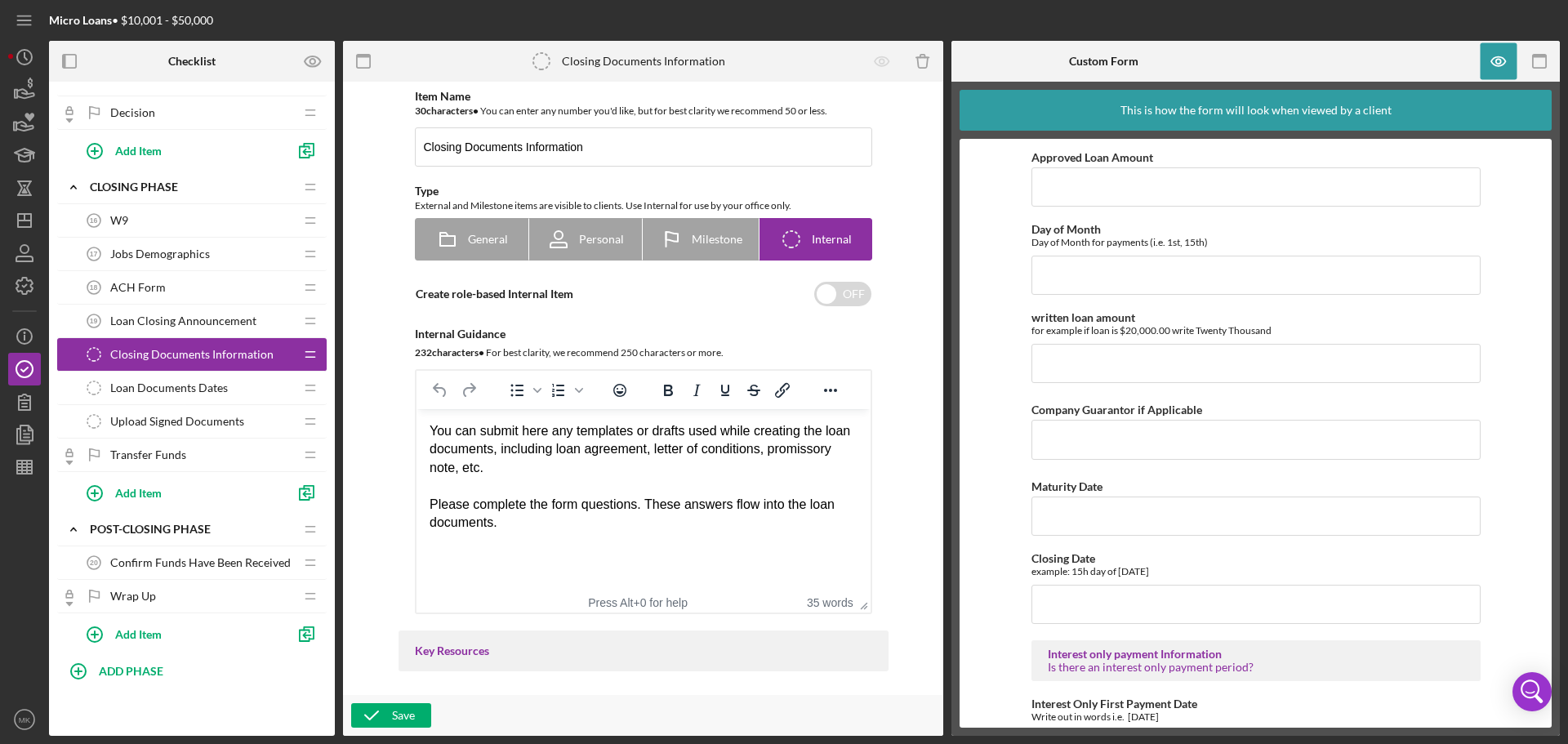
click at [213, 383] on span "Loan Documents Dates" at bounding box center [169, 388] width 118 height 13
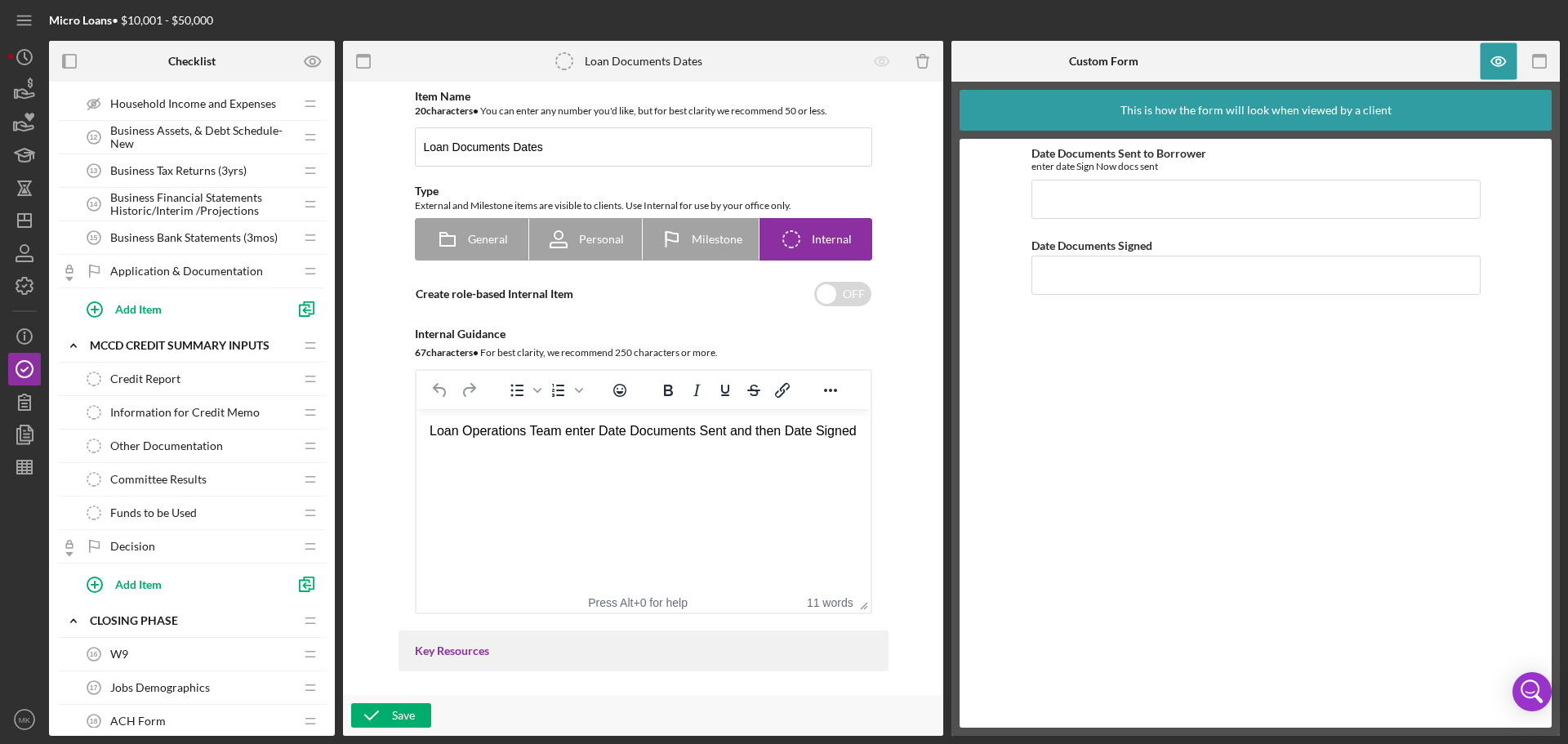
scroll to position [705, 0]
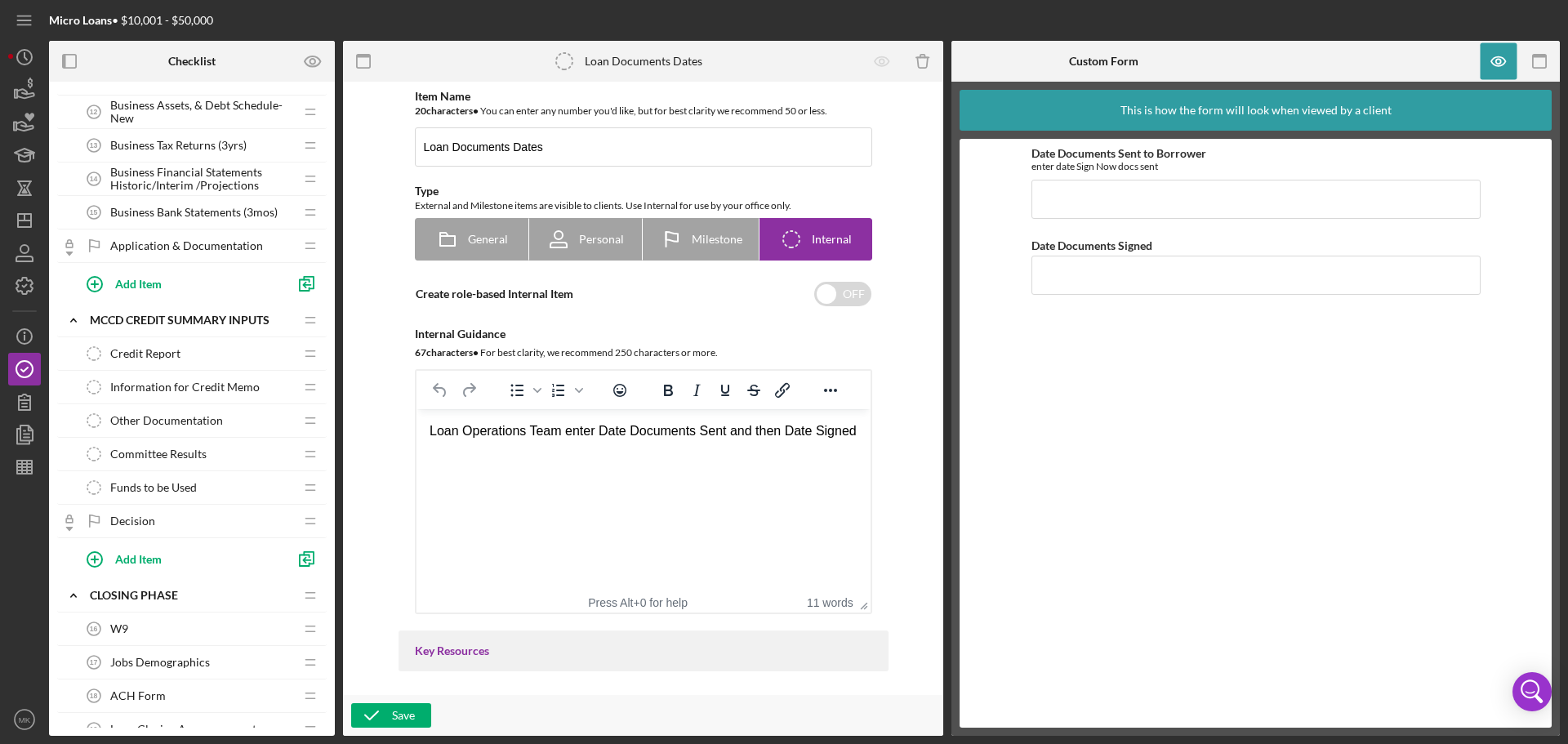
click at [219, 420] on span "Other Documentation" at bounding box center [167, 420] width 112 height 13
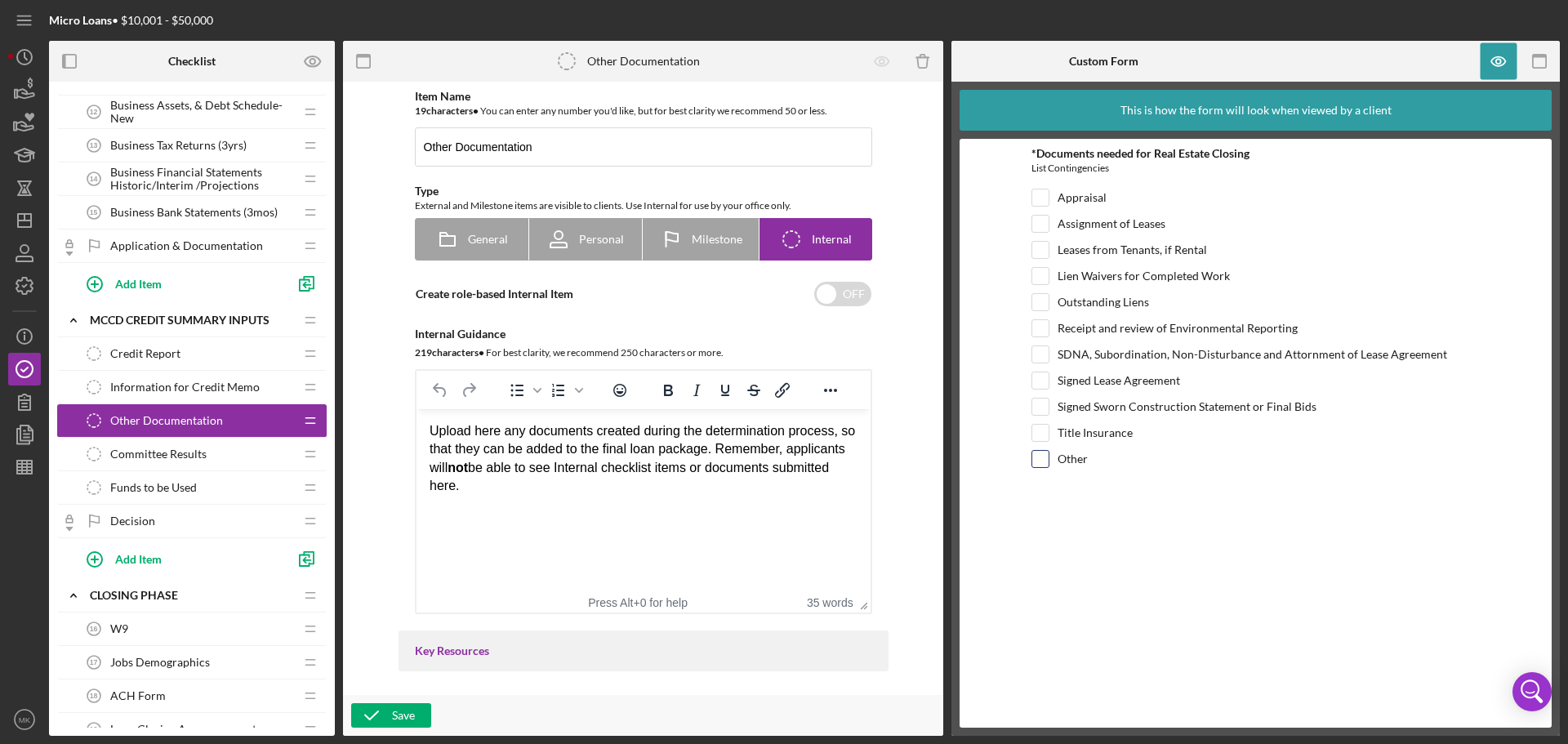
click at [1042, 459] on input "Other" at bounding box center [1041, 459] width 17 height 17
click at [1042, 457] on input "Other" at bounding box center [1041, 459] width 17 height 17
checkbox input "false"
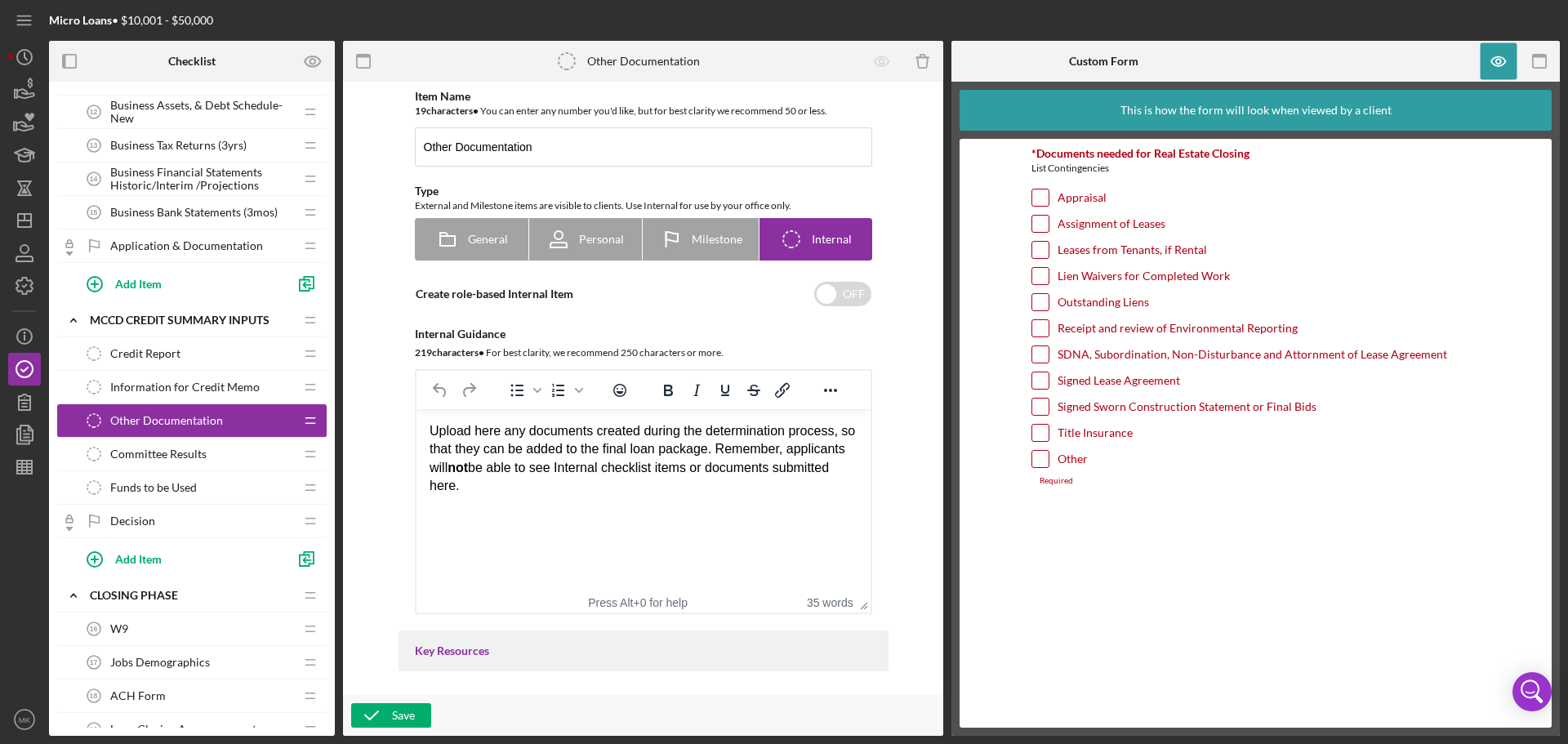
drag, startPoint x: 1194, startPoint y: 531, endPoint x: 1210, endPoint y: 533, distance: 16.1
click at [1210, 533] on div "*Documents needed for Real Estate Closing List Contingencies Appraisal Assignme…" at bounding box center [1257, 433] width 449 height 573
click at [231, 454] on div "Committee Results Committee Results" at bounding box center [185, 454] width 217 height 32
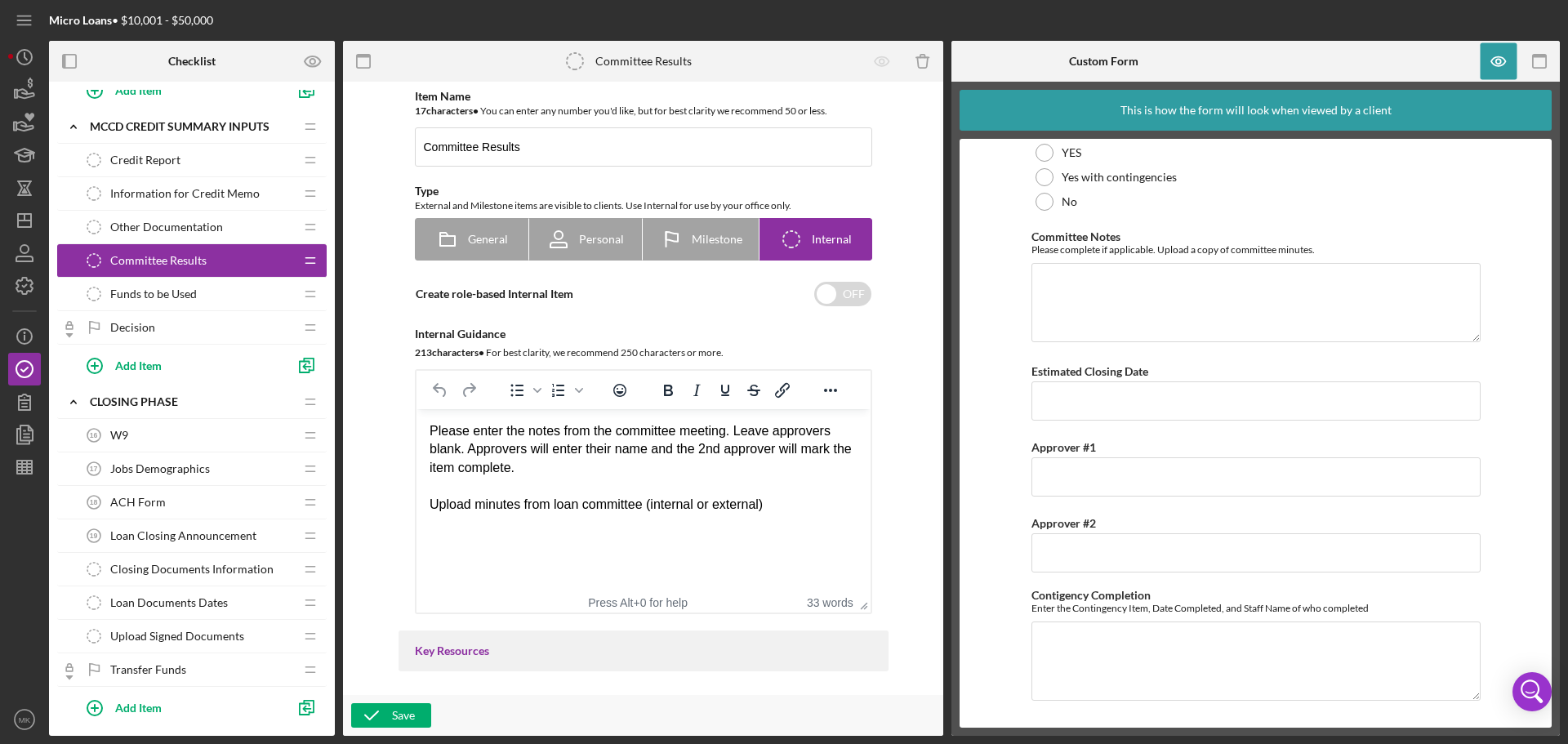
scroll to position [817, 0]
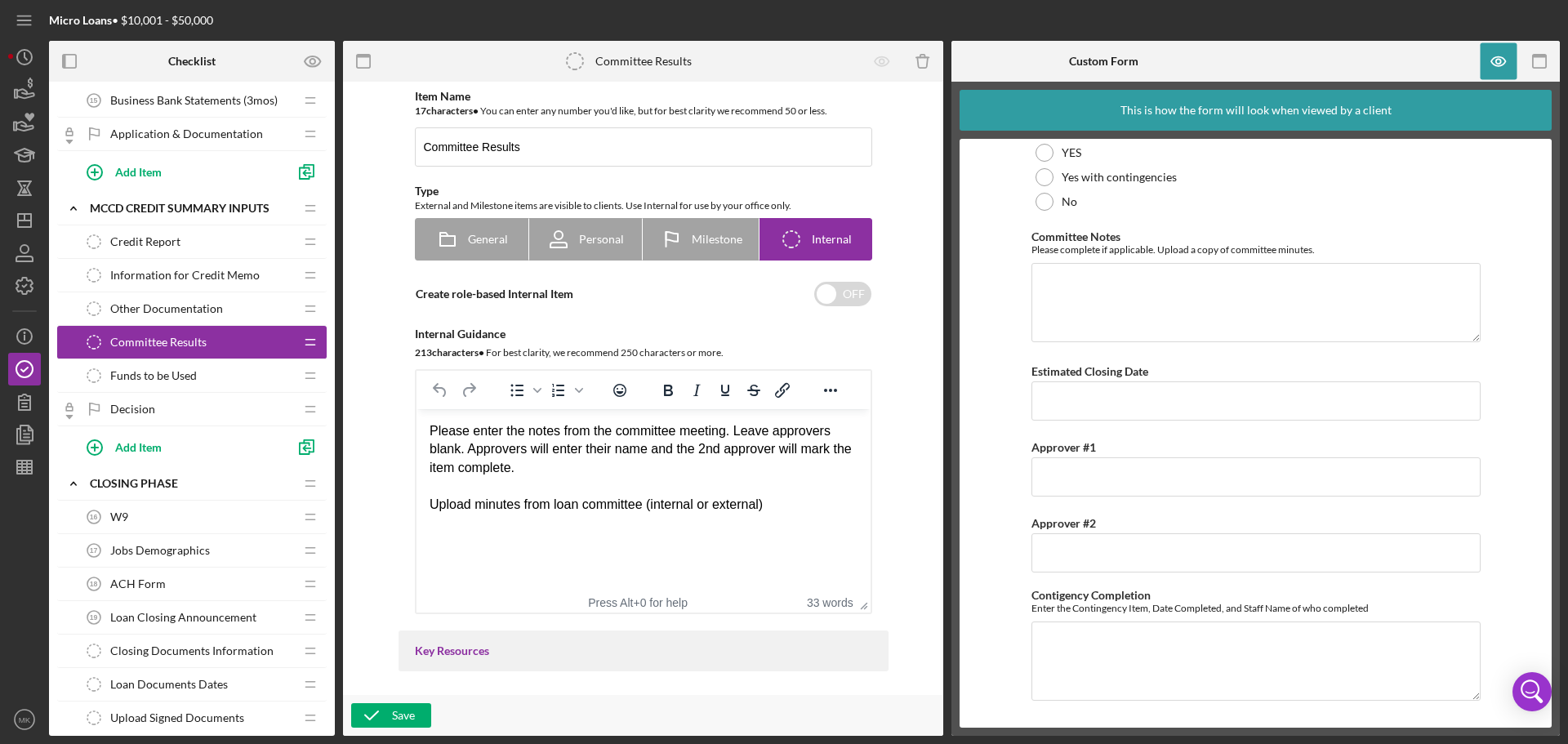
click at [210, 309] on span "Other Documentation" at bounding box center [167, 308] width 112 height 13
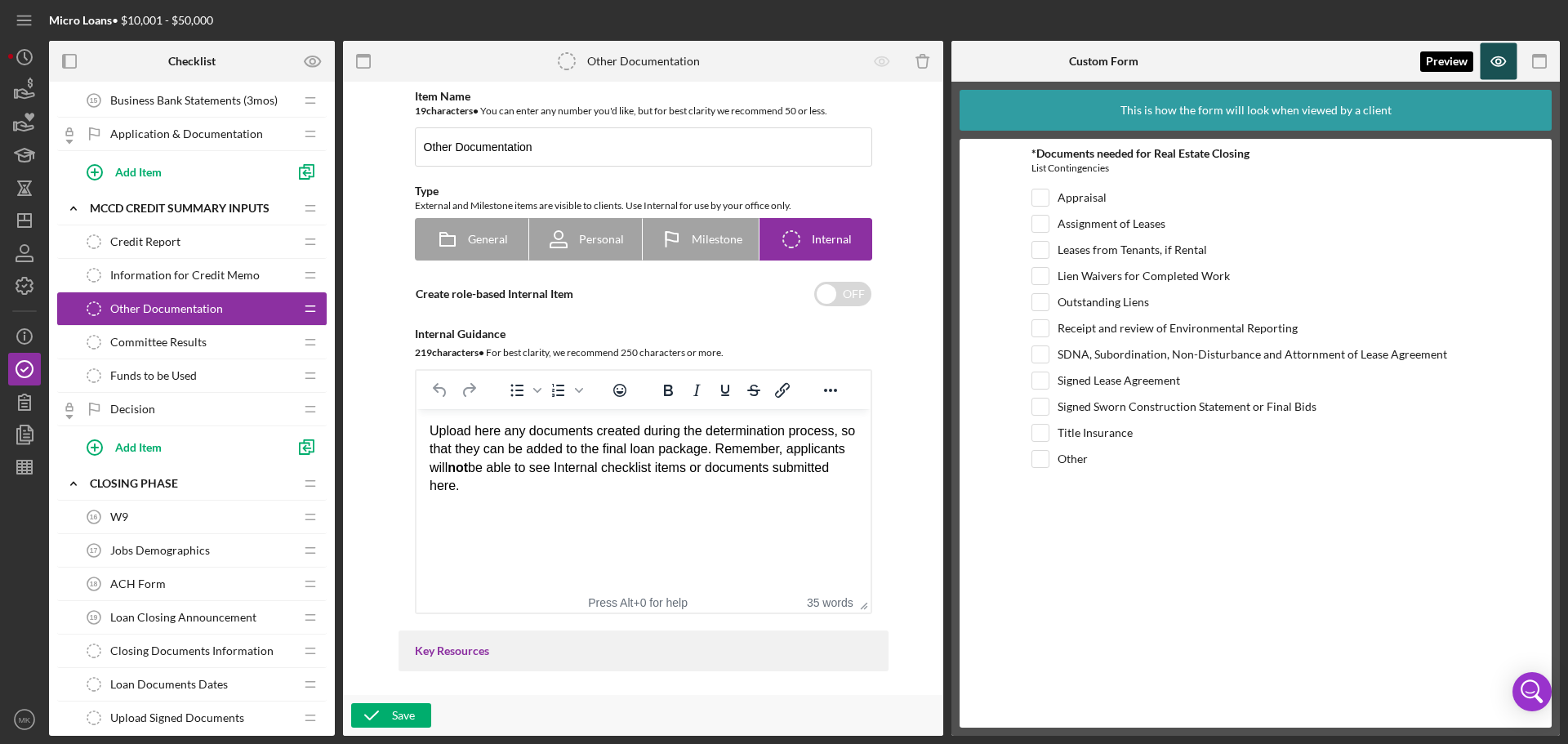
click at [1500, 64] on icon "button" at bounding box center [1500, 61] width 5 height 5
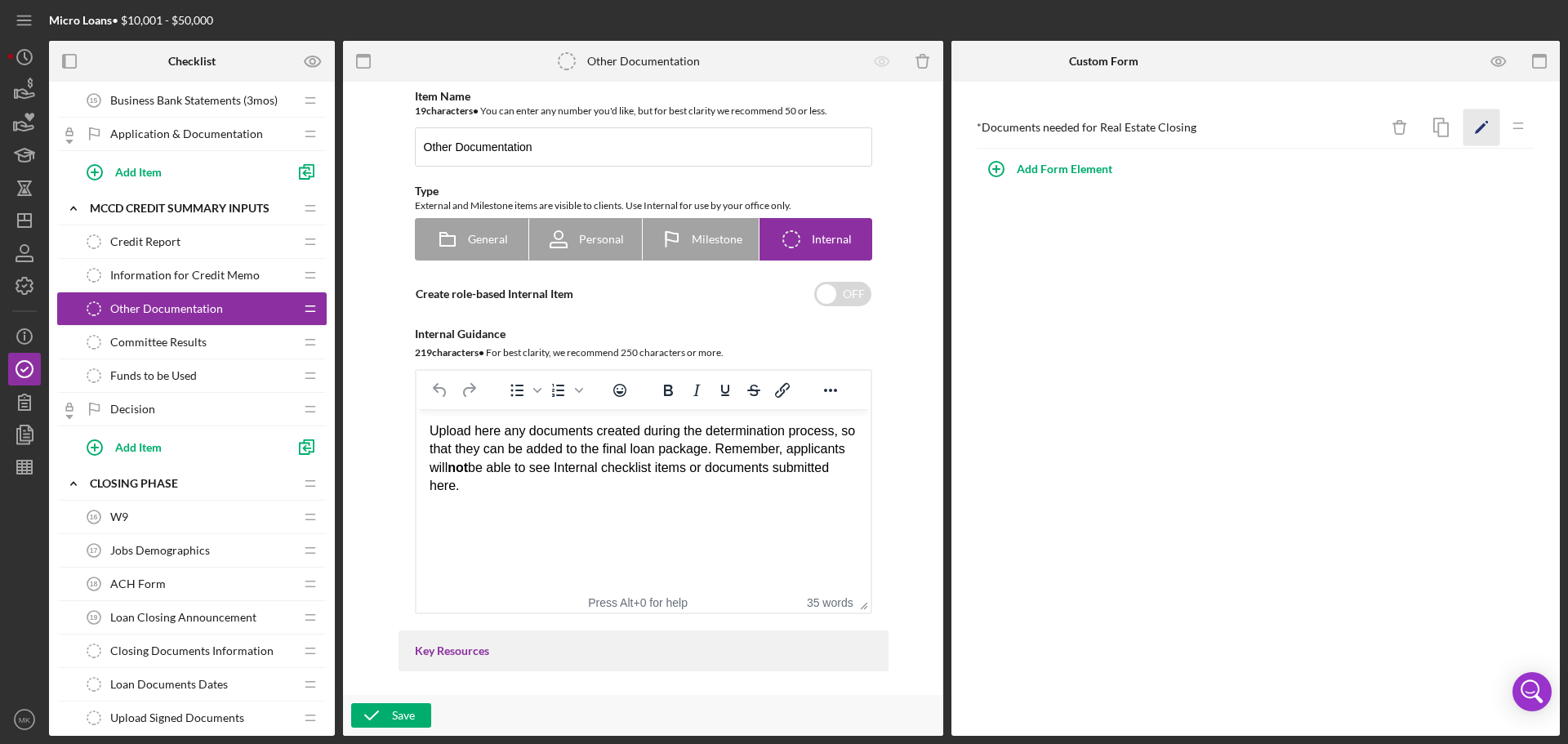
click at [1482, 125] on polygon "button" at bounding box center [1480, 129] width 11 height 11
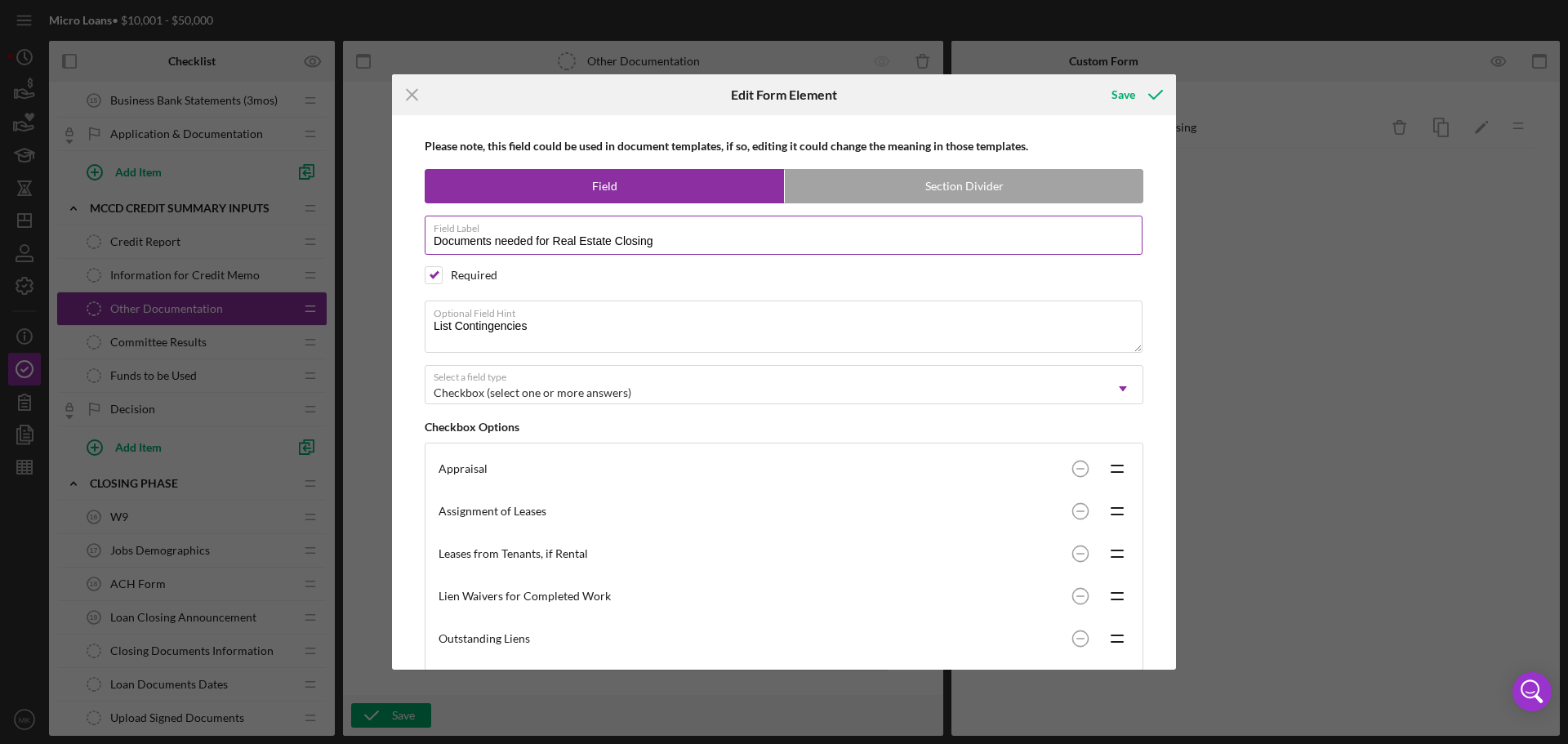
drag, startPoint x: 612, startPoint y: 242, endPoint x: 550, endPoint y: 235, distance: 62.4
click at [550, 235] on input "Documents needed for Real Estate Closing" at bounding box center [784, 235] width 718 height 39
type input "Documents needed for Closing"
click at [1128, 93] on div "Save" at bounding box center [1123, 94] width 24 height 32
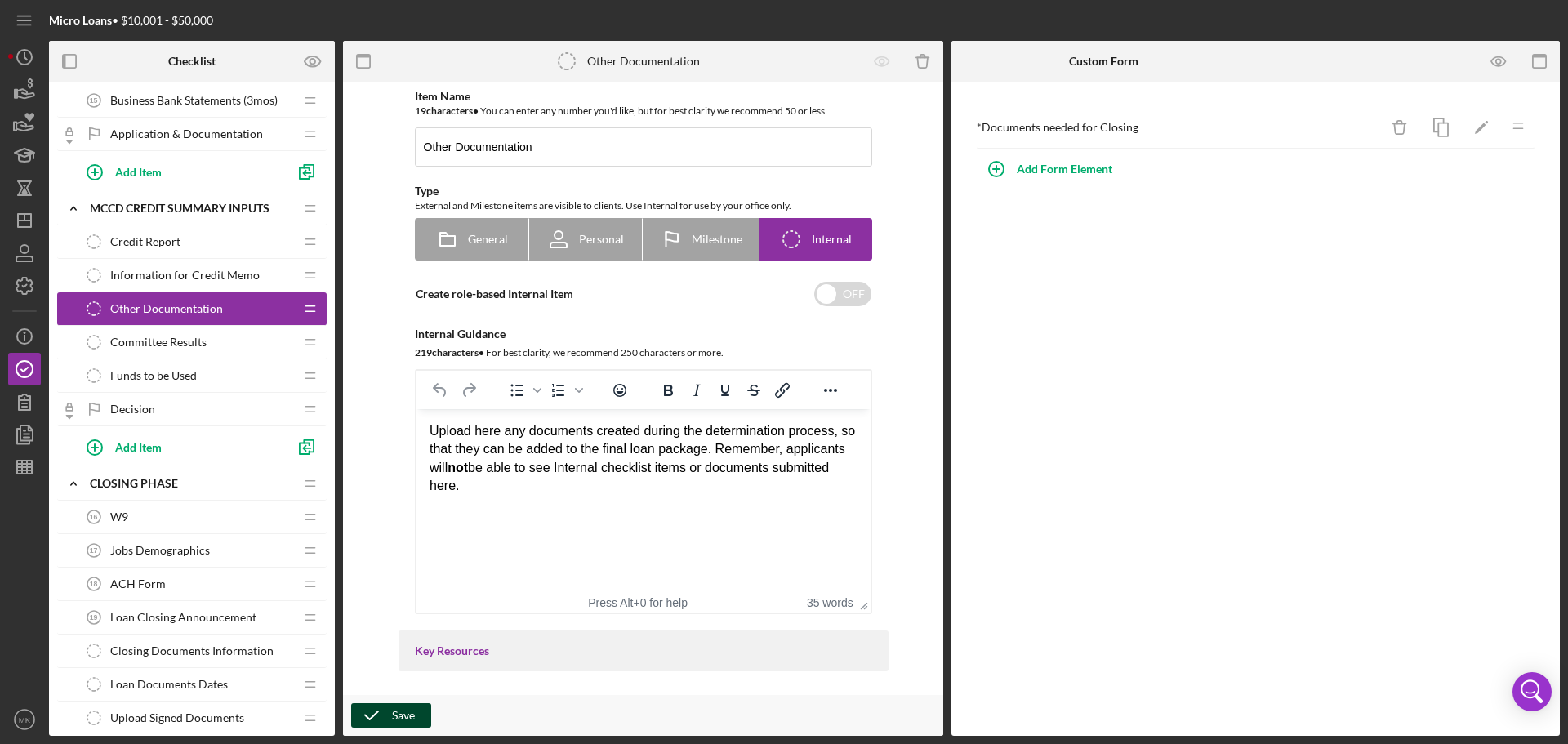
click at [413, 717] on div "Save" at bounding box center [404, 716] width 23 height 25
click at [229, 342] on div "Committee Results Committee Results" at bounding box center [185, 341] width 217 height 32
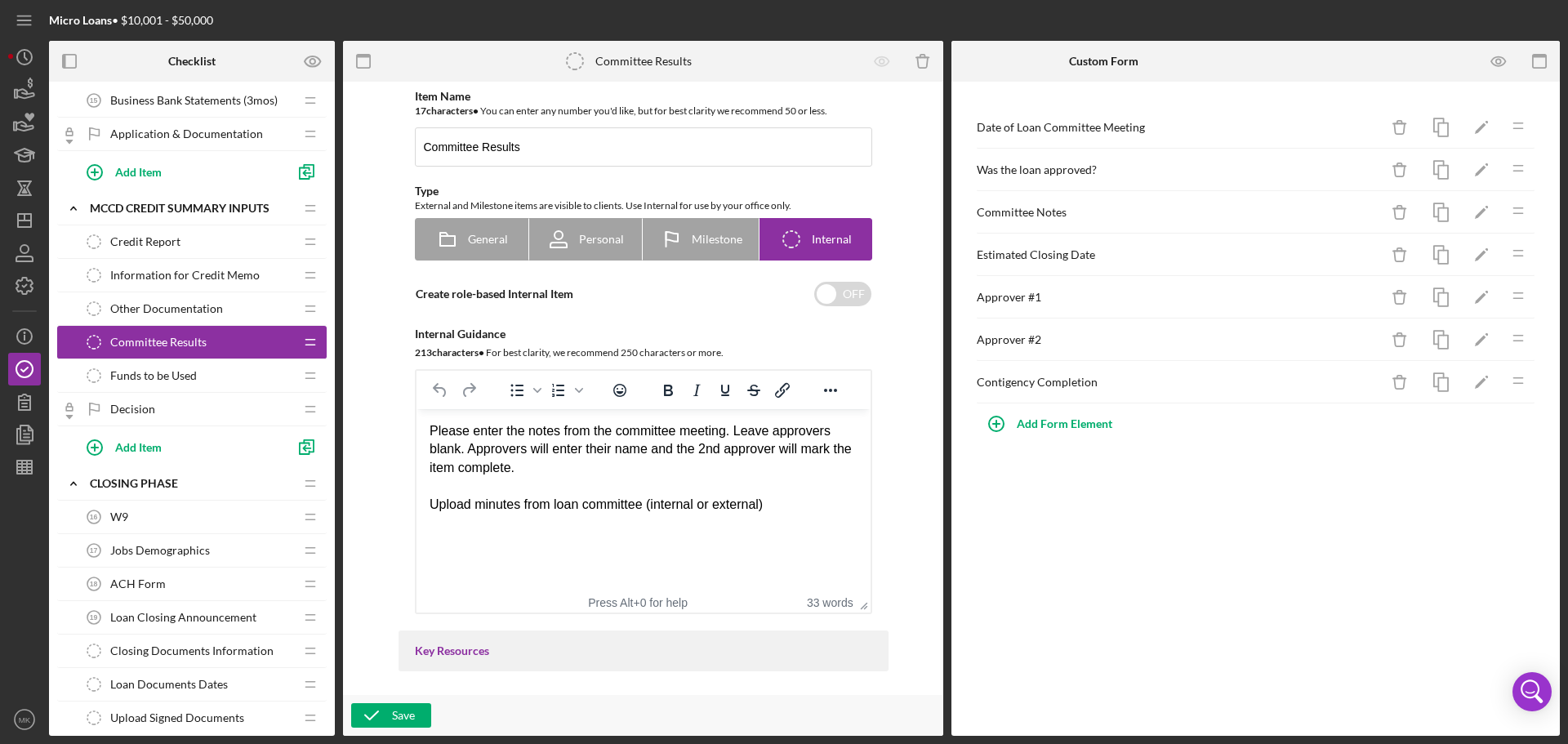
click at [242, 375] on div "Funds to be Used Funds to be Used" at bounding box center [185, 376] width 217 height 32
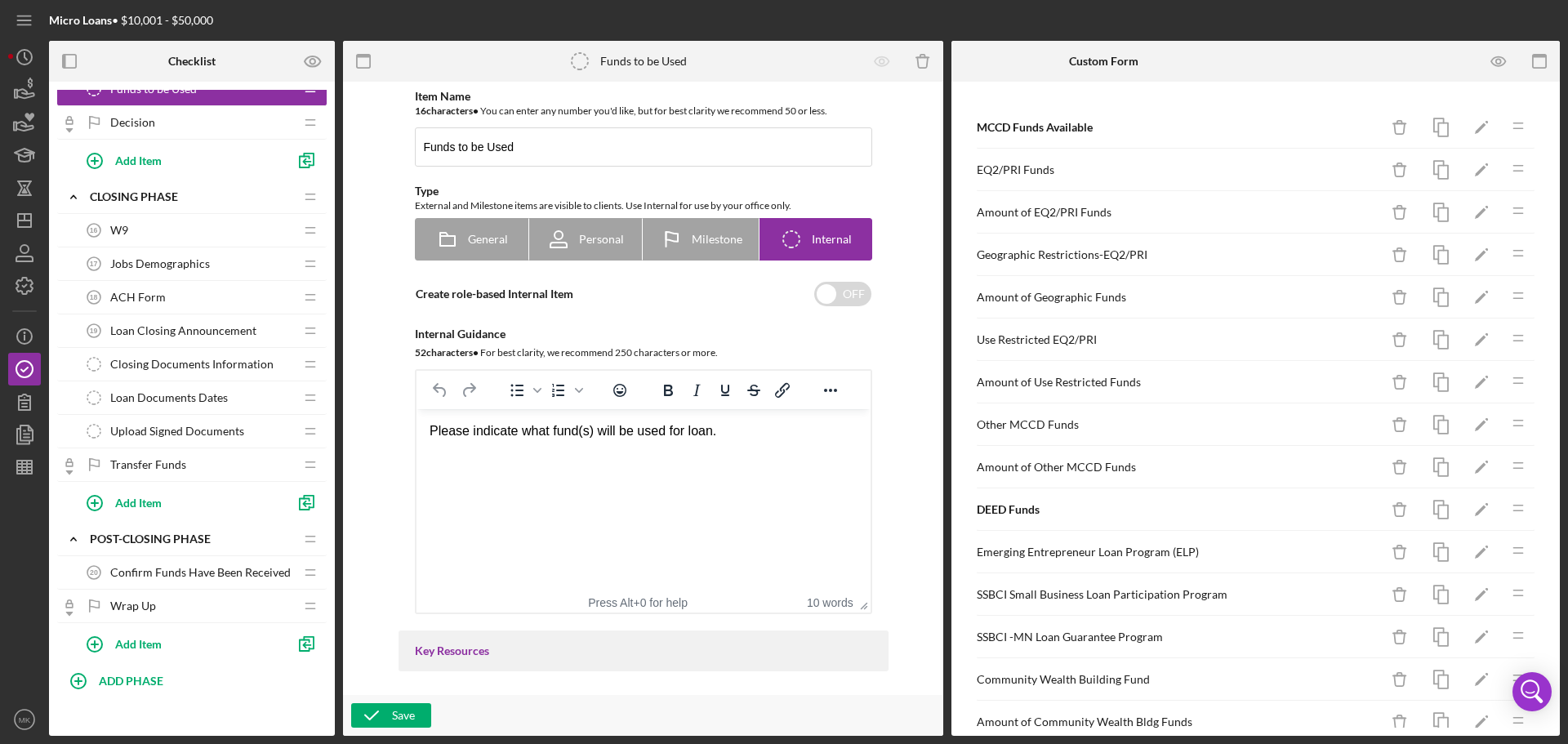
scroll to position [1113, 0]
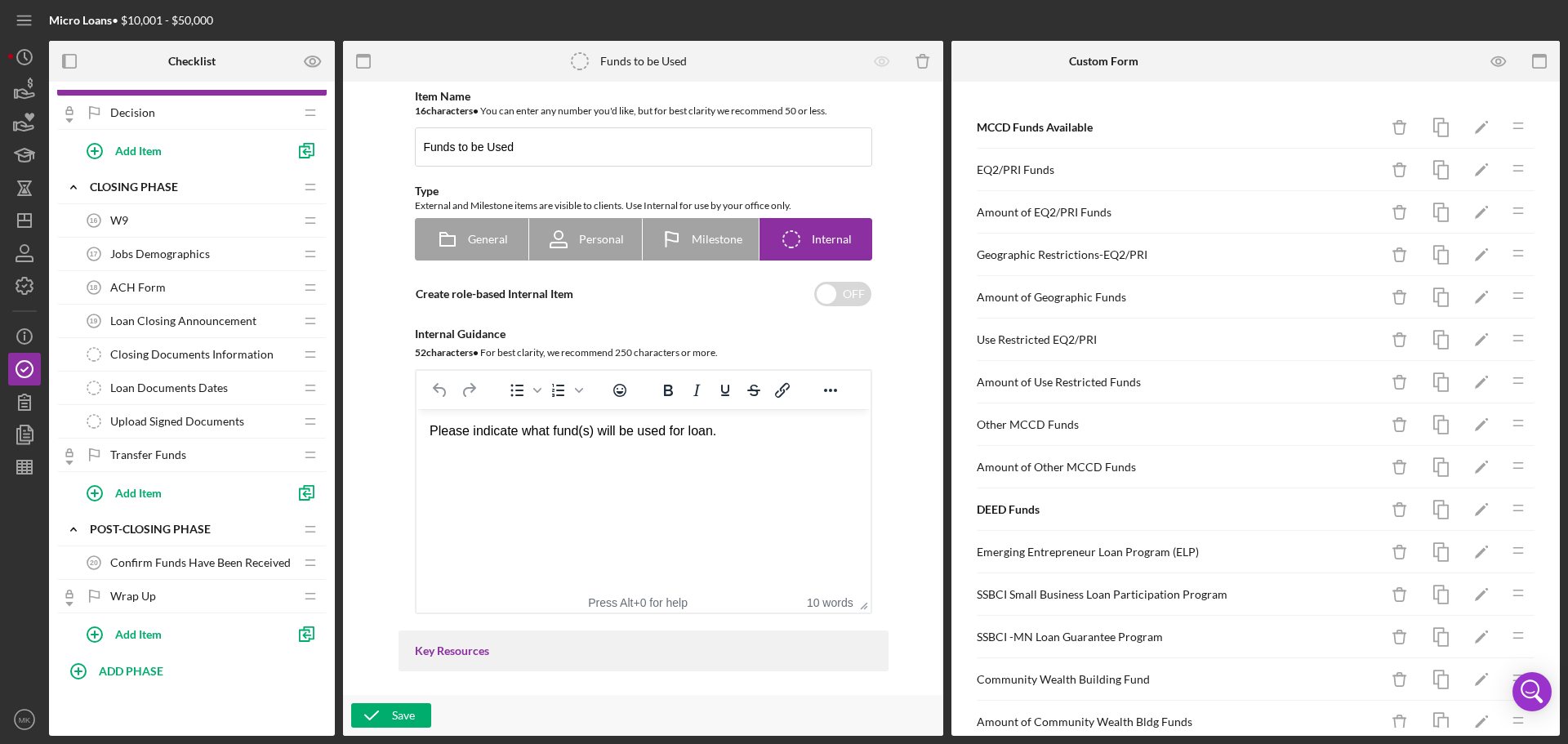
click at [208, 221] on div "W9 16 W9" at bounding box center [185, 220] width 217 height 32
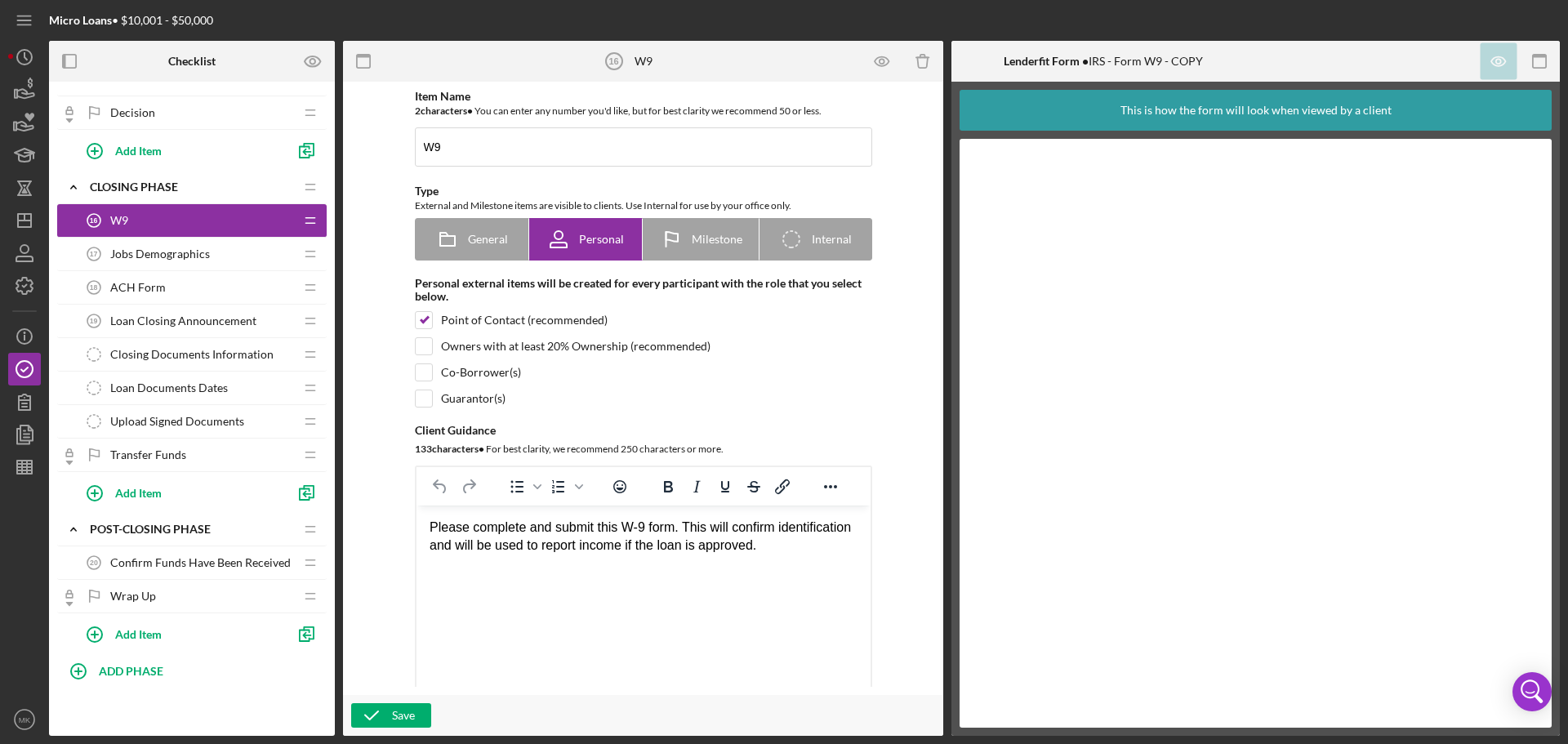
click at [196, 254] on span "Jobs Demographics" at bounding box center [161, 254] width 100 height 13
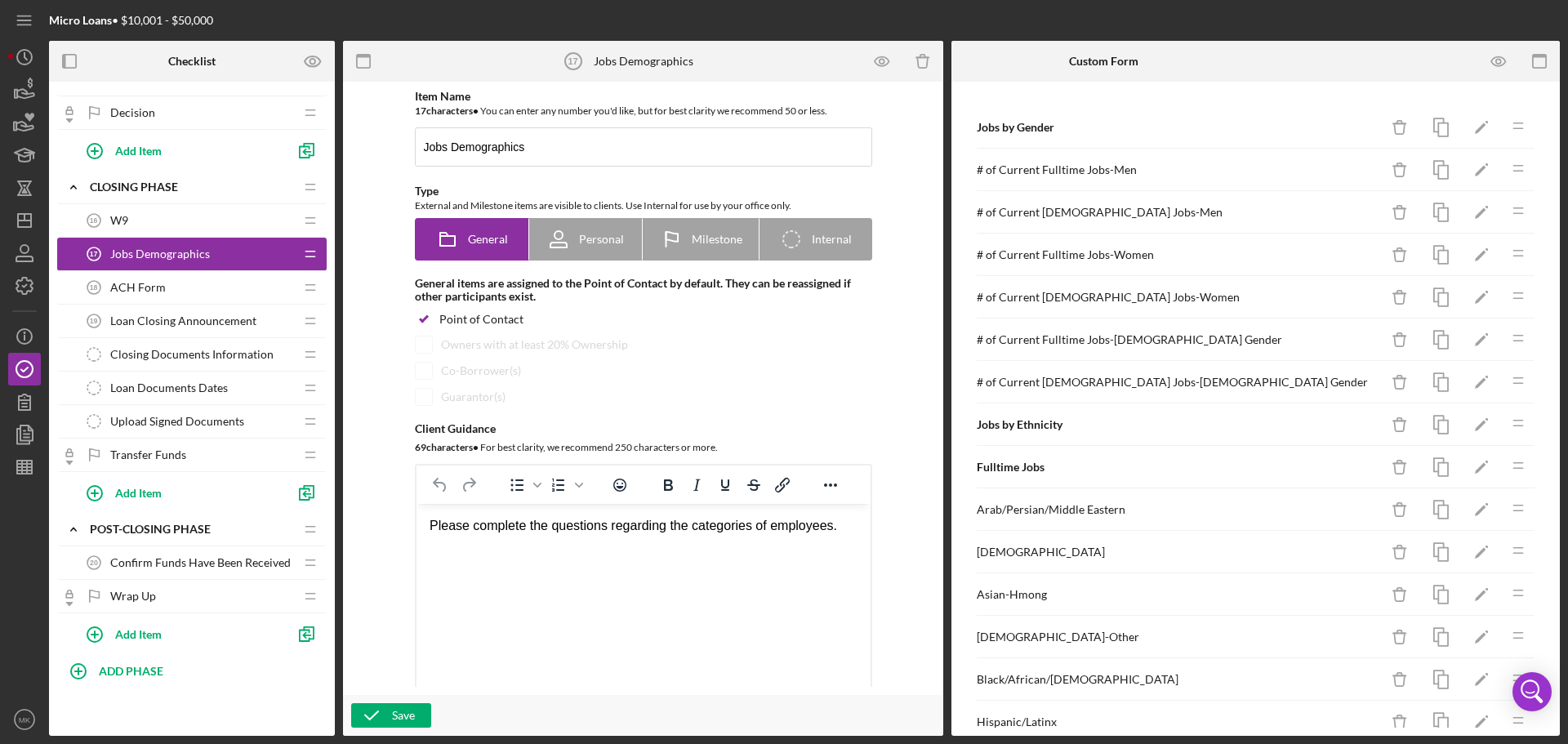
click at [192, 290] on div "ACH Form 18 ACH Form" at bounding box center [185, 287] width 217 height 32
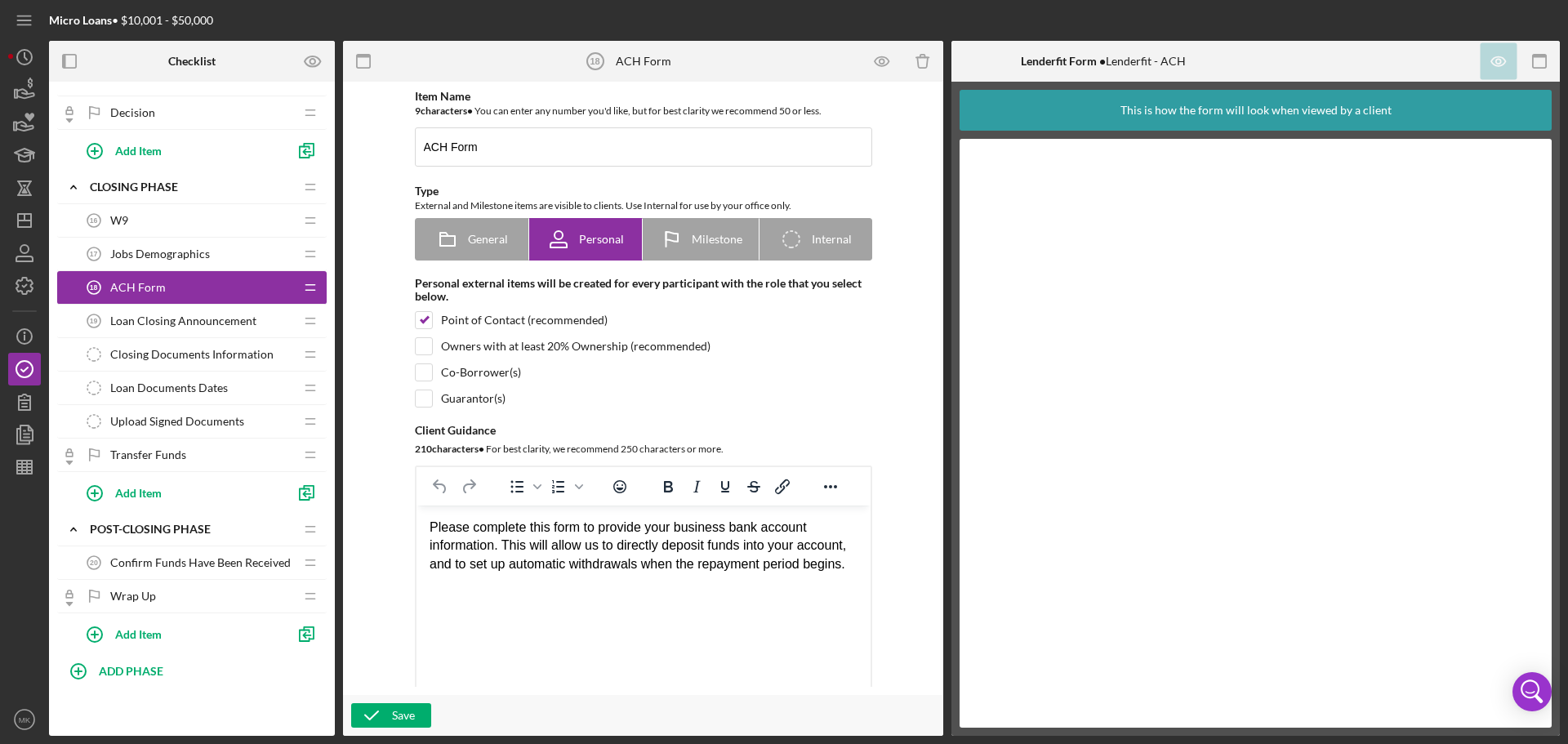
click at [228, 318] on span "Loan Closing Announcement" at bounding box center [183, 320] width 147 height 13
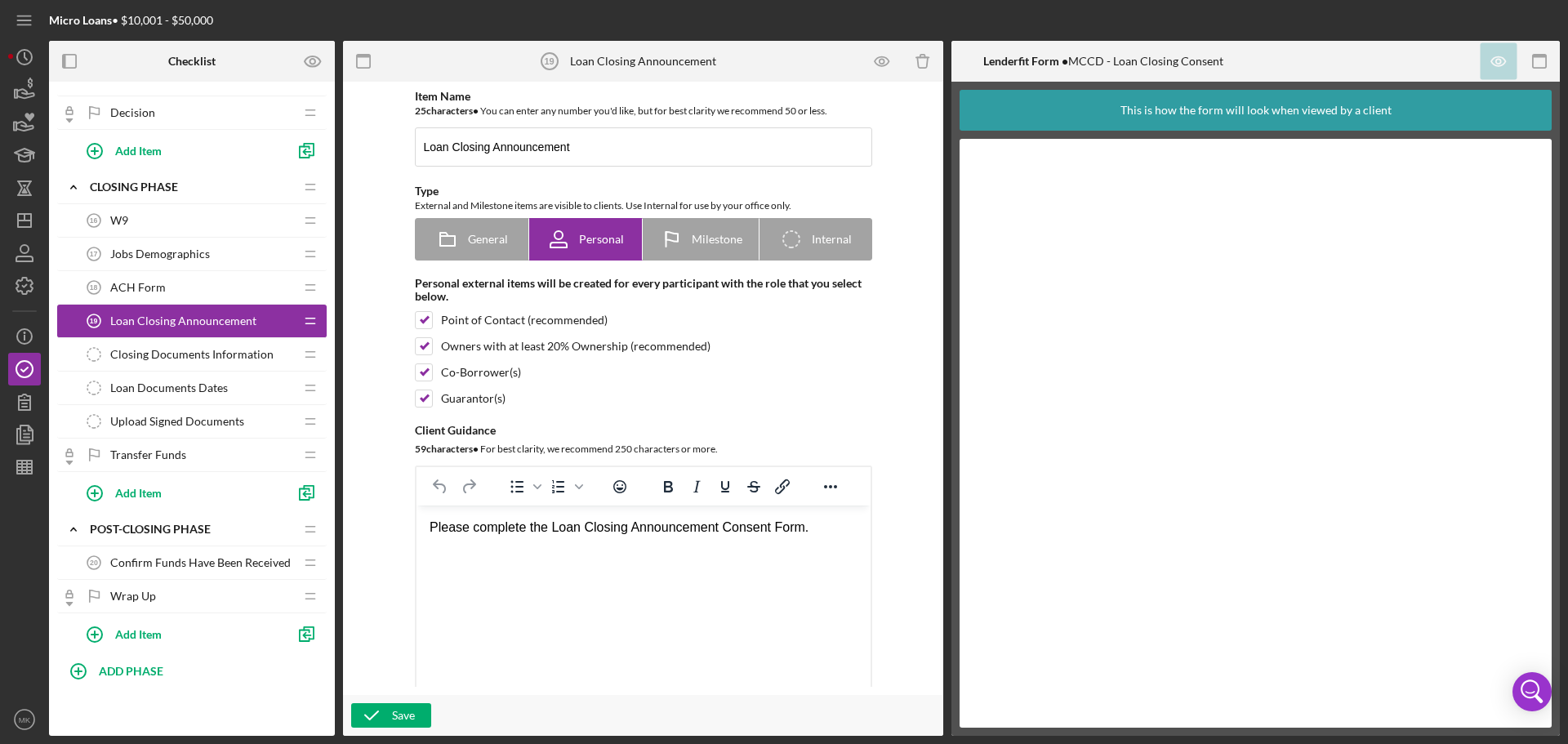
click at [249, 354] on span "Closing Documents Information" at bounding box center [192, 354] width 163 height 13
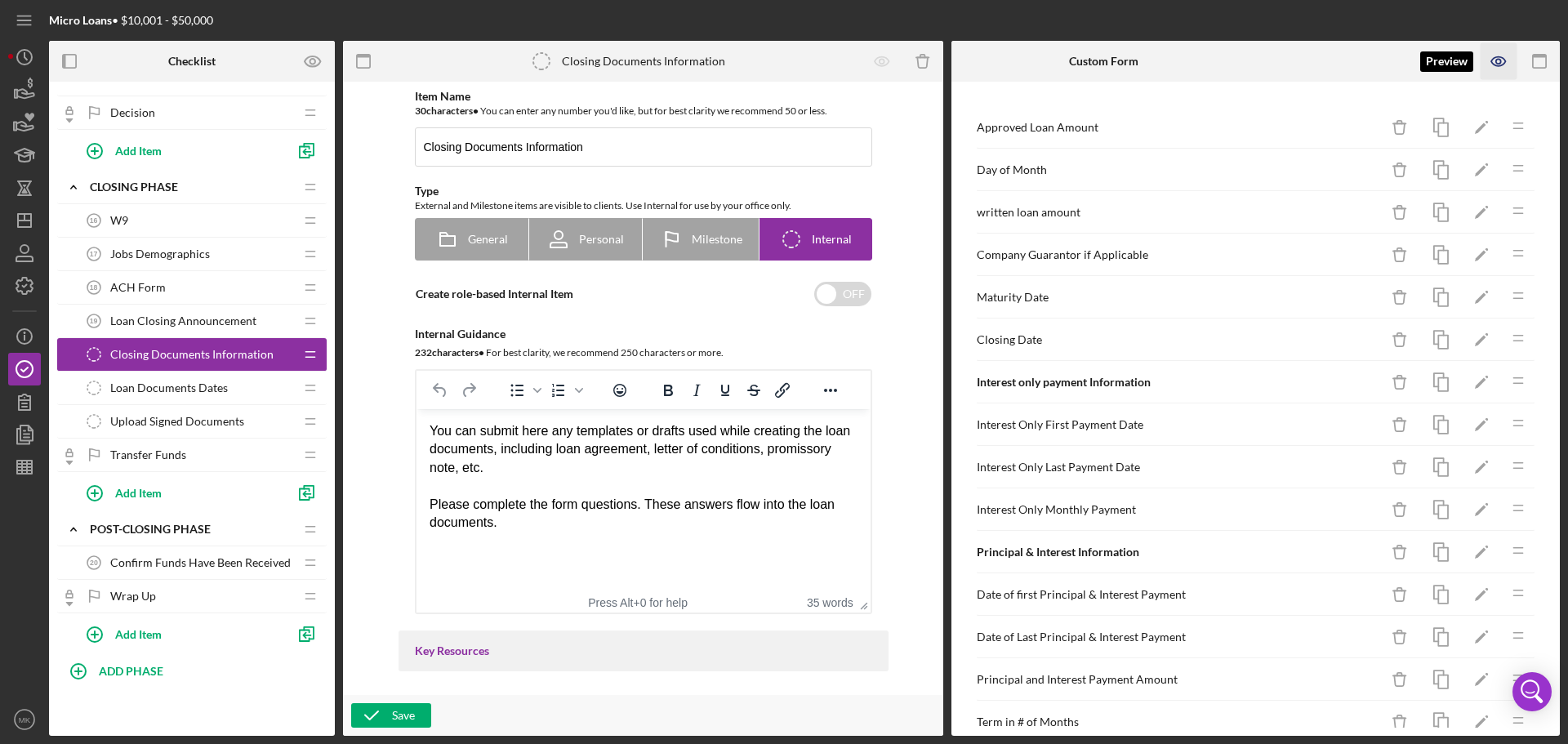
click at [1498, 60] on icon "button" at bounding box center [1500, 61] width 5 height 5
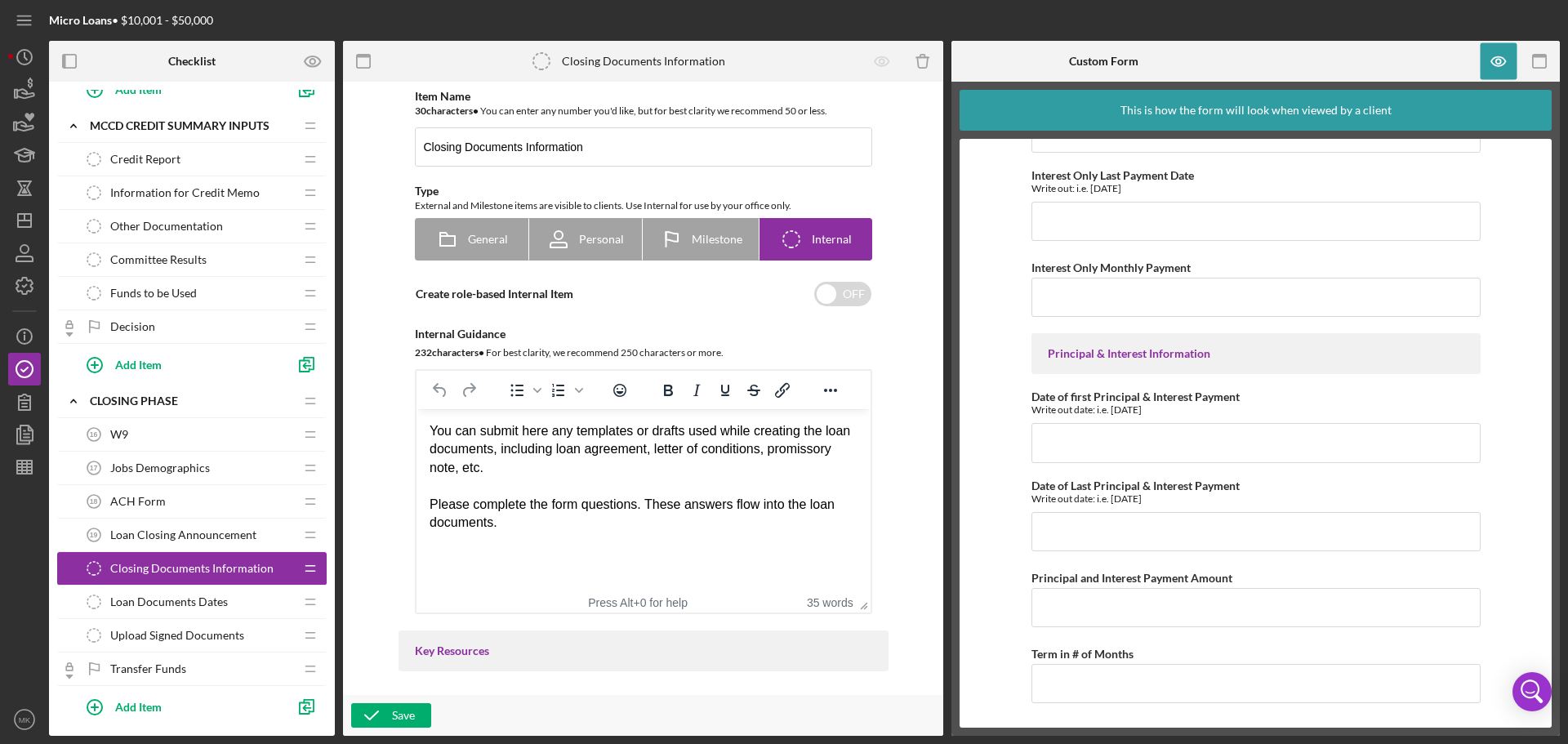
scroll to position [950, 0]
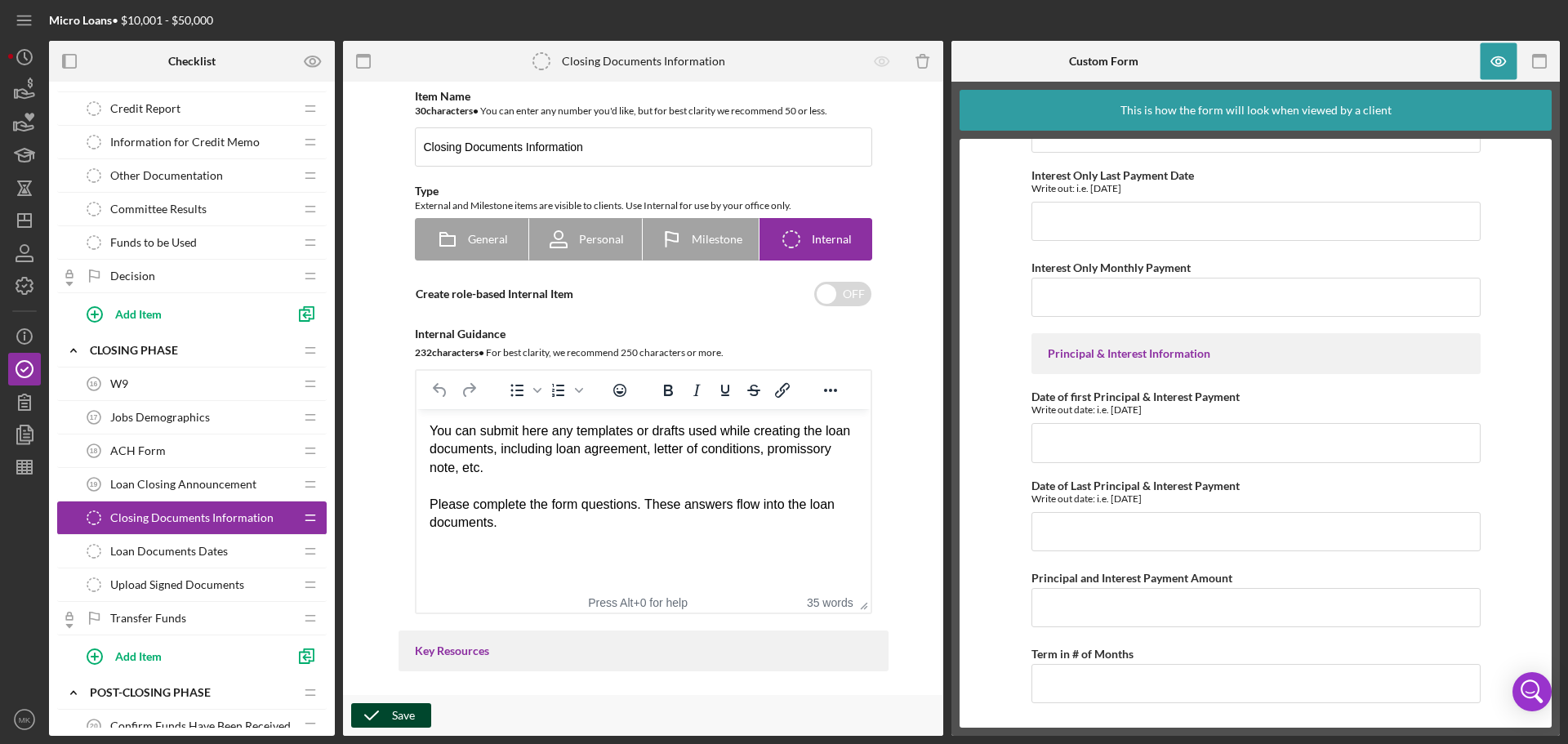
click at [390, 714] on icon "button" at bounding box center [371, 715] width 41 height 41
click at [26, 432] on icon "button" at bounding box center [25, 434] width 41 height 41
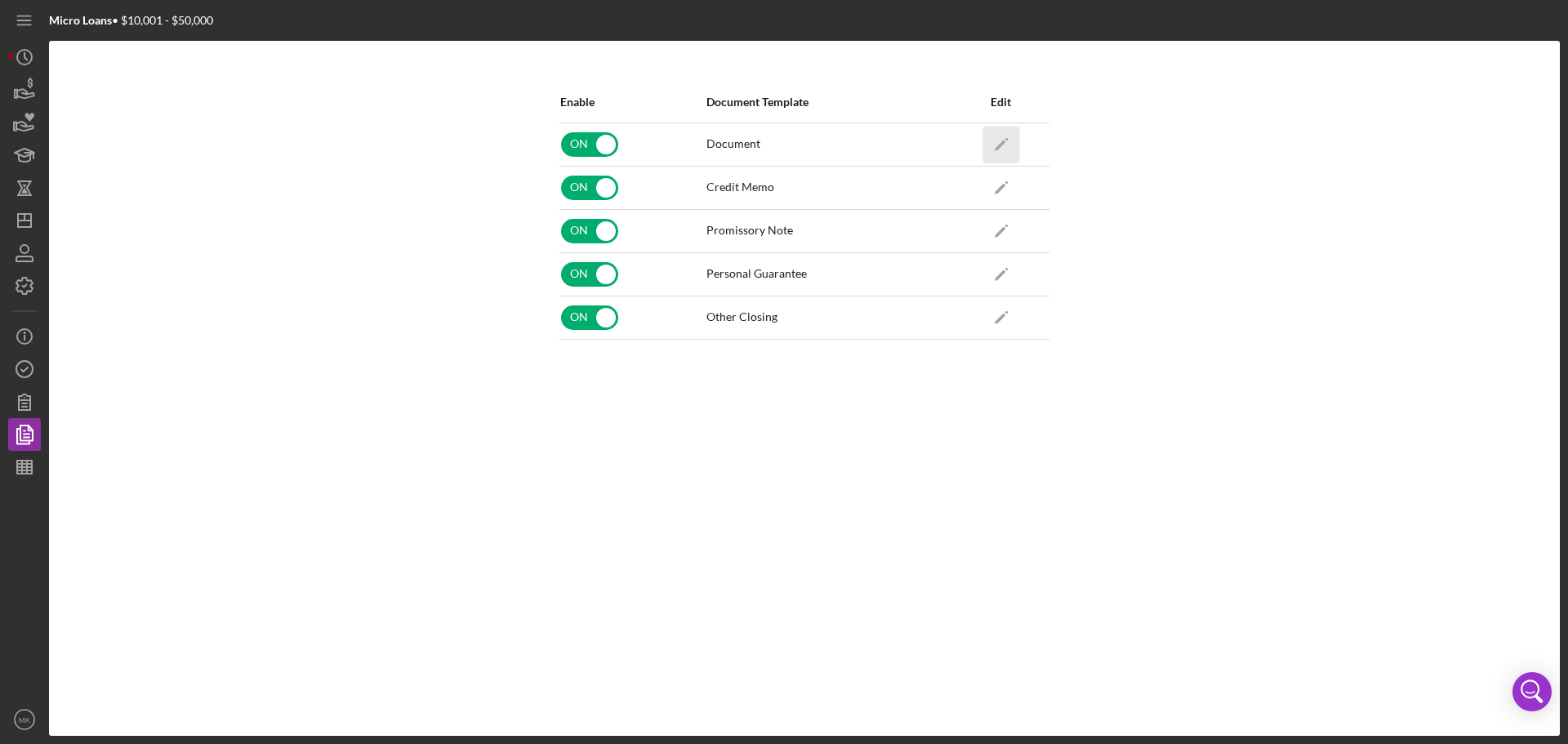
click at [1002, 144] on polygon "button" at bounding box center [1000, 145] width 11 height 11
